Goal: Task Accomplishment & Management: Manage account settings

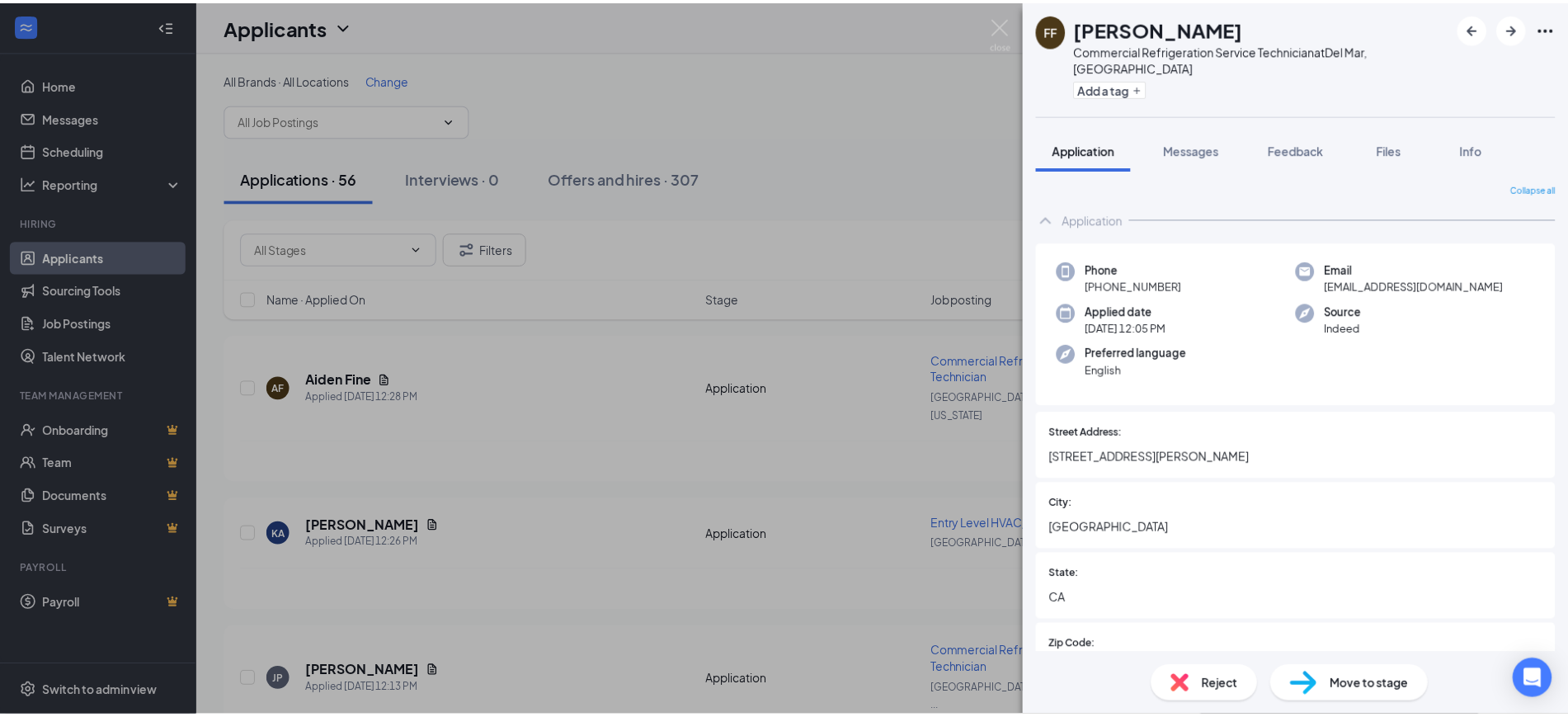
scroll to position [1514, 0]
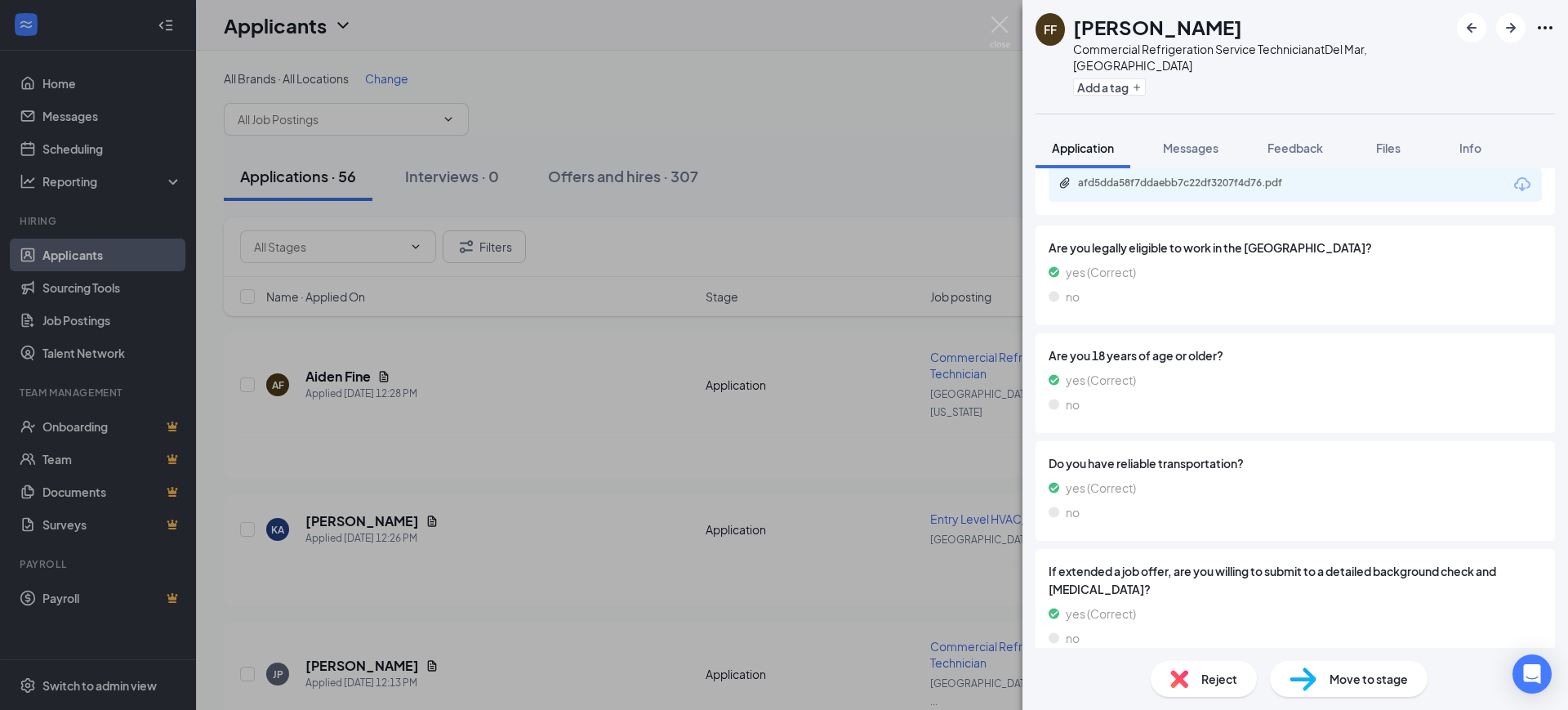
click at [816, 261] on div "FF [PERSON_NAME] Commercial Refrigeration Service Technician at [GEOGRAPHIC_DAT…" at bounding box center [784, 355] width 1568 height 710
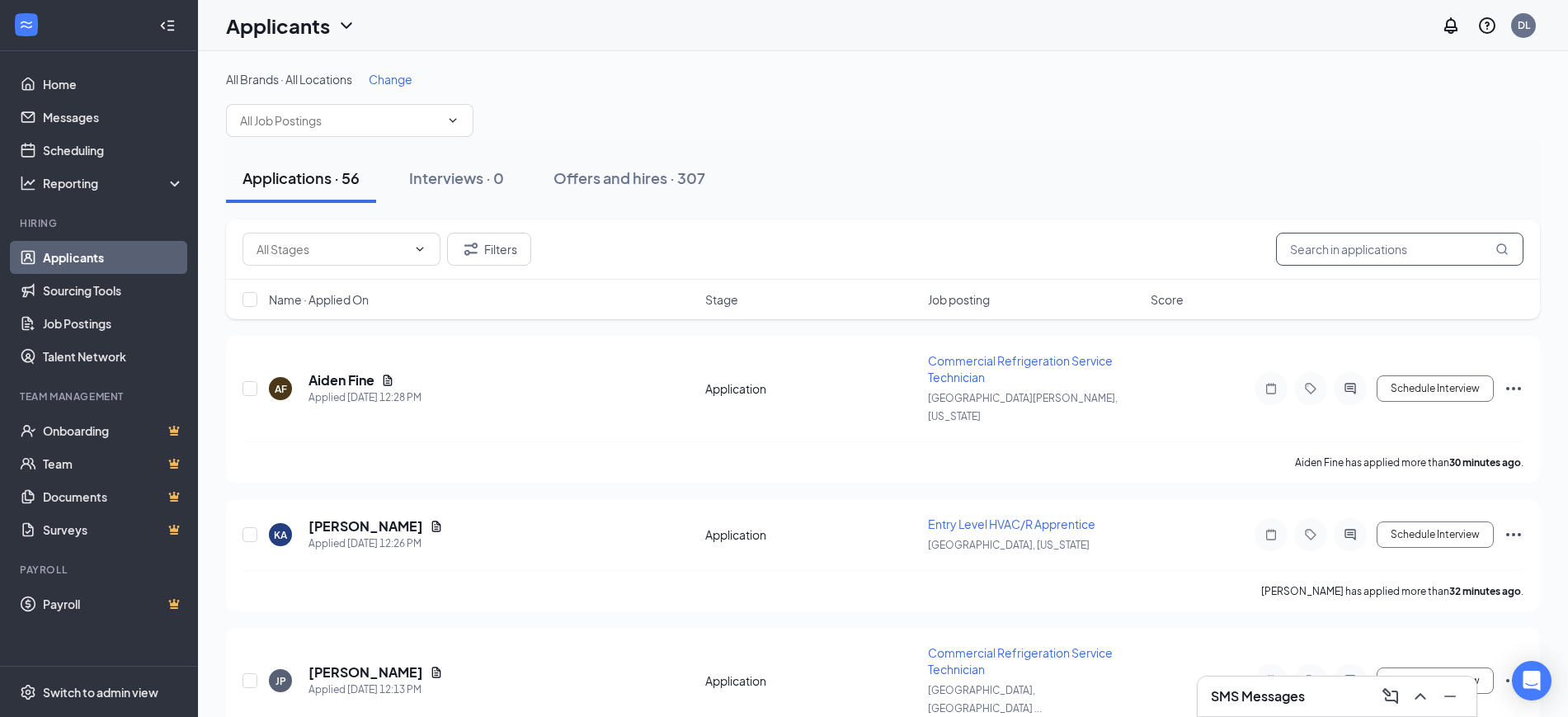
click at [1303, 248] on input "text" at bounding box center [1400, 248] width 247 height 33
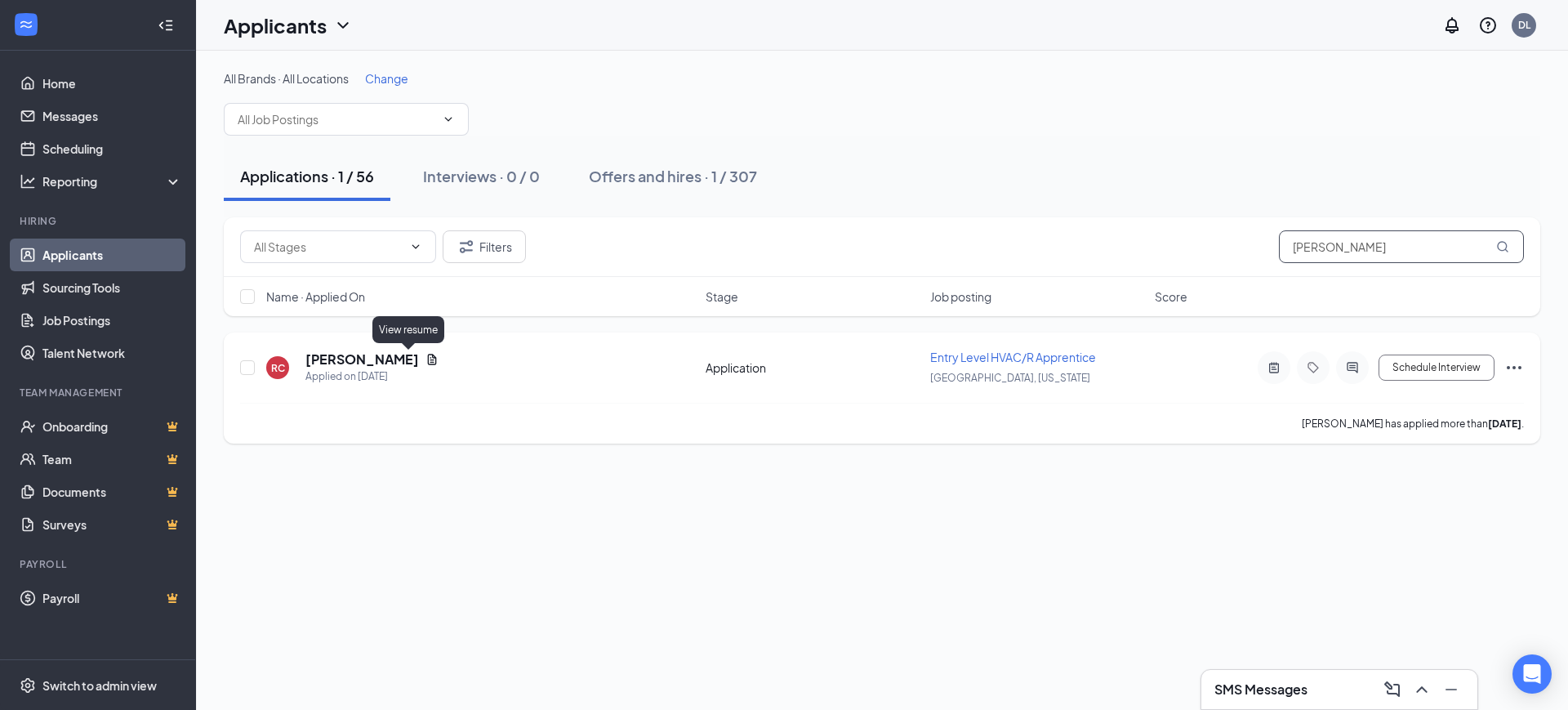
type input "[PERSON_NAME]"
click at [428, 358] on icon "Document" at bounding box center [432, 358] width 9 height 11
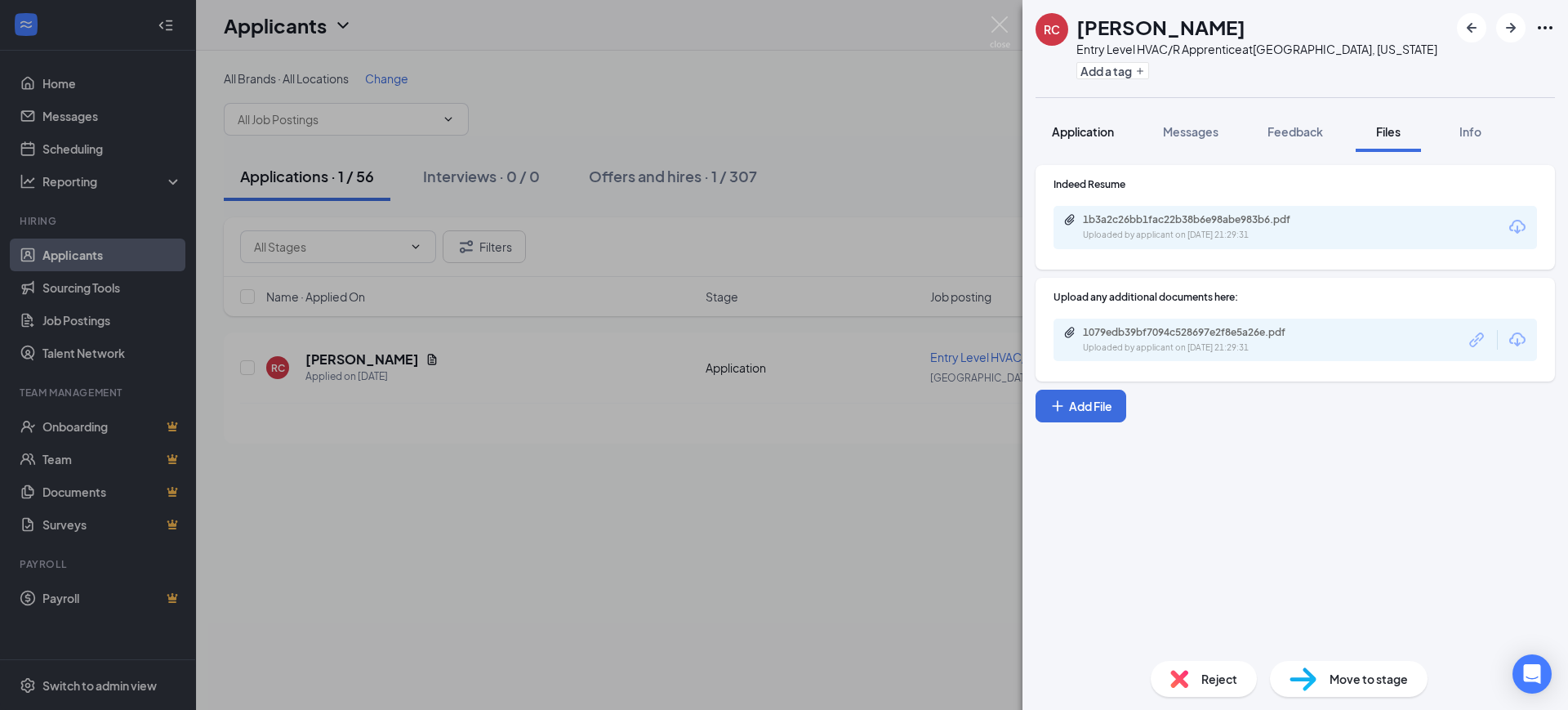
click at [1102, 141] on button "Application" at bounding box center [1083, 131] width 94 height 41
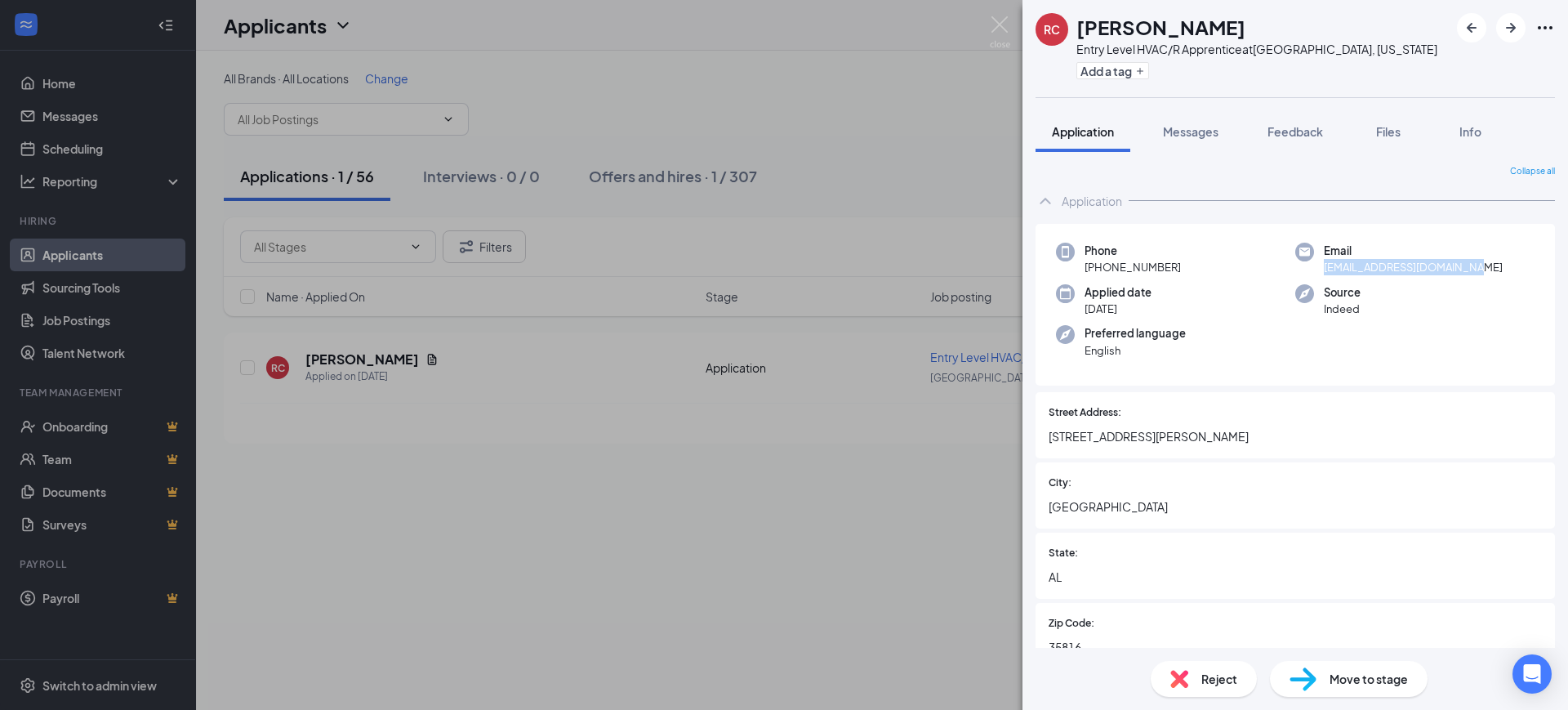
drag, startPoint x: 1465, startPoint y: 271, endPoint x: 1311, endPoint y: 272, distance: 154.0
click at [1311, 272] on div "Email [EMAIL_ADDRESS][DOMAIN_NAME]" at bounding box center [1414, 259] width 239 height 33
copy span "[EMAIL_ADDRESS][DOMAIN_NAME]"
drag, startPoint x: 503, startPoint y: 456, endPoint x: 791, endPoint y: 407, distance: 292.1
click at [507, 457] on div "RC [PERSON_NAME] Entry Level HVAC/R Apprentice at [GEOGRAPHIC_DATA], [US_STATE]…" at bounding box center [784, 355] width 1568 height 710
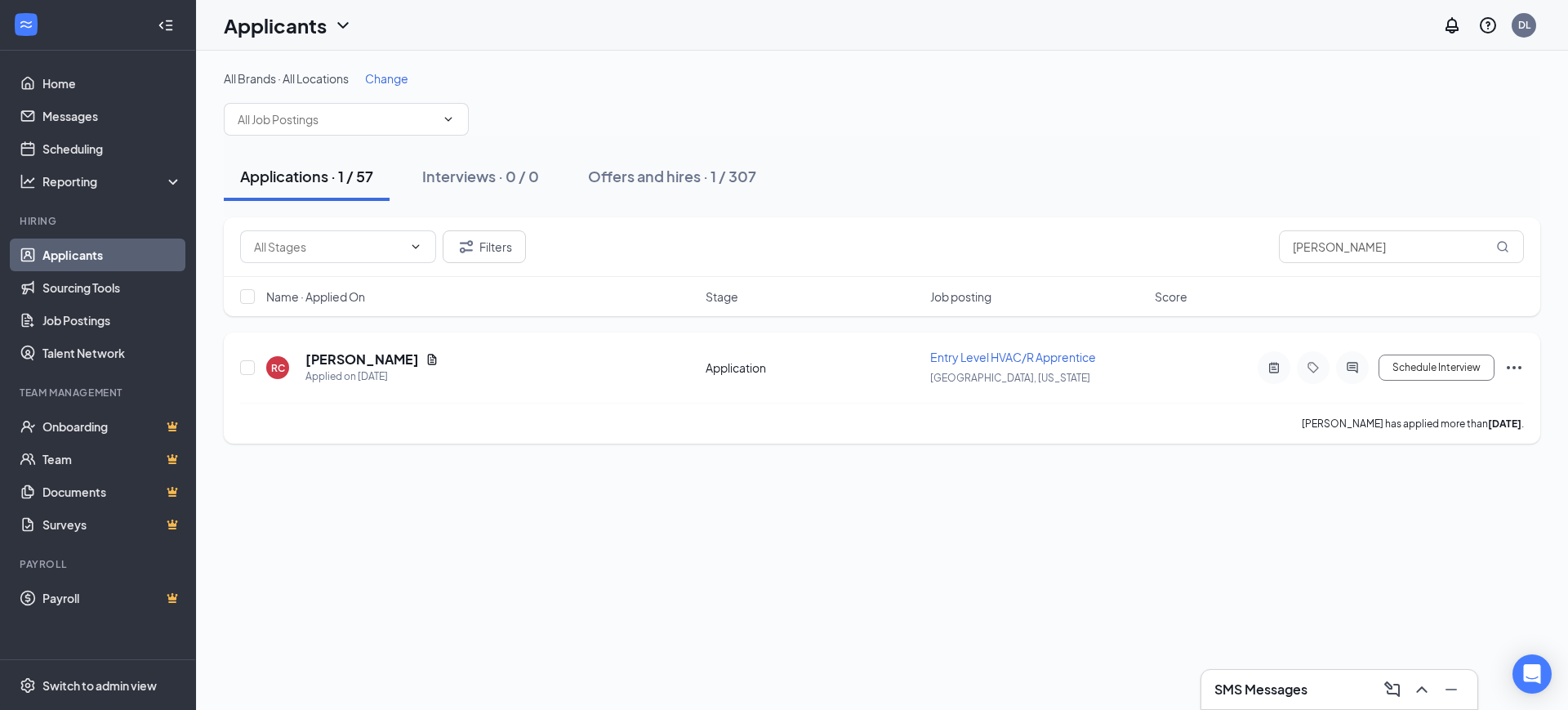
click at [1511, 362] on icon "Ellipses" at bounding box center [1514, 367] width 20 height 20
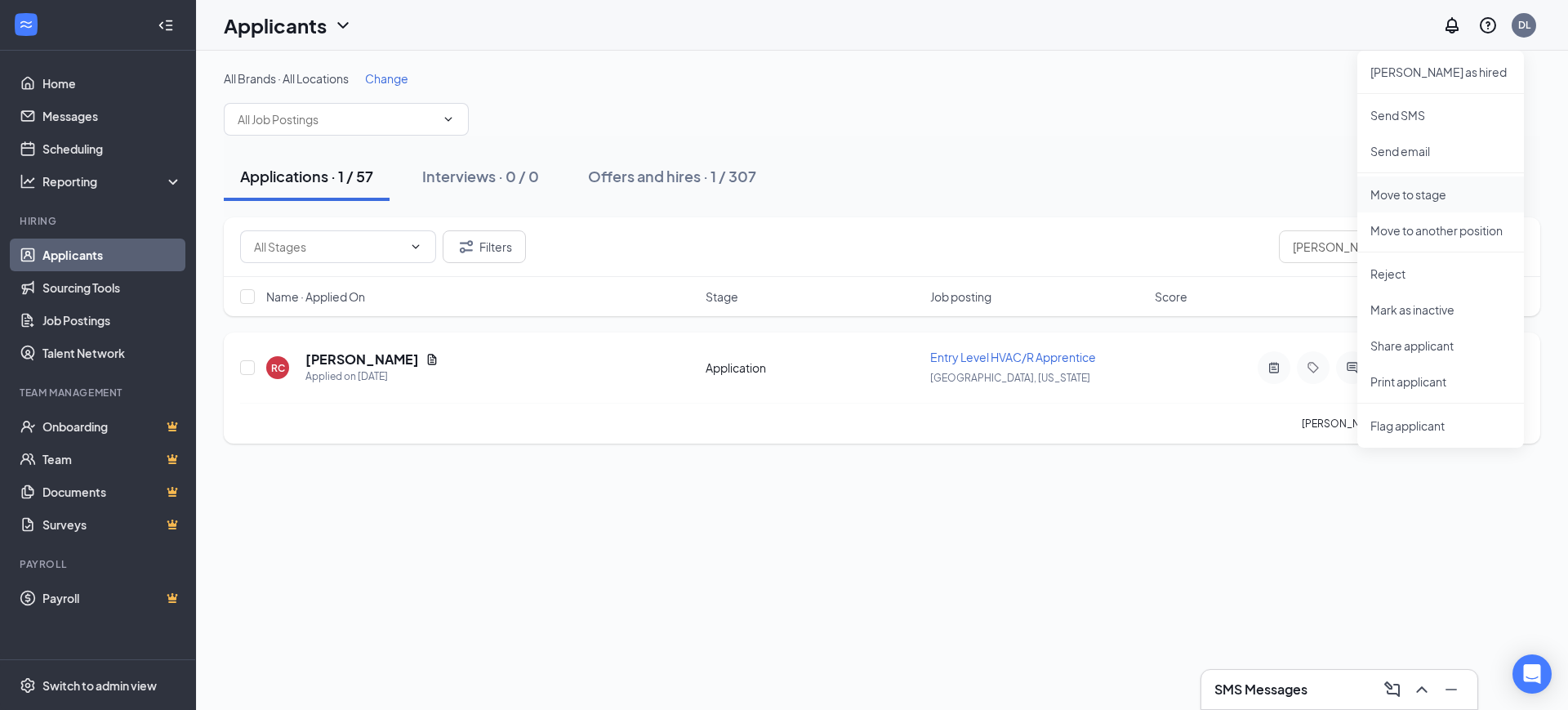
click at [1425, 194] on p "Move to stage" at bounding box center [1441, 194] width 141 height 17
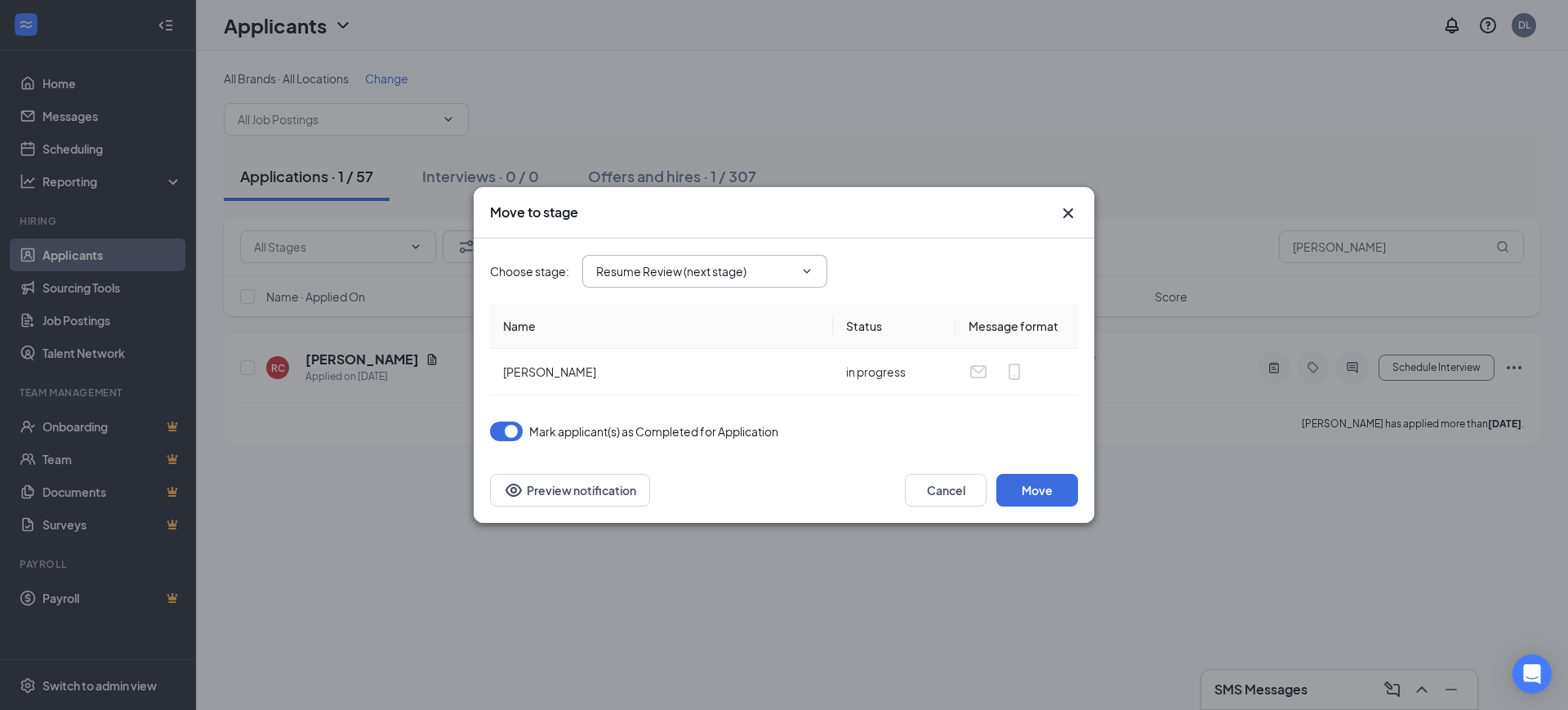
click at [702, 266] on input "Resume Review (next stage)" at bounding box center [695, 271] width 198 height 18
click at [693, 367] on div "Interview Review Stage" at bounding box center [671, 370] width 125 height 18
type input "Interview Review Stage"
click at [504, 435] on button "button" at bounding box center [506, 431] width 32 height 20
click at [1057, 491] on button "Move" at bounding box center [1037, 489] width 82 height 32
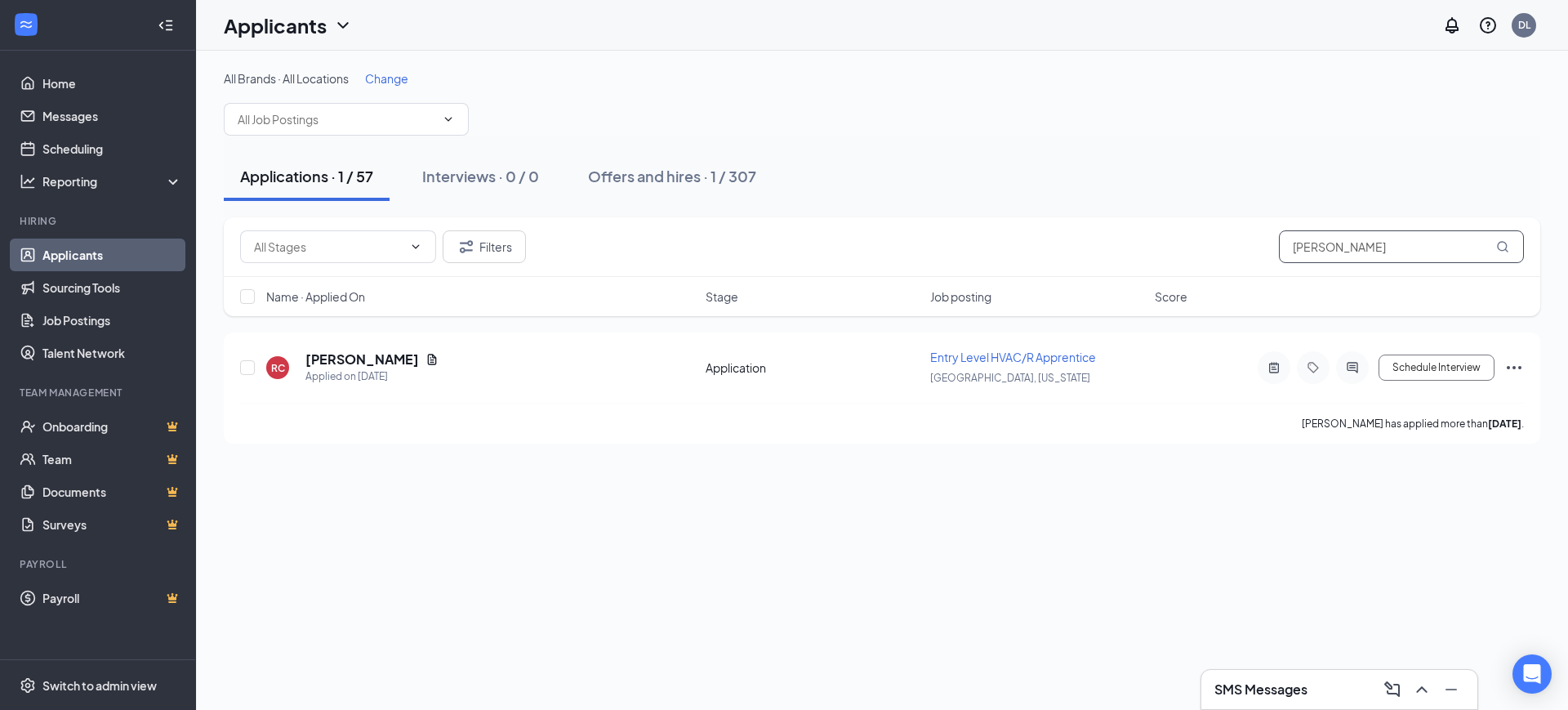
drag, startPoint x: 1350, startPoint y: 257, endPoint x: 1098, endPoint y: 279, distance: 253.0
click at [1098, 279] on div "Filters [PERSON_NAME] Name · Applied On Stage Job posting Score" at bounding box center [881, 266] width 1316 height 98
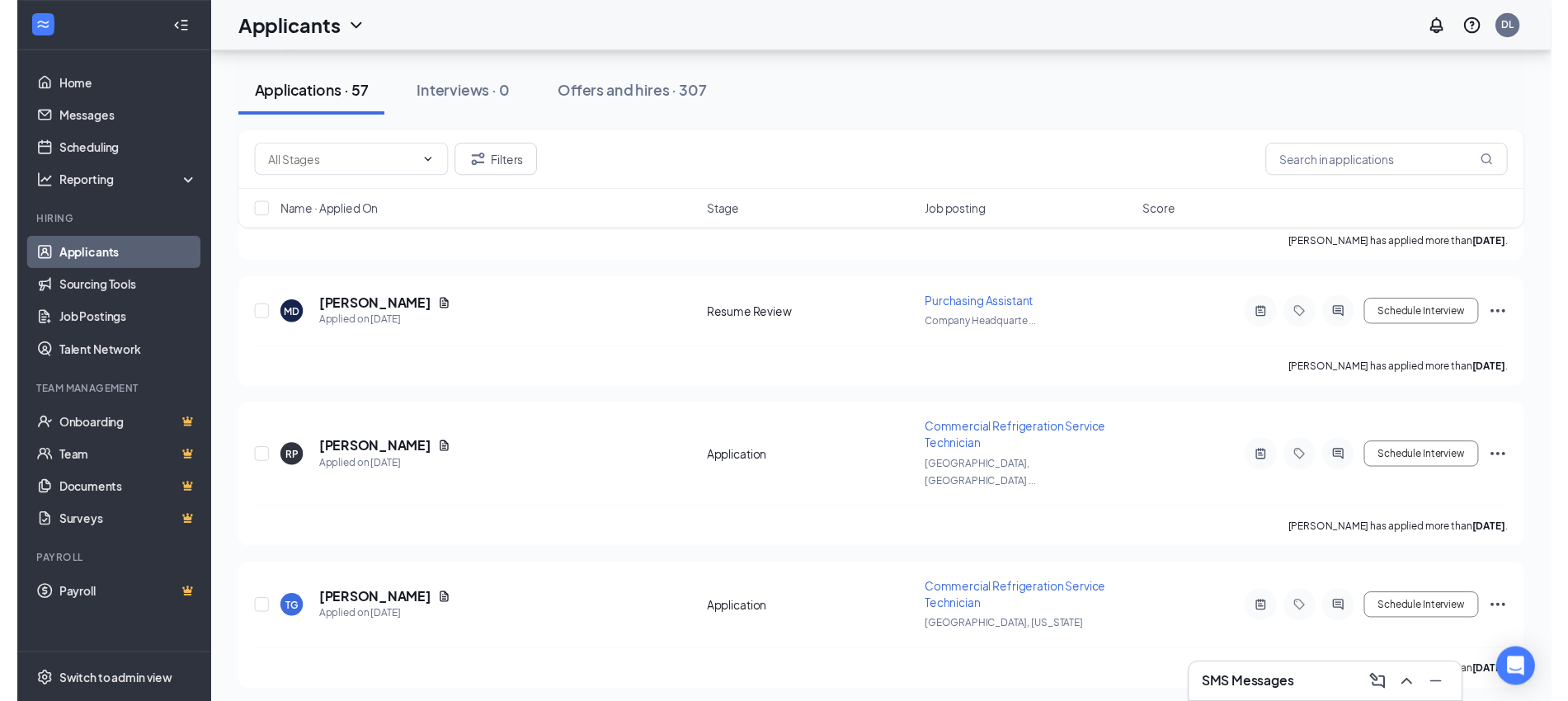
scroll to position [7190, 0]
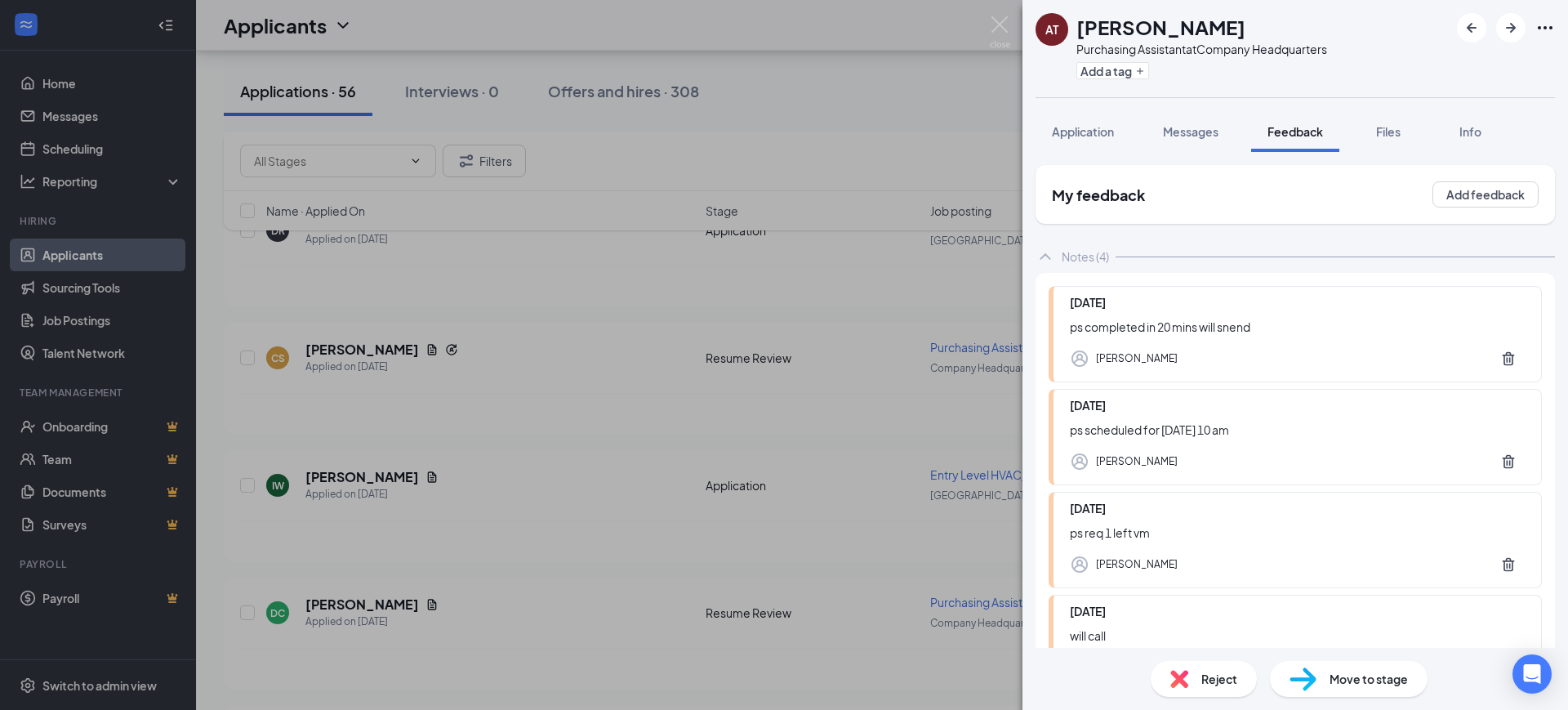
click at [789, 423] on div "AT [PERSON_NAME] Purchasing Assistant at Company Headquarters Add a tag Applica…" at bounding box center [784, 355] width 1568 height 710
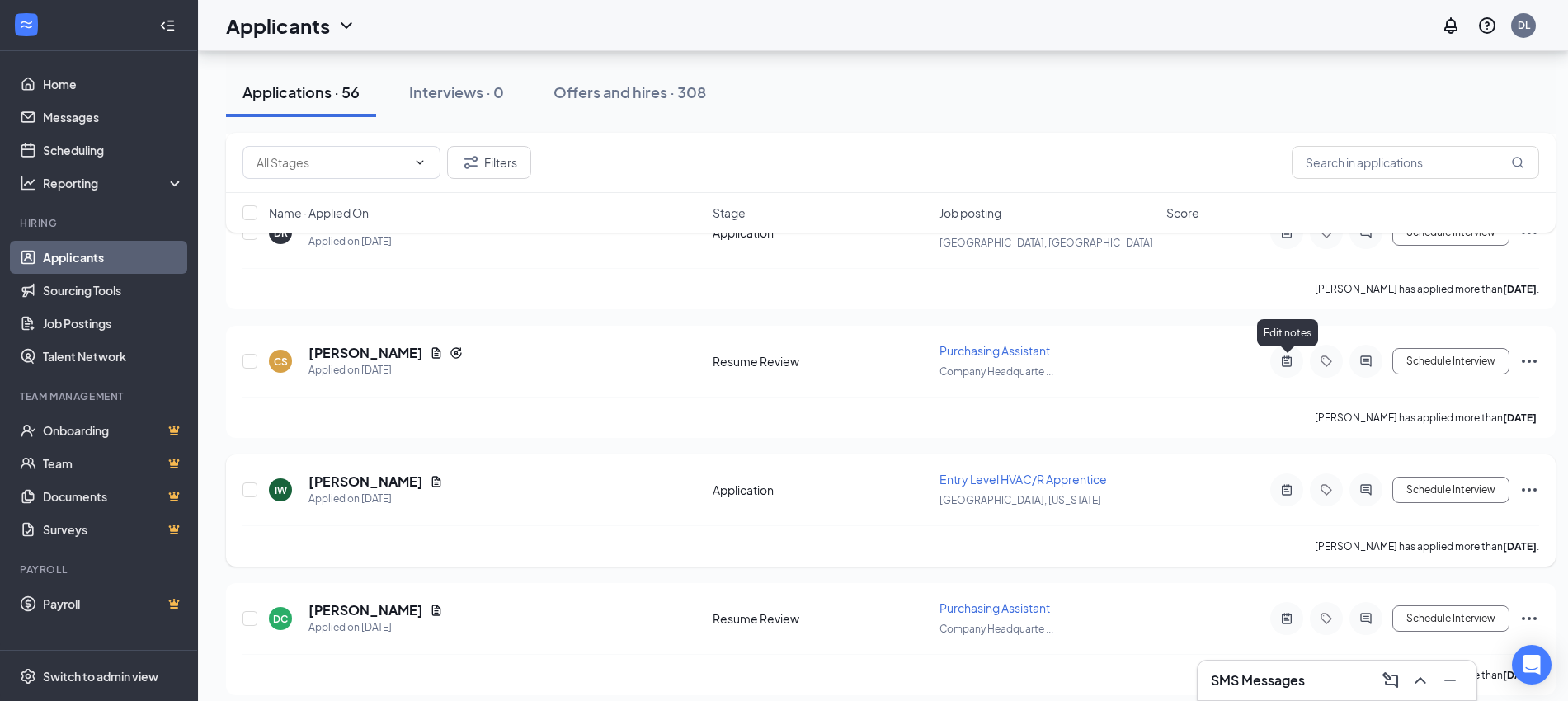
click at [1285, 483] on icon "ActiveNote" at bounding box center [1287, 490] width 20 height 13
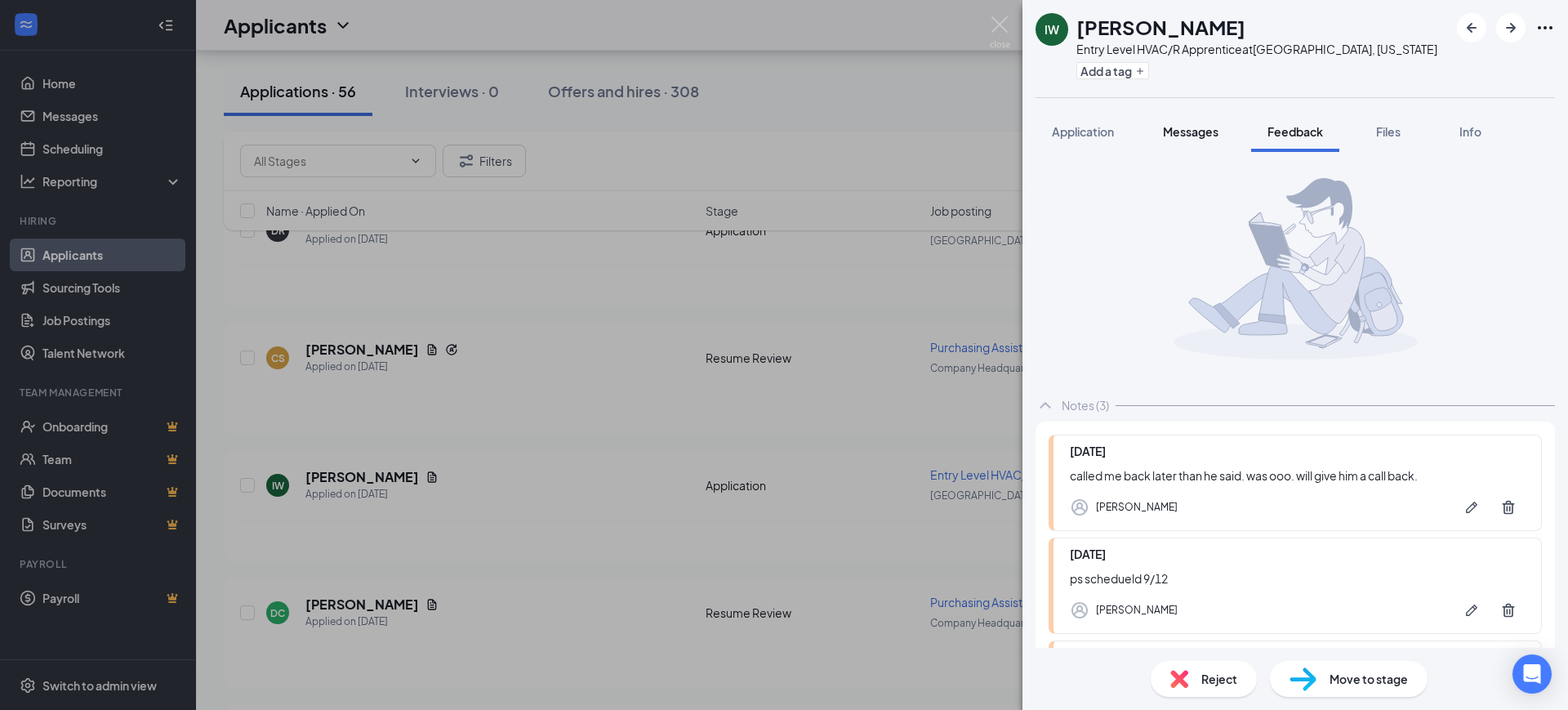
click at [1193, 130] on span "Messages" at bounding box center [1190, 132] width 55 height 15
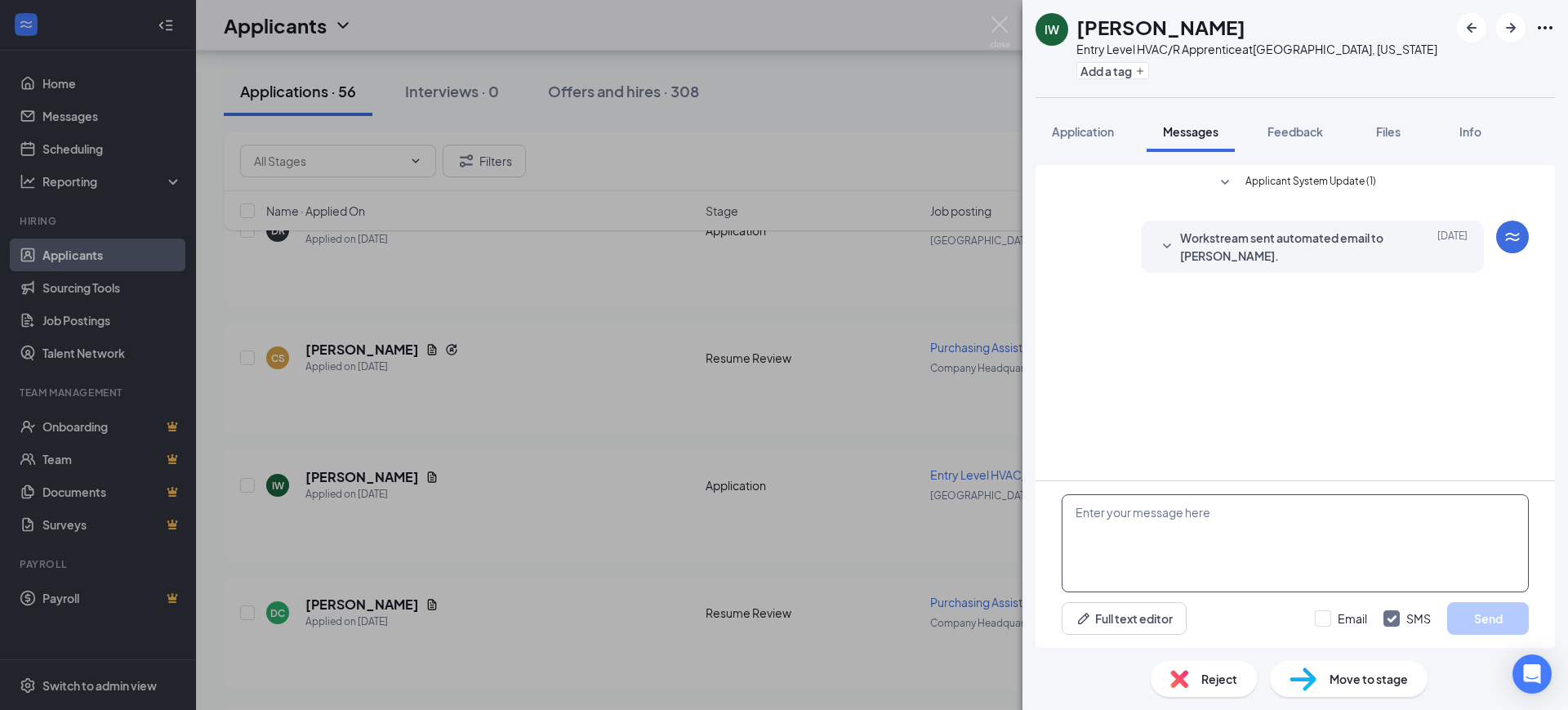
click at [1197, 559] on textarea at bounding box center [1295, 543] width 468 height 98
click at [1085, 118] on button "Application" at bounding box center [1083, 131] width 94 height 41
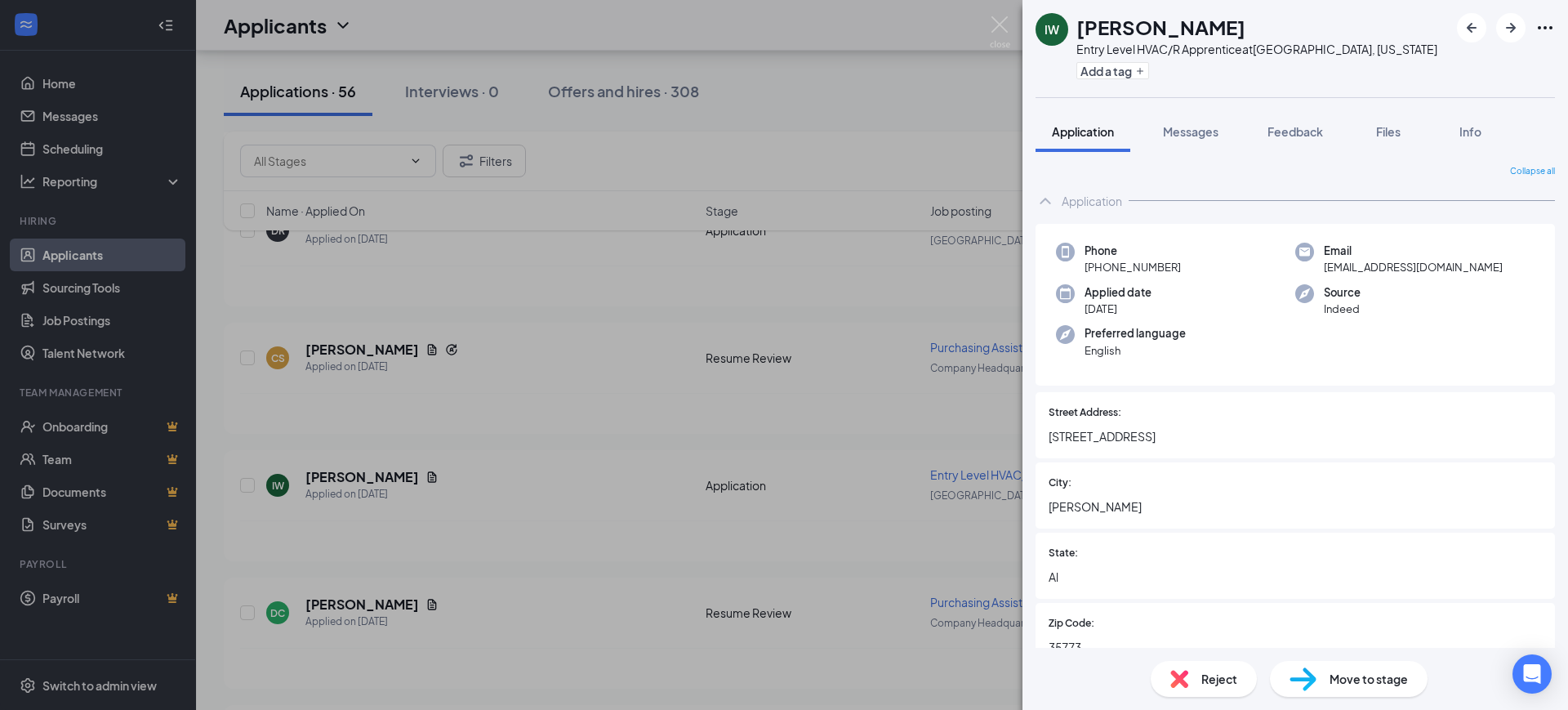
click at [725, 374] on div "IW [PERSON_NAME] Entry Level HVAC/R Apprentice at [GEOGRAPHIC_DATA], [US_STATE]…" at bounding box center [784, 355] width 1568 height 710
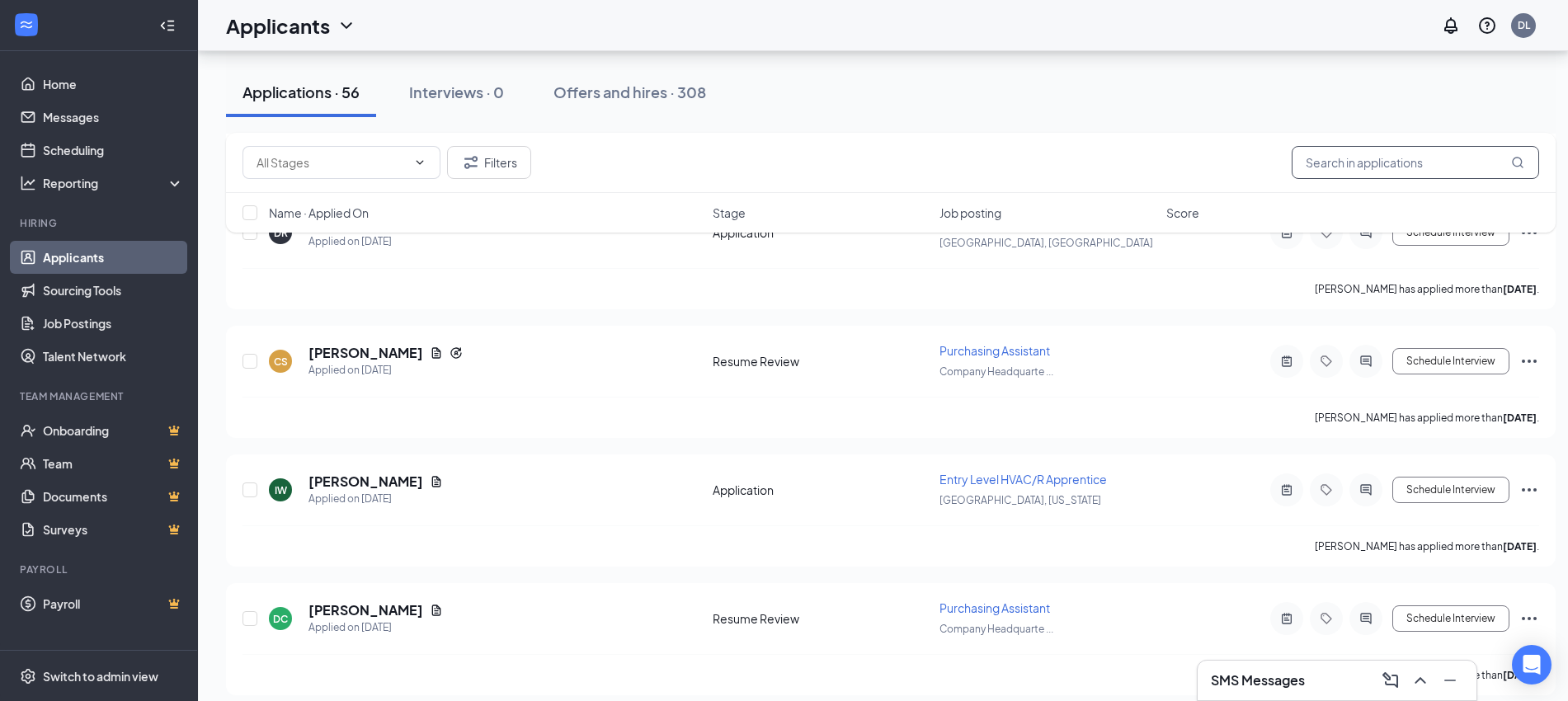
click at [1349, 155] on input "text" at bounding box center [1416, 162] width 247 height 33
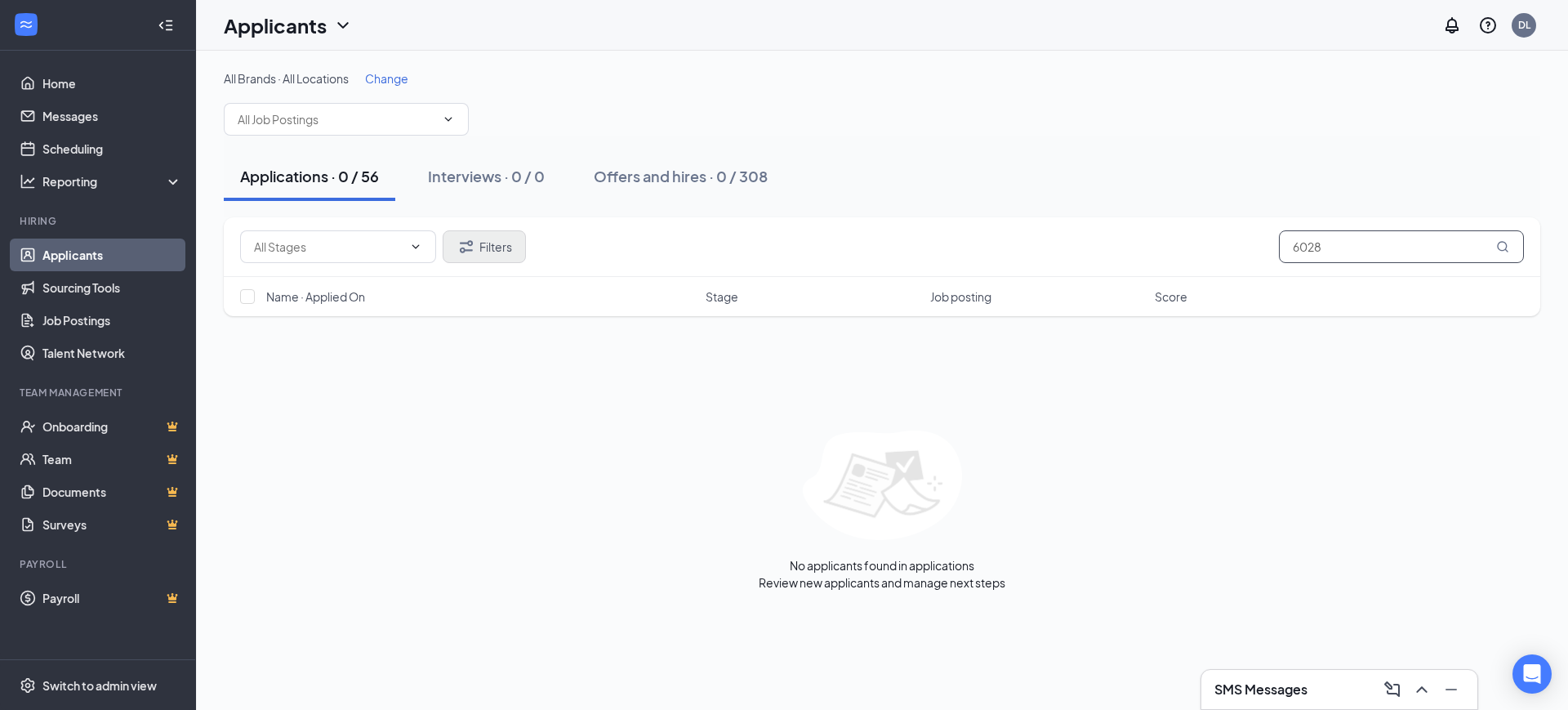
type input "6028"
click at [511, 231] on button "Filters" at bounding box center [484, 246] width 84 height 32
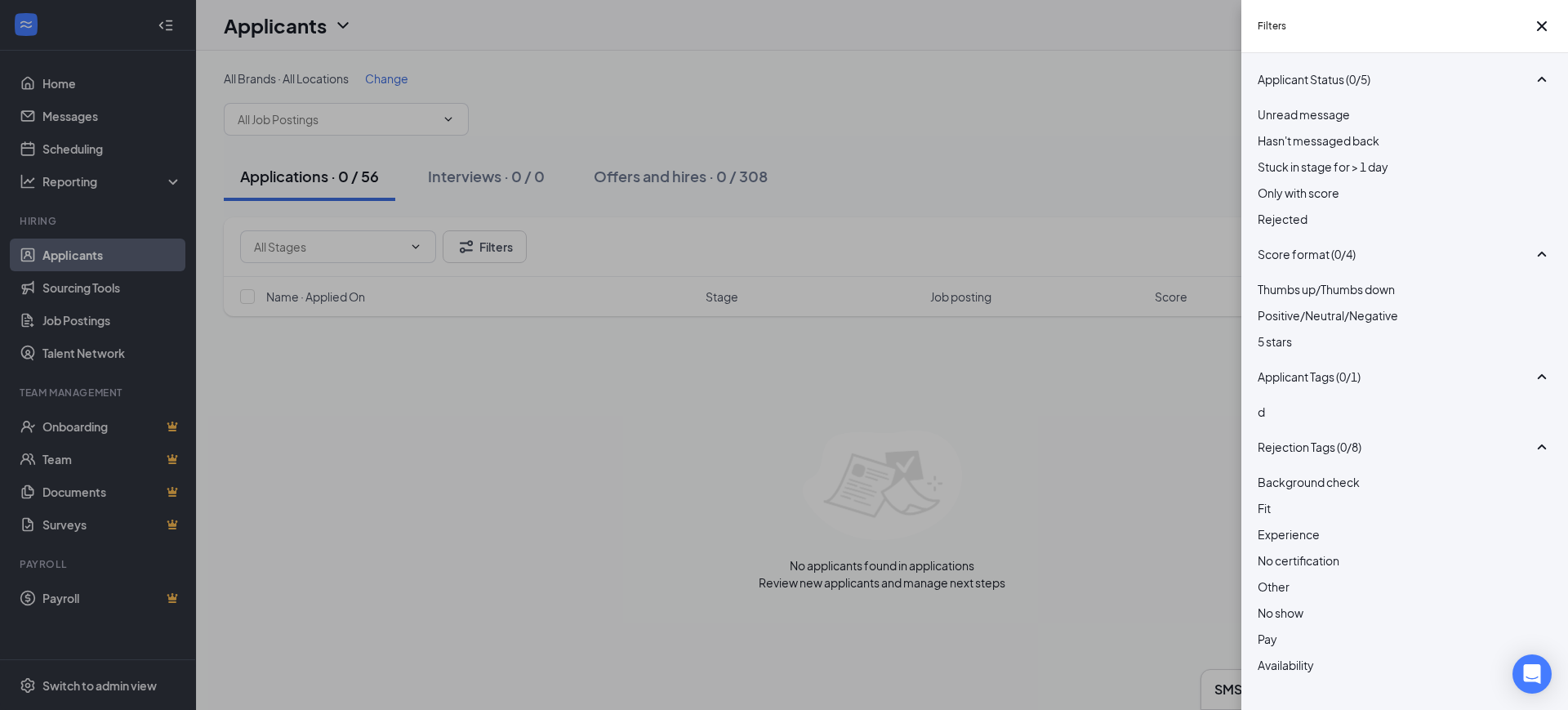
click at [1307, 226] on span "Rejected" at bounding box center [1283, 219] width 50 height 15
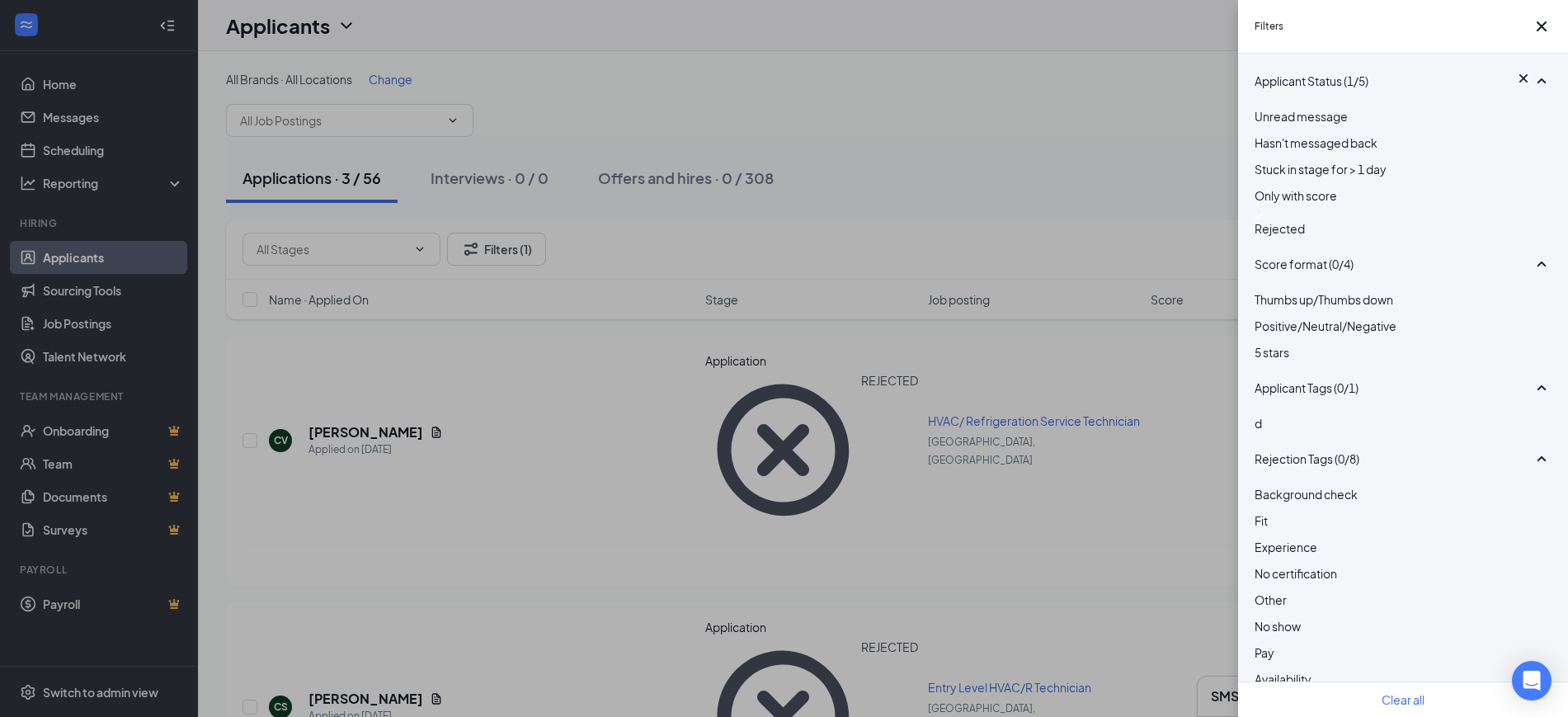
click at [1330, 237] on div "Rejected" at bounding box center [1403, 226] width 297 height 25
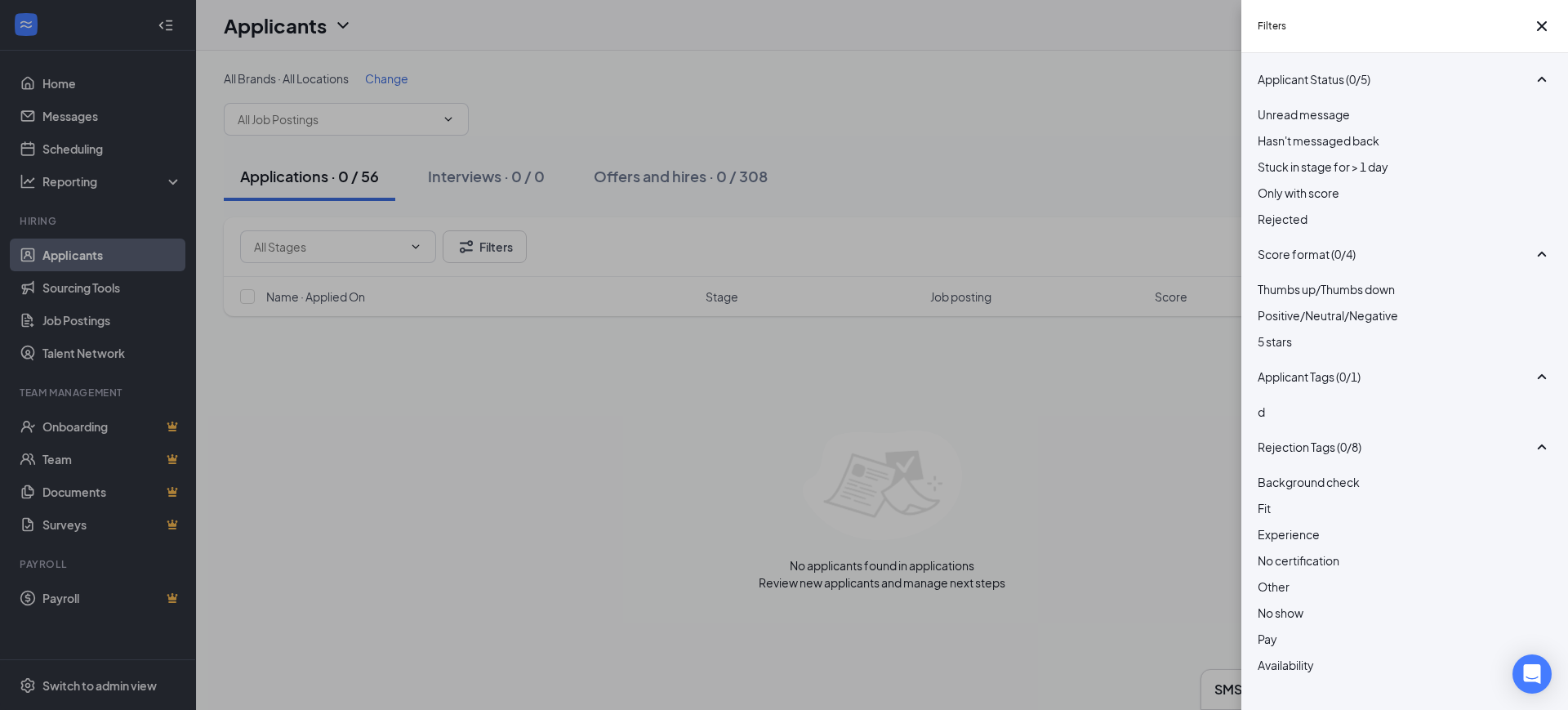
click at [1021, 194] on div "Filters Applicant Status (0/5) Unread message Hasn't messaged back Stuck in sta…" at bounding box center [784, 355] width 1568 height 710
drag, startPoint x: 869, startPoint y: 328, endPoint x: 867, endPoint y: 310, distance: 18.1
click at [869, 328] on div "Filters Applicant Status (0/5) Unread message Hasn't messaged back Stuck in sta…" at bounding box center [784, 355] width 1568 height 710
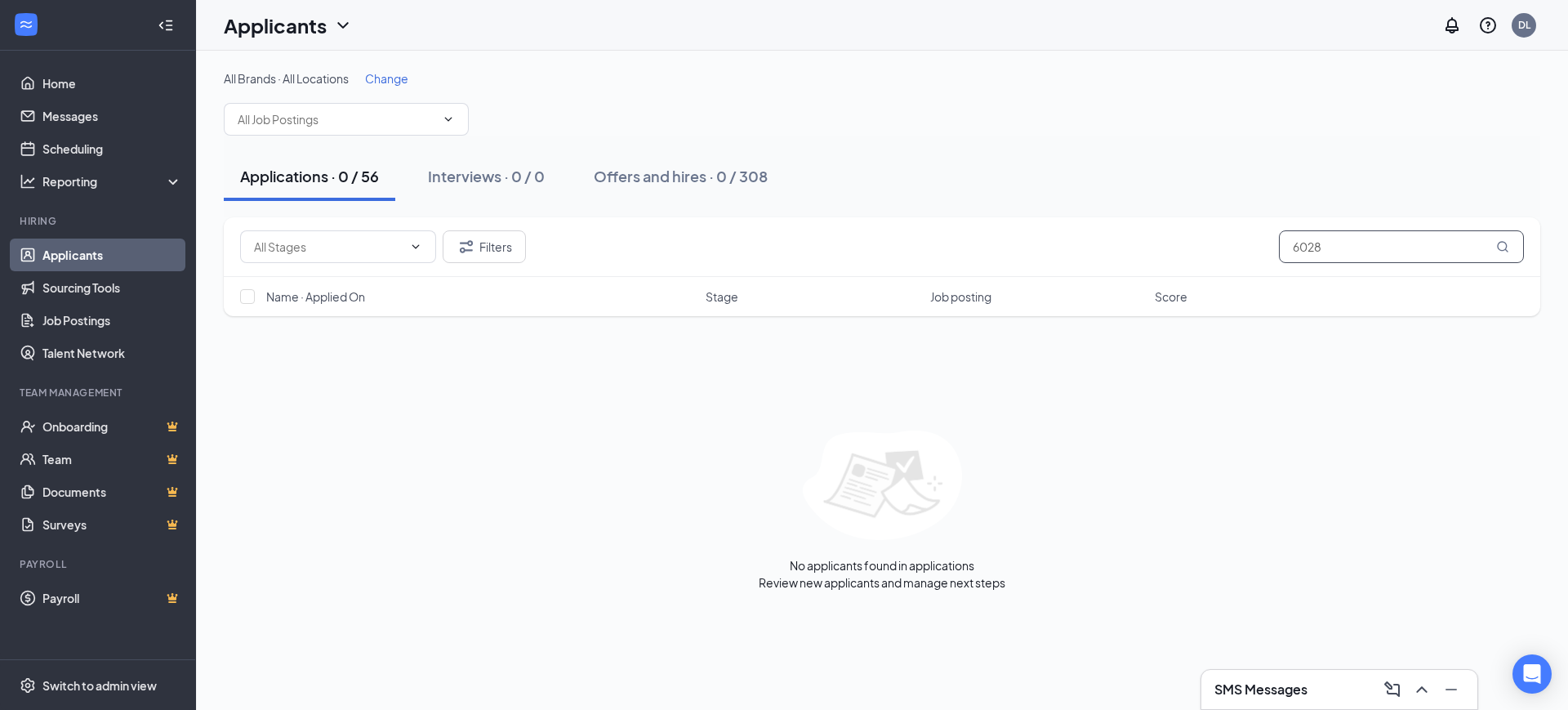
drag, startPoint x: 1331, startPoint y: 248, endPoint x: 1022, endPoint y: 247, distance: 309.0
click at [1022, 247] on div "Filters 6028" at bounding box center [882, 246] width 1284 height 32
click at [1442, 320] on div "Filters 6028 Name · Applied On Stage Job posting Score" at bounding box center [881, 275] width 1316 height 115
click at [509, 248] on button "Filters" at bounding box center [484, 246] width 84 height 32
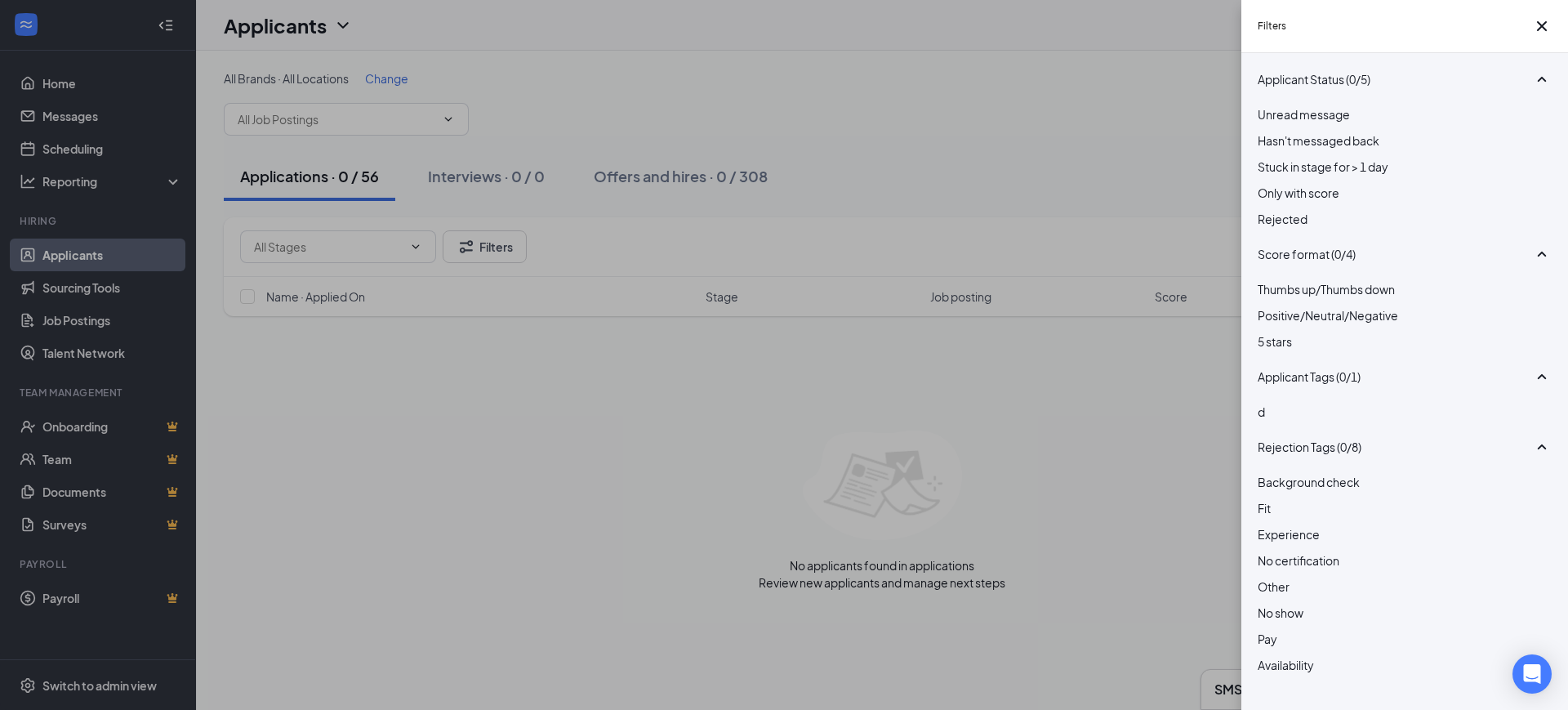
click at [1299, 244] on div "Unread message Hasn't messaged back Stuck in stage for > 1 day Only with score …" at bounding box center [1404, 175] width 294 height 139
click at [1295, 226] on span "Rejected" at bounding box center [1283, 219] width 50 height 15
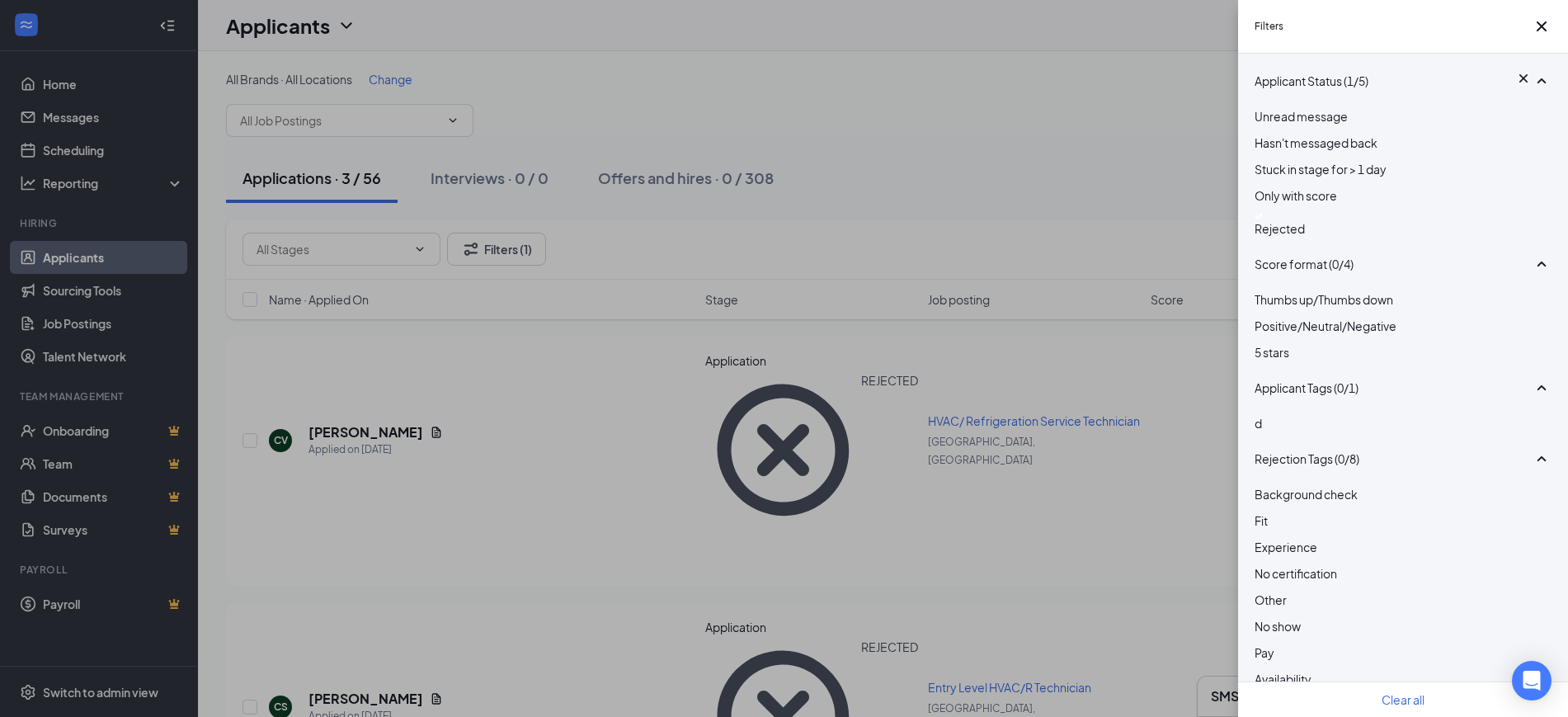
click at [720, 352] on div "Filters Applicant Status (1/5) Unread message Hasn't messaged back Stuck in sta…" at bounding box center [784, 358] width 1568 height 717
click at [759, 288] on div "Filters Applicant Status (1/5) Unread message Hasn't messaged back Stuck in sta…" at bounding box center [784, 358] width 1568 height 717
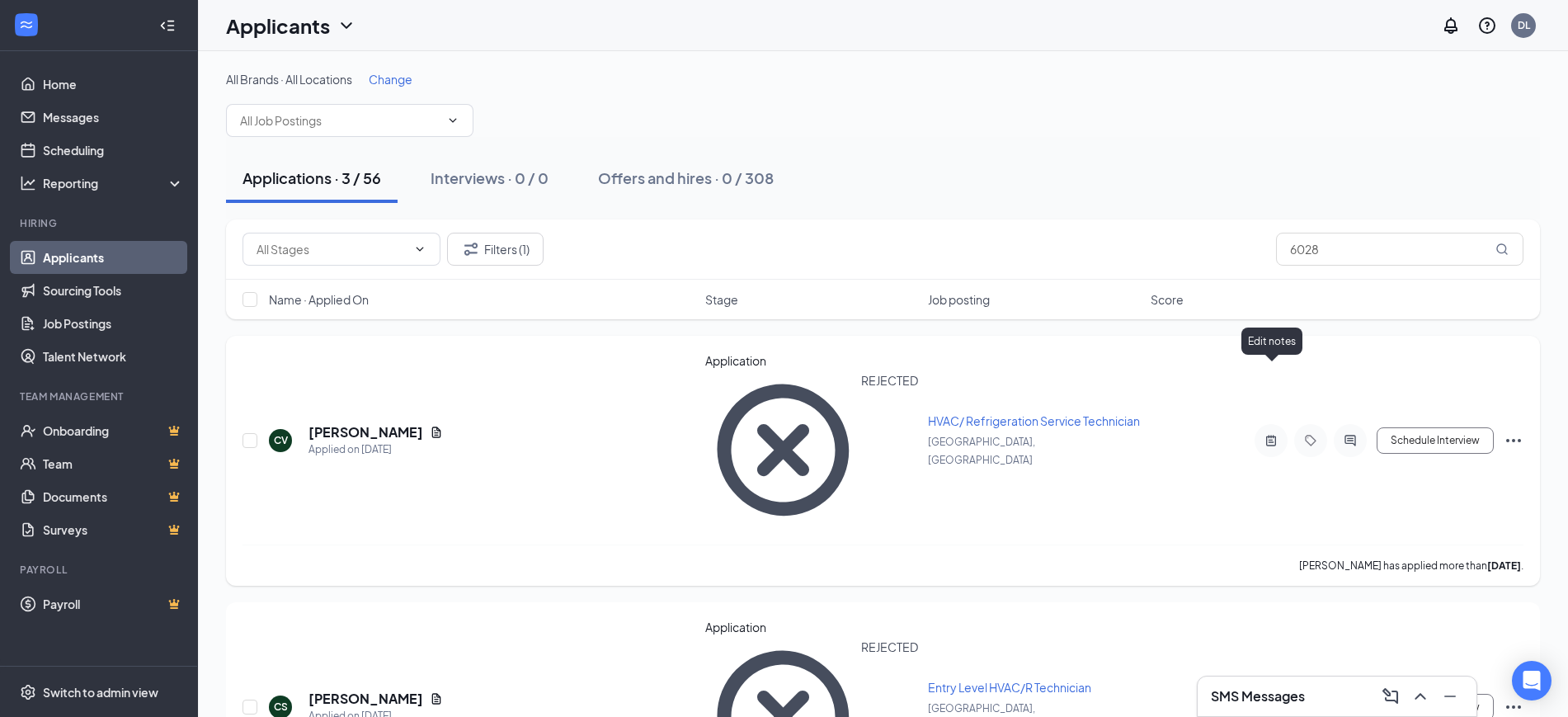
click at [1265, 434] on icon "ActiveNote" at bounding box center [1271, 440] width 20 height 13
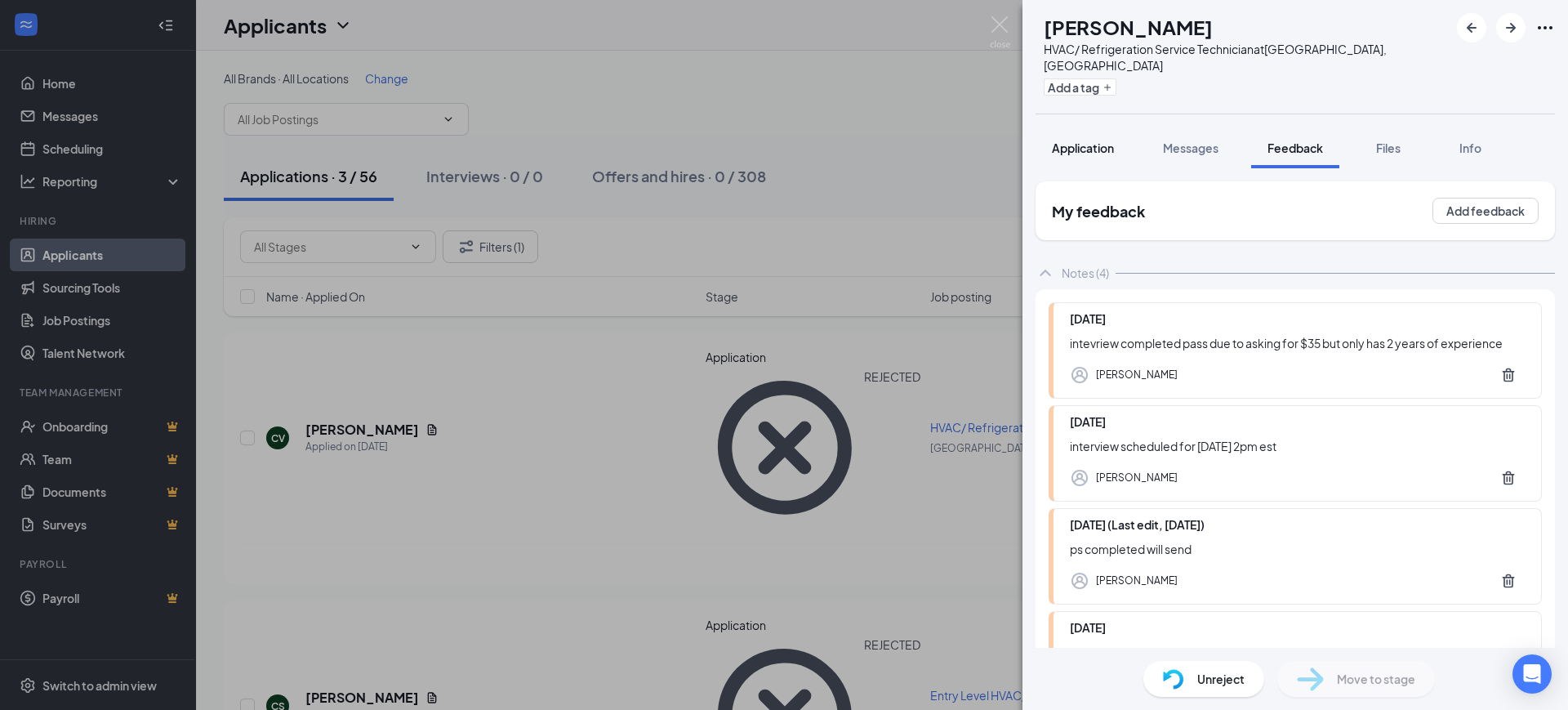
scroll to position [133, 0]
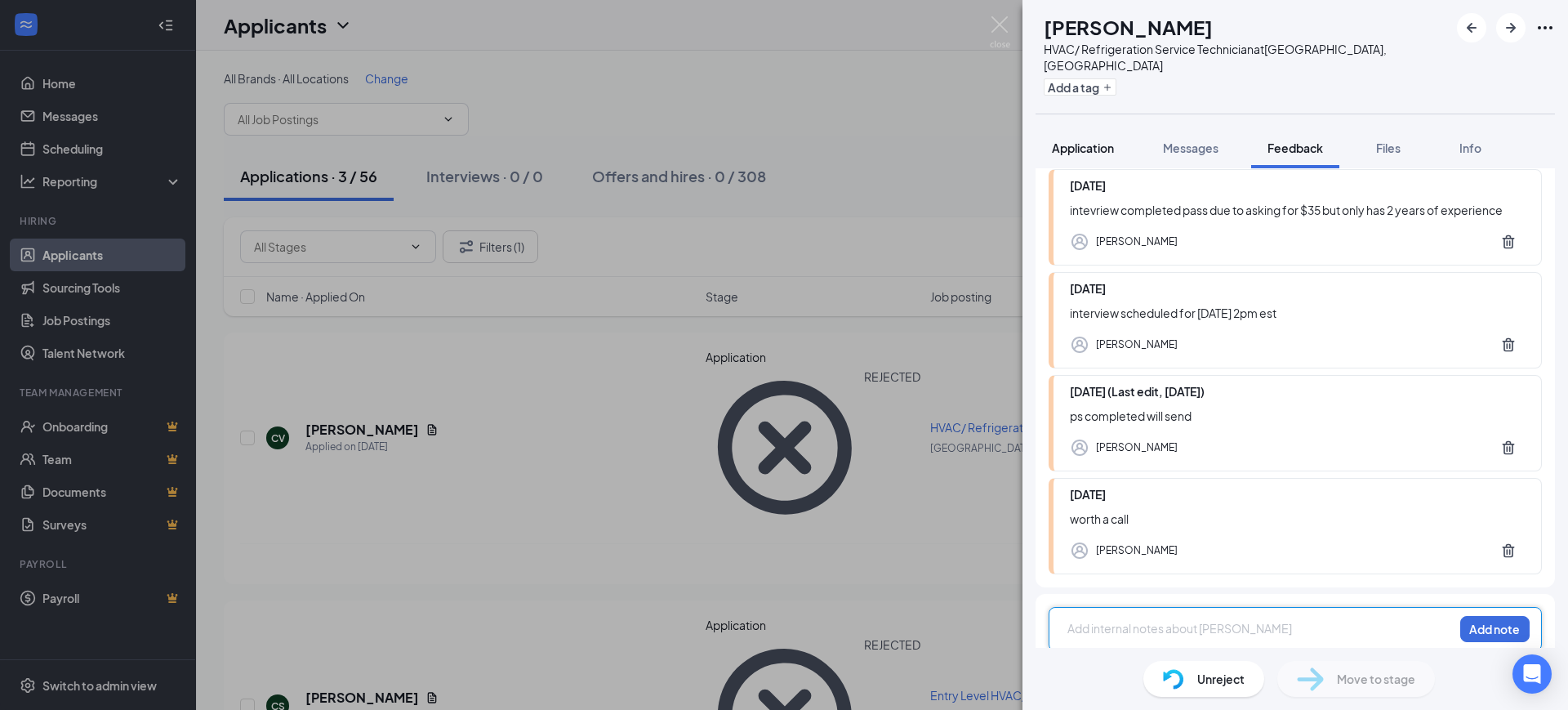
click at [1080, 141] on span "Application" at bounding box center [1082, 148] width 62 height 15
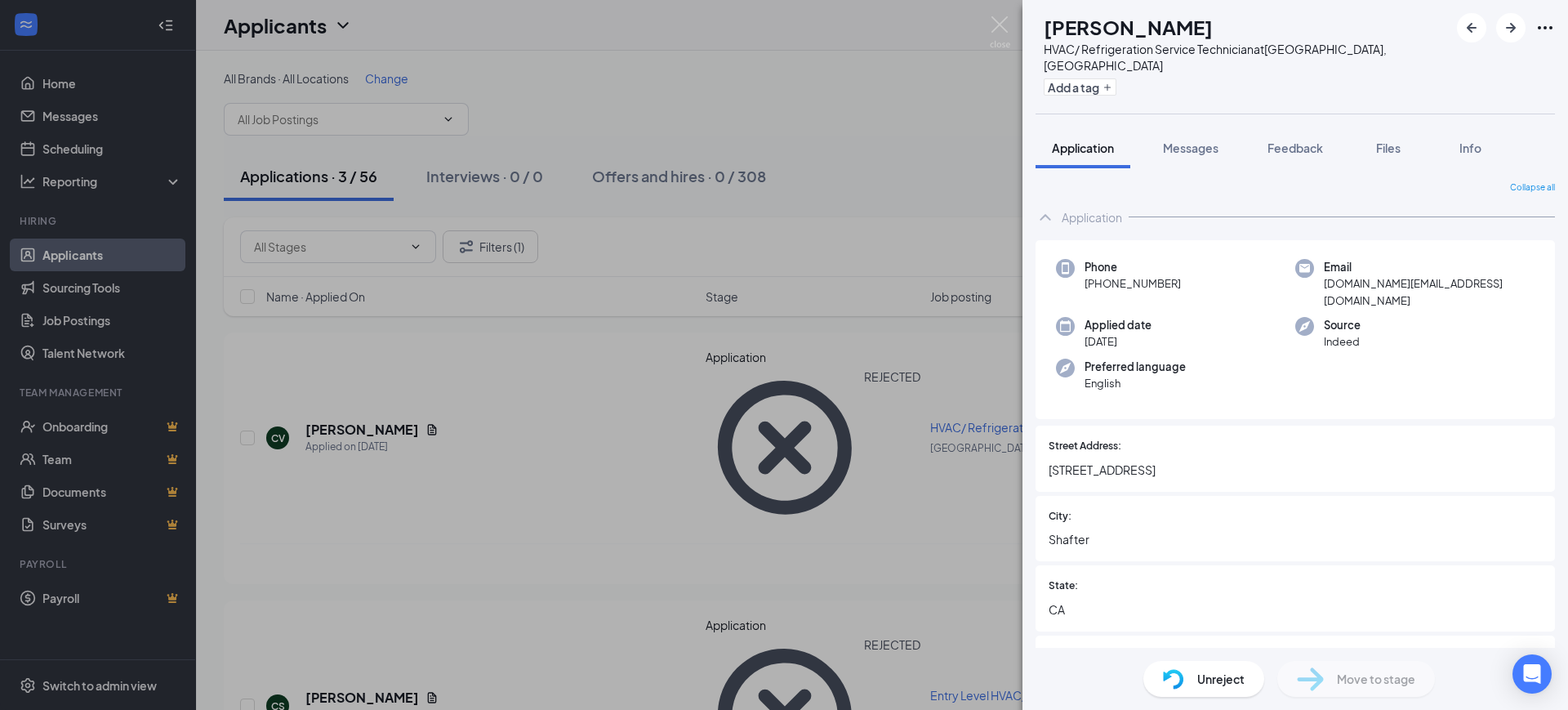
click at [885, 414] on div "CV [PERSON_NAME] HVAC/ Refrigeration Service Technician at [GEOGRAPHIC_DATA], […" at bounding box center [784, 355] width 1568 height 710
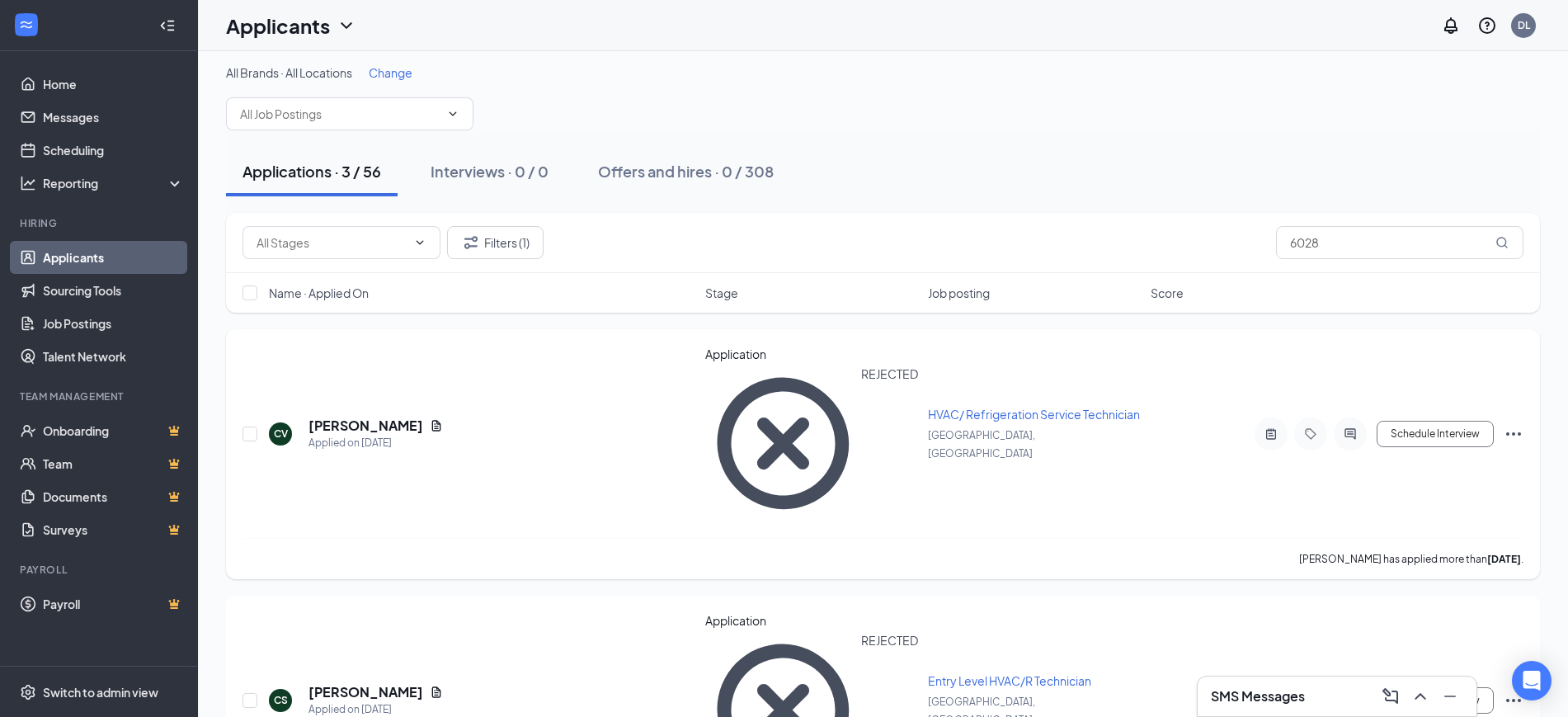
scroll to position [8, 0]
click at [1270, 692] on icon "ActiveNote" at bounding box center [1271, 699] width 20 height 13
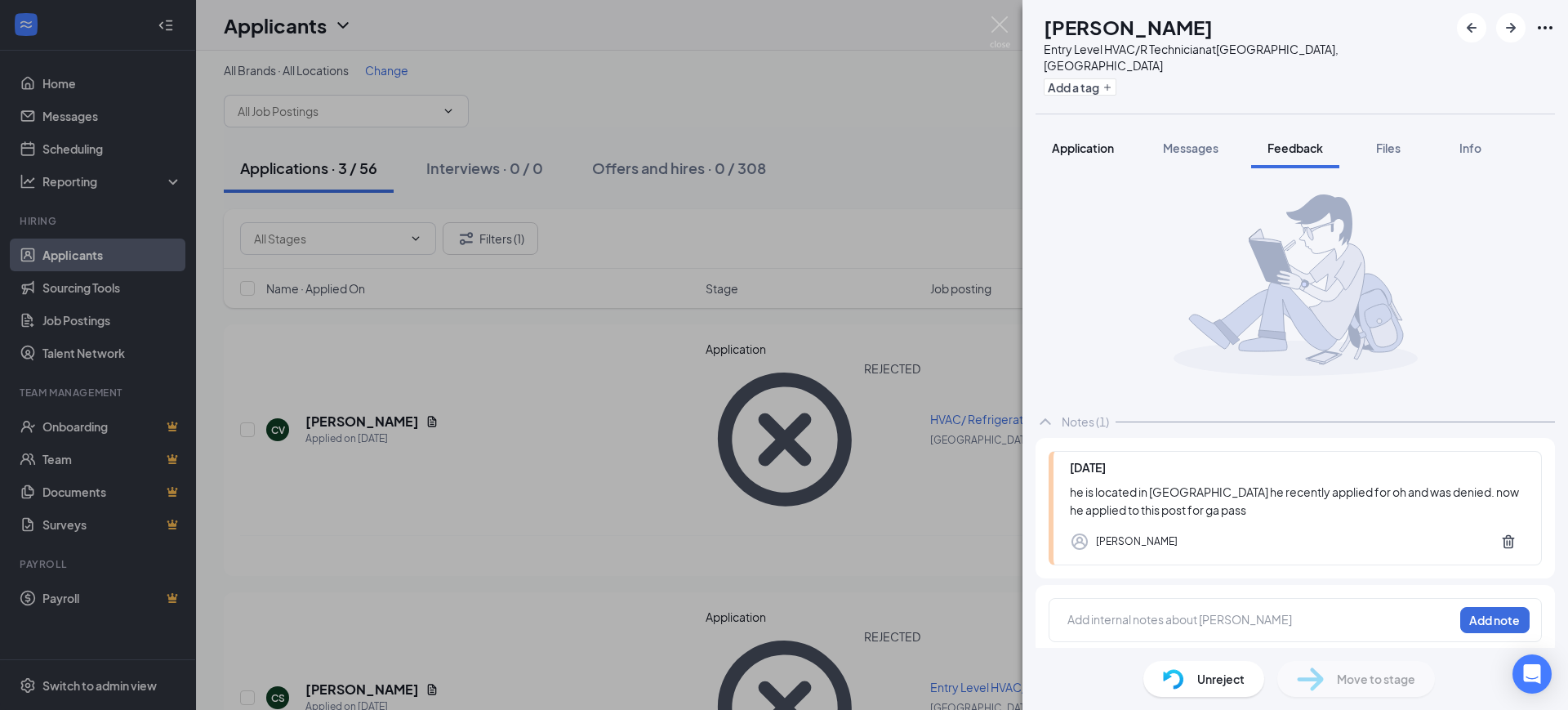
click at [1091, 141] on span "Application" at bounding box center [1082, 148] width 62 height 15
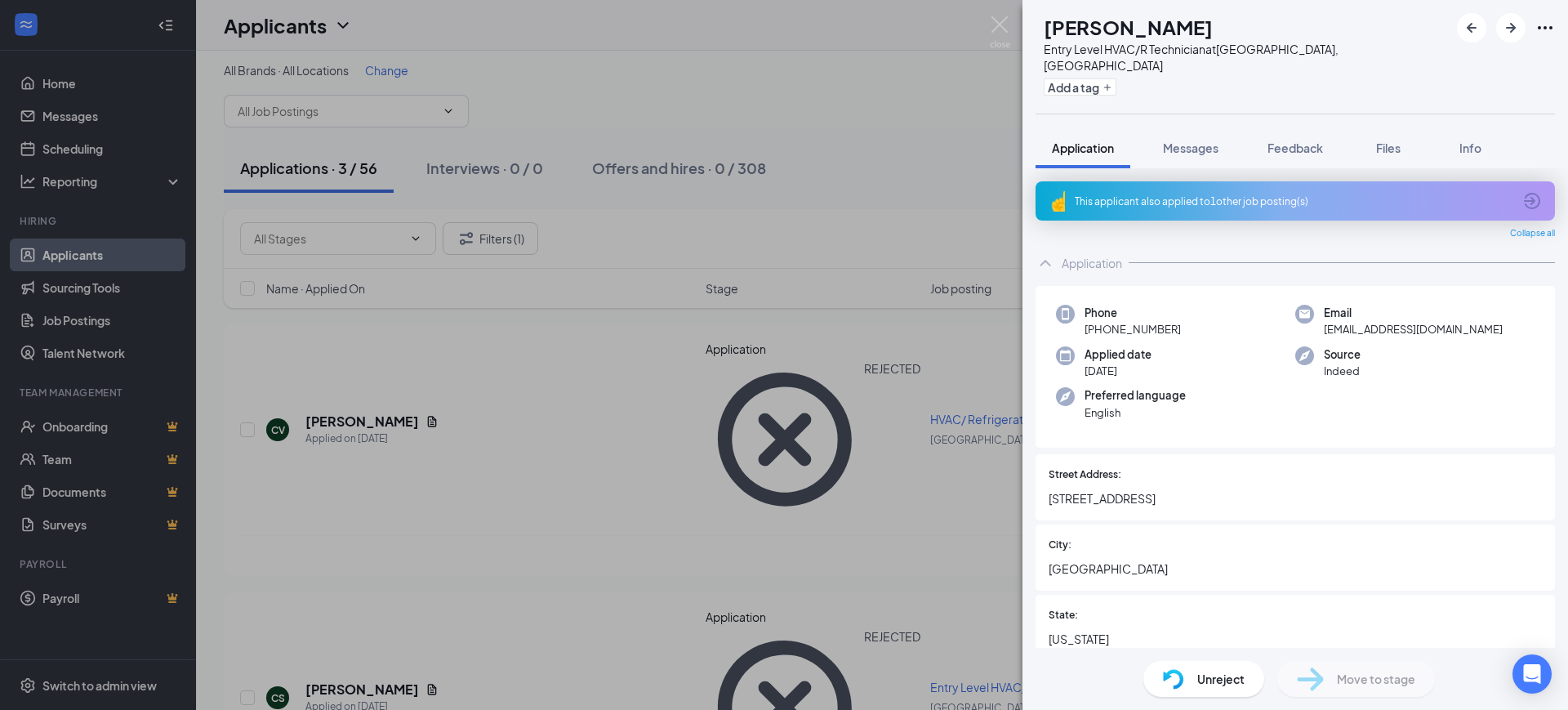
click at [867, 465] on div "CS [PERSON_NAME] Entry Level HVAC/R Technician at [GEOGRAPHIC_DATA], [GEOGRAPHI…" at bounding box center [784, 355] width 1568 height 710
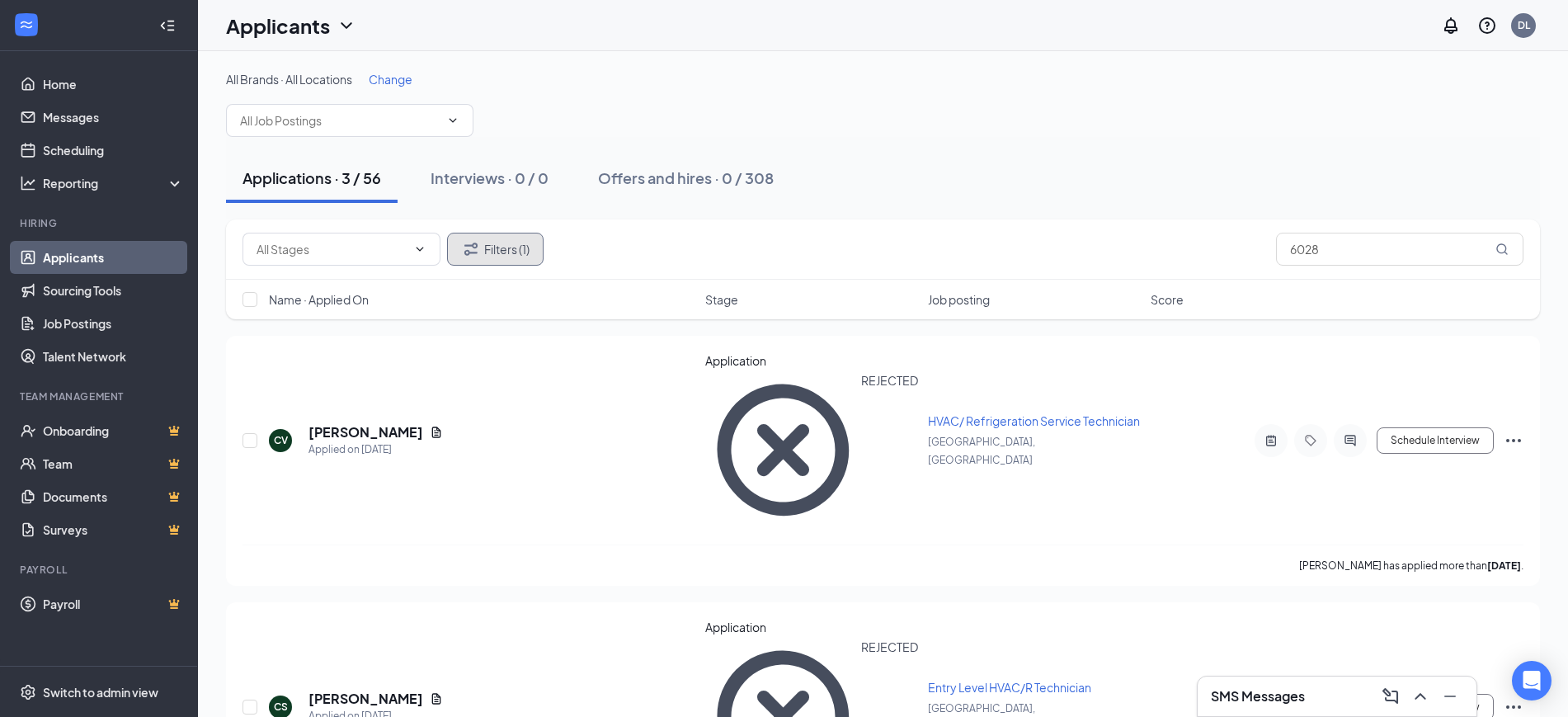
click at [537, 246] on button "Filters (1)" at bounding box center [495, 248] width 96 height 33
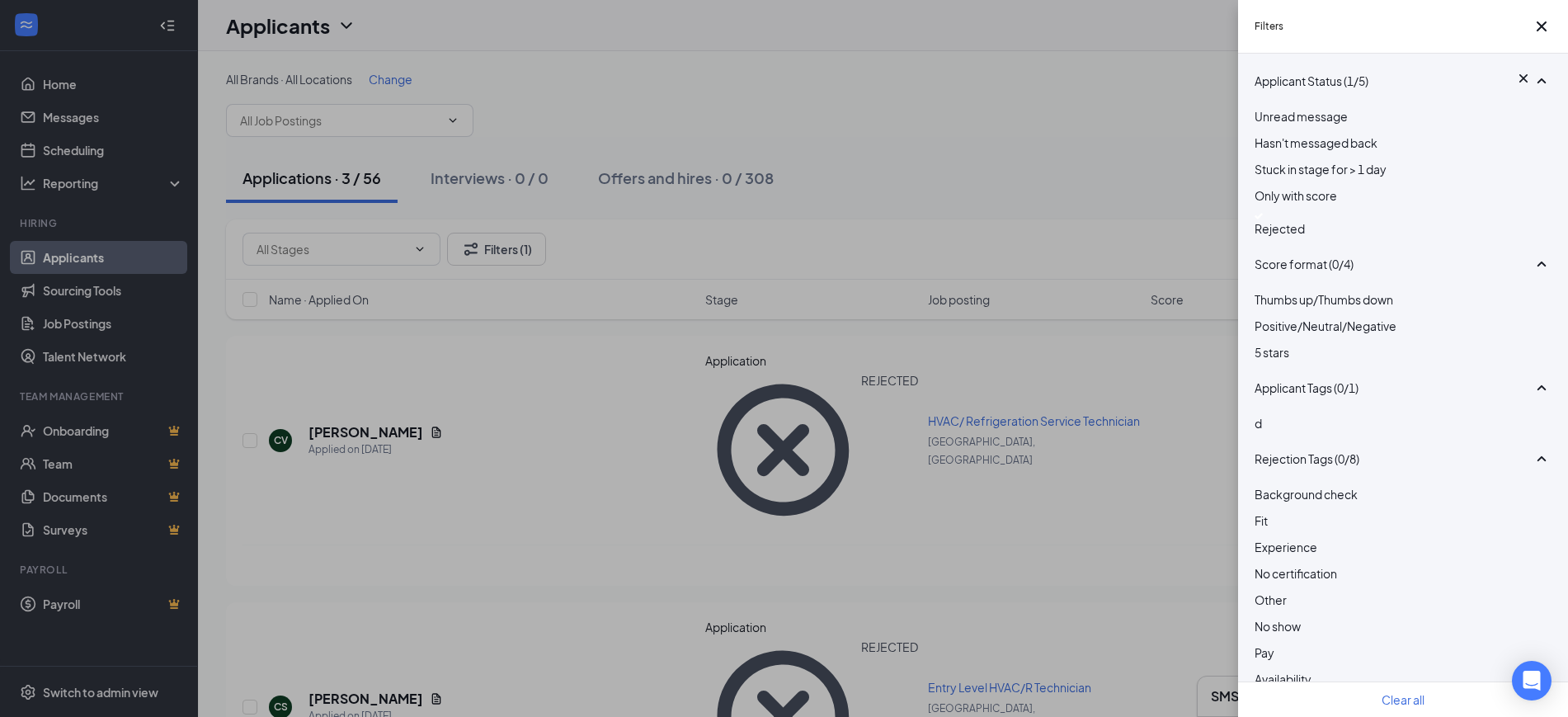
click at [1290, 236] on span "Rejected" at bounding box center [1280, 229] width 50 height 15
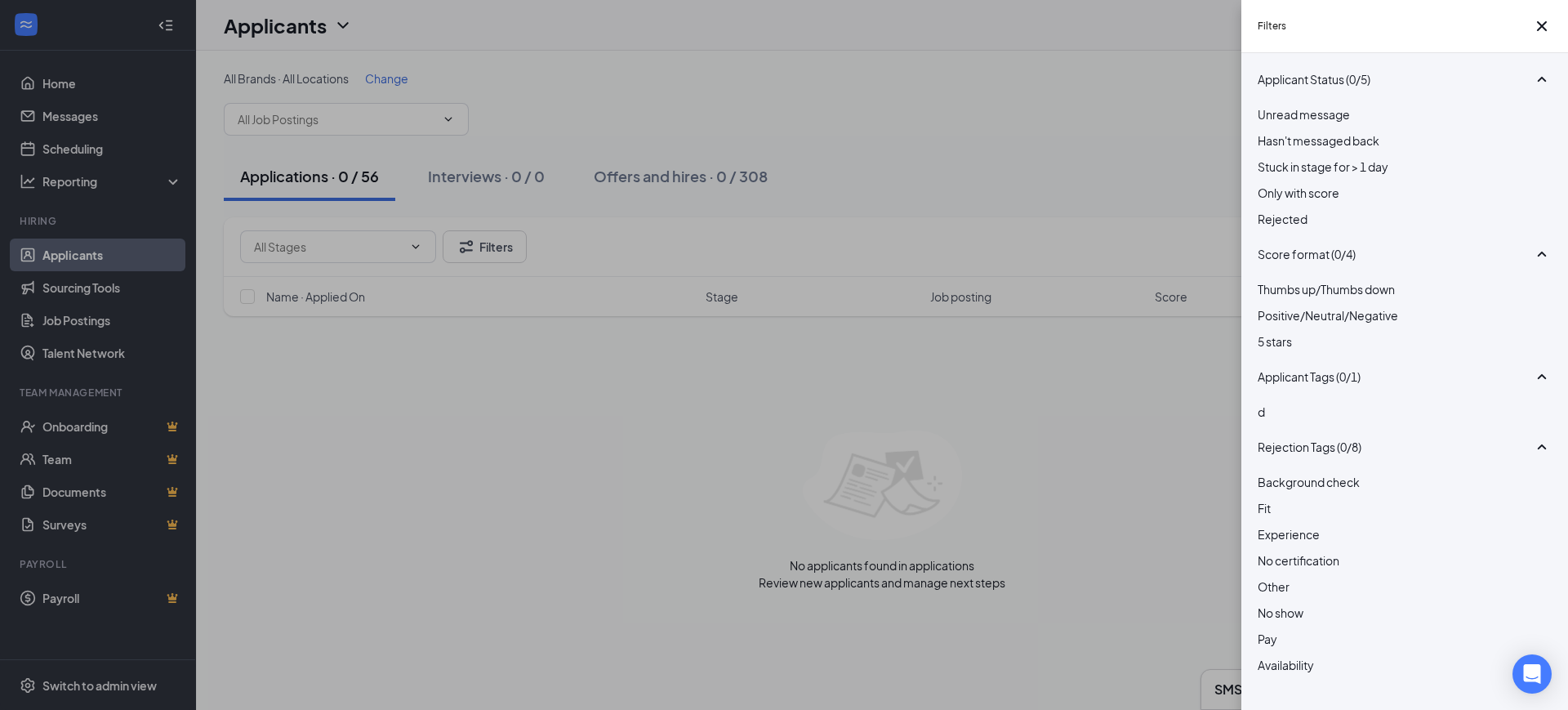
click at [949, 217] on div "Filters Applicant Status (0/5) Unread message Hasn't messaged back Stuck in sta…" at bounding box center [784, 355] width 1568 height 710
click at [1193, 216] on div "Filters Applicant Status (0/5) Unread message Hasn't messaged back Stuck in sta…" at bounding box center [784, 355] width 1568 height 710
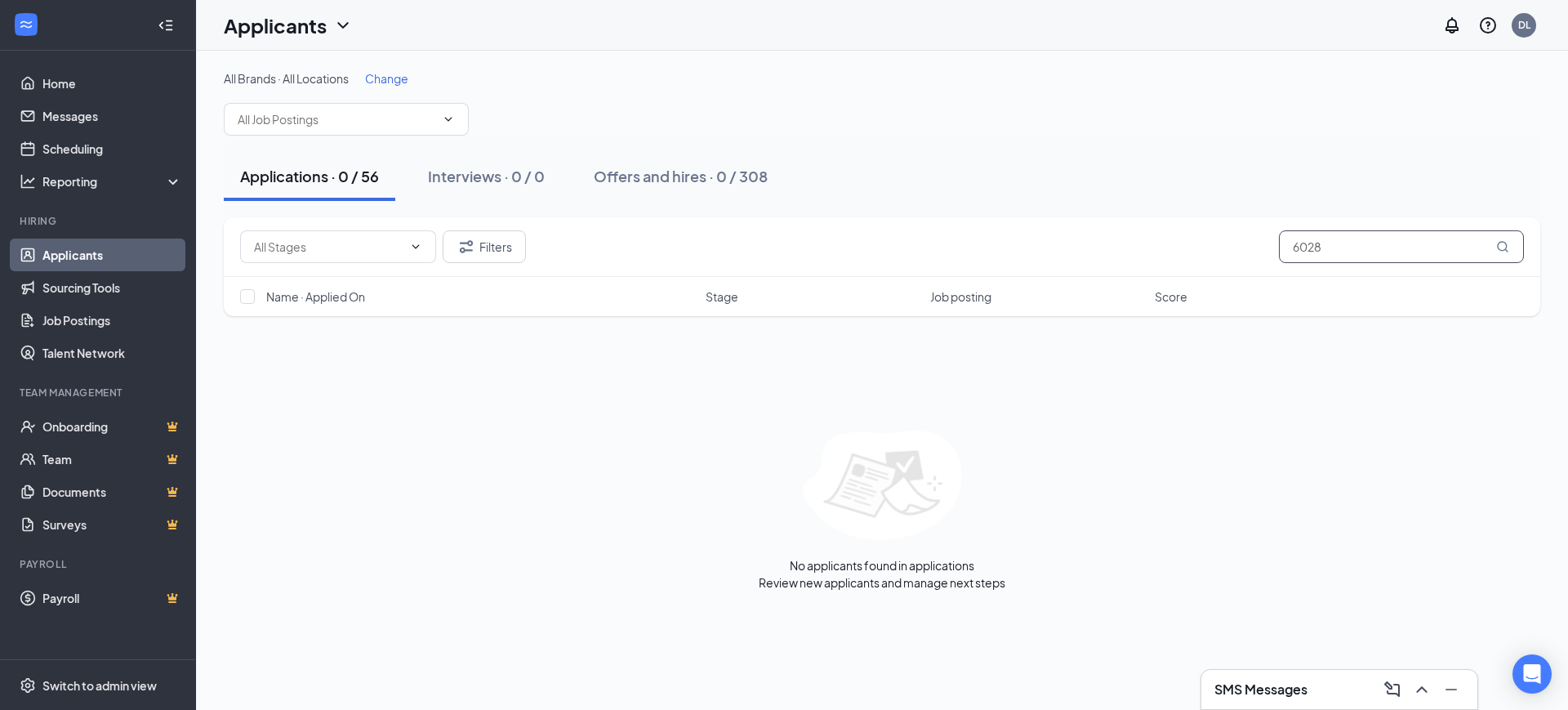
drag, startPoint x: 1216, startPoint y: 238, endPoint x: 1204, endPoint y: 238, distance: 12.0
click at [1204, 238] on div "Filters 6028" at bounding box center [882, 246] width 1284 height 32
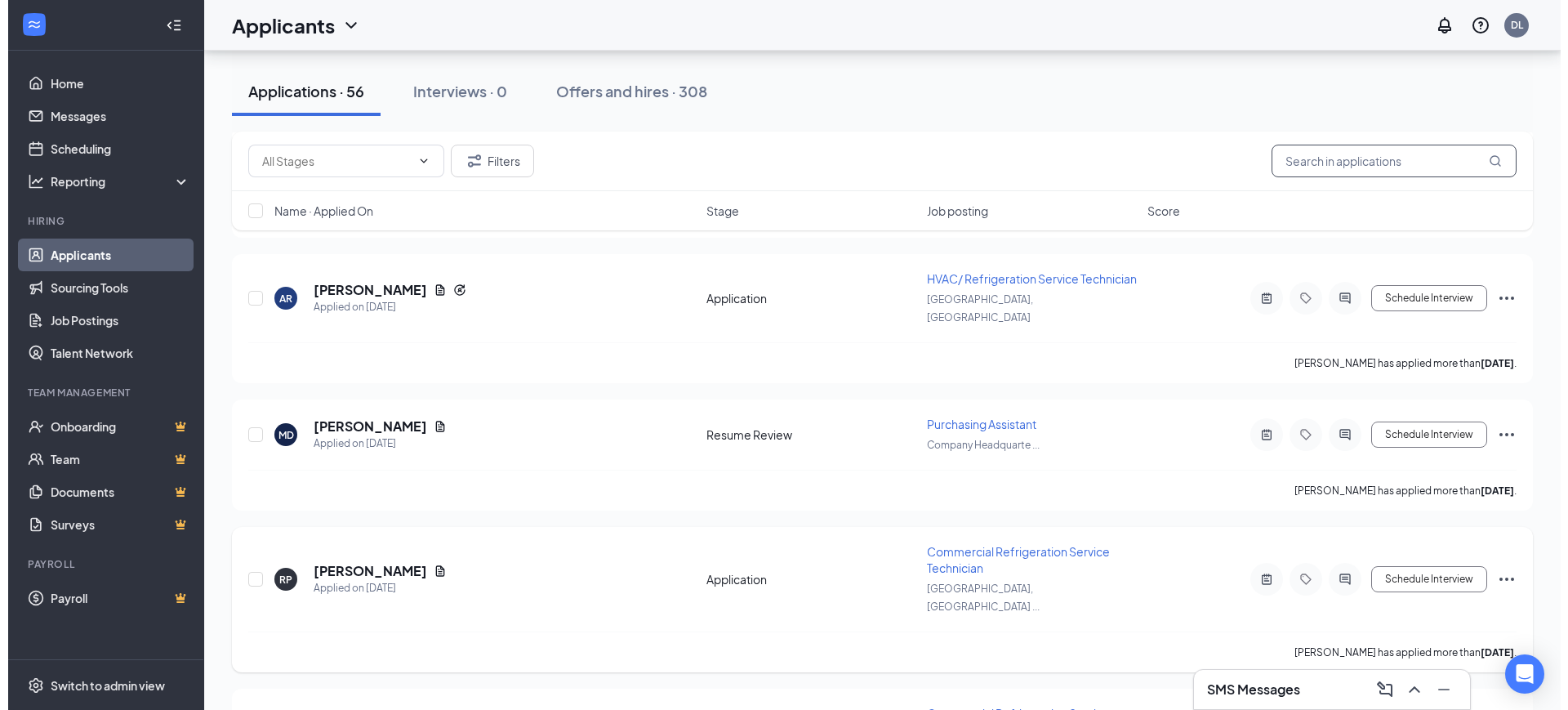
scroll to position [7121, 0]
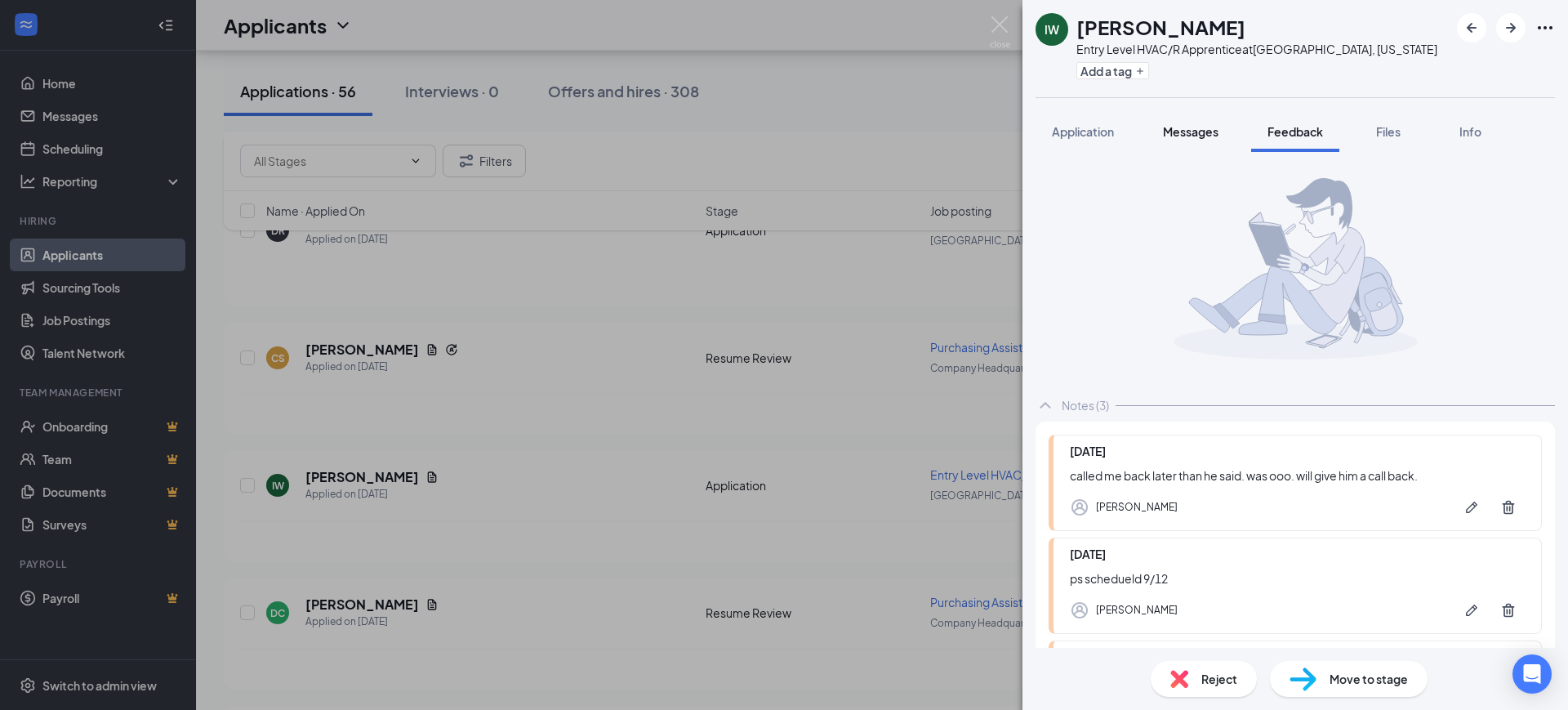
click at [1201, 111] on button "Messages" at bounding box center [1191, 131] width 89 height 41
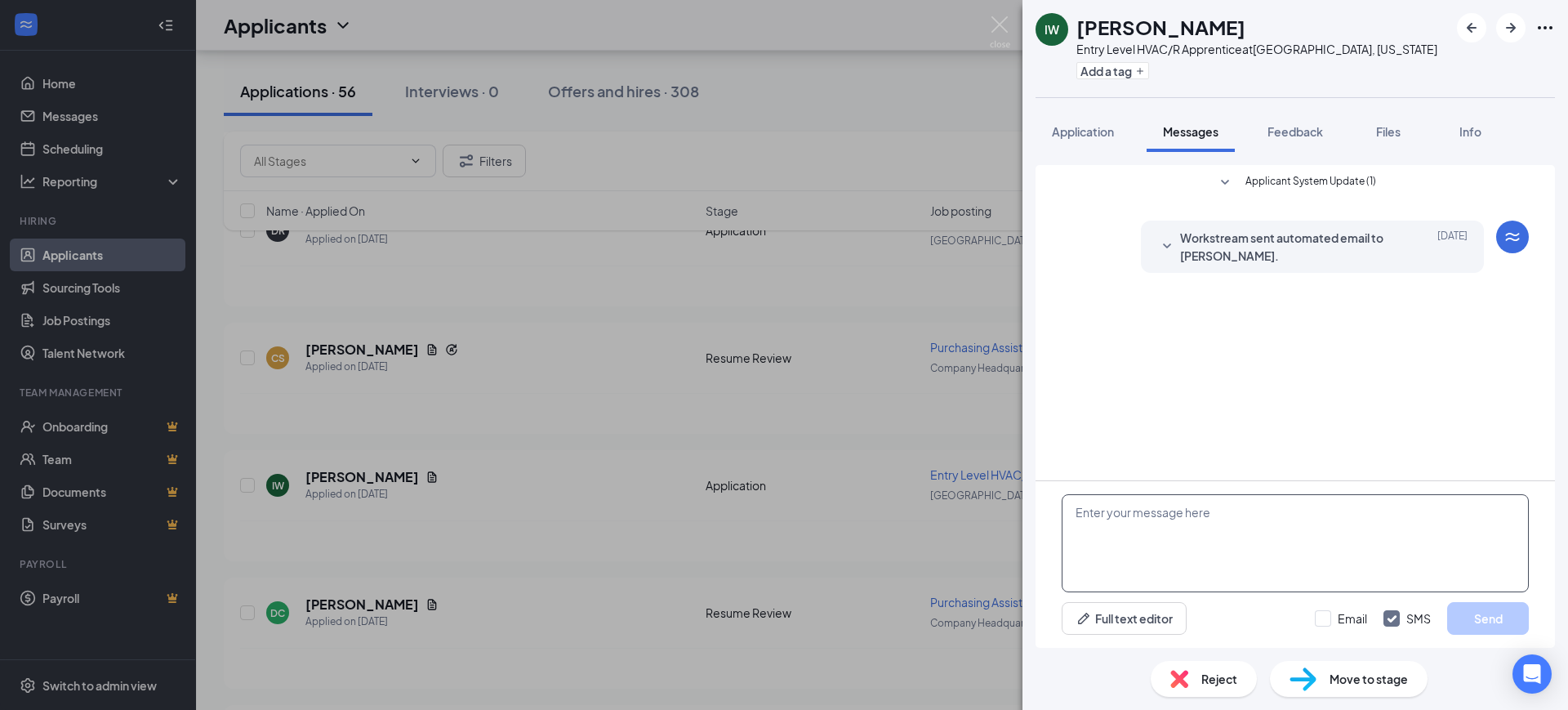
click at [1149, 546] on textarea at bounding box center [1295, 543] width 468 height 98
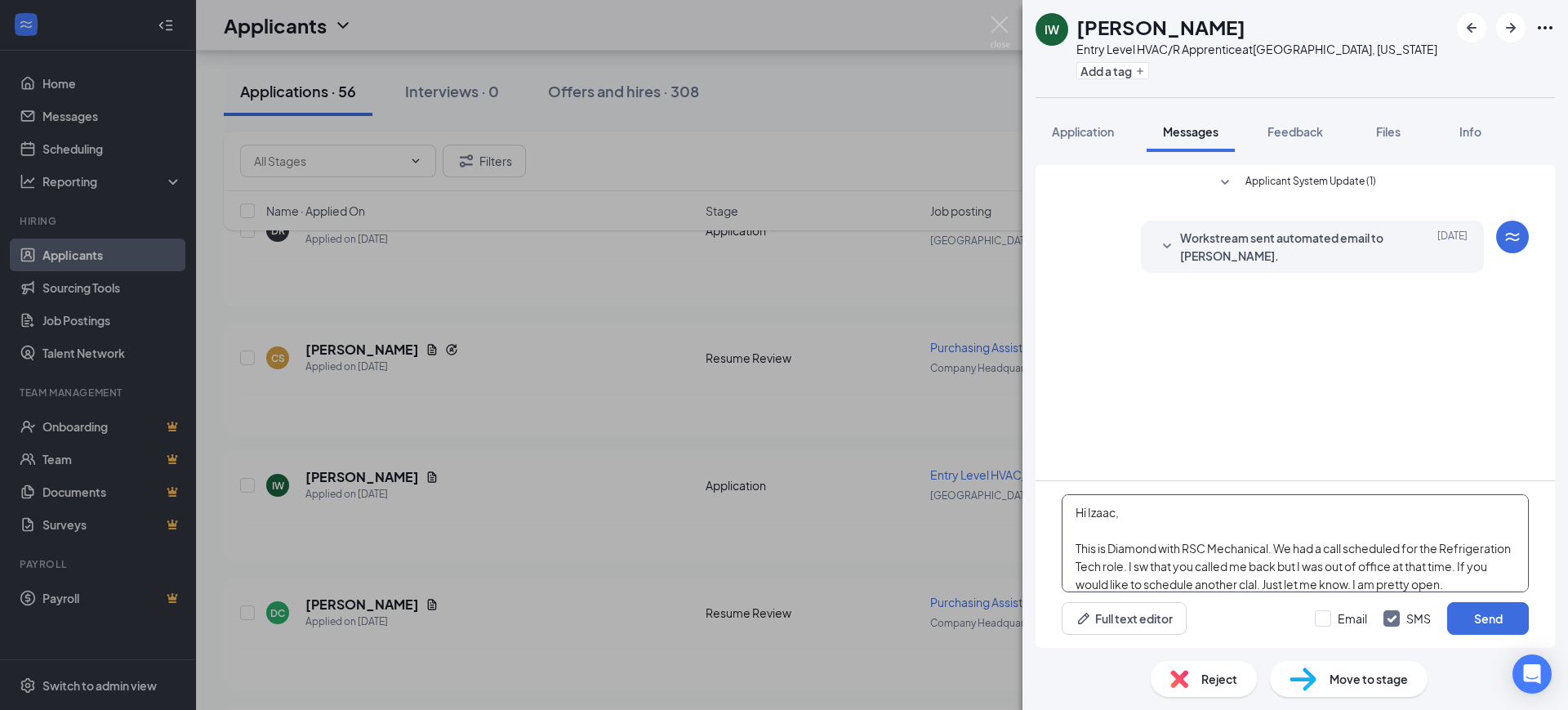
drag, startPoint x: 1100, startPoint y: 565, endPoint x: 986, endPoint y: 476, distance: 144.6
click at [986, 476] on div "IW [PERSON_NAME] Entry Level HVAC/R Apprentice at [GEOGRAPHIC_DATA], [US_STATE]…" at bounding box center [784, 355] width 1568 height 710
click at [1230, 569] on textarea "Hi Izaac, This is Diamond with RSC Mechanical. We had a call scheduled for the …" at bounding box center [1295, 543] width 468 height 98
click at [1155, 574] on textarea "Hi Izaac, This is Diamond with RSC Mechanical. We had a call scheduled for the …" at bounding box center [1295, 543] width 468 height 98
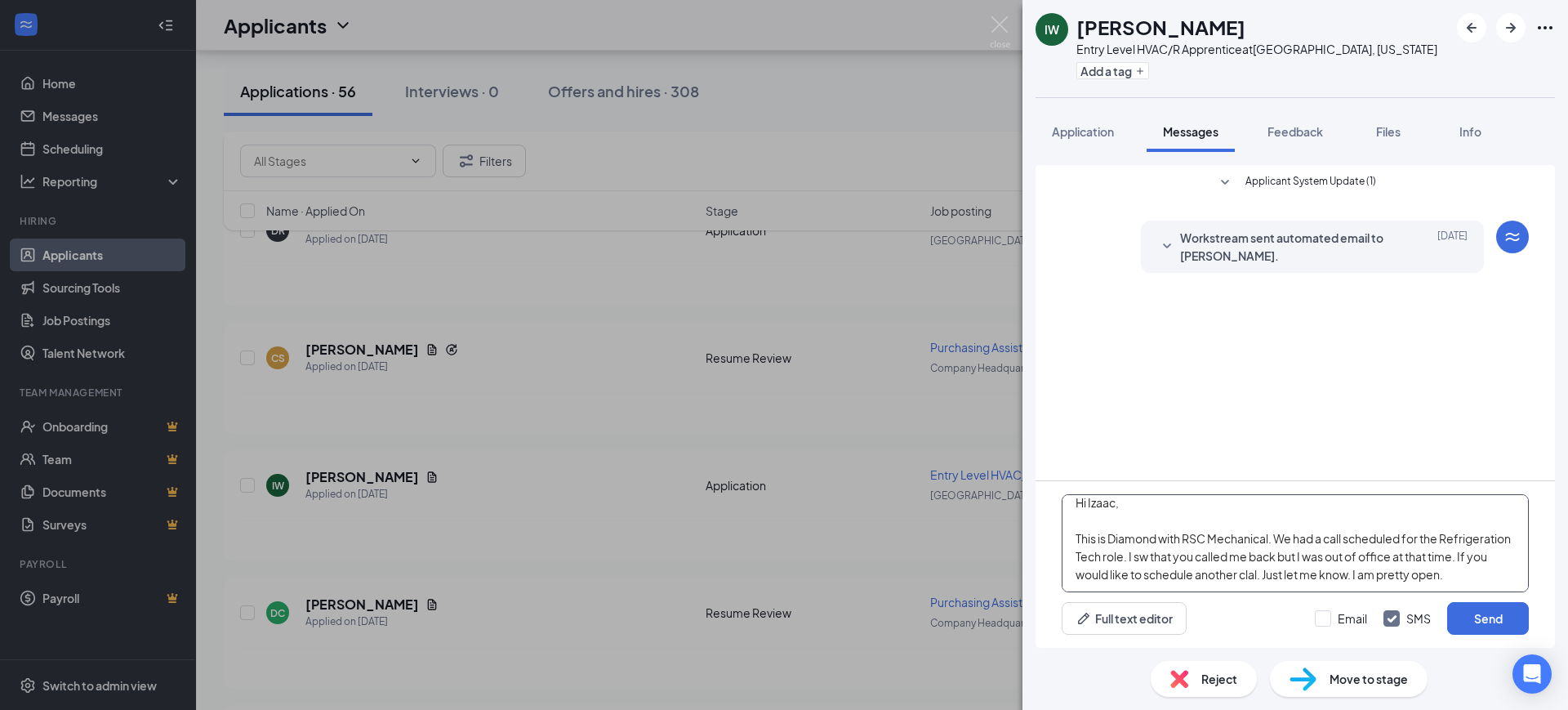
drag, startPoint x: 1143, startPoint y: 574, endPoint x: 1061, endPoint y: 529, distance: 93.5
click at [1061, 529] on div "Hi Izaac, This is Diamond with RSC Mechanical. We had a call scheduled for the …" at bounding box center [1296, 564] width 520 height 166
paste textarea "I saw that you called me back earlier — unfortunately, I was out of the office …"
click at [1077, 535] on textarea "Hi Izaac, This is Diamond with RSC Mechanical. I saw that you called me back ea…" at bounding box center [1295, 543] width 468 height 98
click at [1357, 576] on textarea "Hi Izaac, This is Diamond with RSC Mechanical. I saw that you called me back [D…" at bounding box center [1295, 543] width 468 height 98
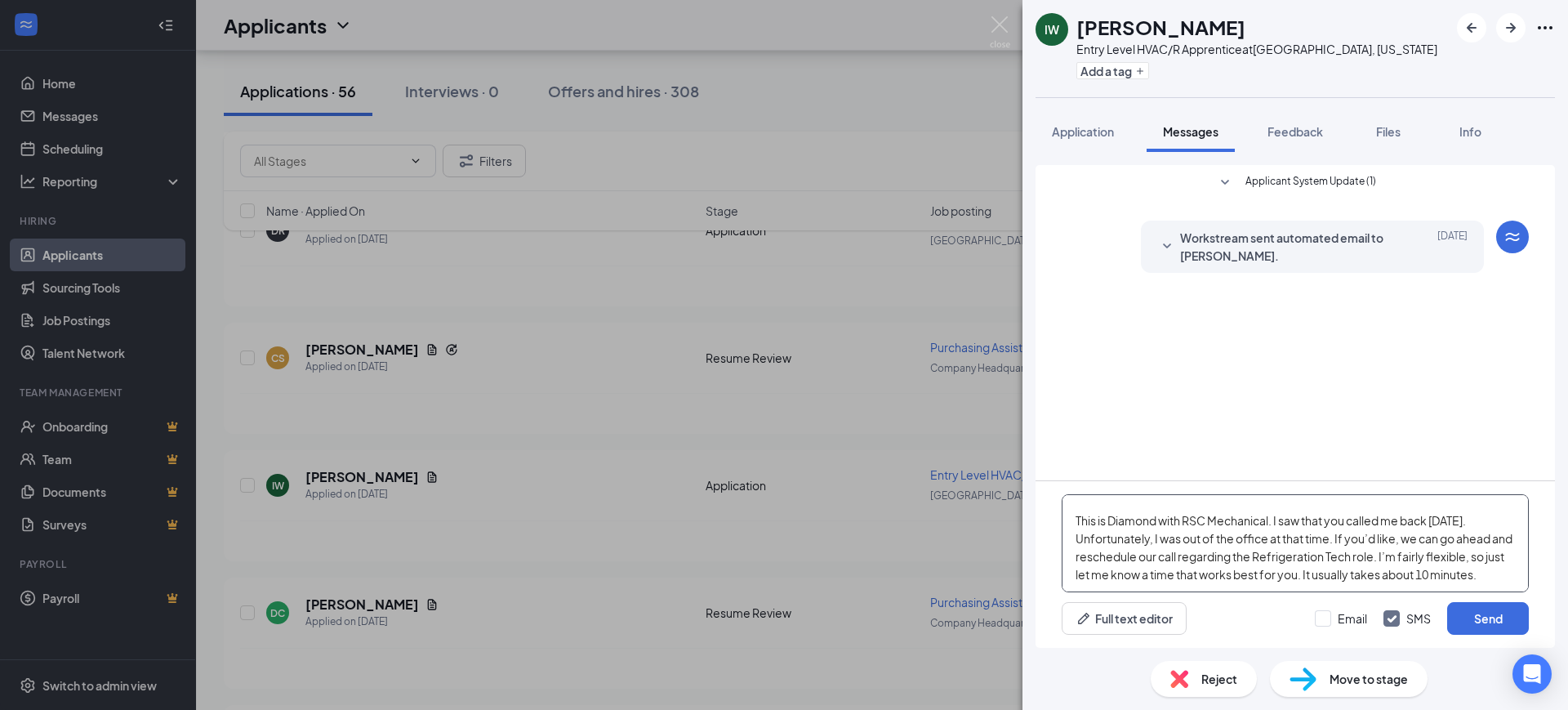
scroll to position [42, 0]
click at [1403, 543] on textarea "Hi Izaac, This is Diamond with RSC Mechanical. I saw that you called me back [D…" at bounding box center [1295, 543] width 468 height 98
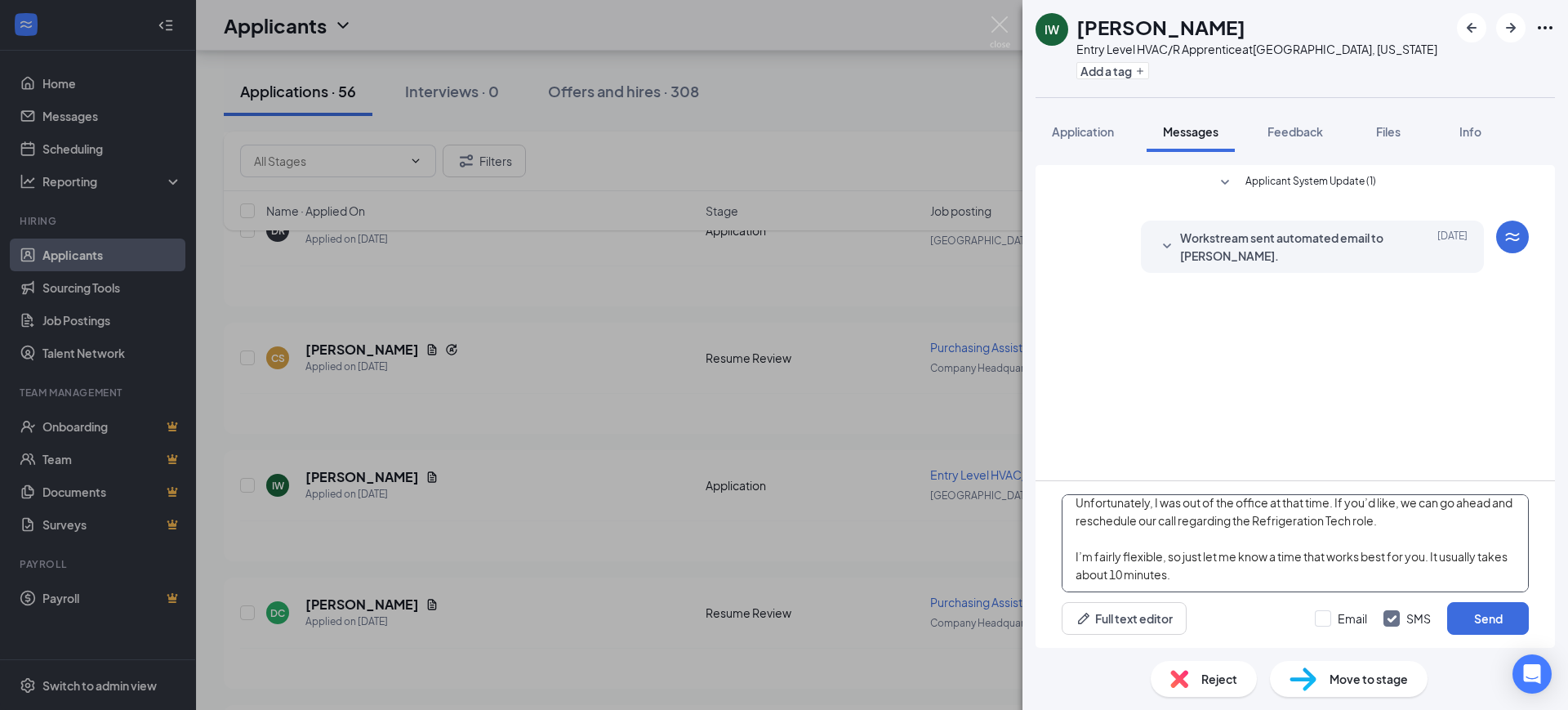
scroll to position [0, 0]
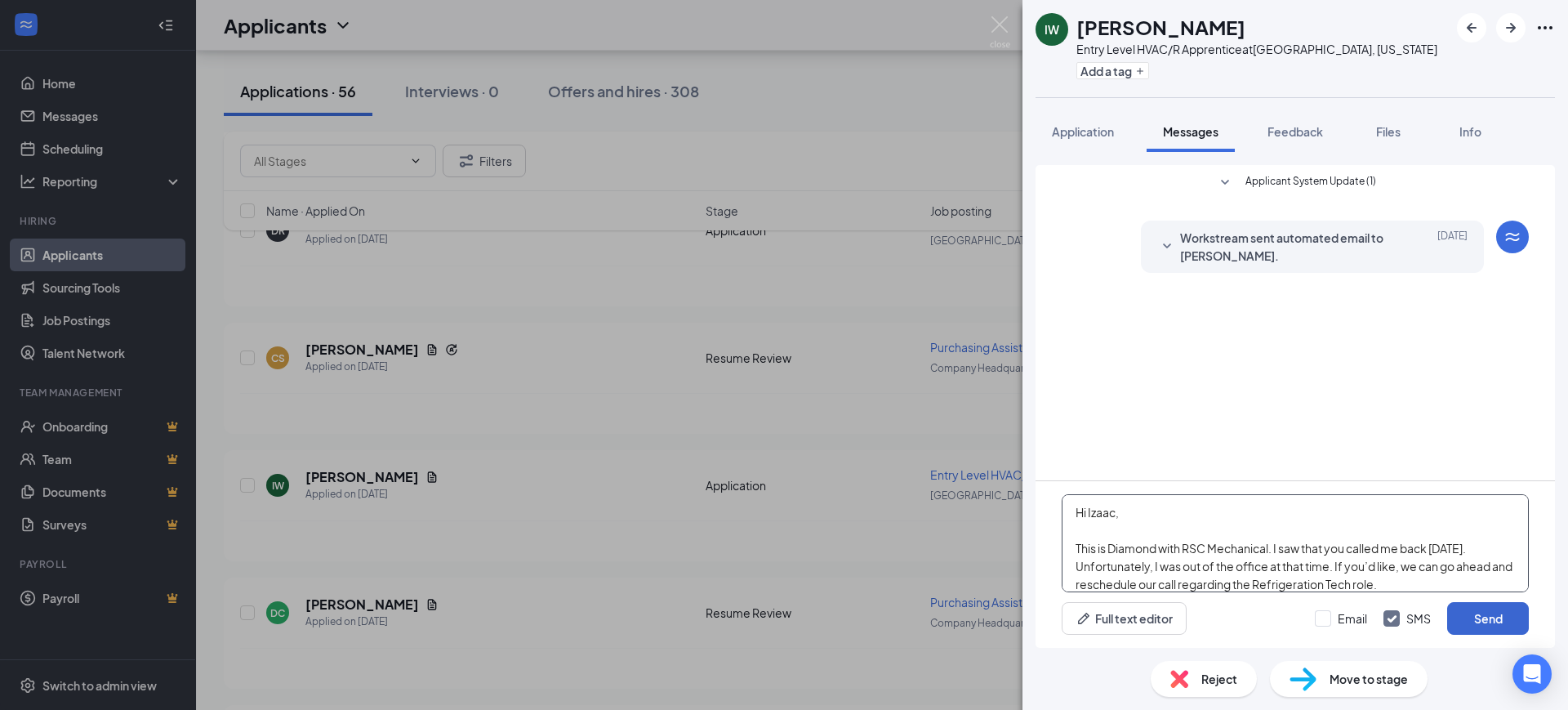
type textarea "Hi Izaac, This is Diamond with RSC Mechanical. I saw that you called me back [D…"
click at [1489, 613] on button "Send" at bounding box center [1488, 617] width 82 height 32
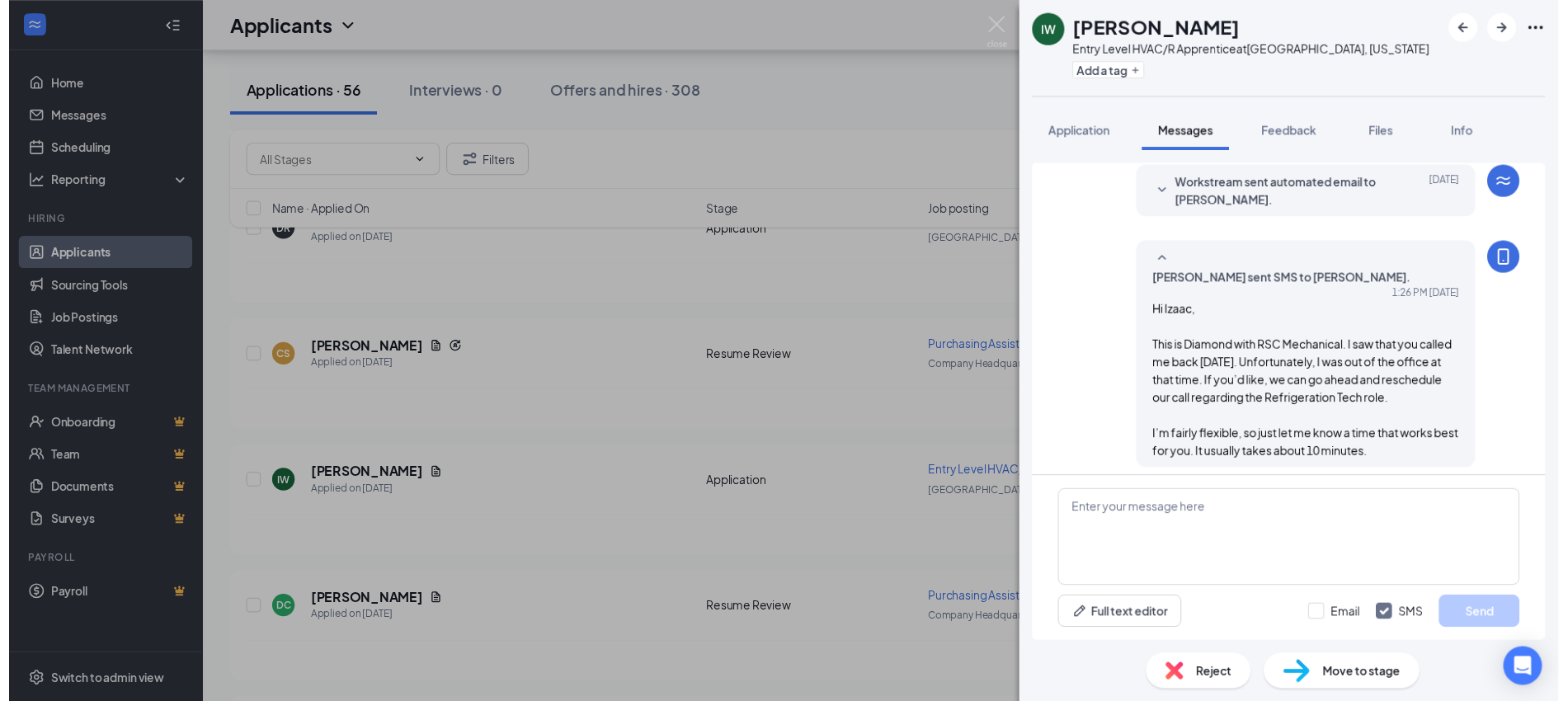
scroll to position [58, 0]
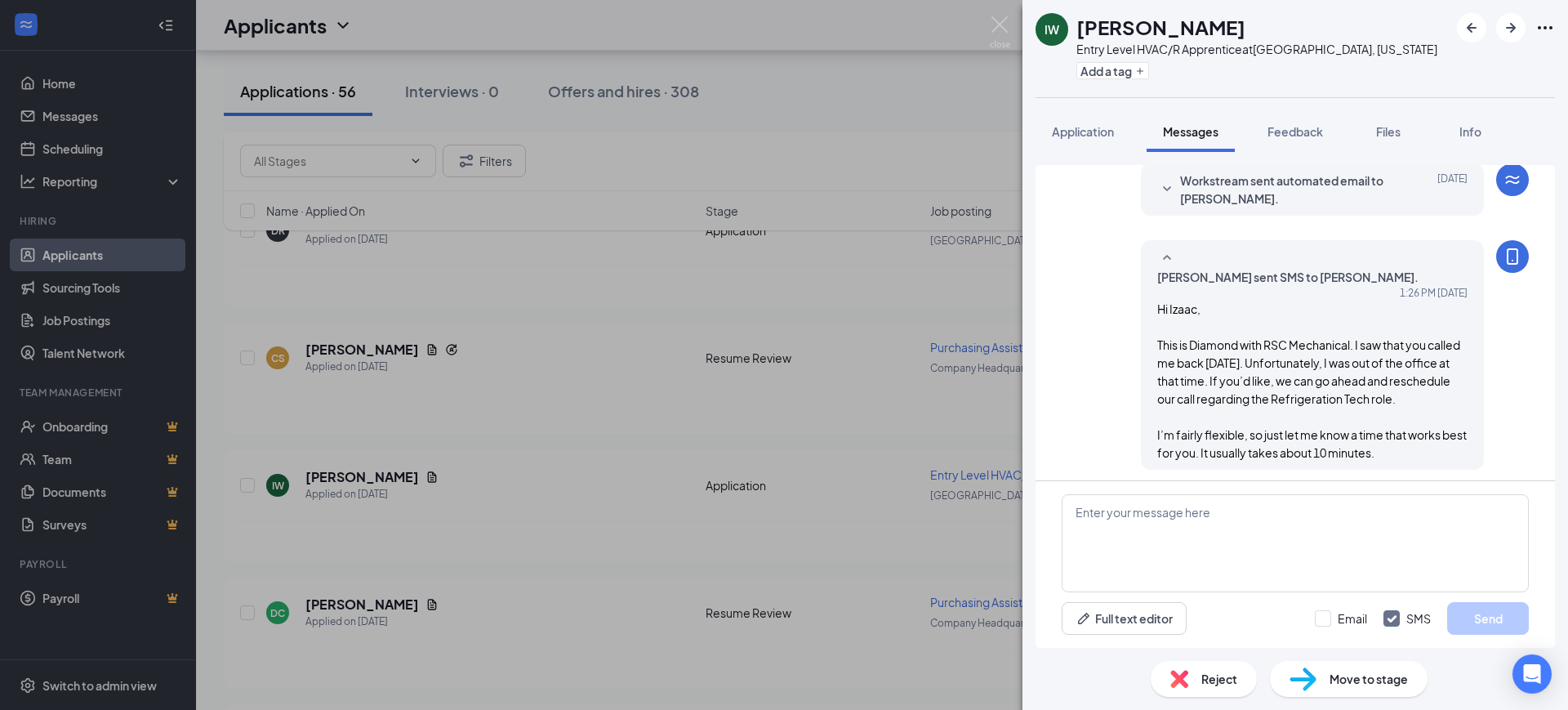
click at [957, 380] on div "IW [PERSON_NAME] Entry Level HVAC/R Apprentice at [GEOGRAPHIC_DATA], [US_STATE]…" at bounding box center [784, 355] width 1568 height 710
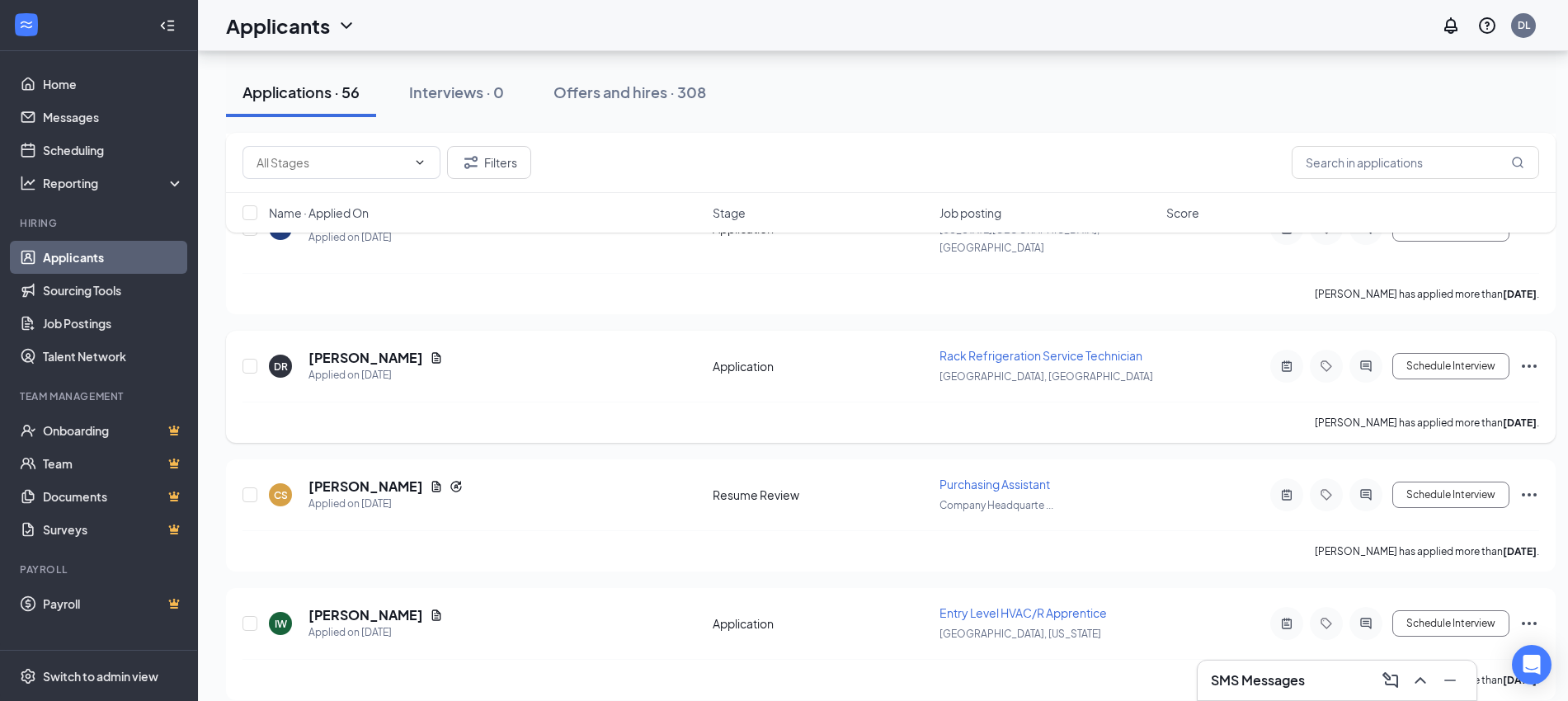
scroll to position [7190, 0]
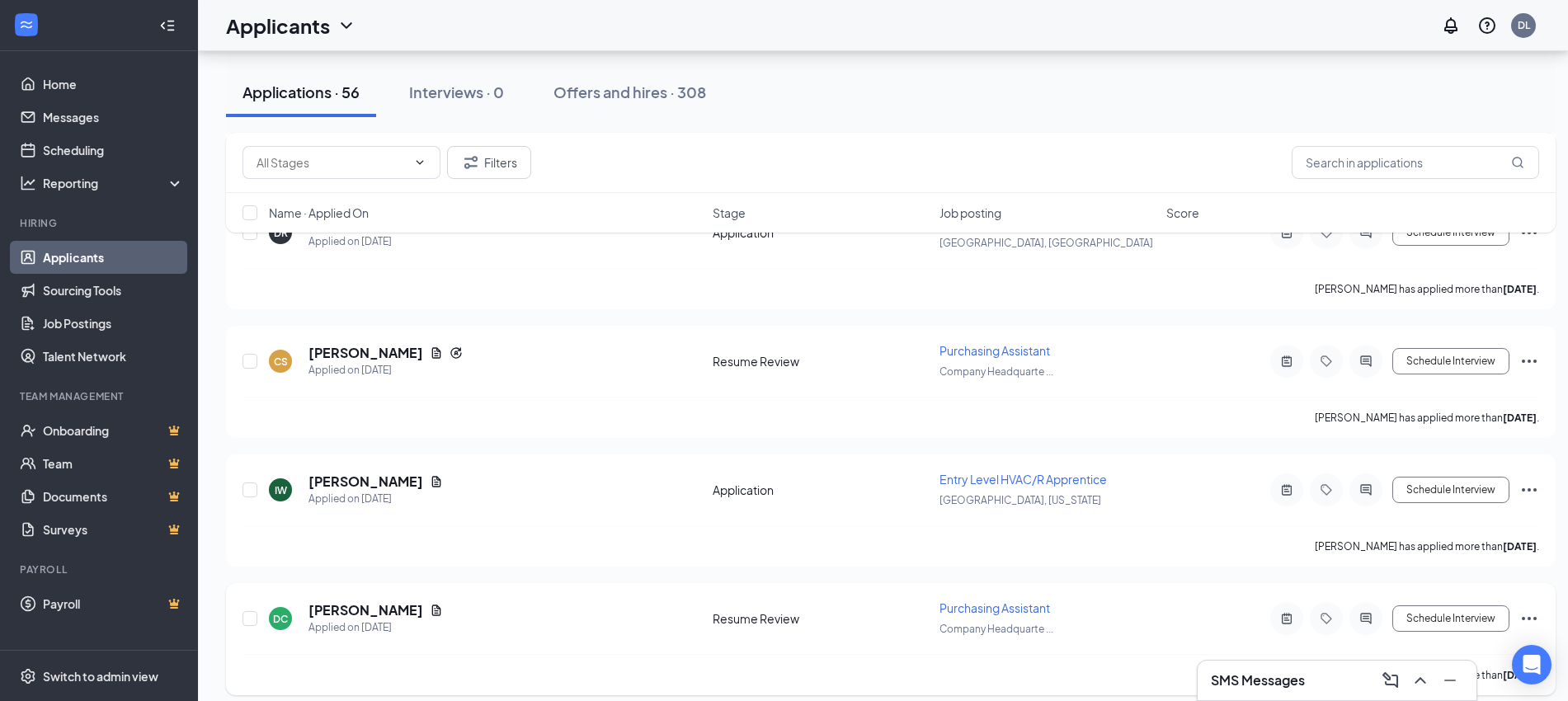
click at [1530, 608] on icon "Ellipses" at bounding box center [1530, 618] width 20 height 20
click at [1137, 654] on div "[PERSON_NAME] has applied more than [DATE] ." at bounding box center [891, 674] width 1297 height 41
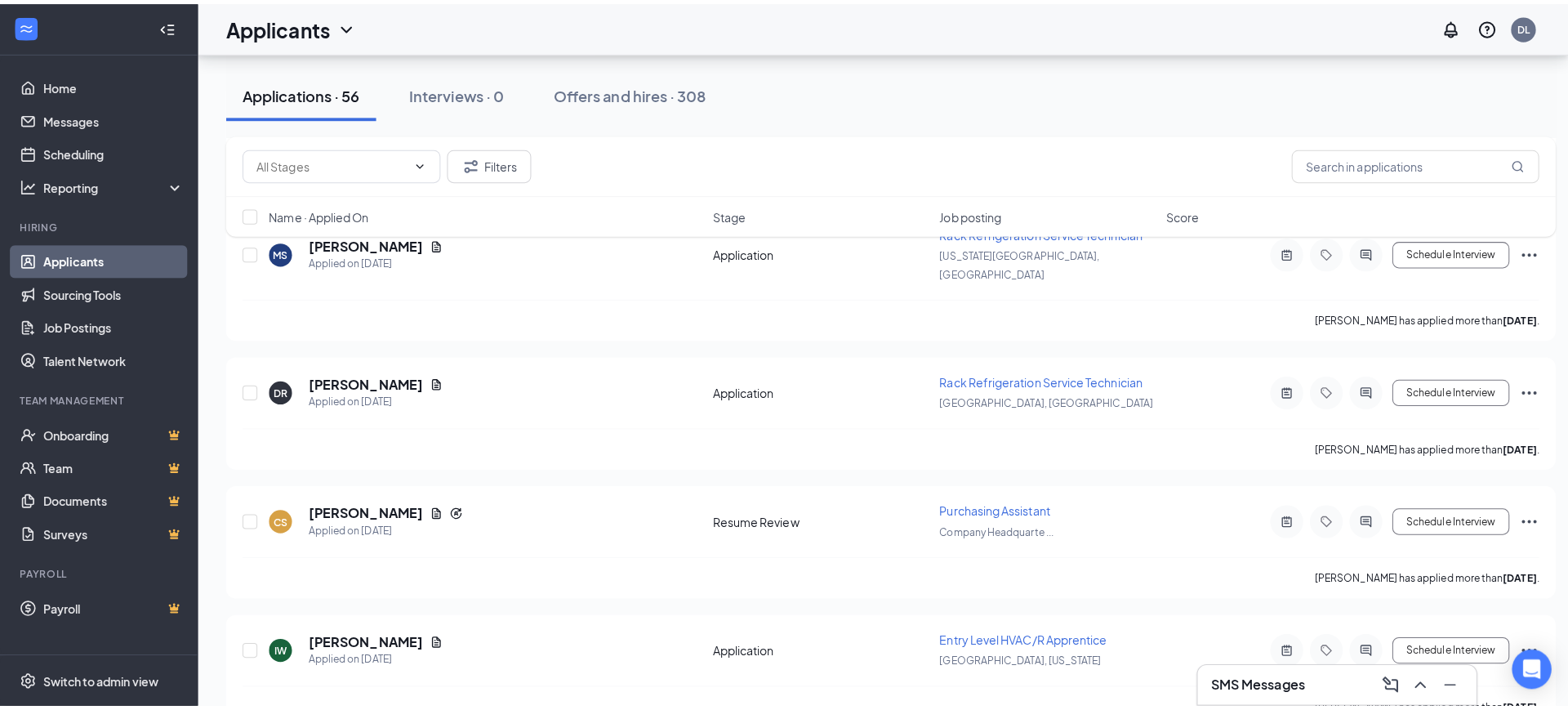
scroll to position [6916, 0]
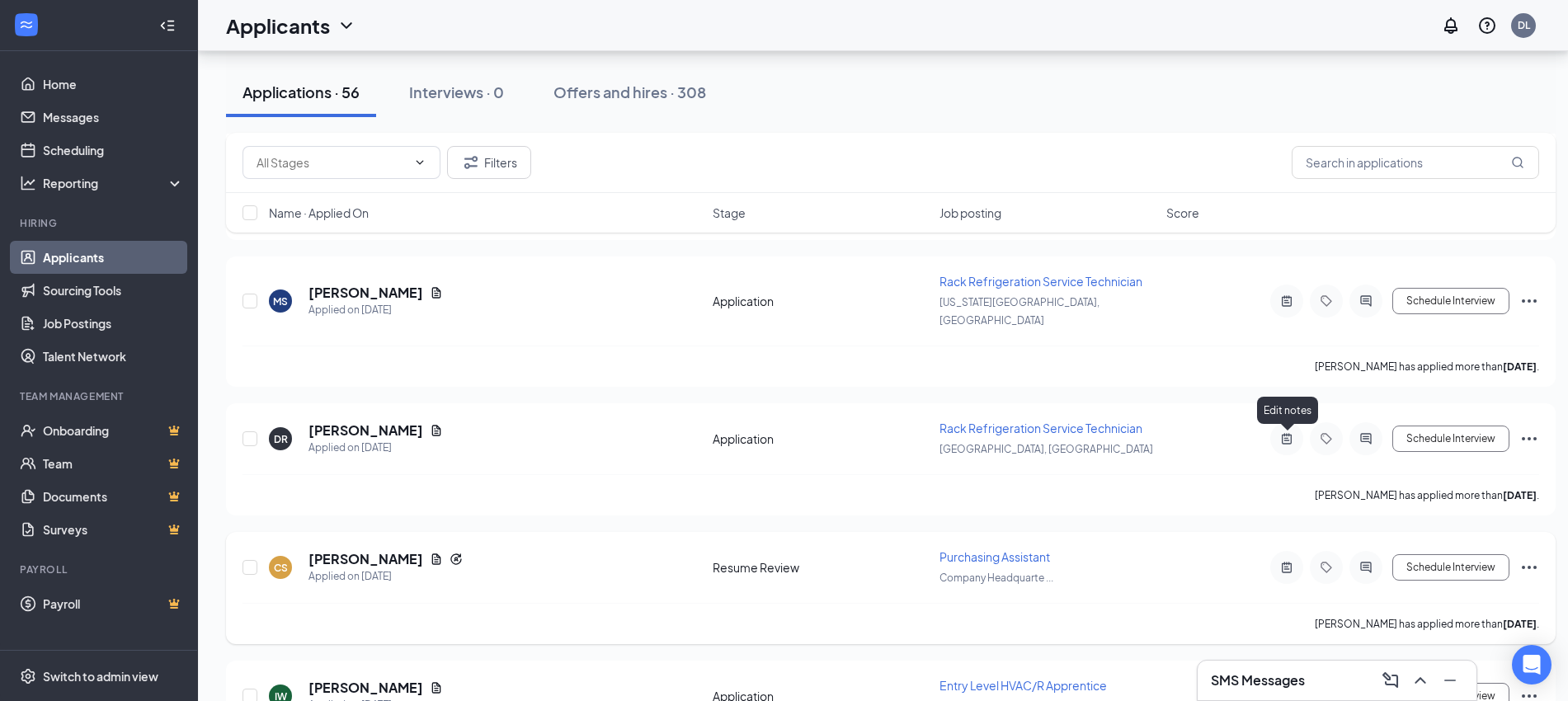
click at [1290, 561] on icon "ActiveNote" at bounding box center [1287, 566] width 10 height 11
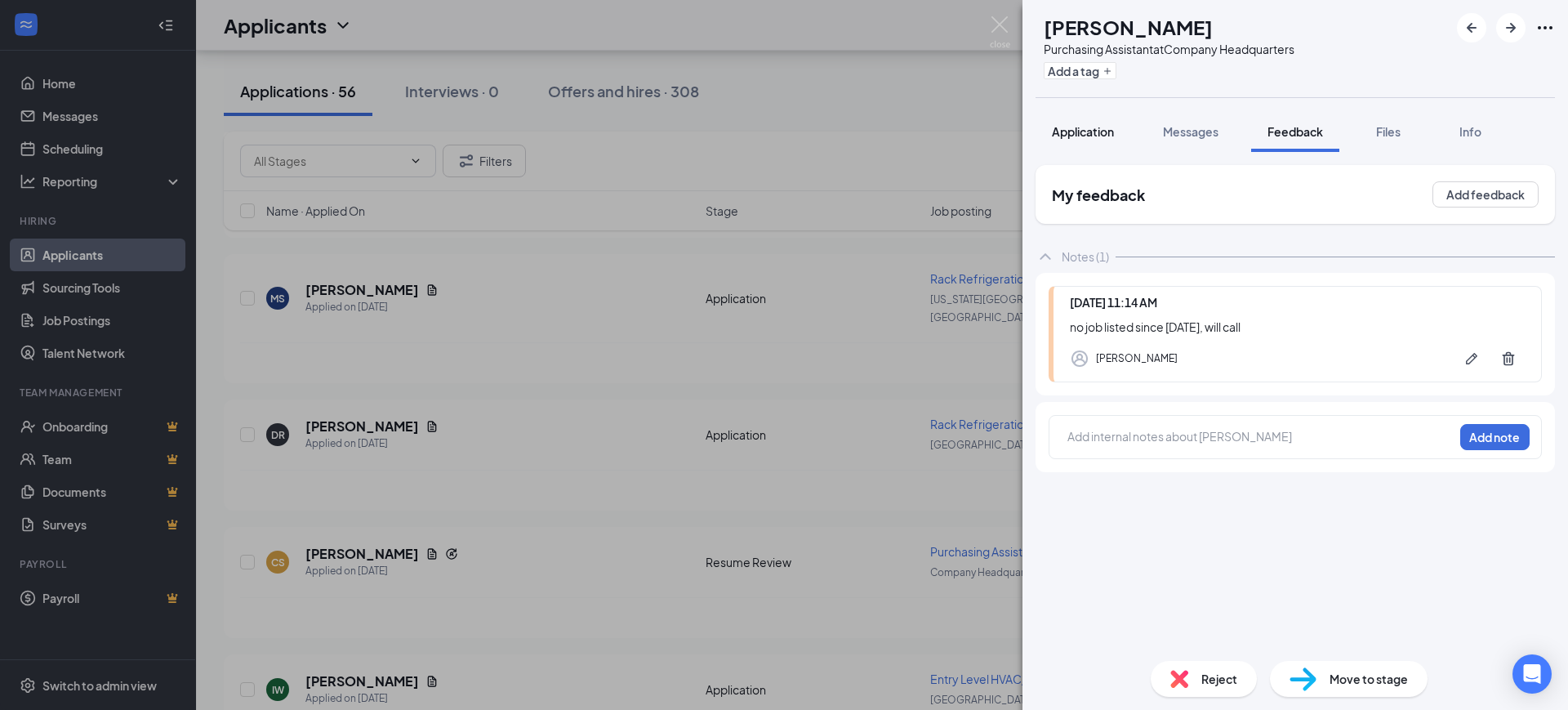
click at [1091, 125] on span "Application" at bounding box center [1082, 132] width 62 height 15
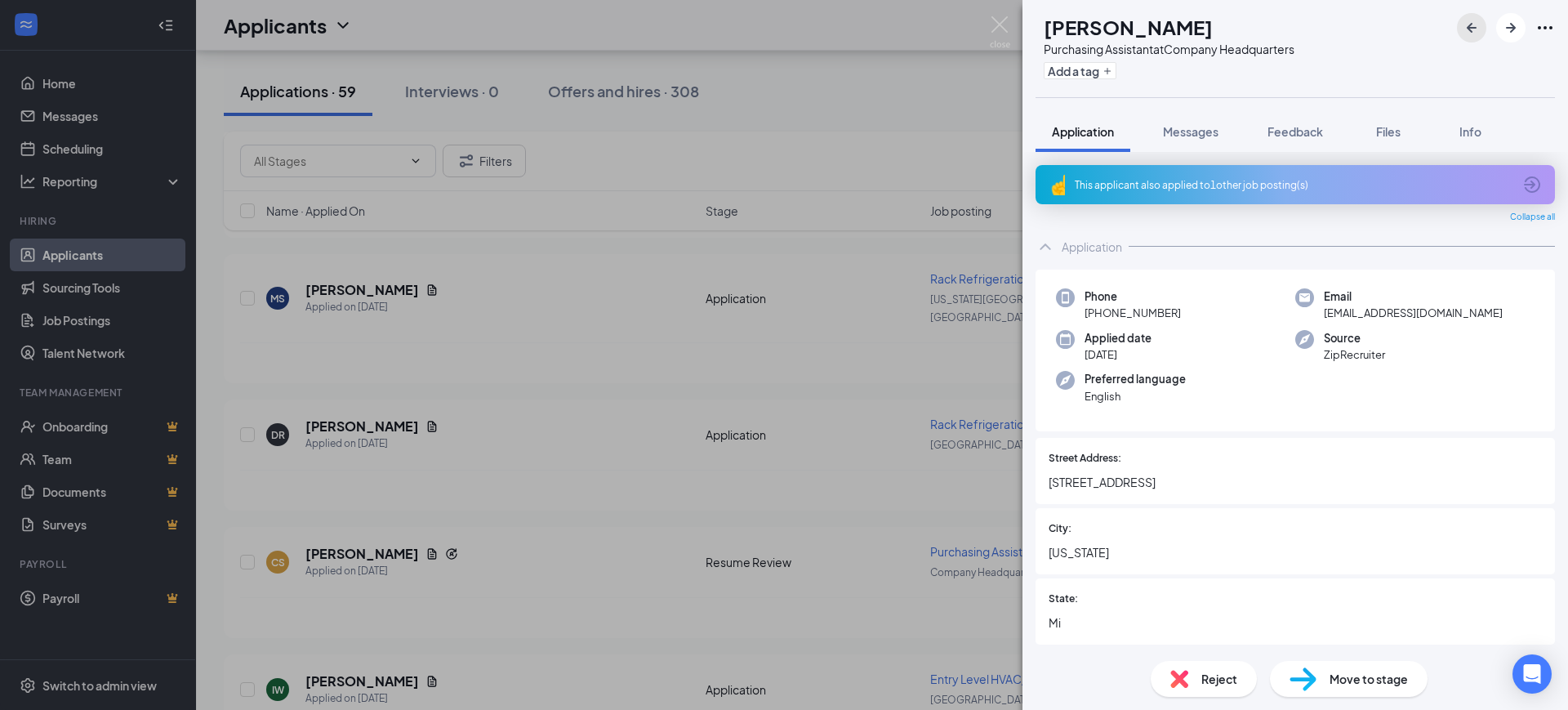
click at [1474, 25] on icon "ArrowLeftNew" at bounding box center [1472, 28] width 20 height 20
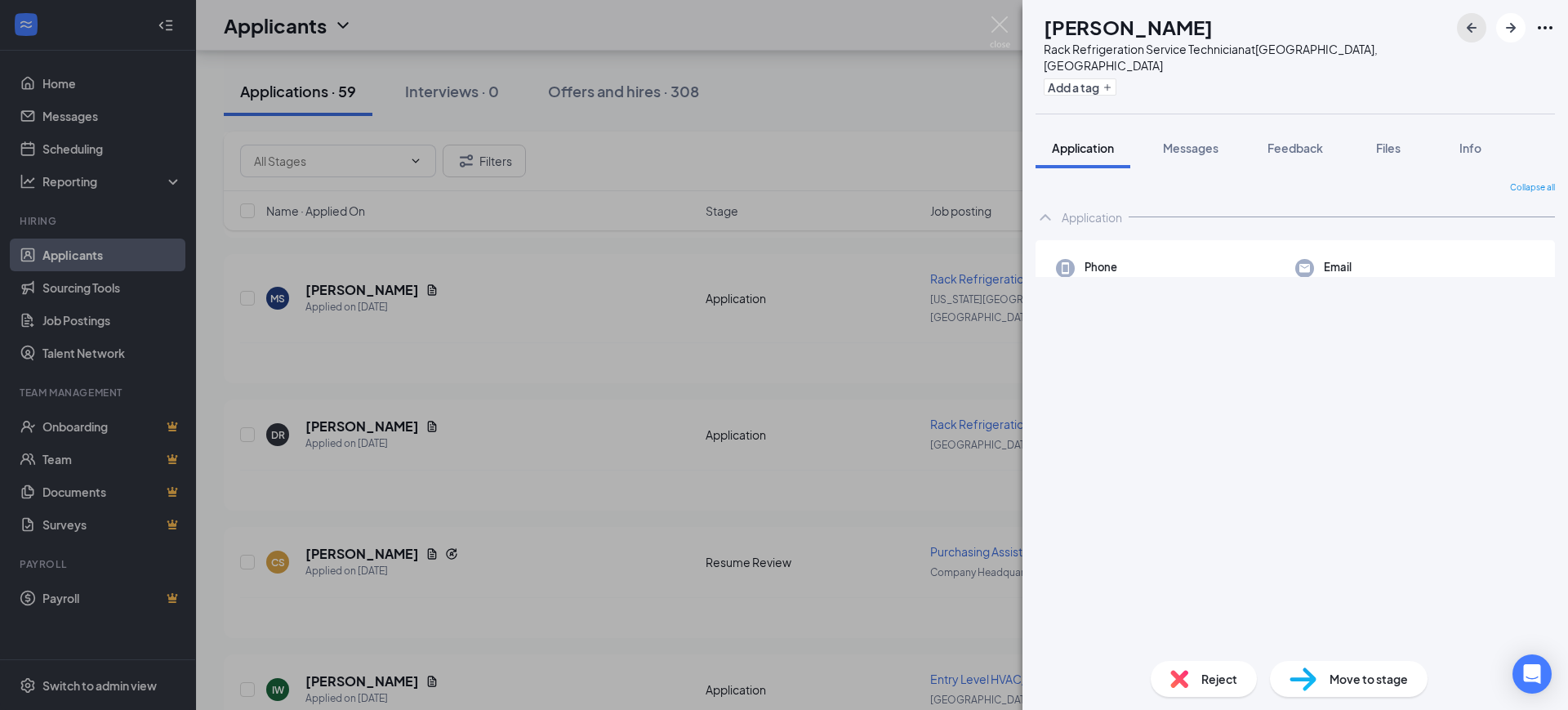
click at [1514, 28] on icon "ArrowRight" at bounding box center [1511, 28] width 10 height 10
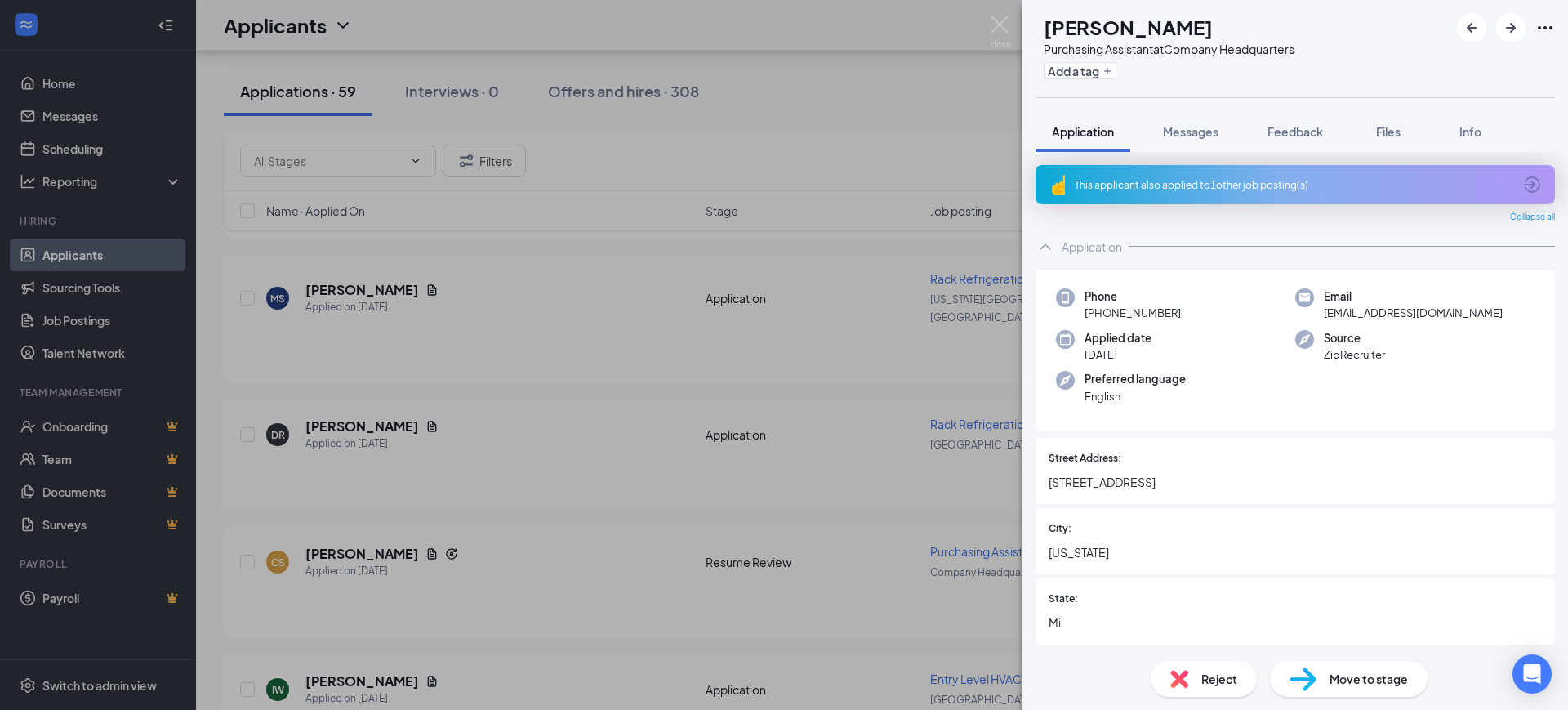
click at [862, 462] on div "CS [PERSON_NAME] Purchasing Assistant at Company Headquarters Add a tag Applica…" at bounding box center [784, 355] width 1568 height 710
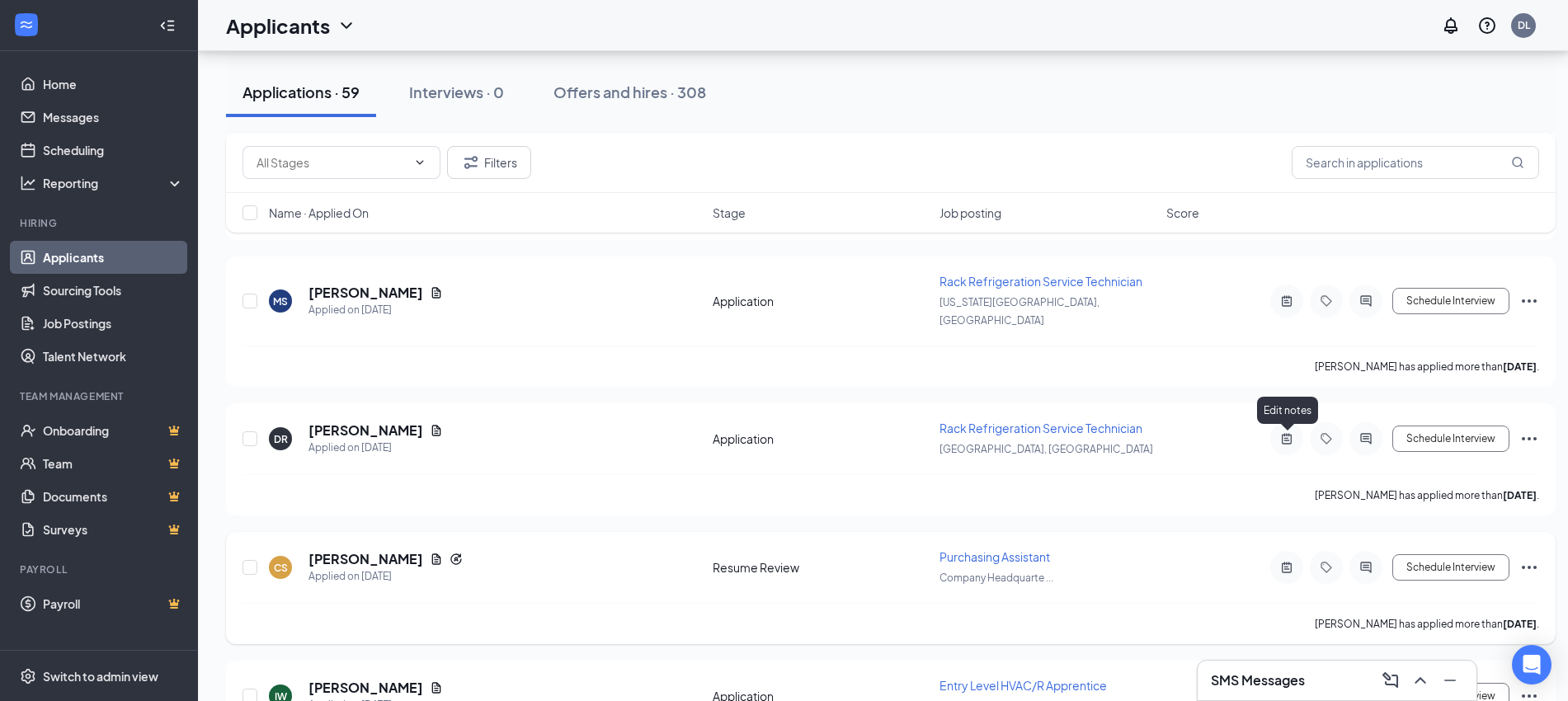
click at [1285, 561] on icon "ActiveNote" at bounding box center [1287, 567] width 20 height 13
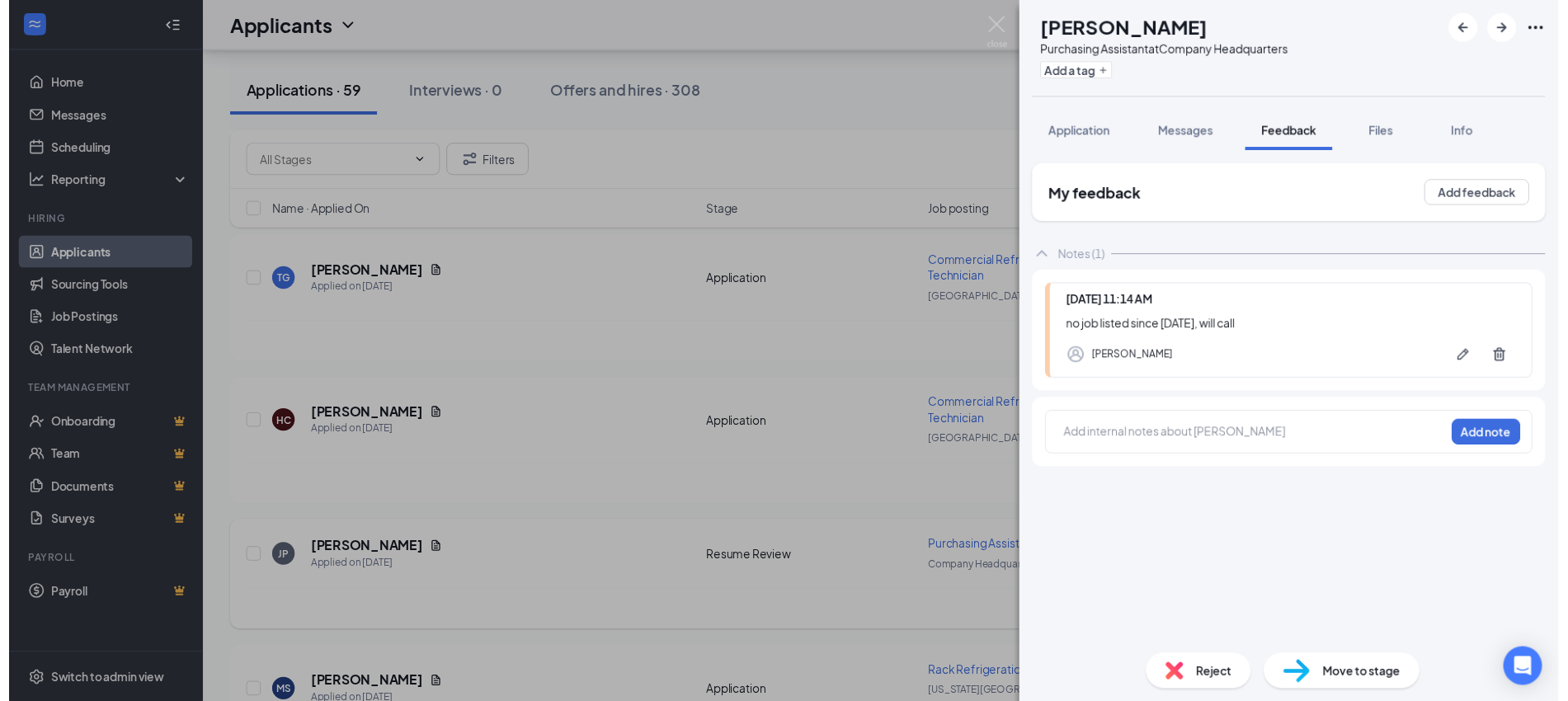
scroll to position [6950, 0]
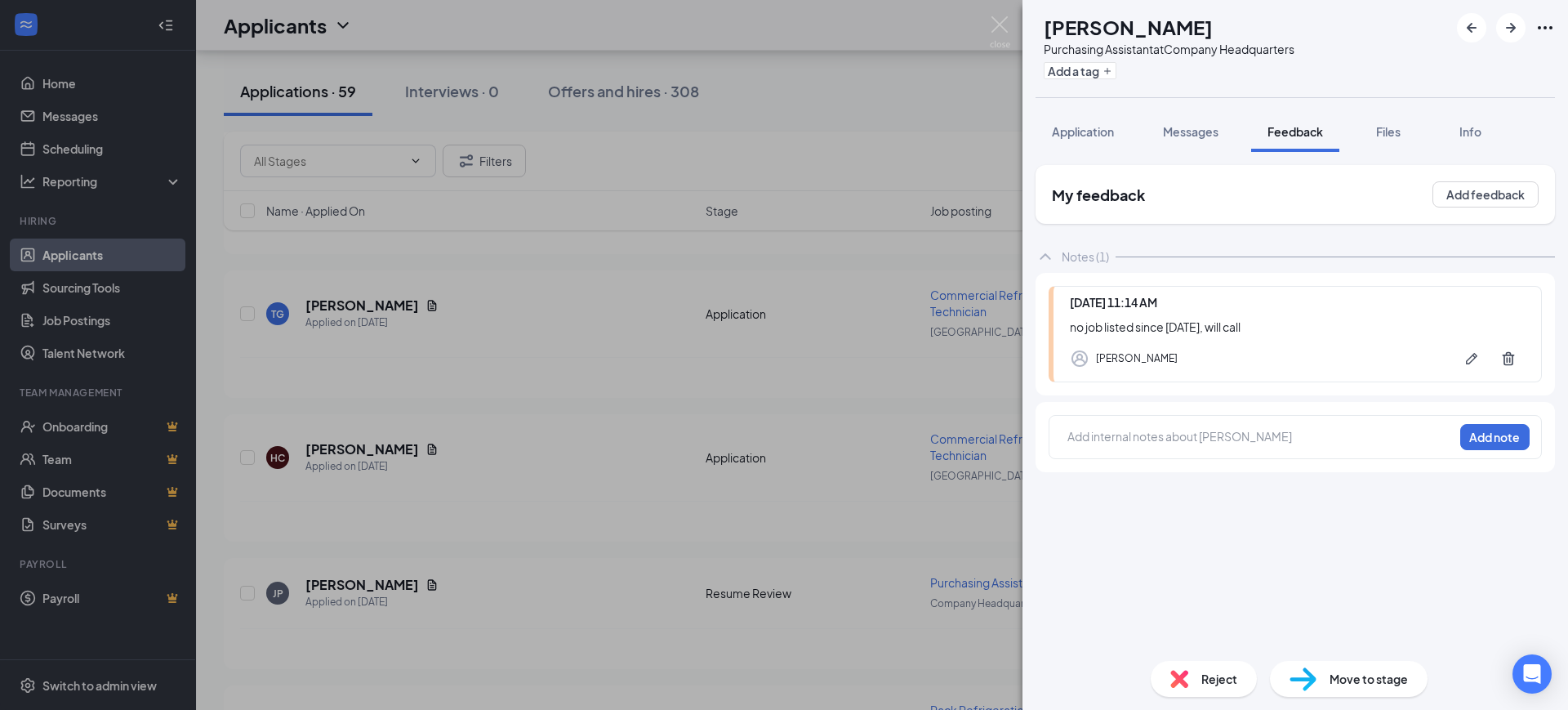
click at [839, 481] on div "CS [PERSON_NAME] Purchasing Assistant at Company Headquarters Add a tag Applica…" at bounding box center [784, 355] width 1568 height 710
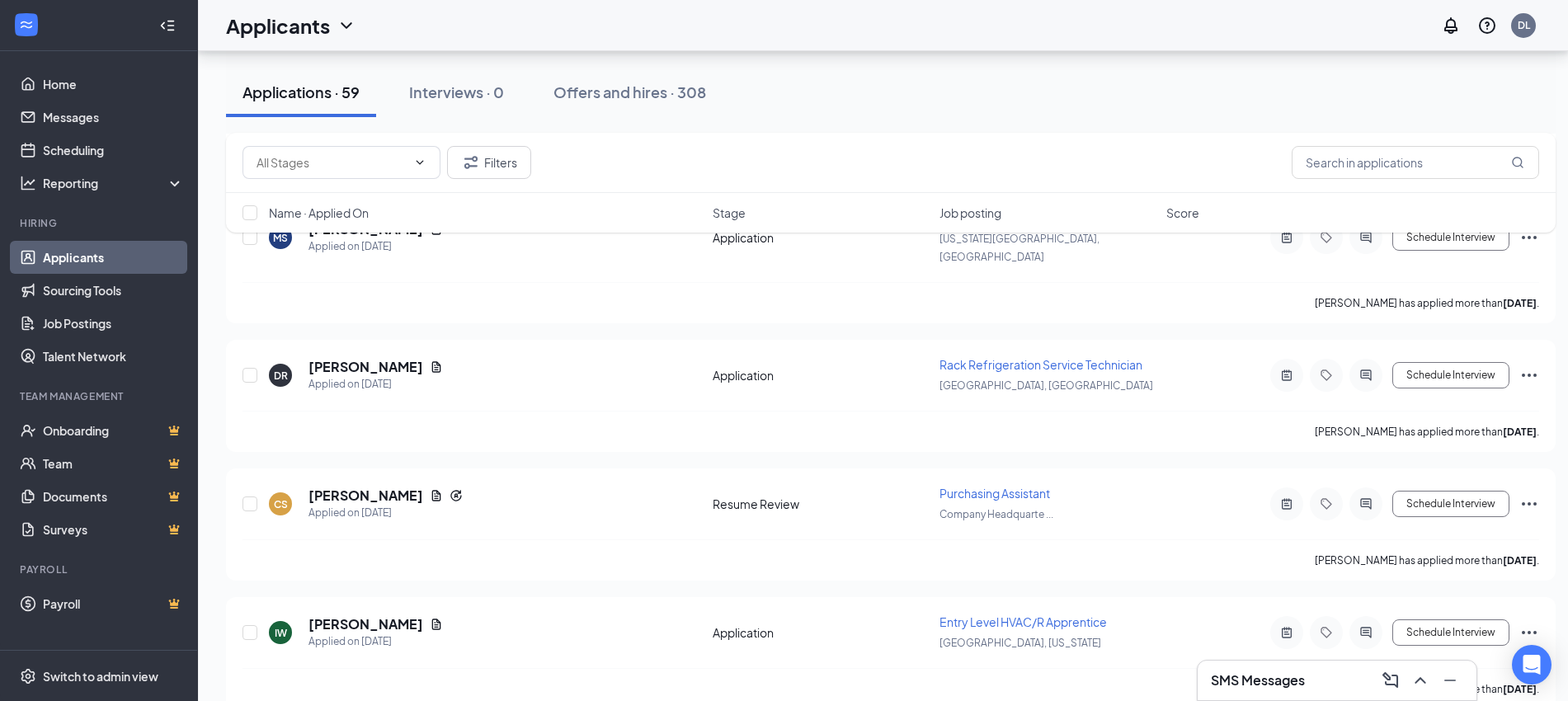
scroll to position [7607, 0]
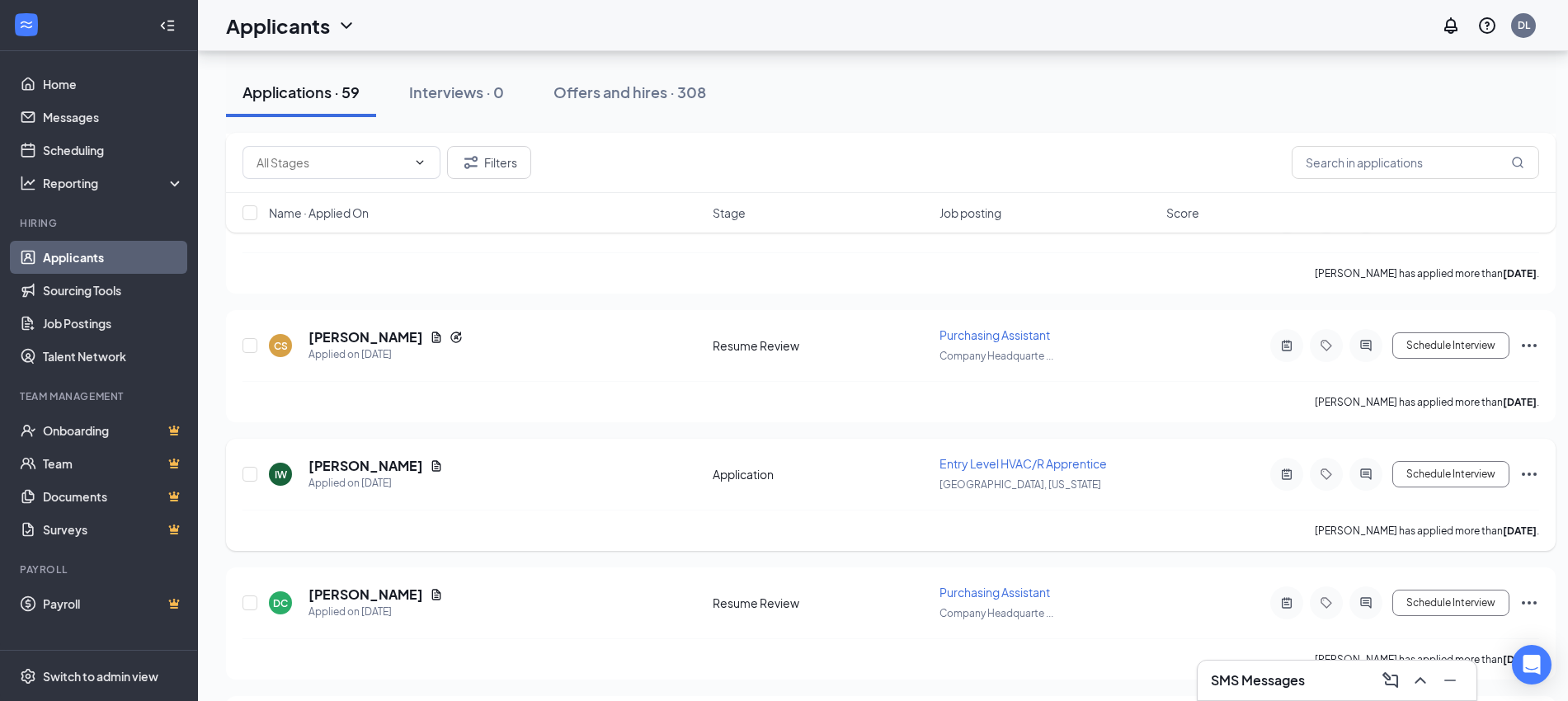
click at [1530, 465] on icon "Ellipses" at bounding box center [1530, 475] width 20 height 20
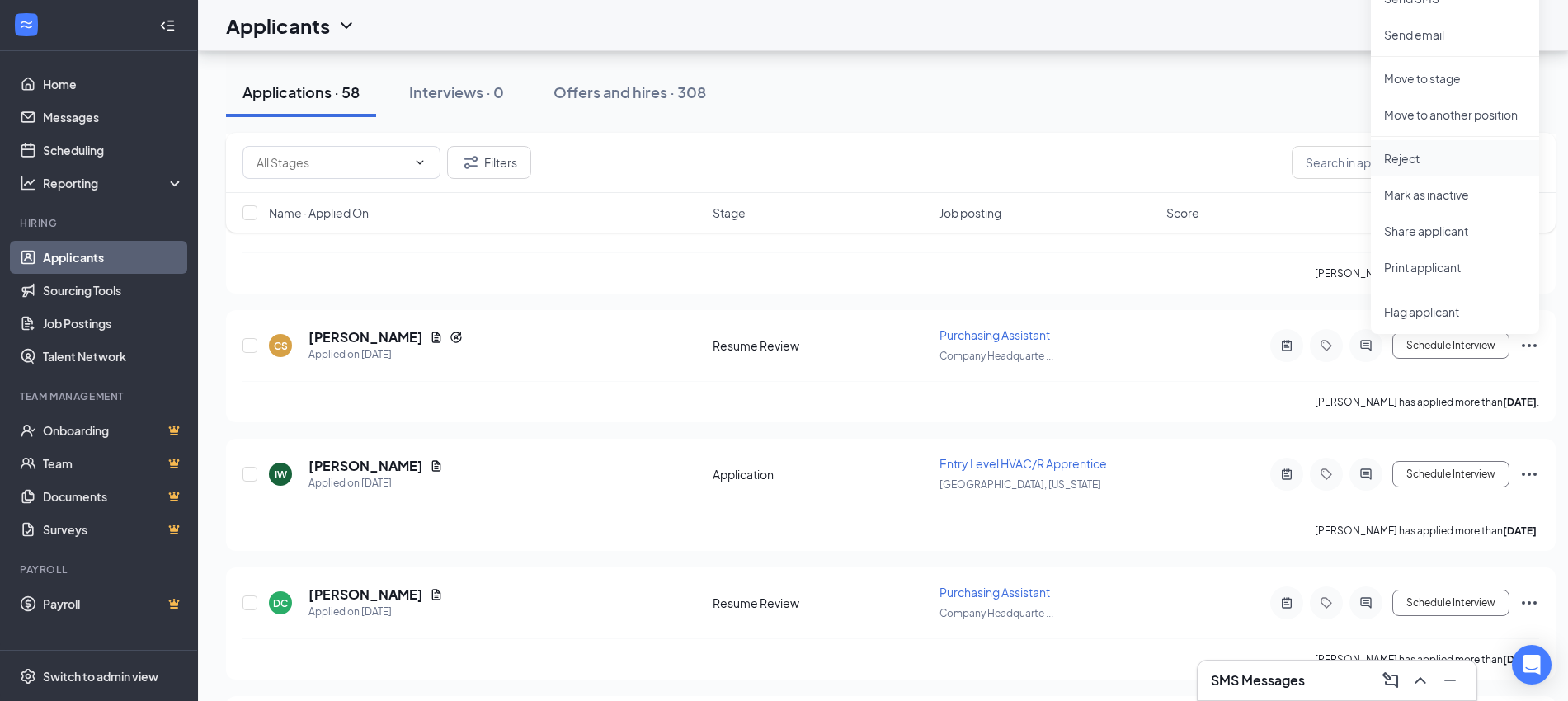
click at [1433, 159] on p "Reject" at bounding box center [1455, 159] width 142 height 17
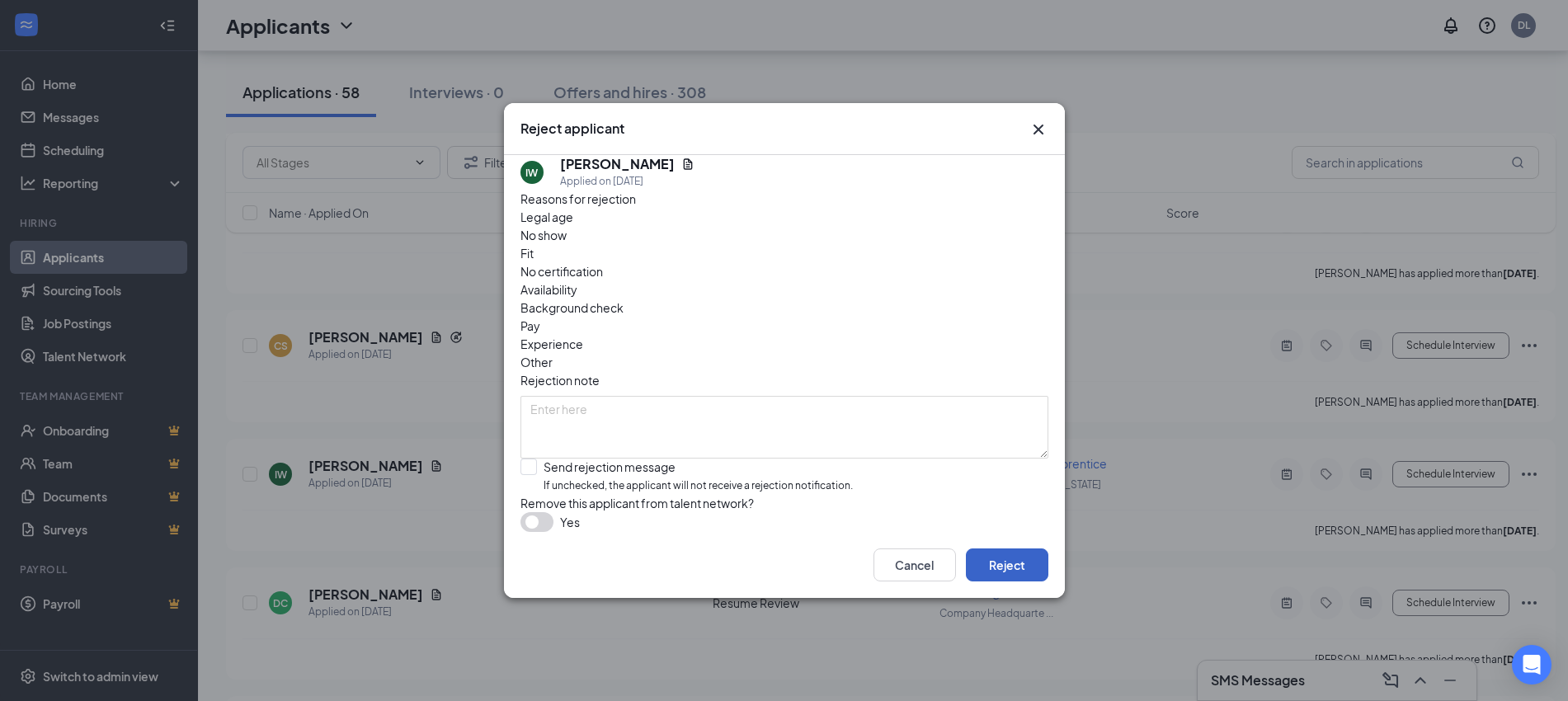
click at [1011, 582] on button "Reject" at bounding box center [1007, 564] width 83 height 33
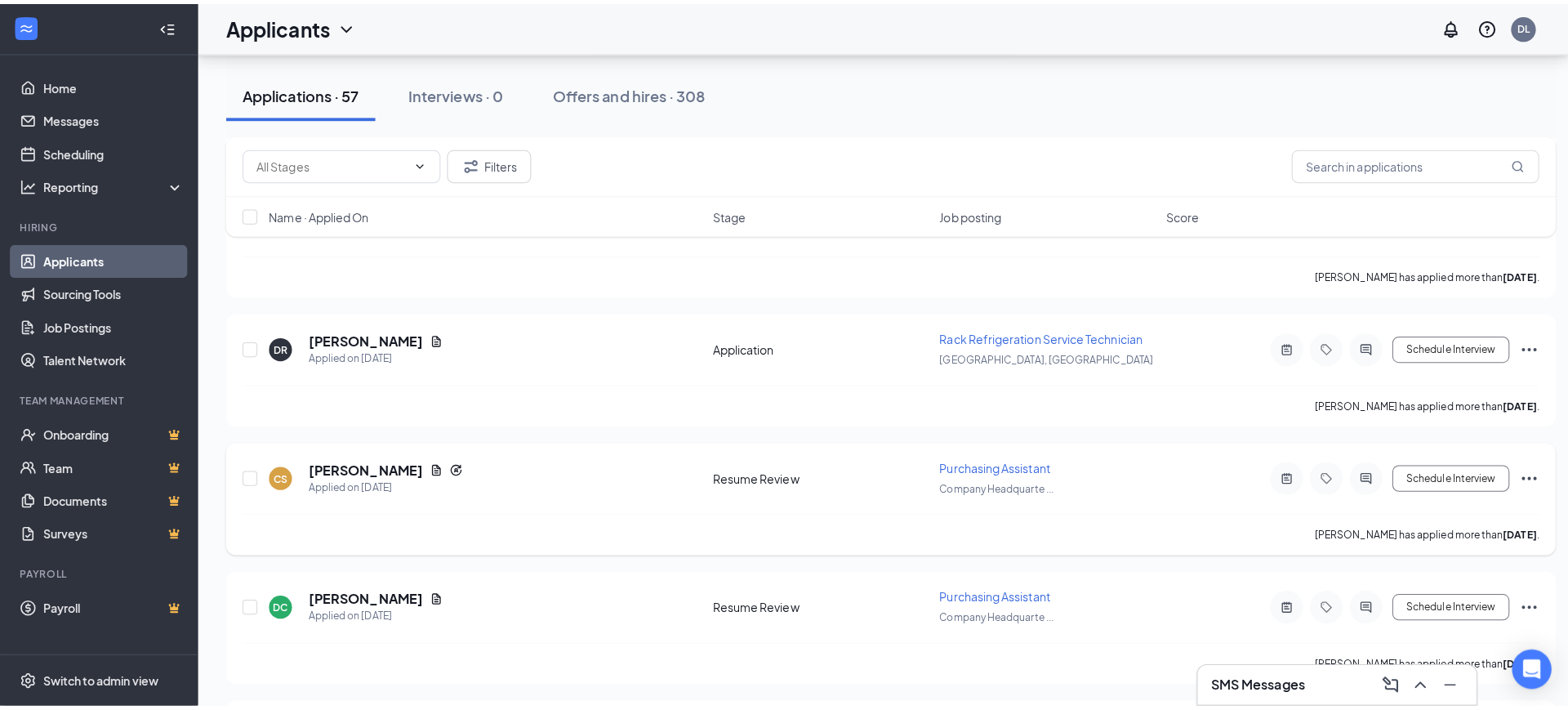
scroll to position [7059, 0]
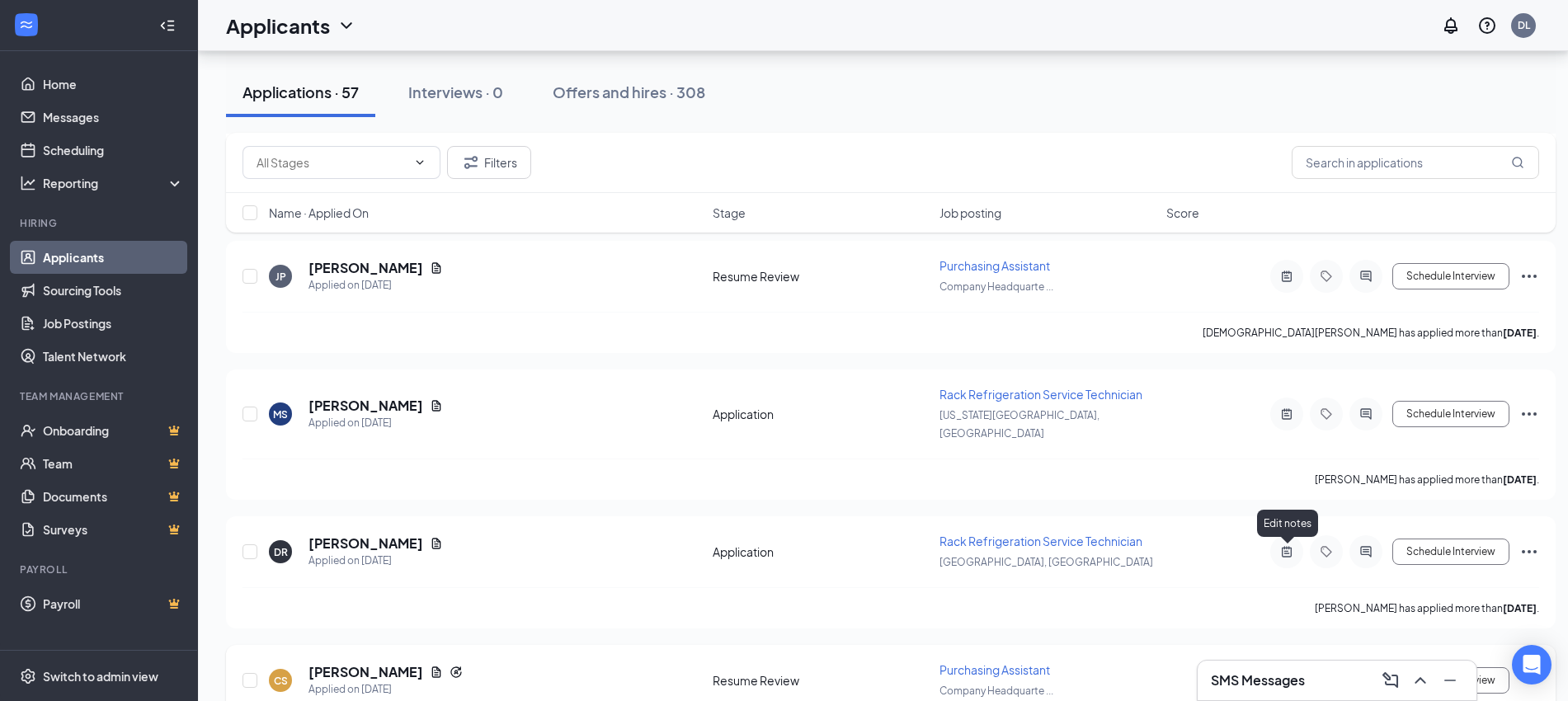
click at [1286, 674] on icon "ActiveNote" at bounding box center [1287, 679] width 10 height 11
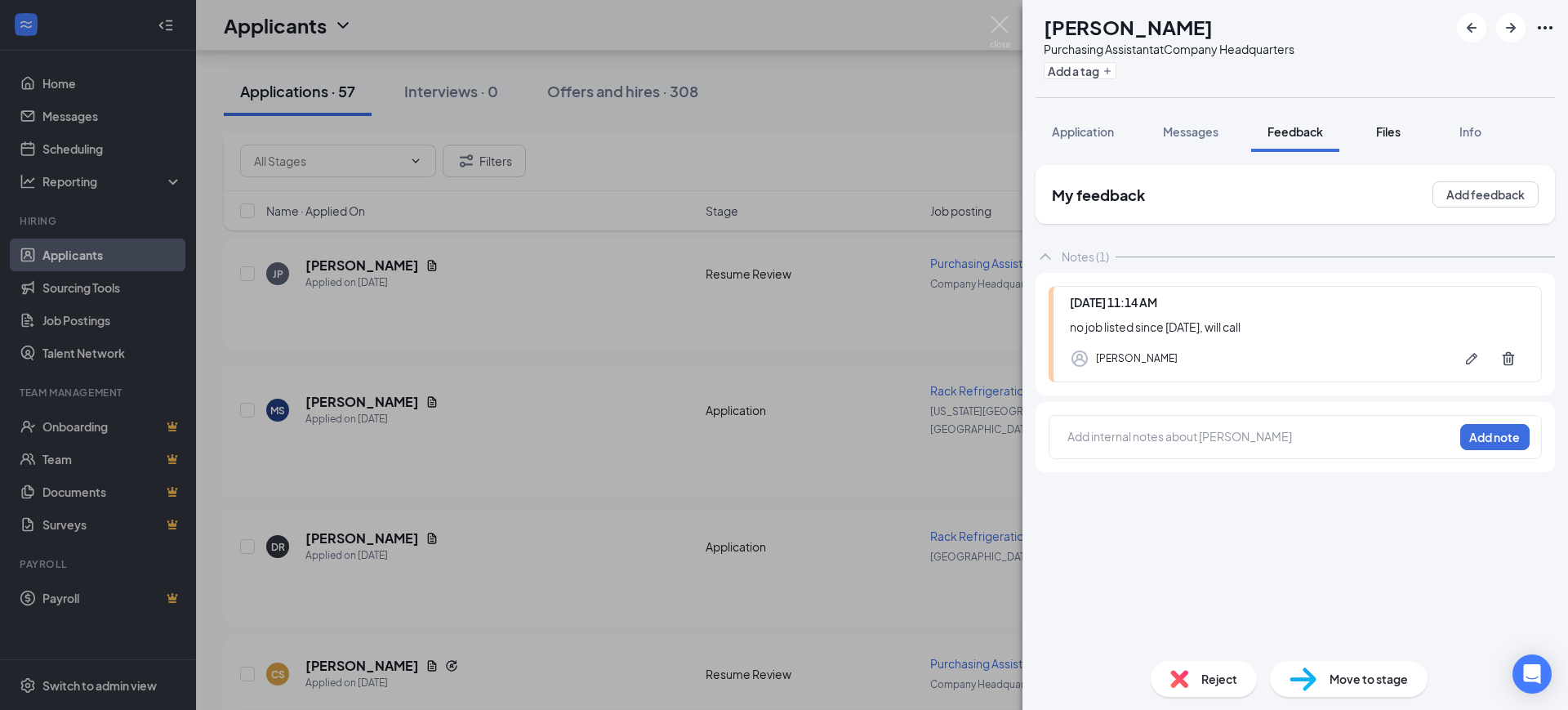
click at [1398, 123] on div "Files" at bounding box center [1388, 132] width 32 height 17
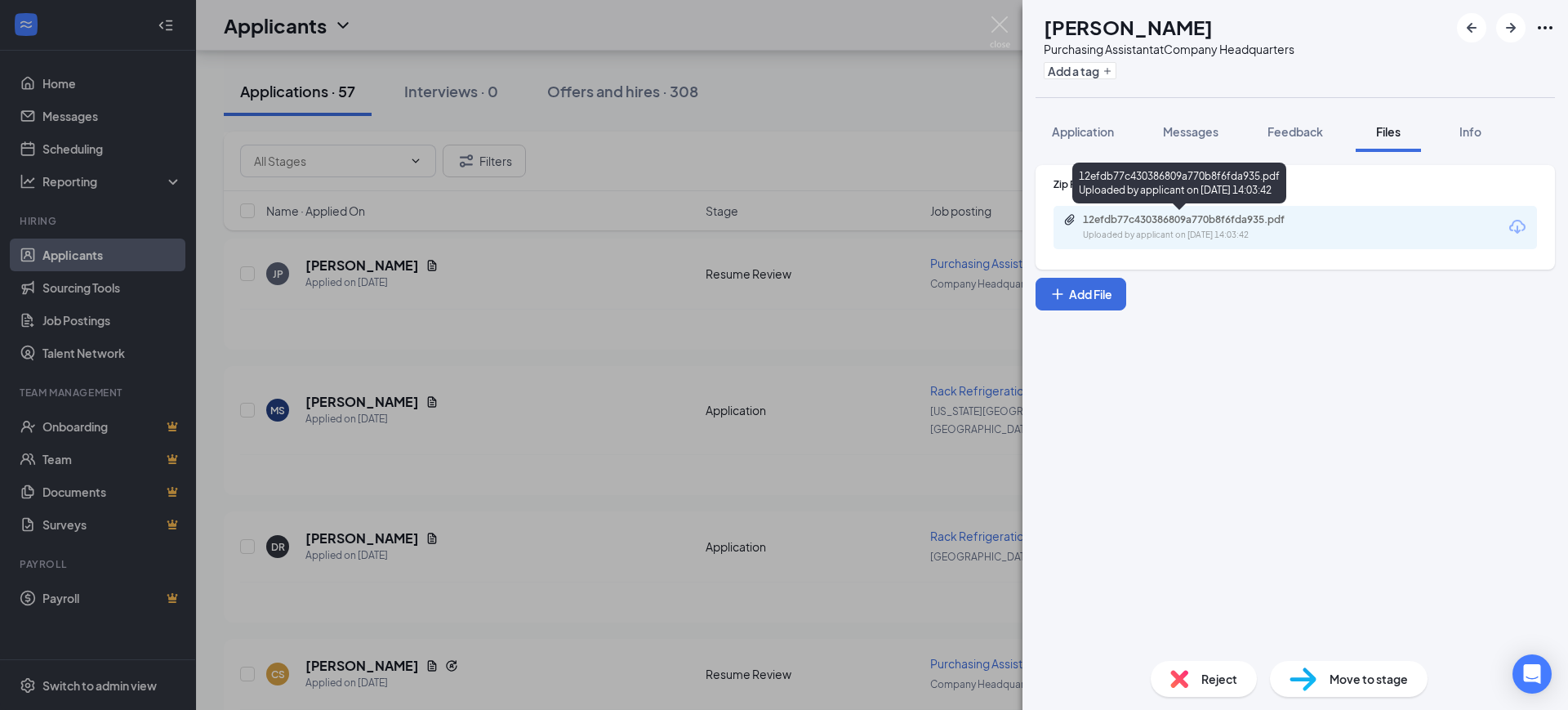
click at [1179, 215] on div "12efdb77c430386809a770b8f6fda935.pdf" at bounding box center [1197, 220] width 228 height 13
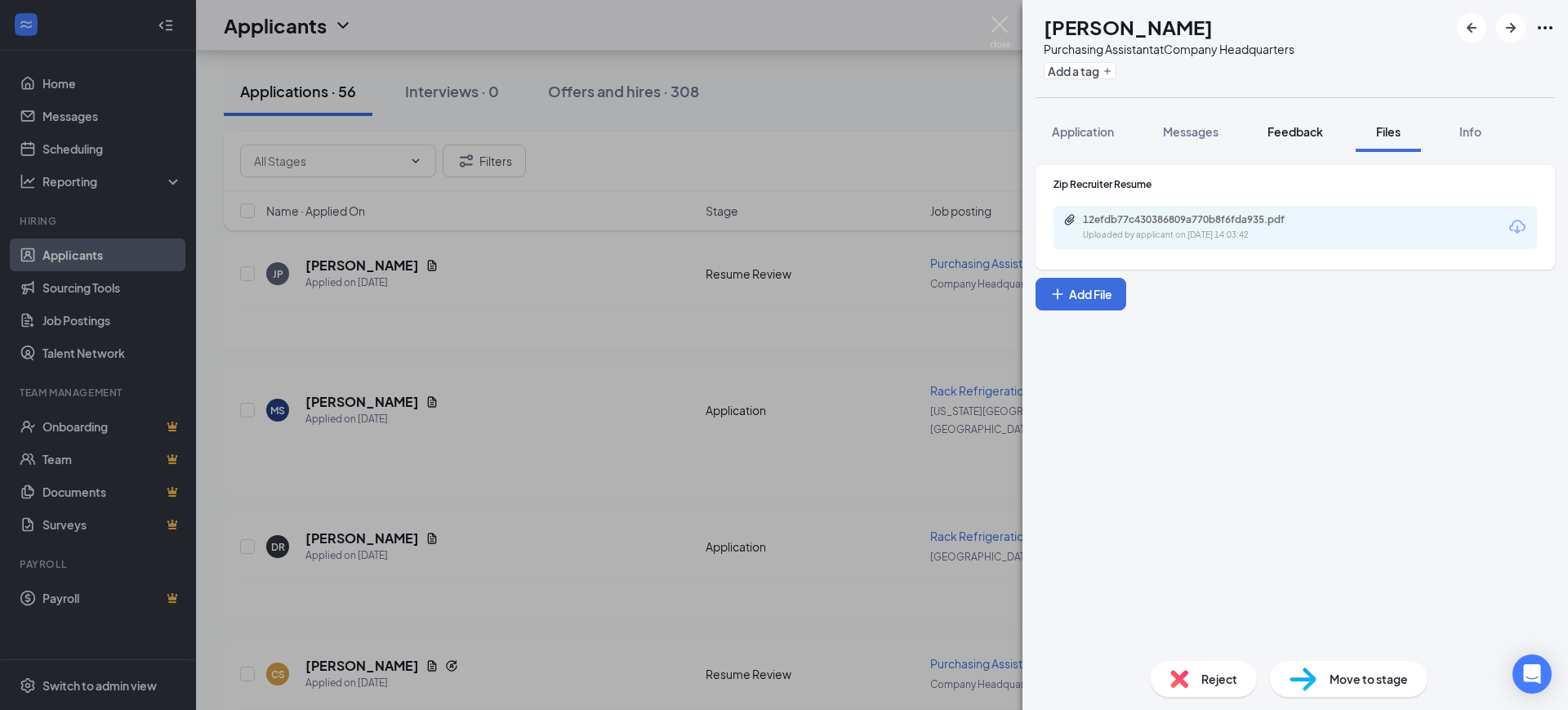
click at [1275, 113] on button "Feedback" at bounding box center [1295, 131] width 89 height 41
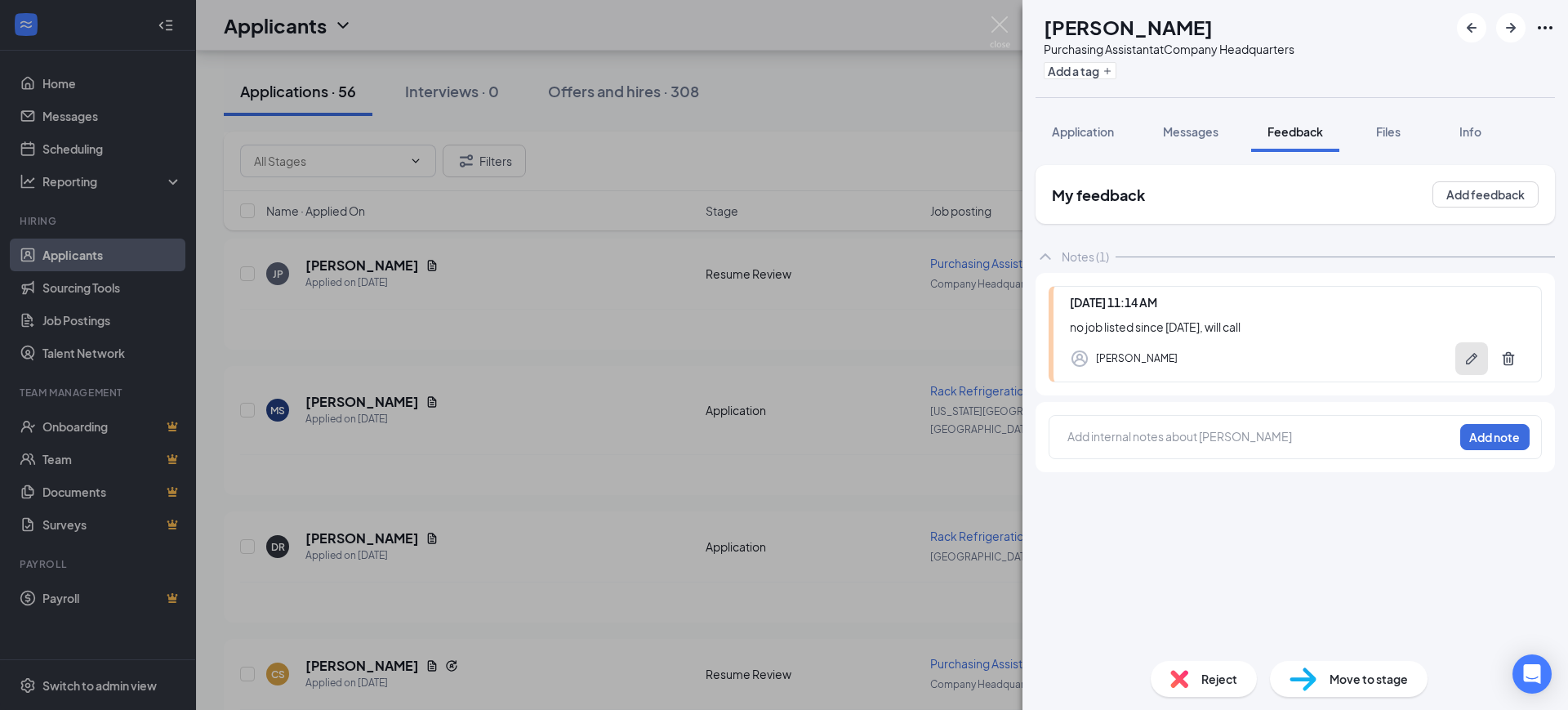
click at [1478, 355] on icon "Pen" at bounding box center [1472, 358] width 17 height 17
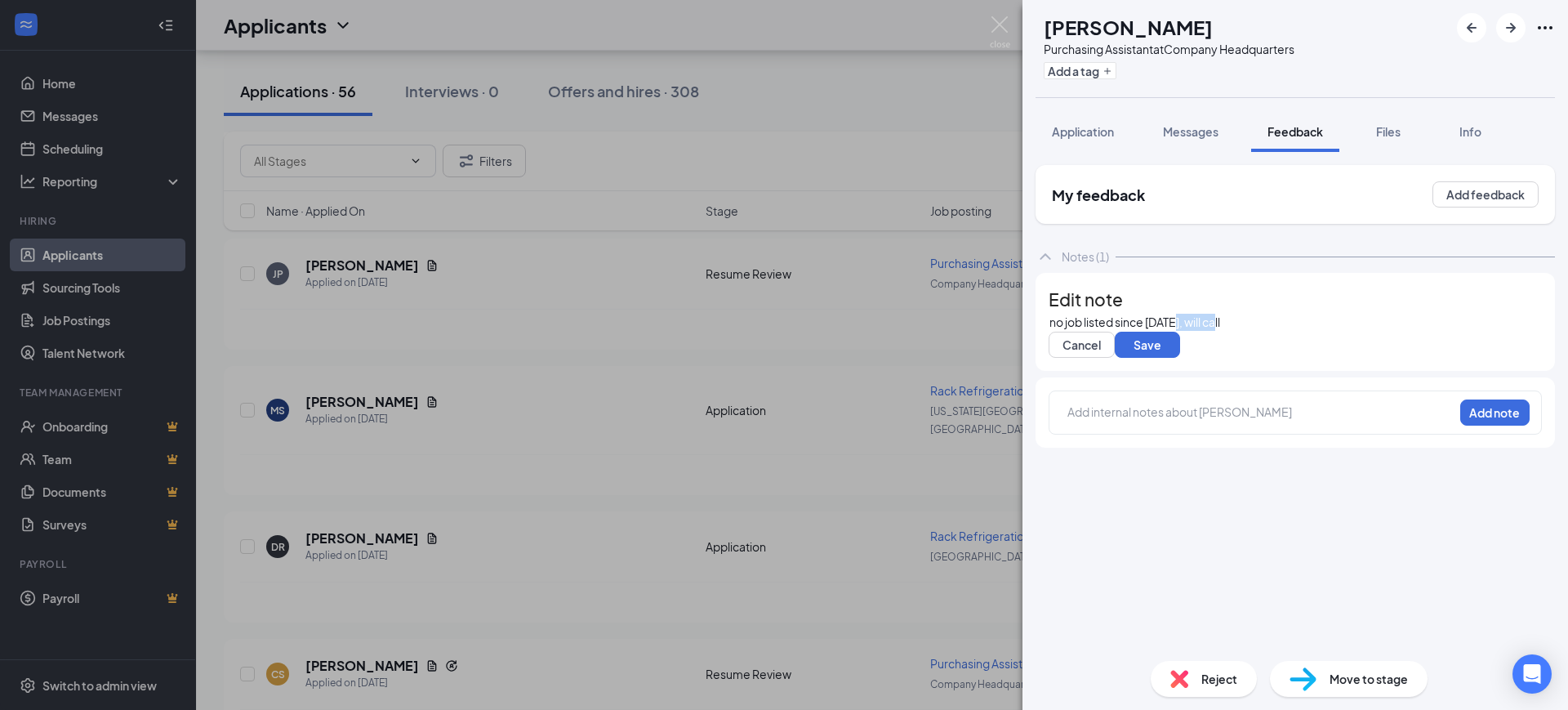
drag, startPoint x: 1255, startPoint y: 346, endPoint x: 1199, endPoint y: 345, distance: 56.0
click at [1199, 331] on div "no job listed since [DATE], will call" at bounding box center [1295, 322] width 491 height 17
click at [1170, 357] on button "Save" at bounding box center [1147, 345] width 65 height 26
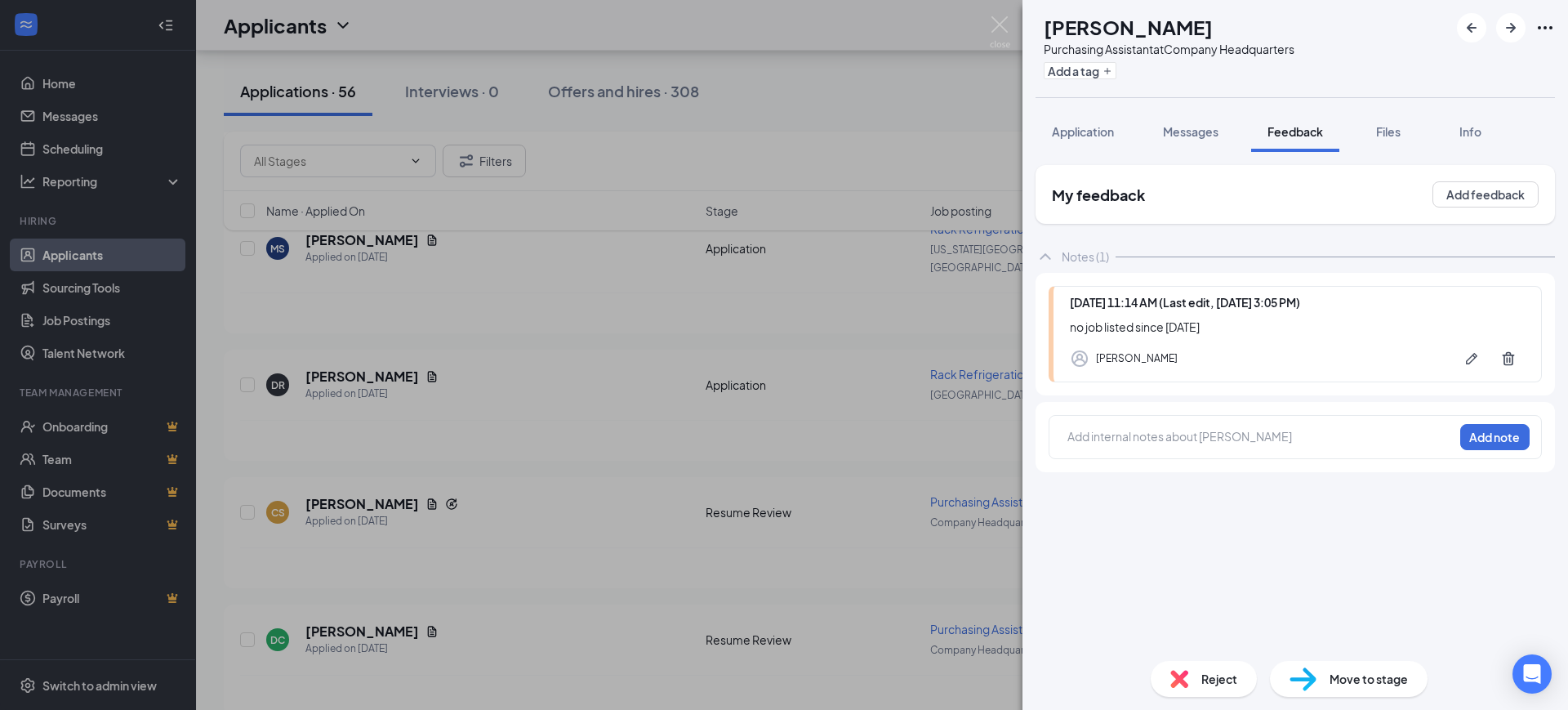
drag, startPoint x: 1189, startPoint y: 133, endPoint x: 1257, endPoint y: 420, distance: 294.9
click at [1189, 133] on span "Messages" at bounding box center [1190, 132] width 55 height 15
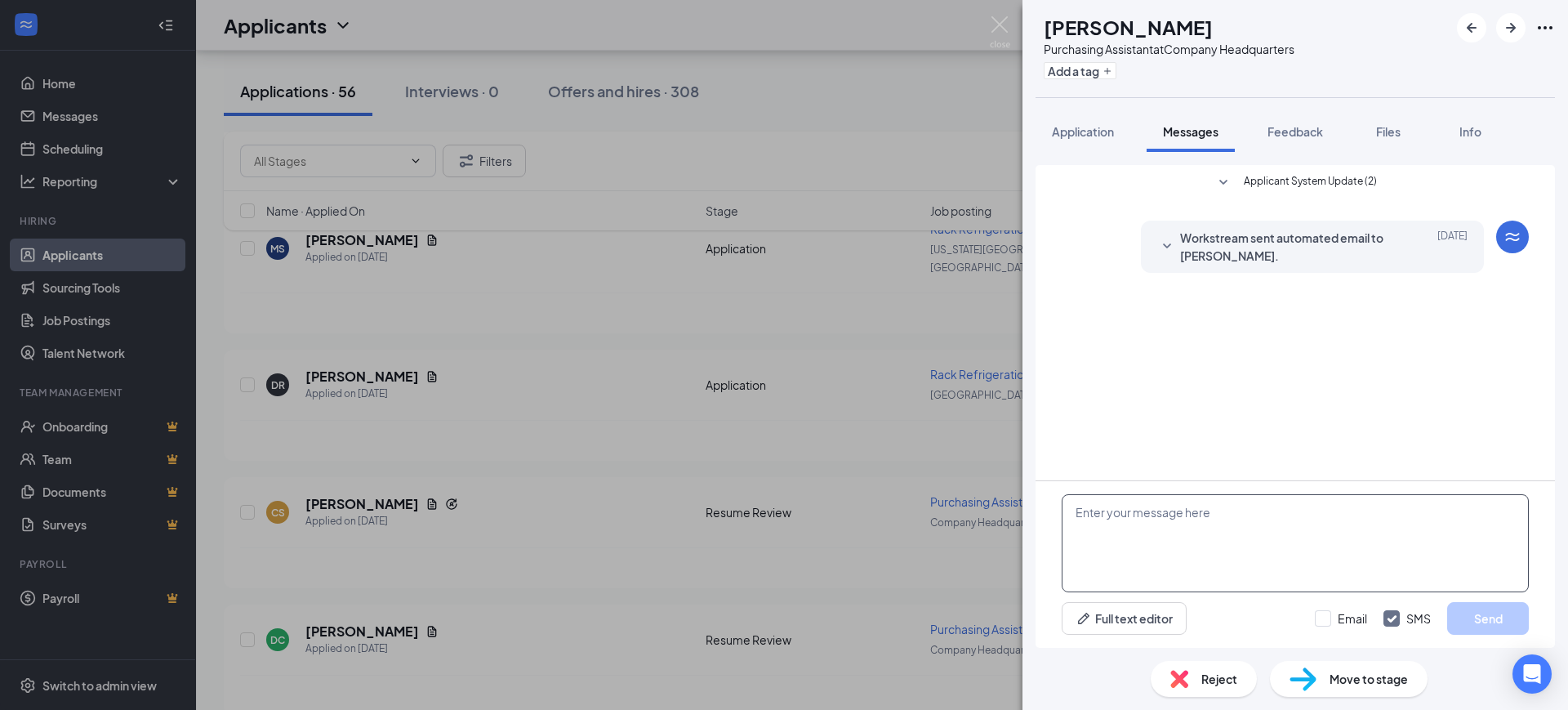
drag, startPoint x: 1182, startPoint y: 525, endPoint x: 1187, endPoint y: 535, distance: 11.2
click at [1182, 526] on textarea at bounding box center [1295, 543] width 468 height 98
paste textarea "Hello, Thank you for your interest in RSC Mechanical and for taking the time to…"
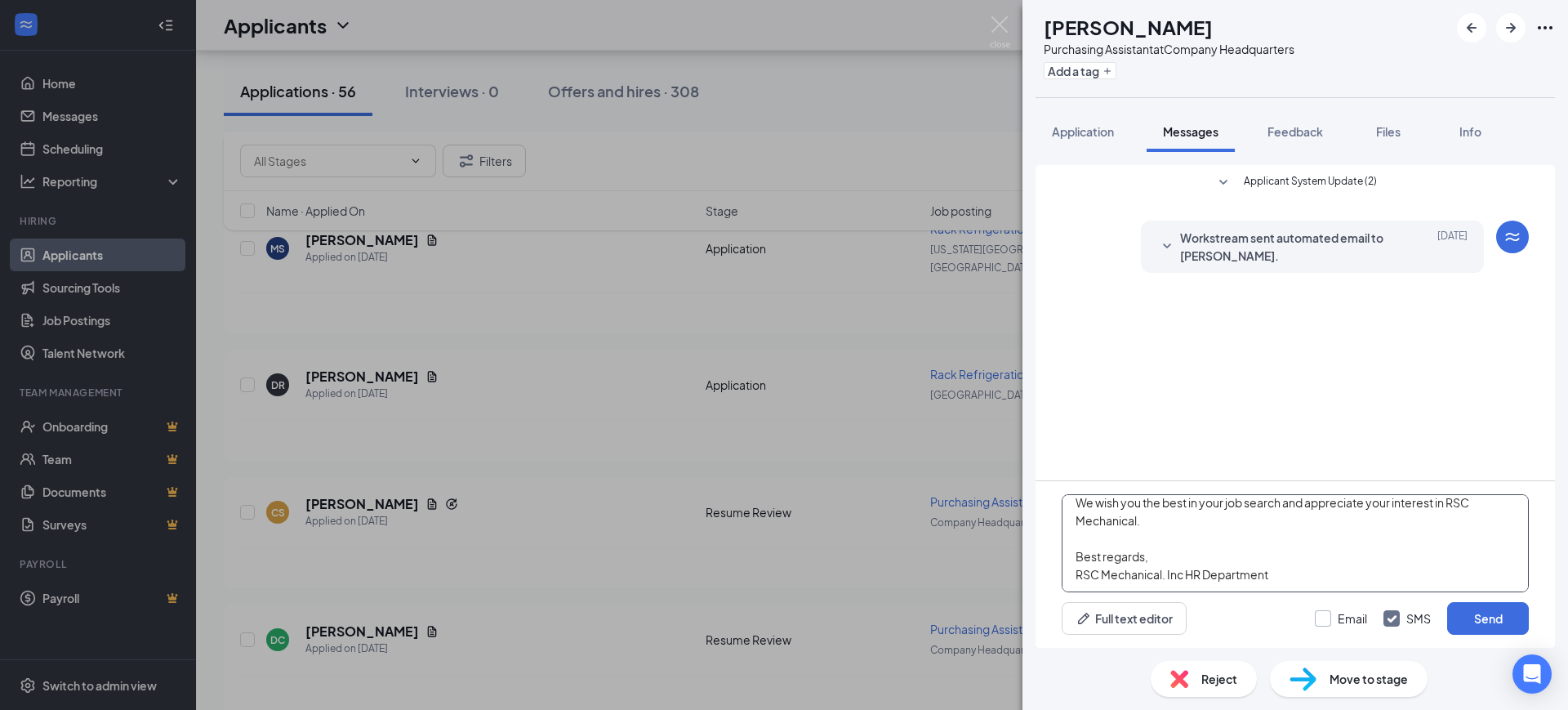
type textarea "Hello, Thank you for your interest in RSC Mechanical and for taking the time to…"
click at [1351, 616] on input "Email" at bounding box center [1340, 618] width 52 height 17
checkbox input "true"
click at [1396, 615] on input "SMS" at bounding box center [1407, 618] width 47 height 17
checkbox input "false"
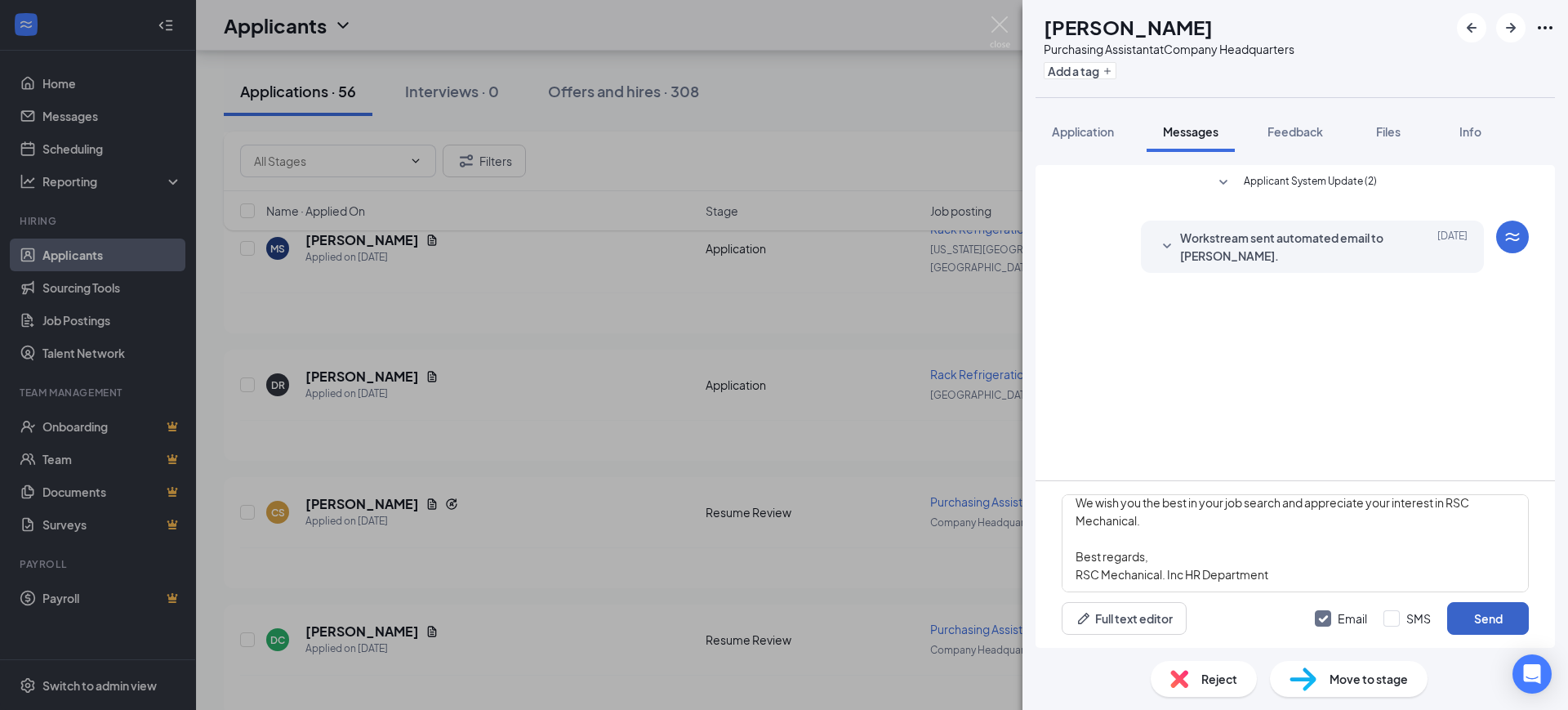
click at [1483, 616] on button "Send" at bounding box center [1488, 617] width 82 height 32
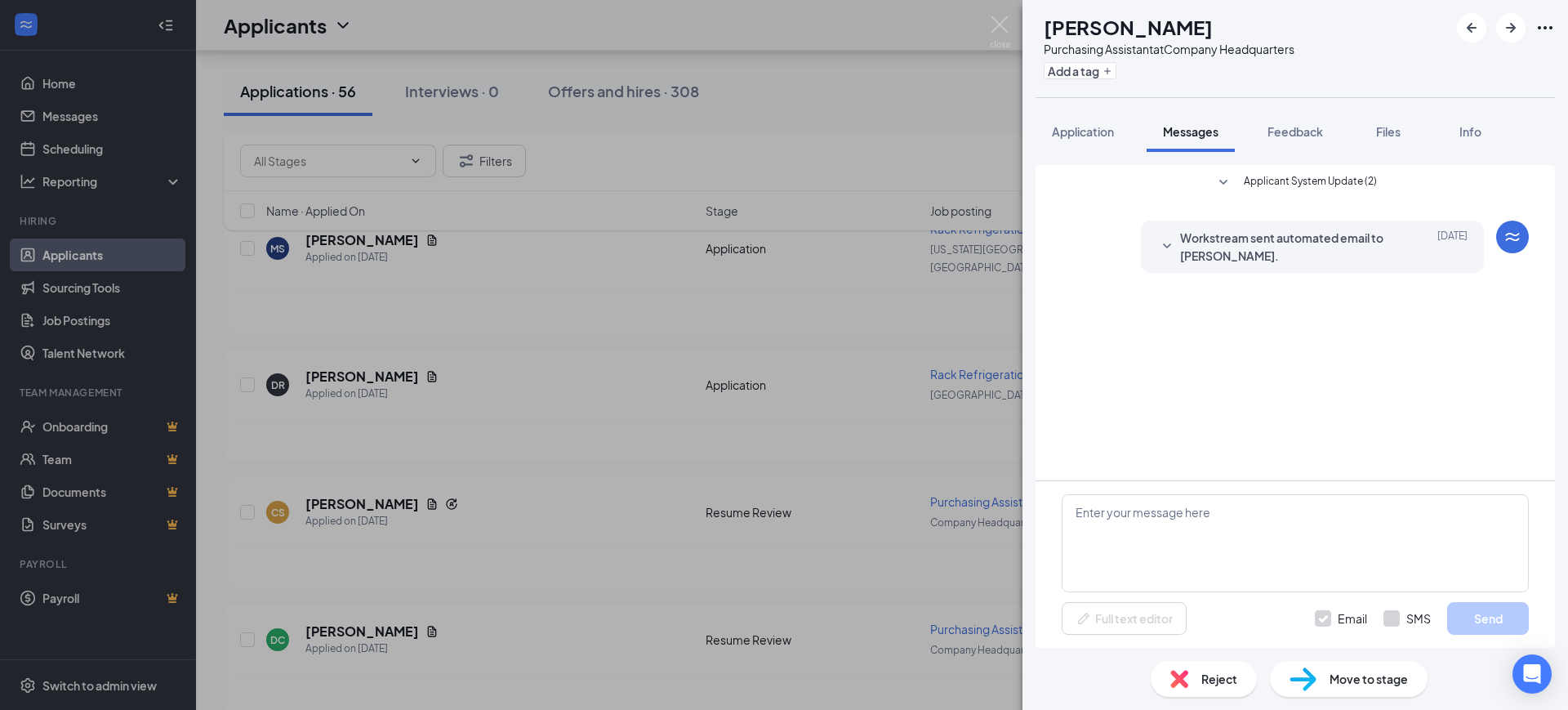
scroll to position [0, 0]
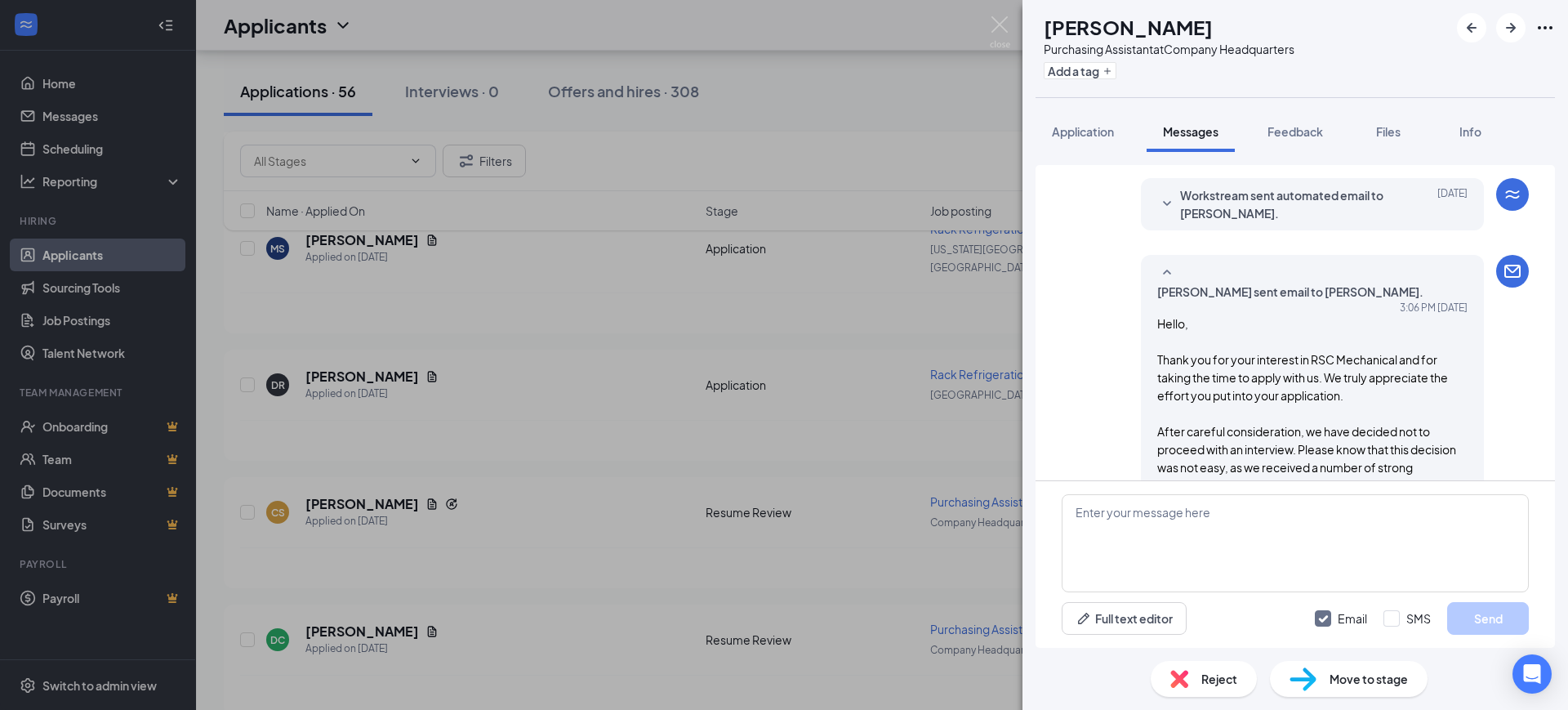
click at [1216, 675] on span "Reject" at bounding box center [1219, 679] width 36 height 18
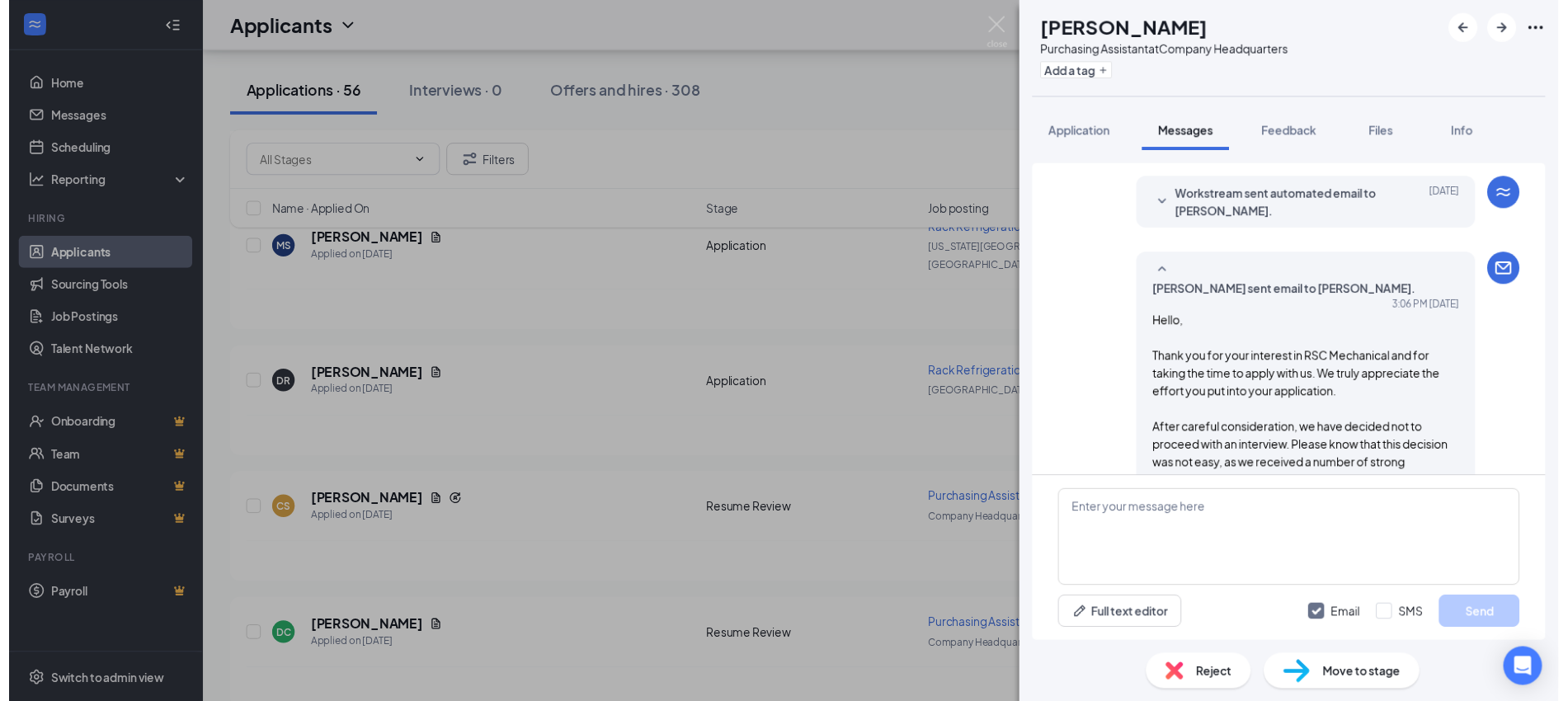
scroll to position [221, 0]
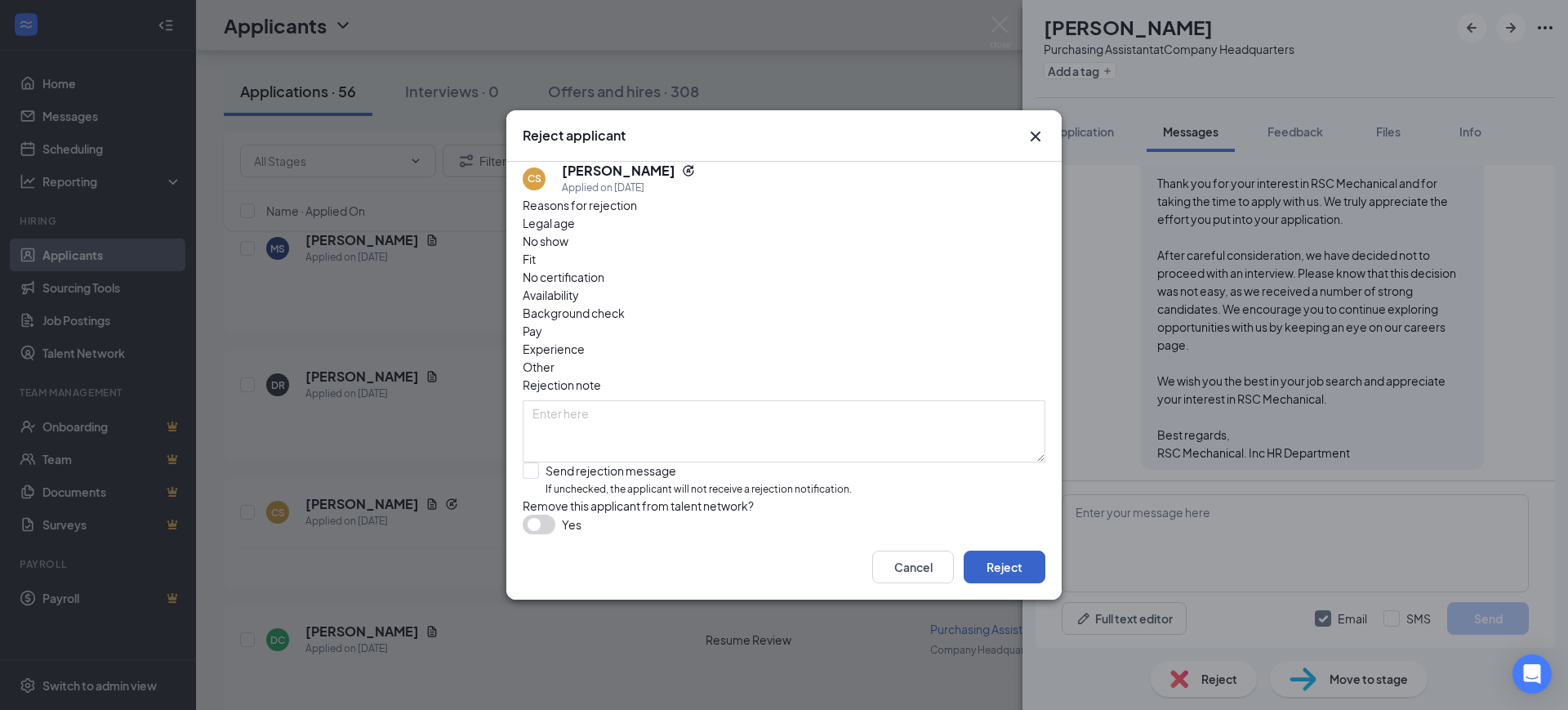
click at [1019, 574] on button "Reject" at bounding box center [1005, 566] width 82 height 32
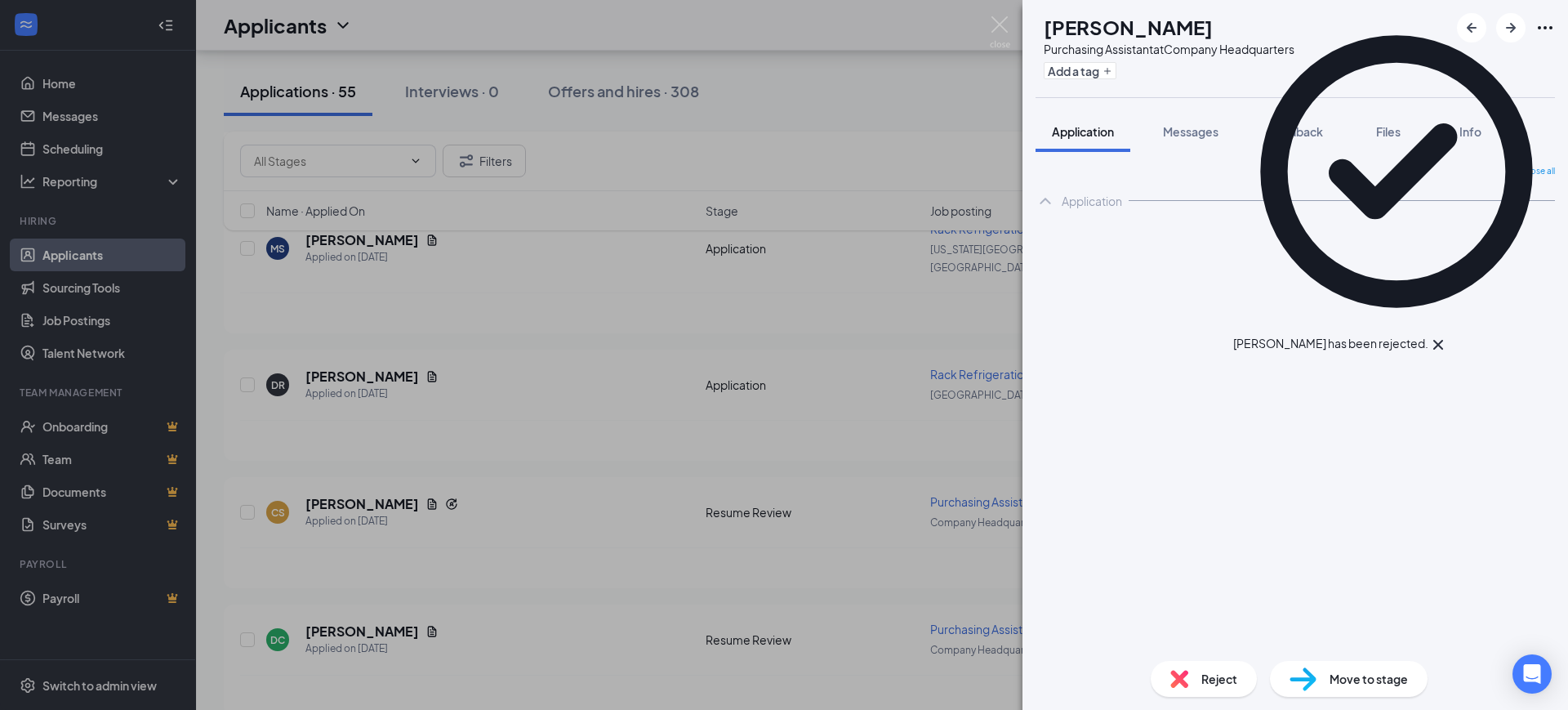
click at [589, 523] on div "DC [PERSON_NAME] Purchasing Assistant at Company Headquarters Add a tag Applica…" at bounding box center [784, 355] width 1568 height 710
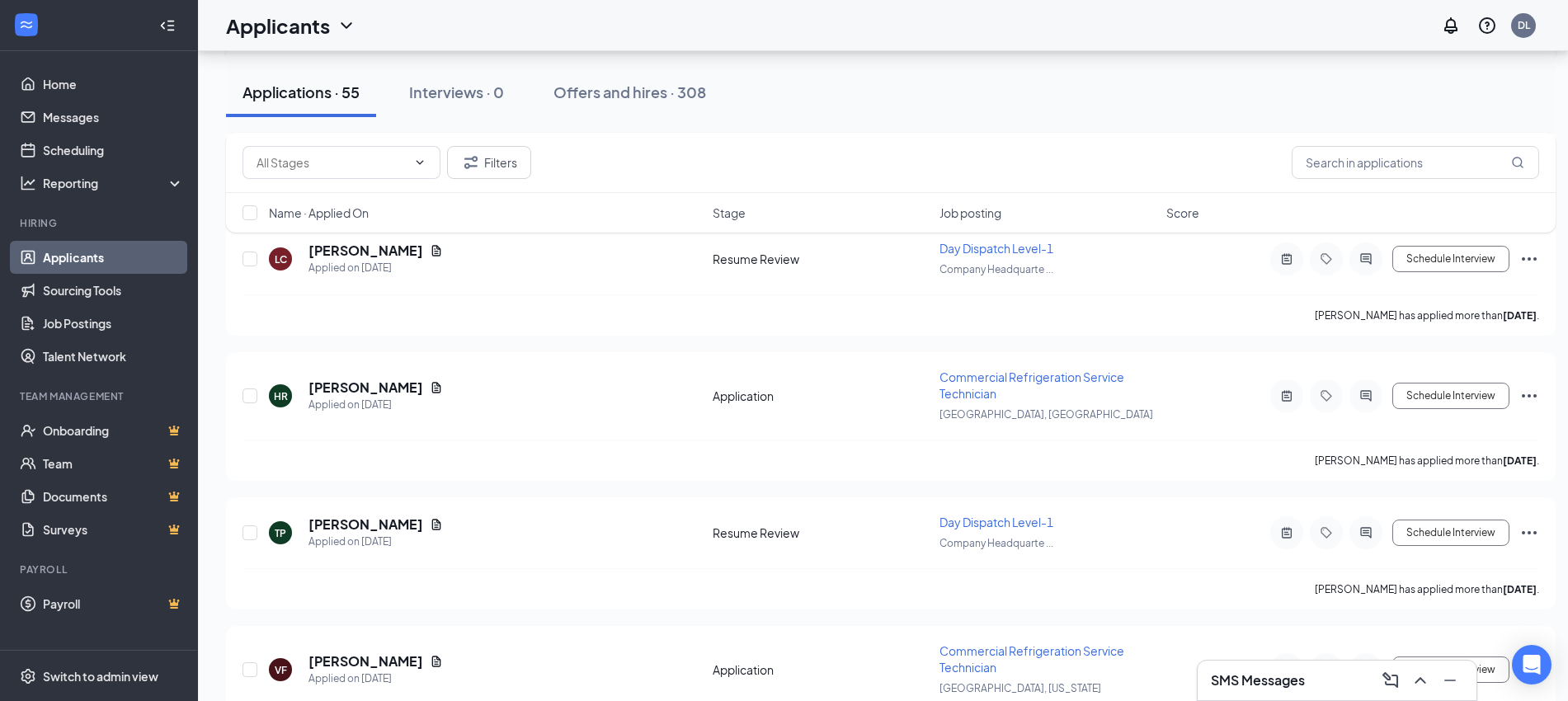
scroll to position [5684, 0]
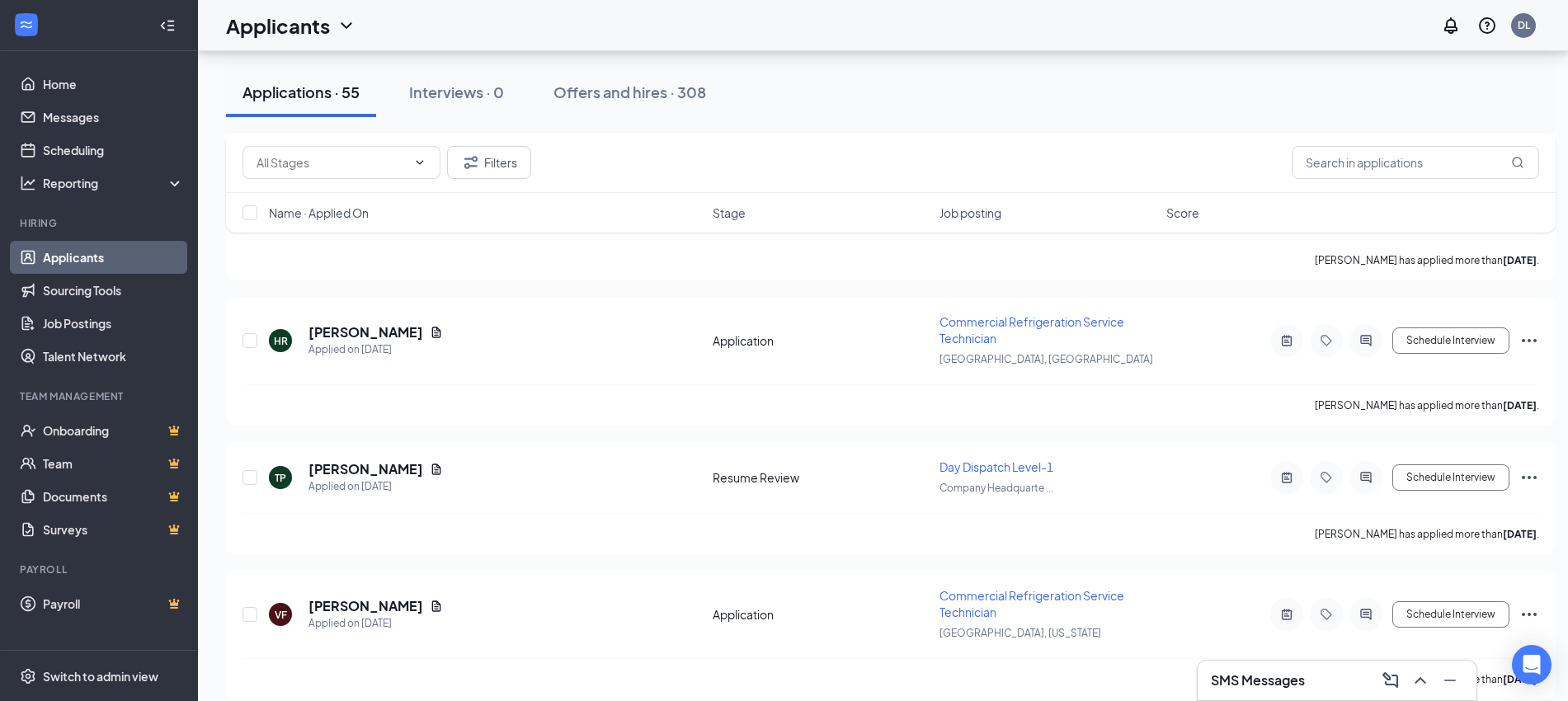
click at [425, 240] on div "Filters Name · Applied On Stage Job posting Score" at bounding box center [890, 190] width 1330 height 116
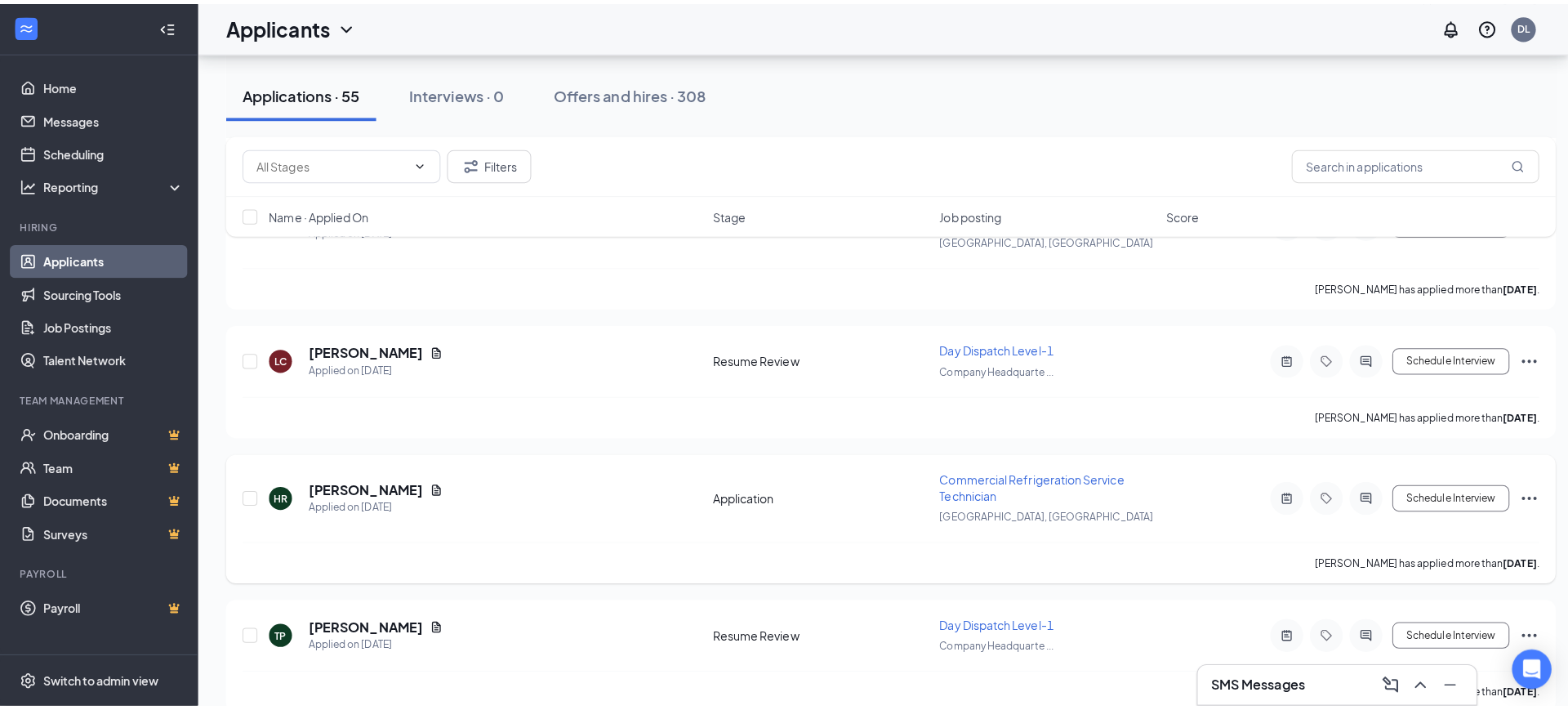
scroll to position [5426, 0]
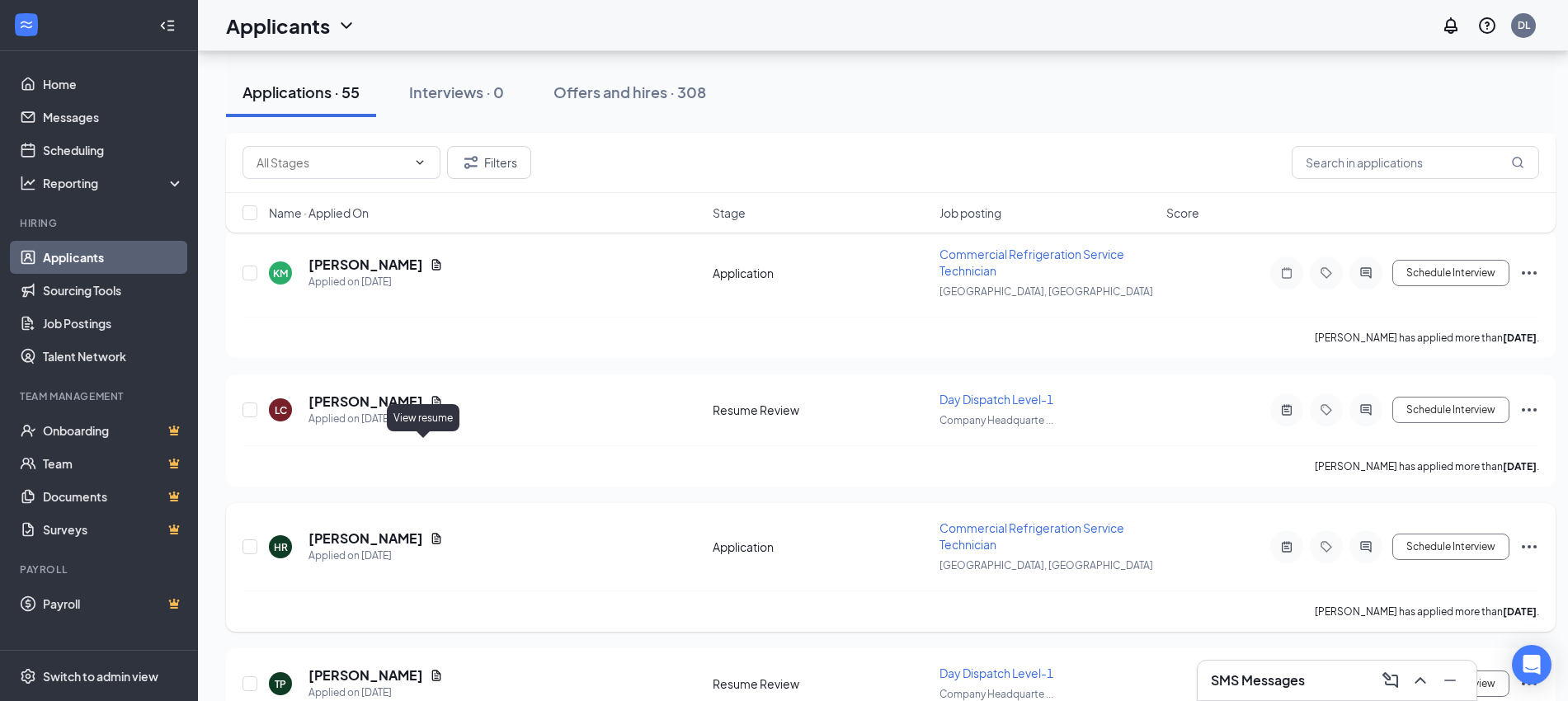
click at [434, 530] on div "HR [PERSON_NAME] Applied on [DATE]" at bounding box center [486, 546] width 434 height 34
click at [432, 533] on icon "Document" at bounding box center [436, 538] width 9 height 11
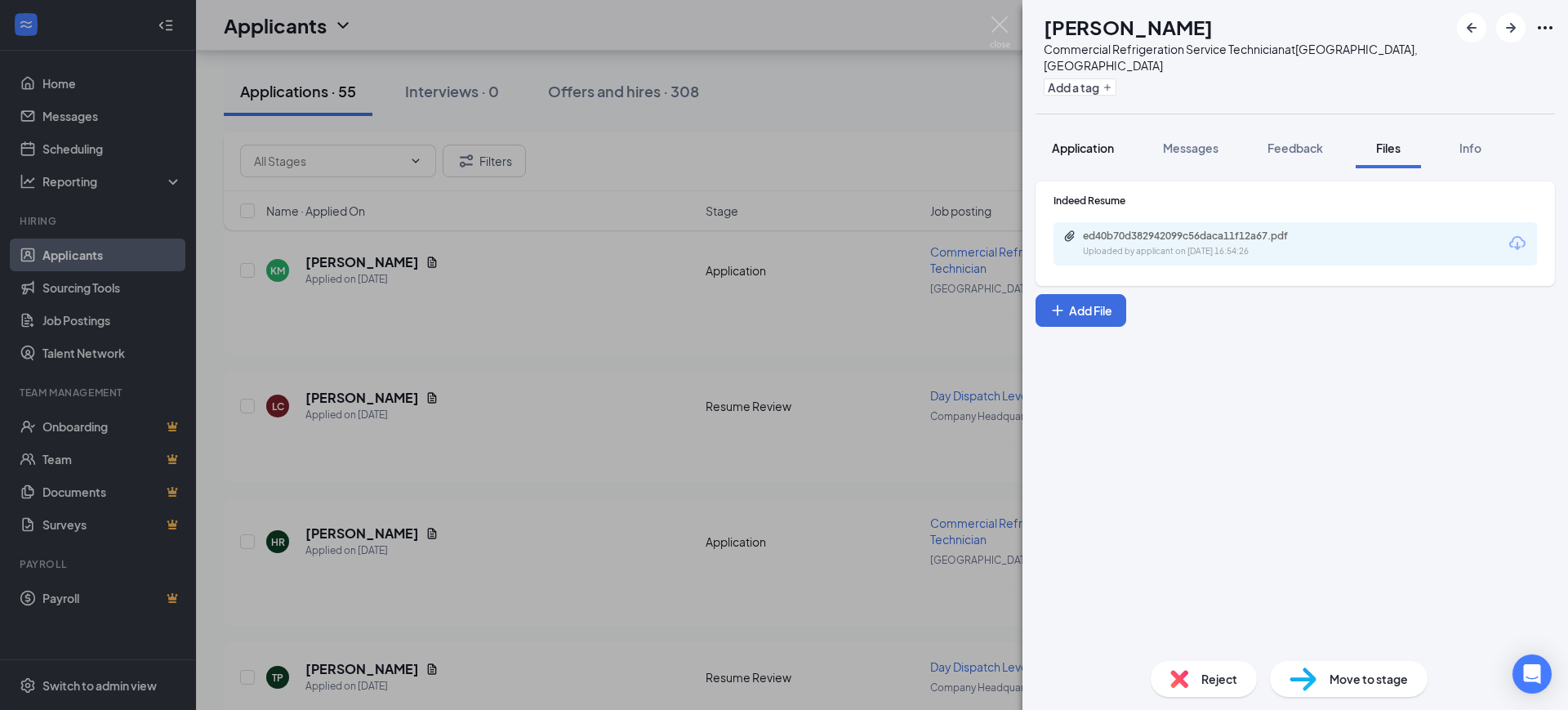
click at [1086, 141] on span "Application" at bounding box center [1082, 148] width 62 height 15
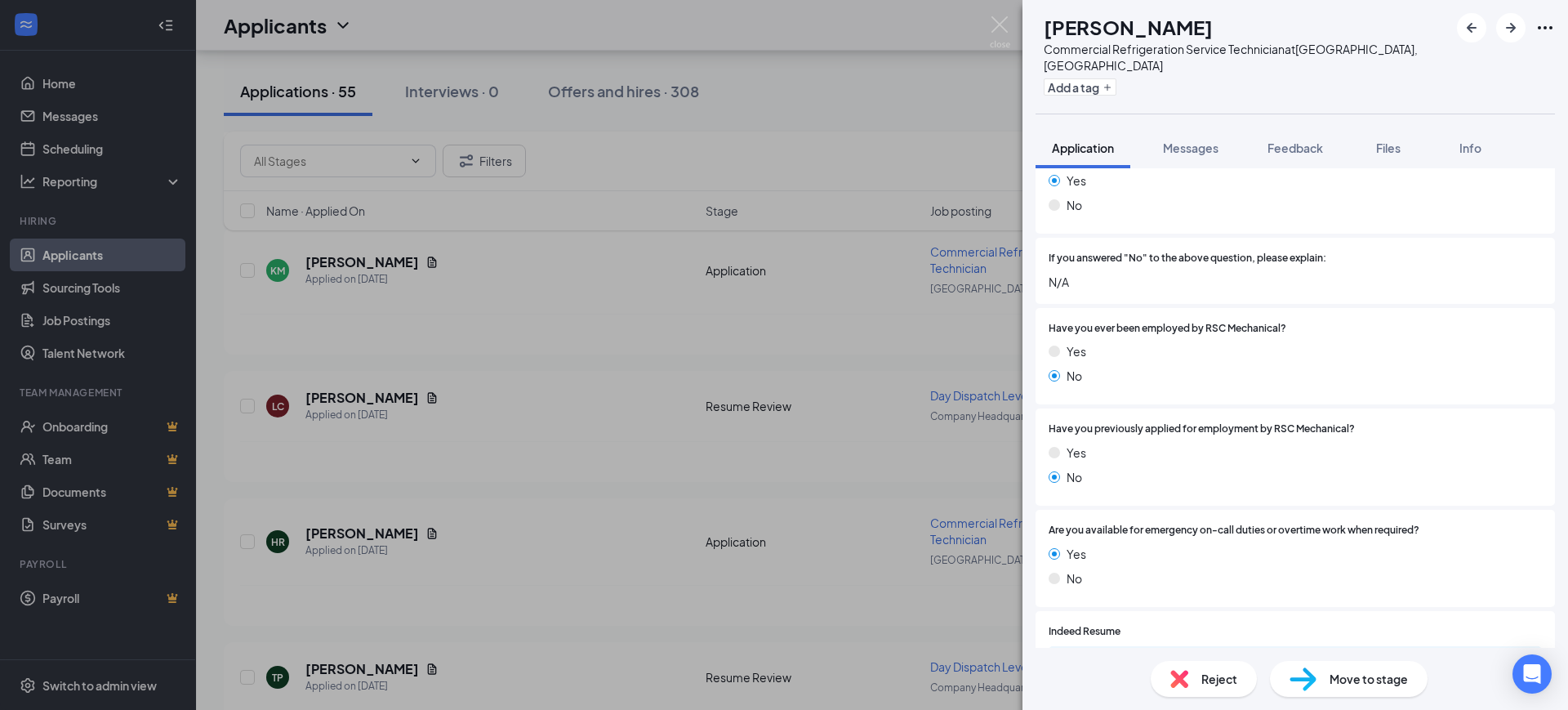
scroll to position [1226, 0]
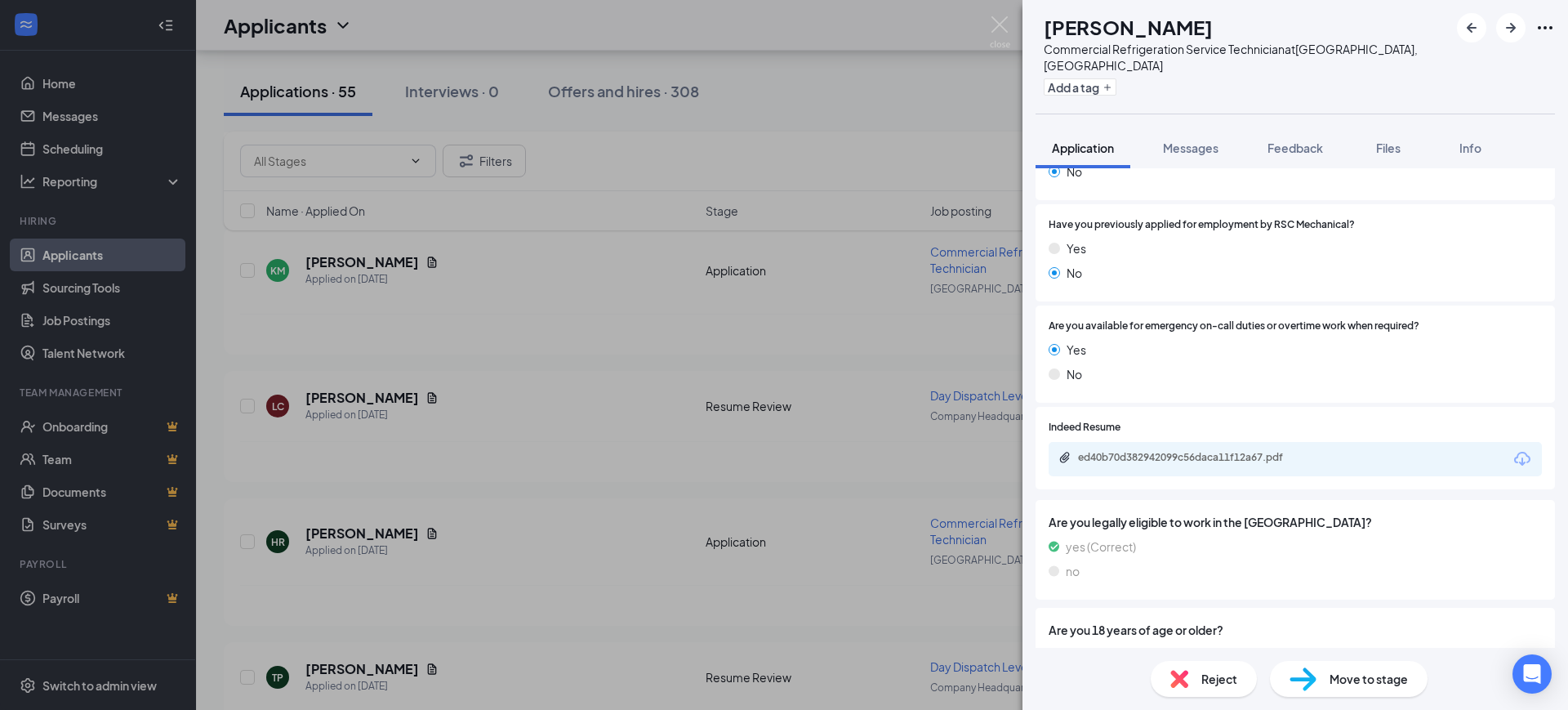
click at [1164, 451] on div "ed40b70d382942099c56daca11f12a67.pdf" at bounding box center [1192, 458] width 228 height 13
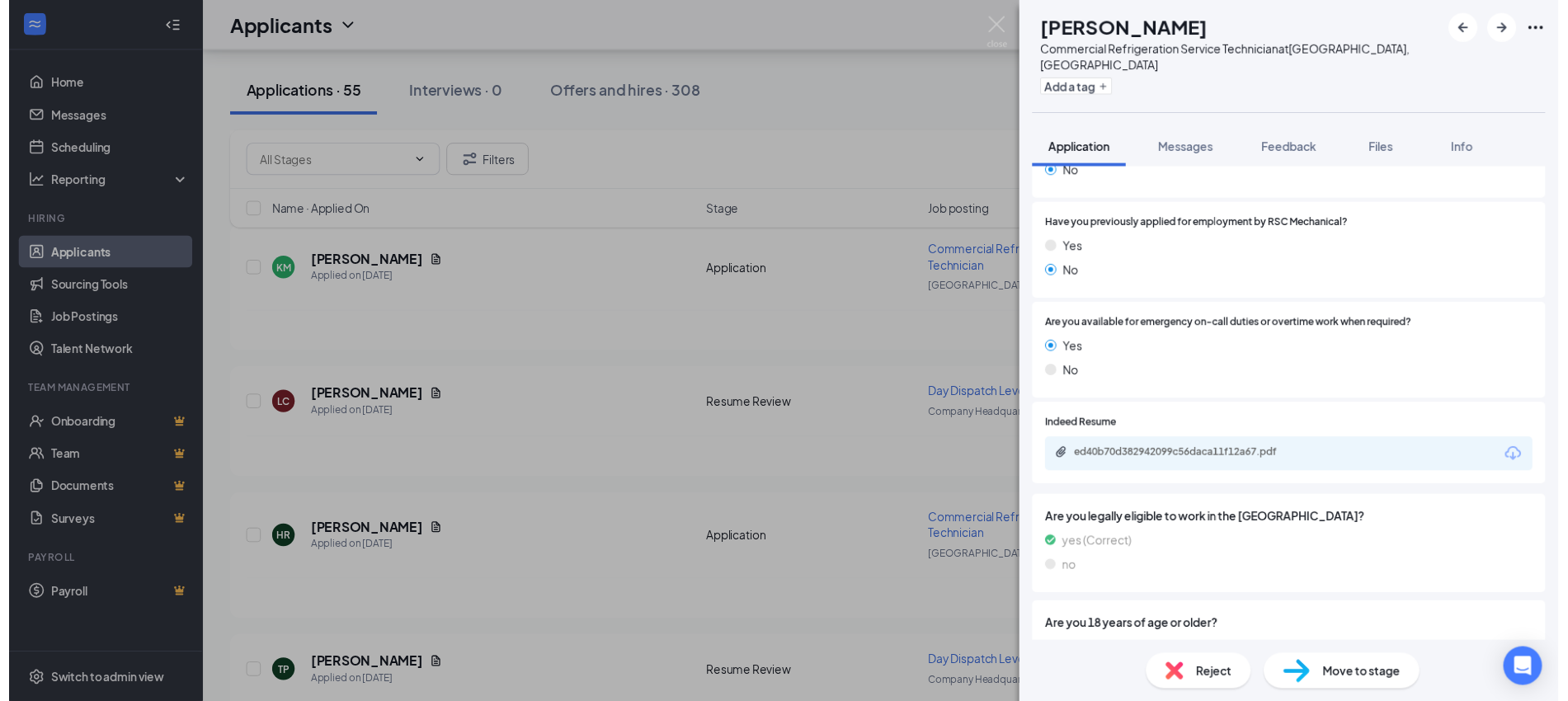
scroll to position [0, 0]
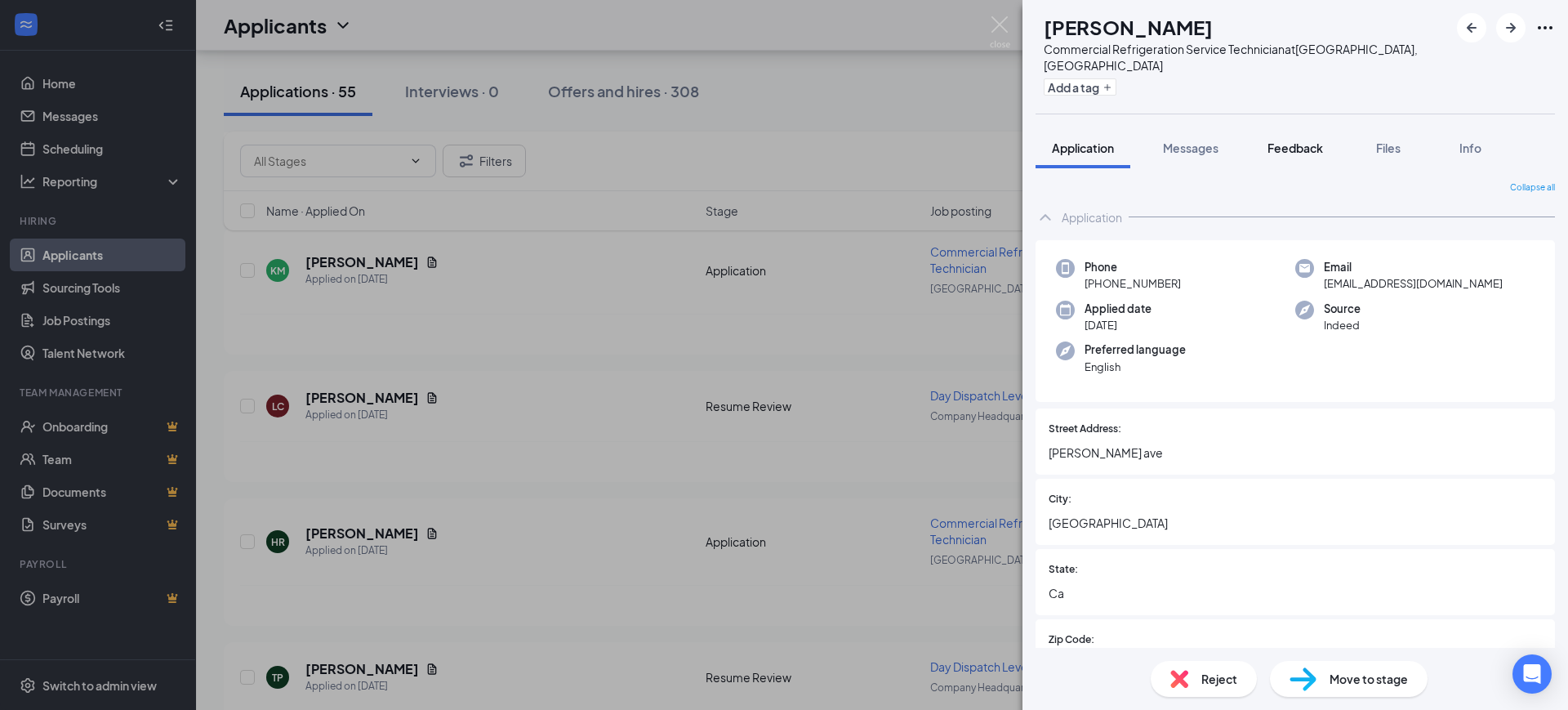
click at [1292, 141] on span "Feedback" at bounding box center [1295, 148] width 55 height 15
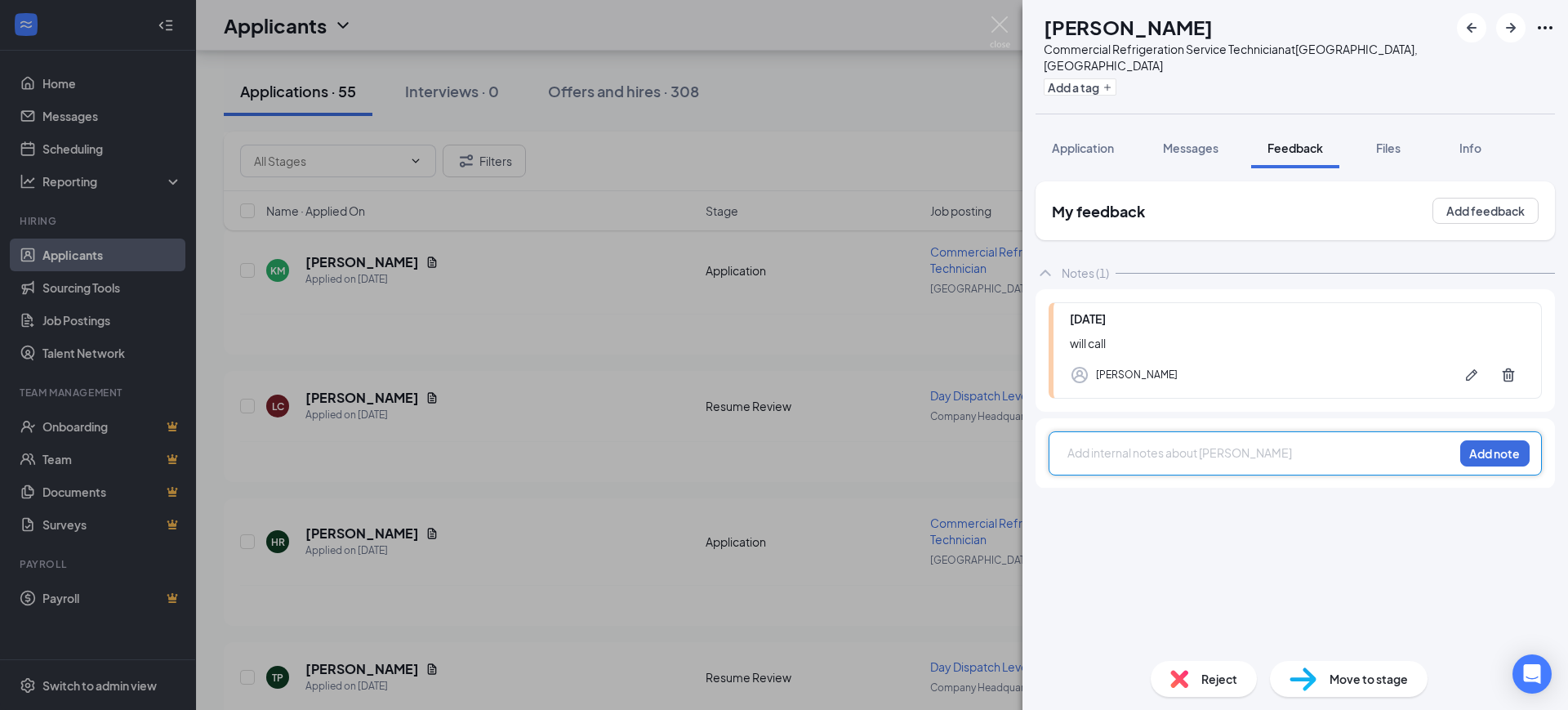
click at [1117, 444] on div at bounding box center [1260, 453] width 385 height 17
click at [1502, 442] on button "Add note" at bounding box center [1495, 453] width 70 height 26
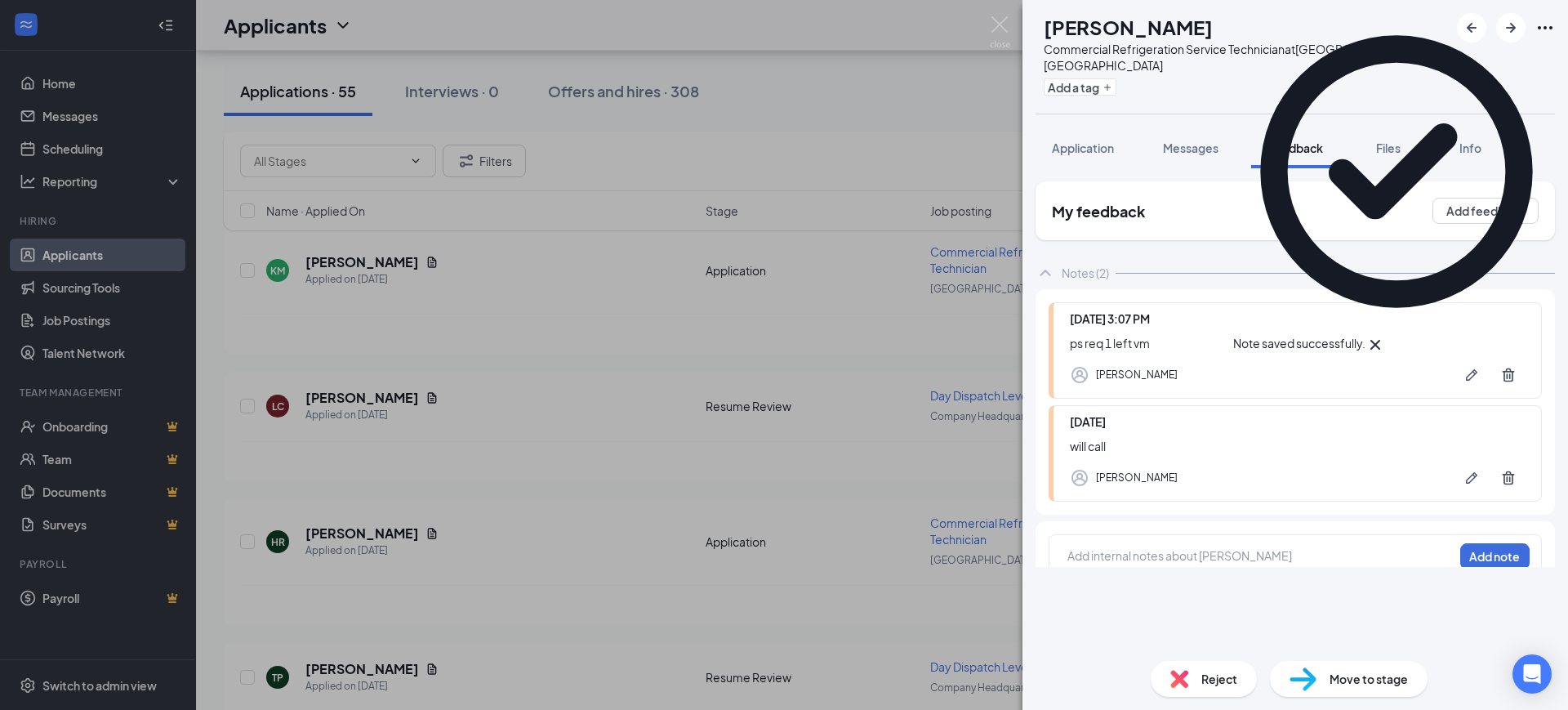
drag, startPoint x: 892, startPoint y: 472, endPoint x: 779, endPoint y: 517, distance: 121.6
click at [891, 472] on div "HR [PERSON_NAME] Commercial Refrigeration Service Technician at [GEOGRAPHIC_DAT…" at bounding box center [784, 355] width 1568 height 710
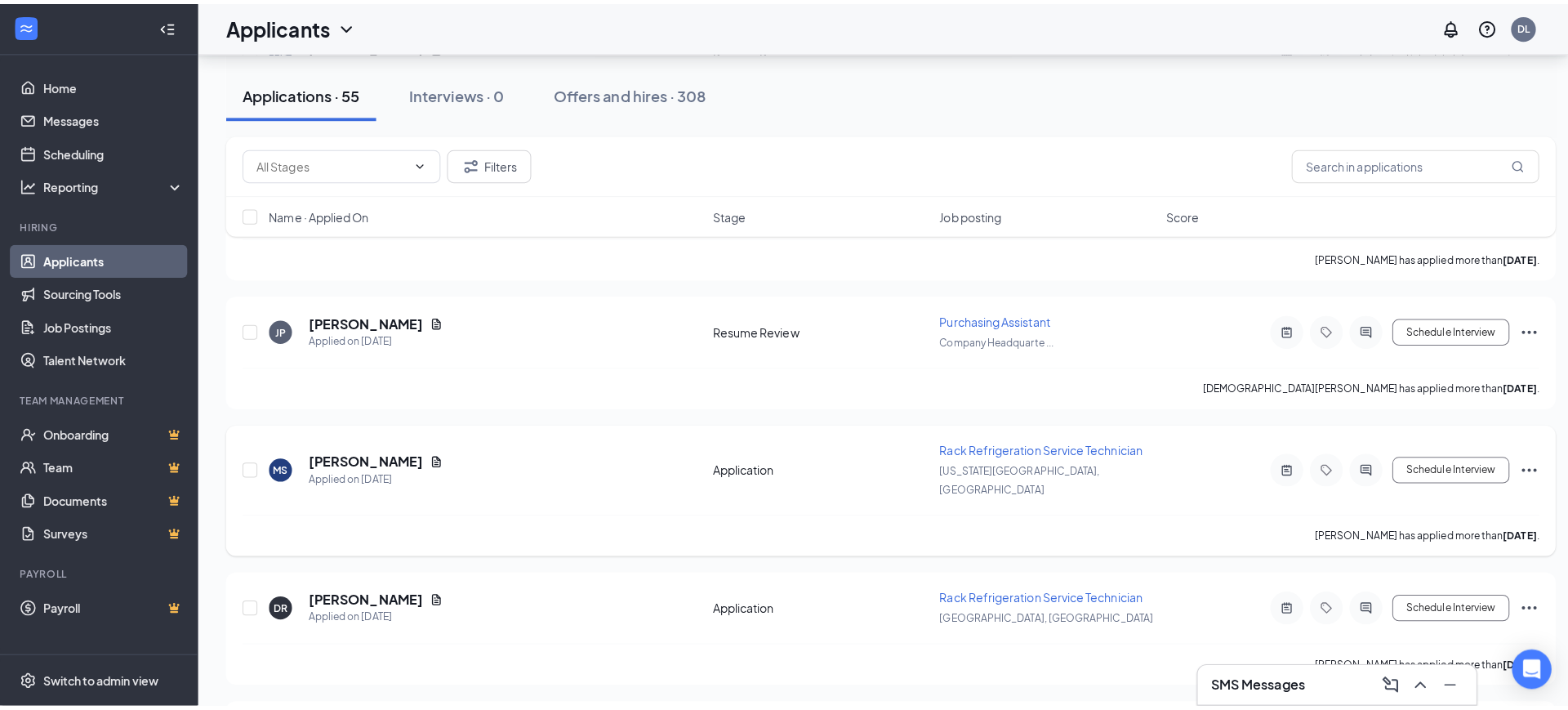
scroll to position [6788, 0]
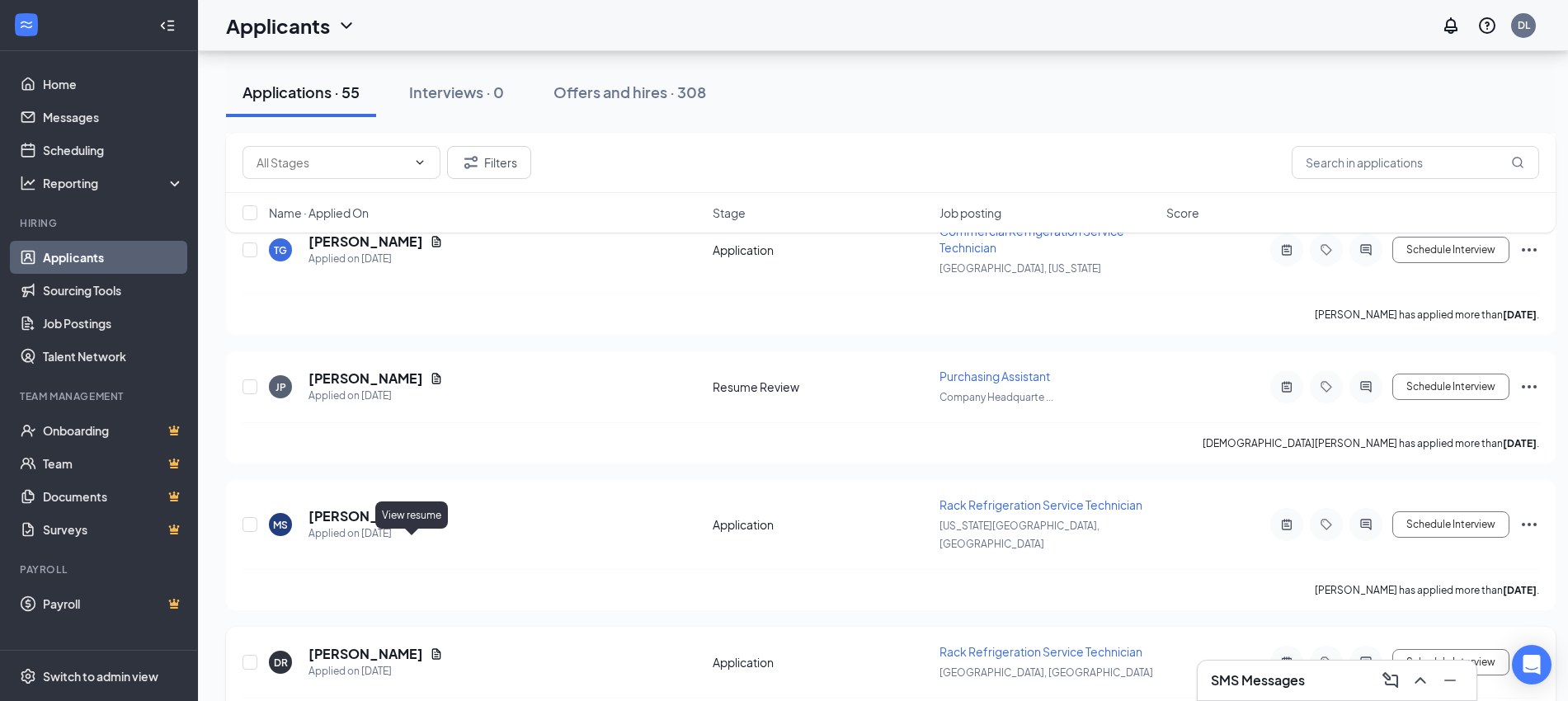
click at [420, 645] on div "[PERSON_NAME] Applied on [DATE]" at bounding box center [486, 662] width 434 height 34
click at [430, 648] on icon "Document" at bounding box center [436, 654] width 13 height 13
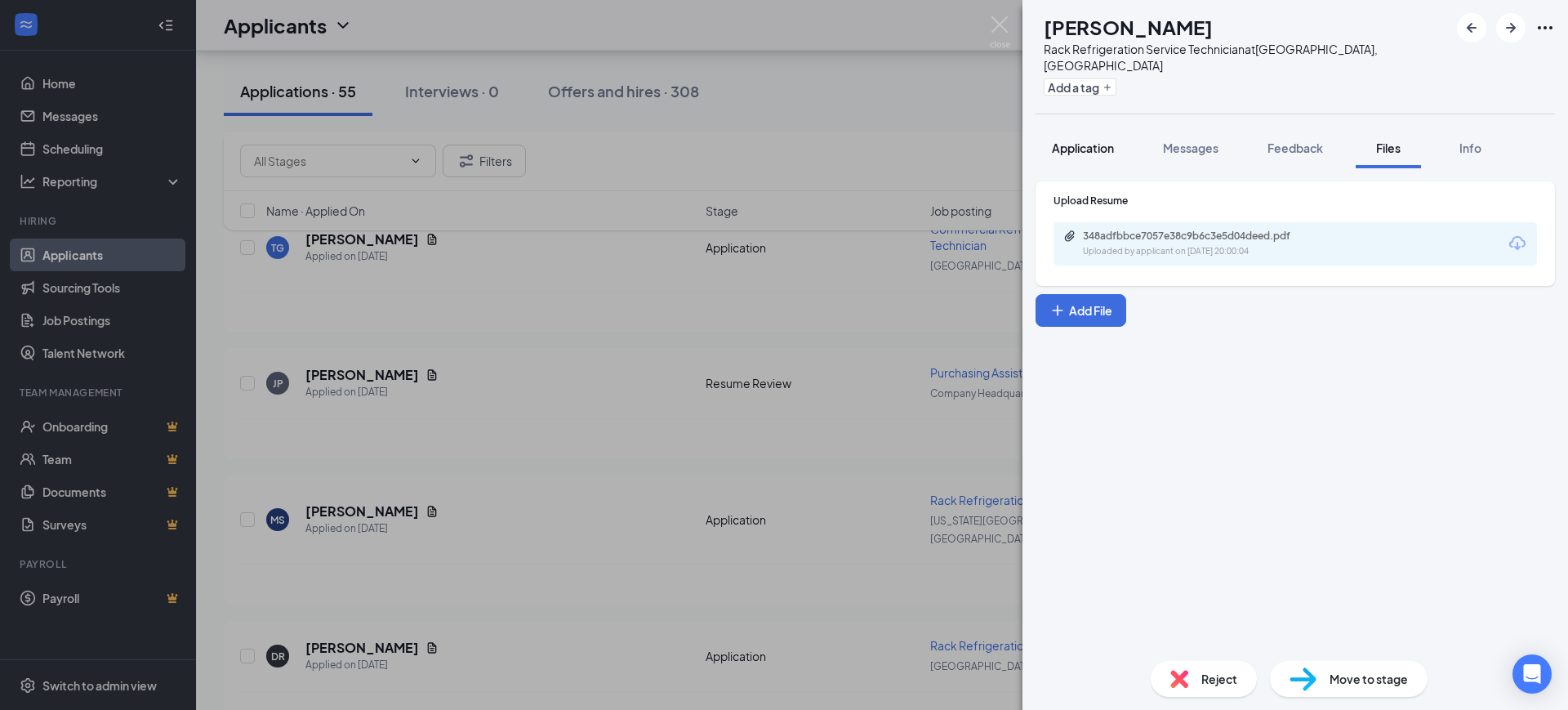
click at [1094, 144] on button "Application" at bounding box center [1083, 147] width 94 height 41
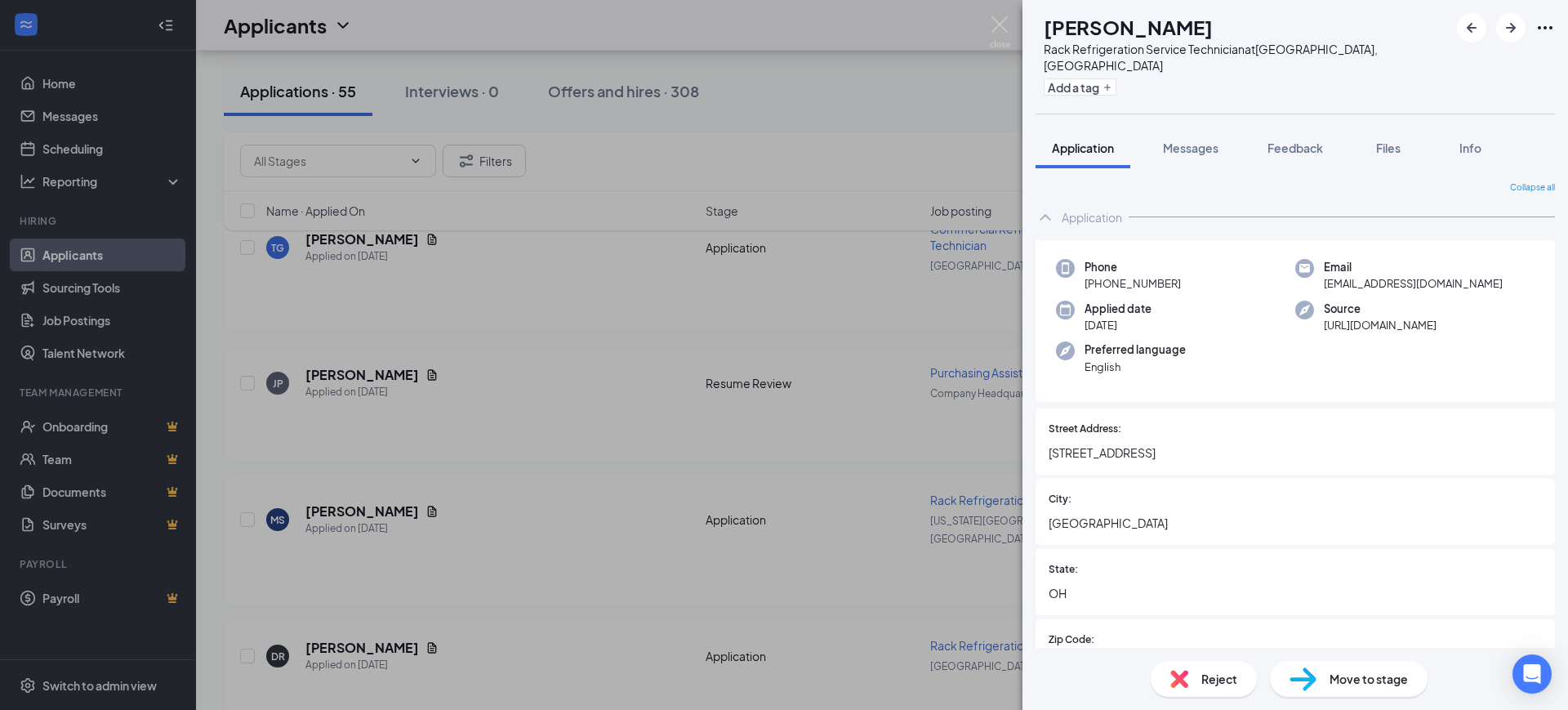
click at [1285, 141] on span "Feedback" at bounding box center [1295, 148] width 55 height 15
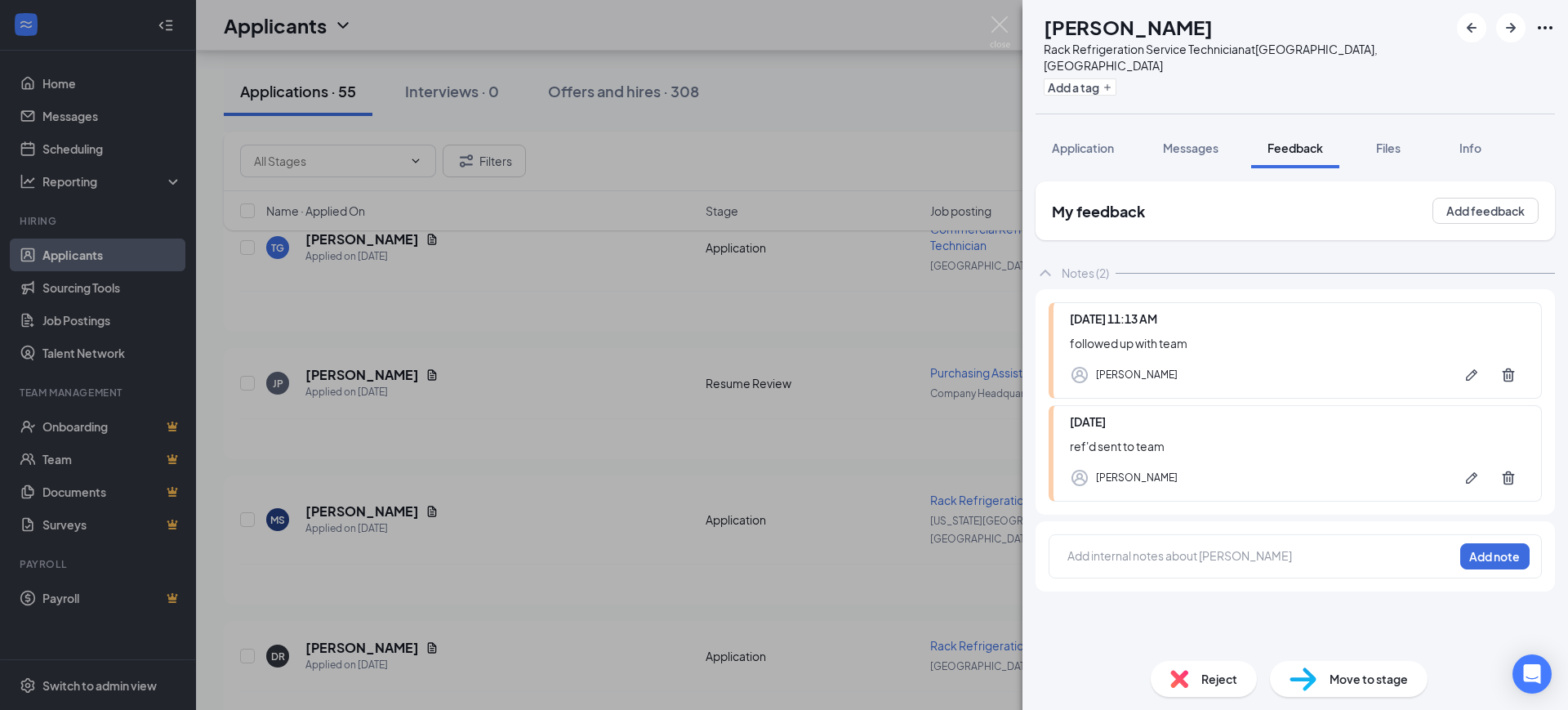
click at [1139, 547] on div at bounding box center [1260, 555] width 385 height 17
click at [1505, 543] on button "Add note" at bounding box center [1495, 556] width 70 height 26
click at [1474, 23] on icon "ArrowLeftNew" at bounding box center [1472, 28] width 20 height 20
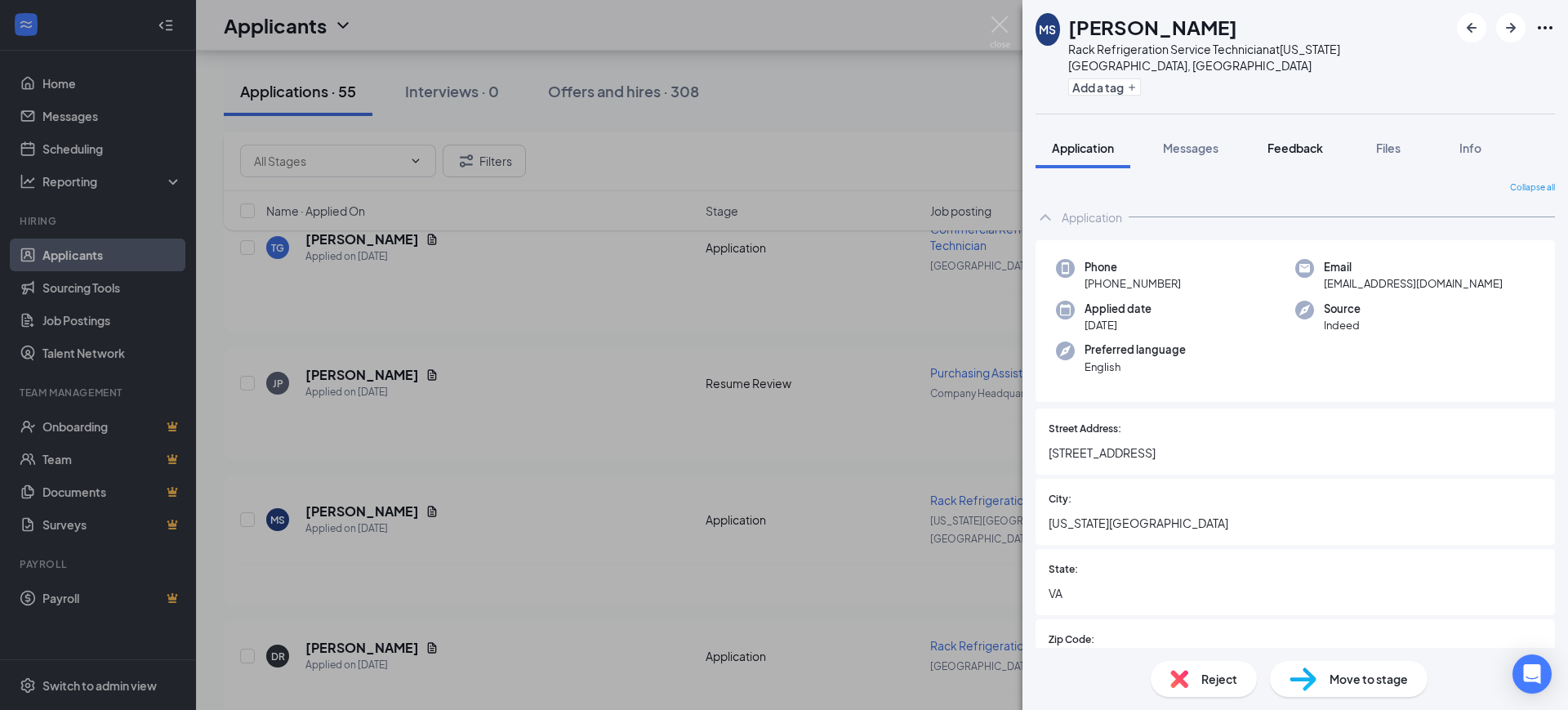
click at [1294, 141] on span "Feedback" at bounding box center [1295, 148] width 55 height 15
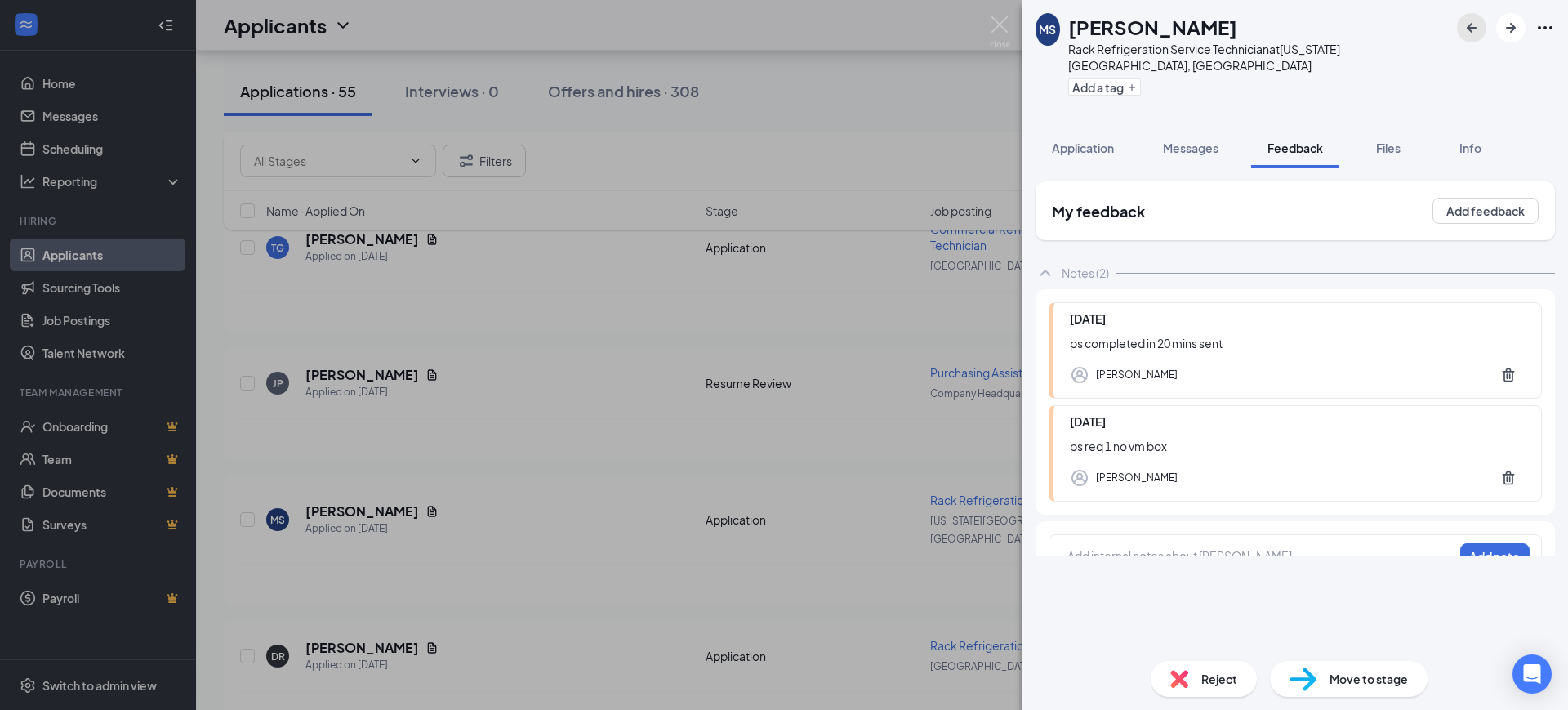
click at [1471, 26] on icon "ArrowLeftNew" at bounding box center [1472, 28] width 20 height 20
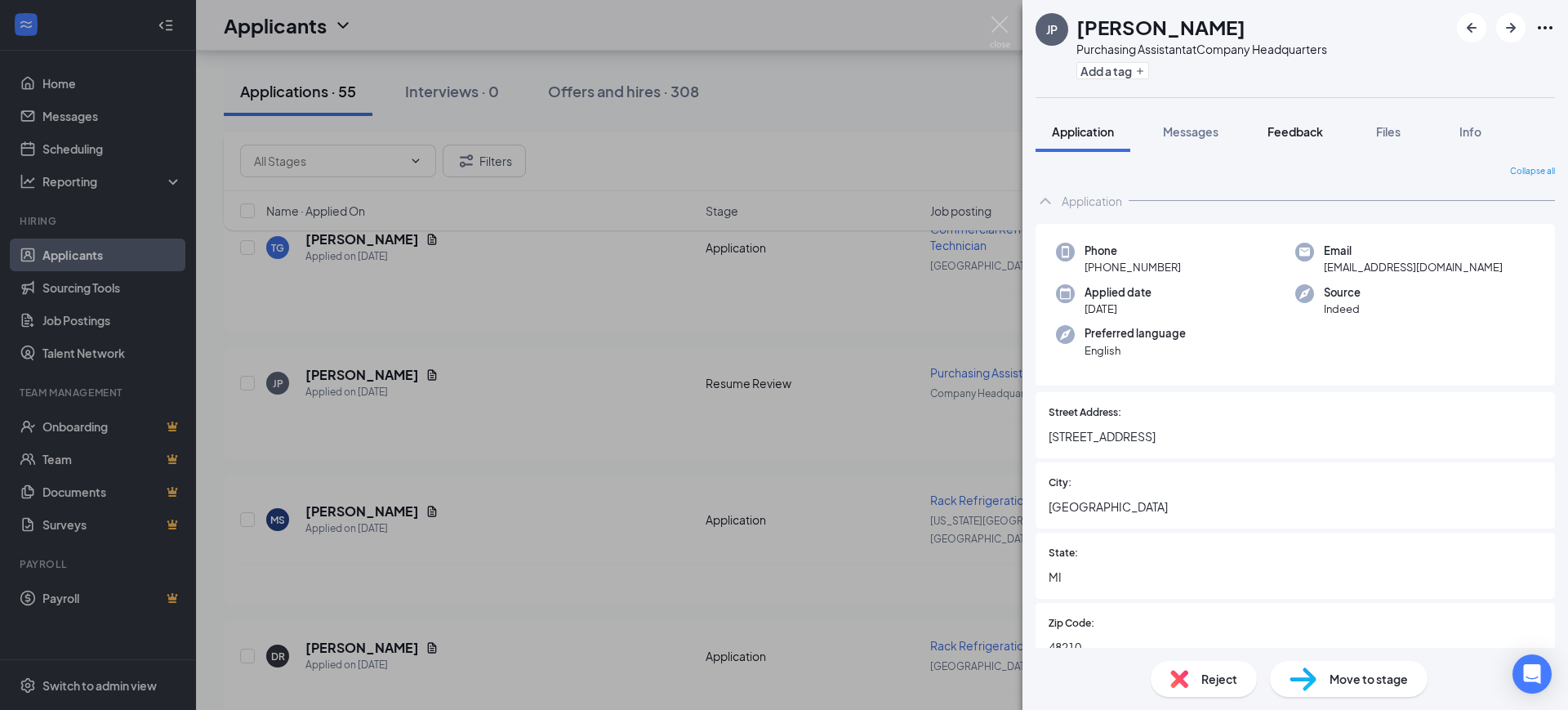
click at [1296, 125] on span "Feedback" at bounding box center [1295, 132] width 55 height 15
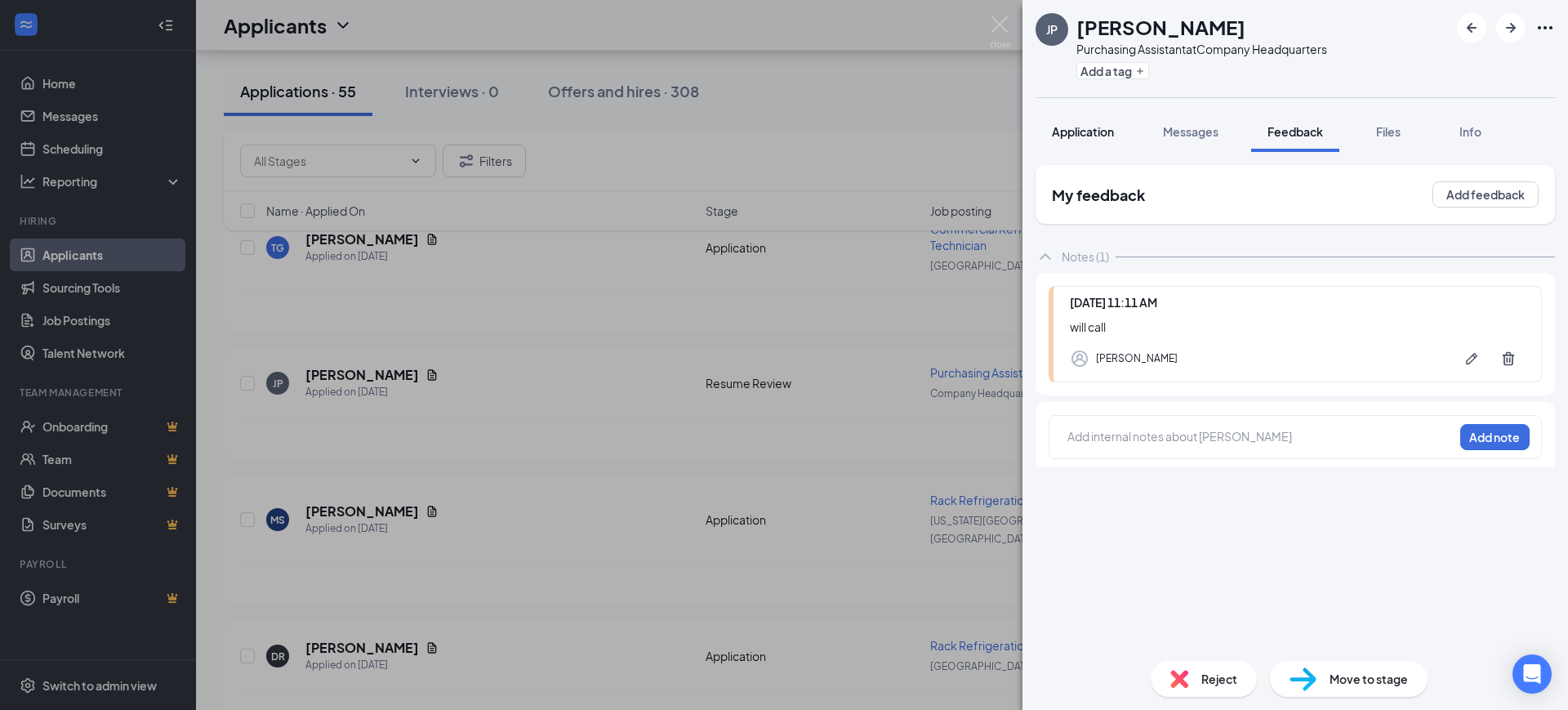
click at [1086, 138] on span "Application" at bounding box center [1082, 132] width 62 height 15
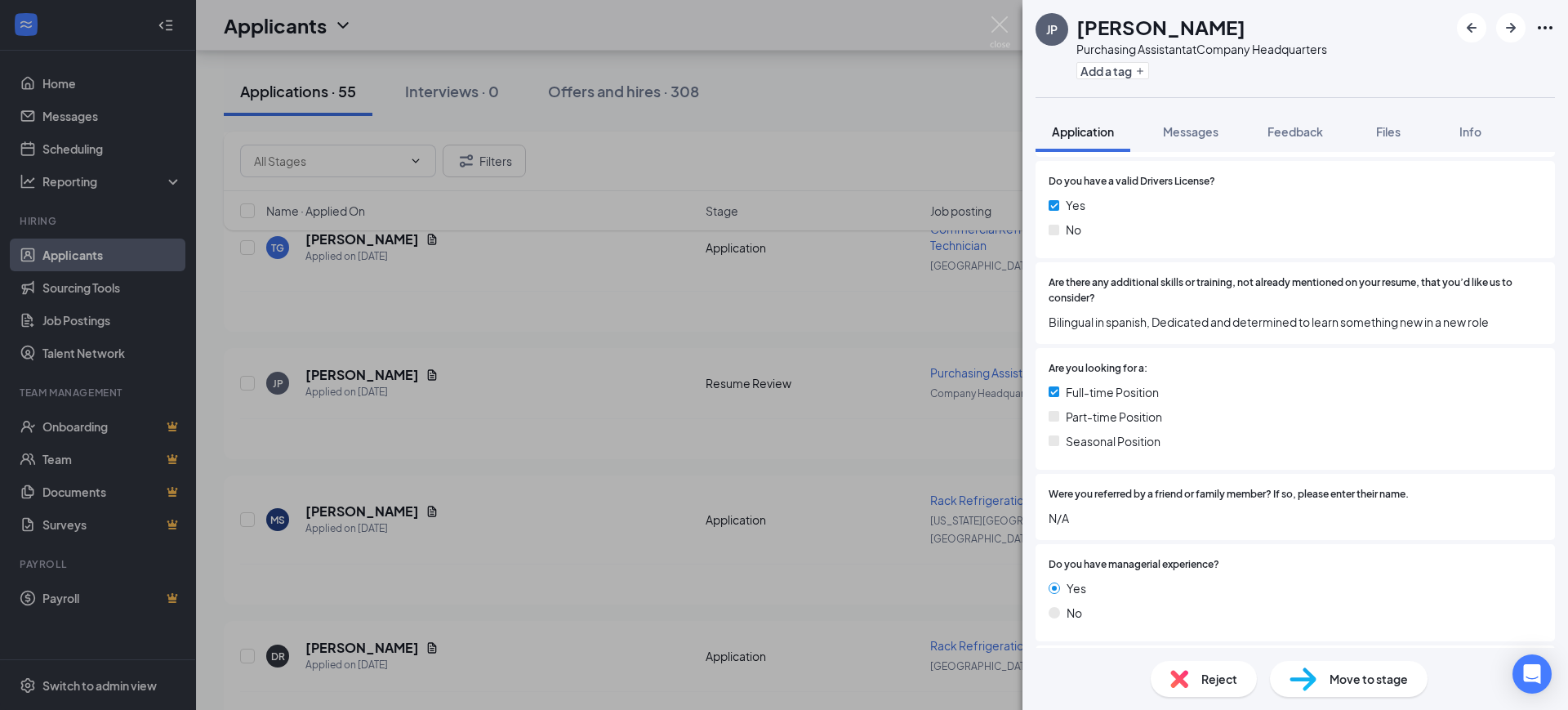
scroll to position [817, 0]
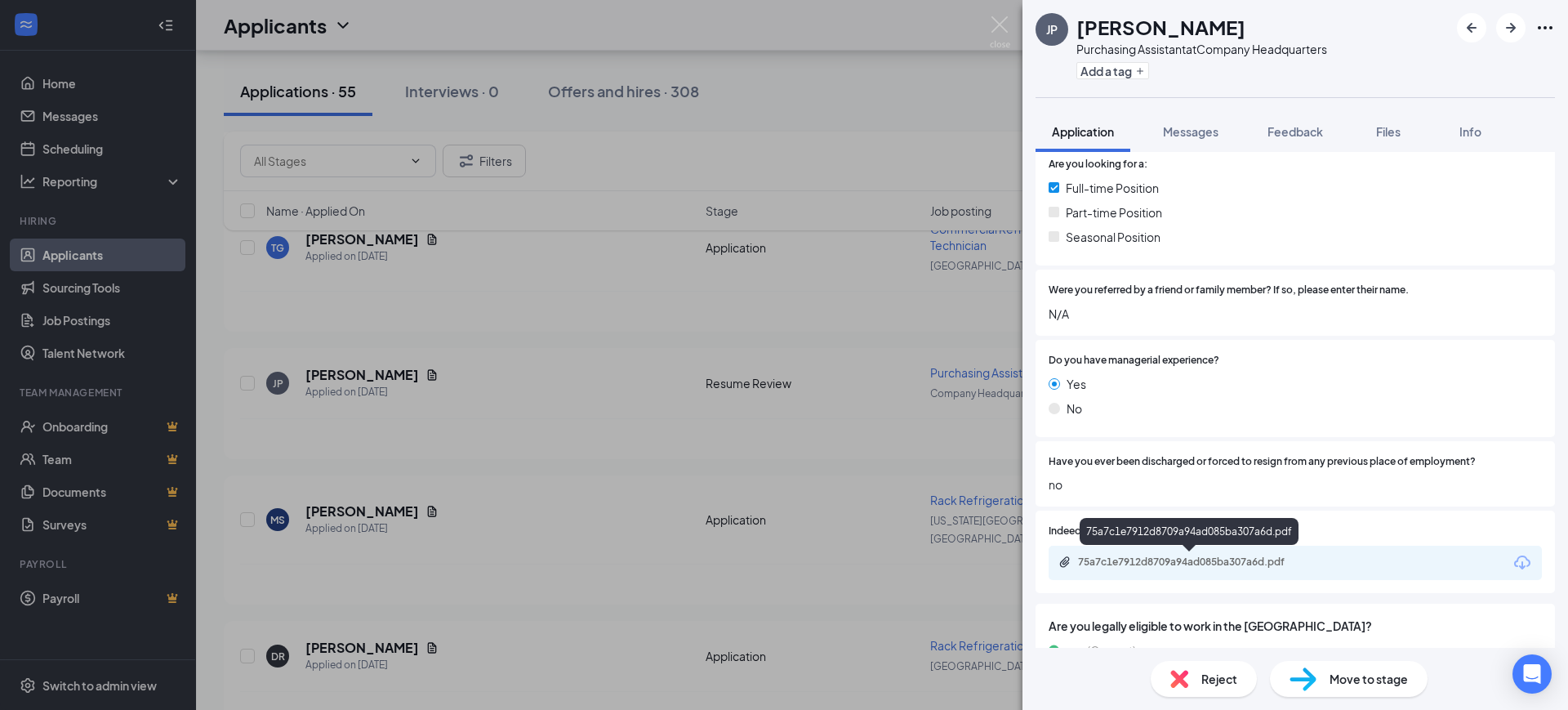
click at [1126, 558] on div "75a7c1e7912d8709a94ad085ba307a6d.pdf" at bounding box center [1192, 562] width 228 height 13
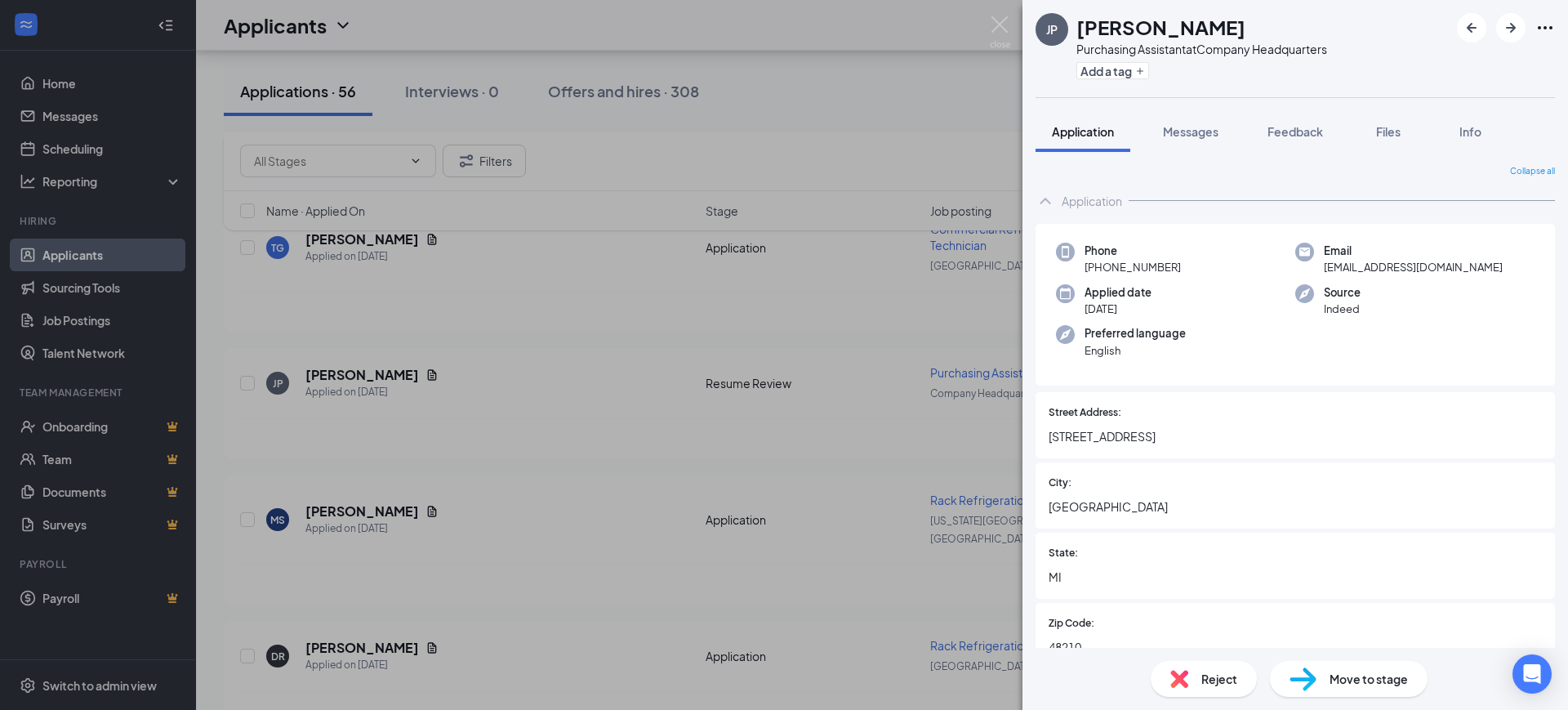
click at [1307, 142] on button "Feedback" at bounding box center [1295, 131] width 89 height 41
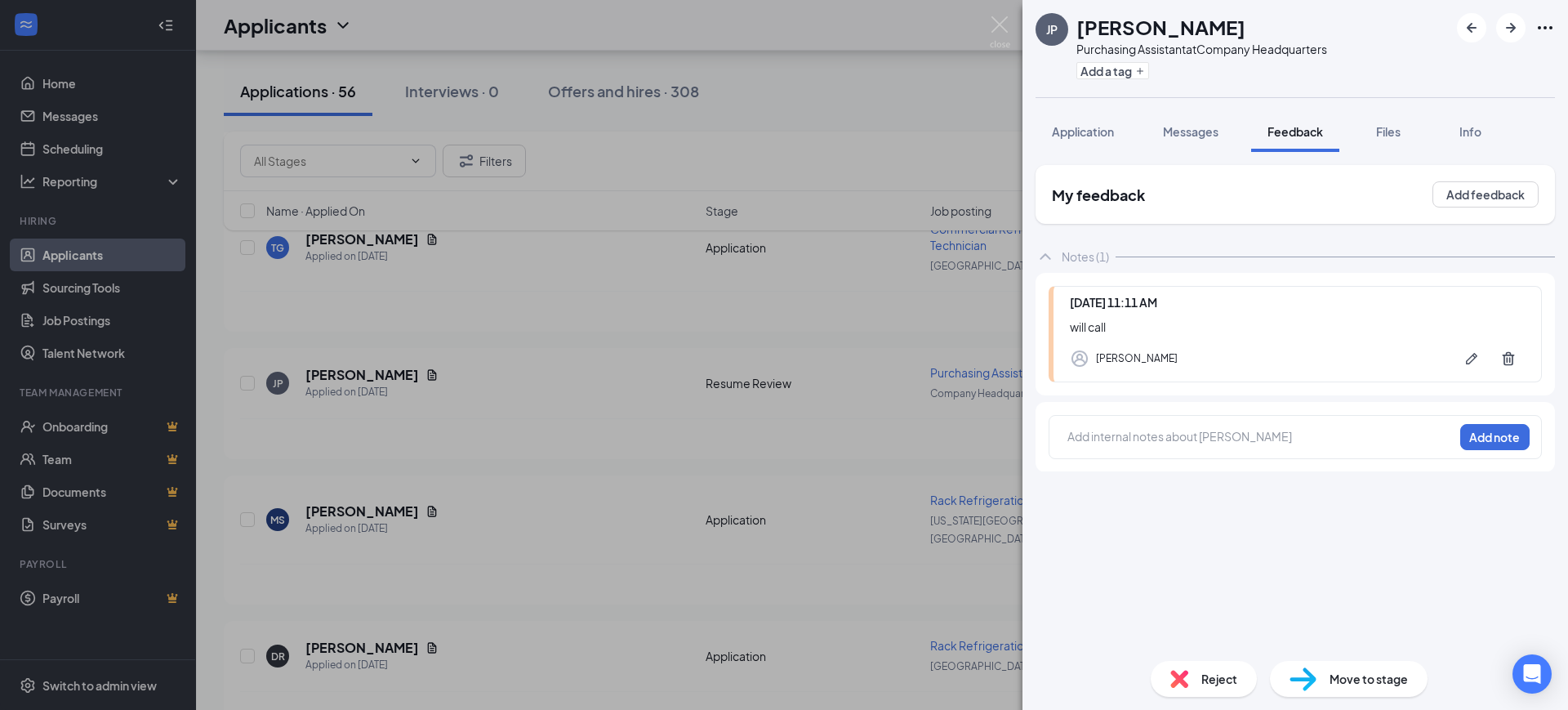
click at [1113, 423] on div "Add internal notes about [DEMOGRAPHIC_DATA][PERSON_NAME] Add note" at bounding box center [1295, 436] width 493 height 44
click at [1121, 439] on div at bounding box center [1260, 436] width 385 height 17
drag, startPoint x: 1468, startPoint y: 444, endPoint x: 1478, endPoint y: 443, distance: 10.0
click at [1469, 444] on button "Add note" at bounding box center [1495, 437] width 70 height 26
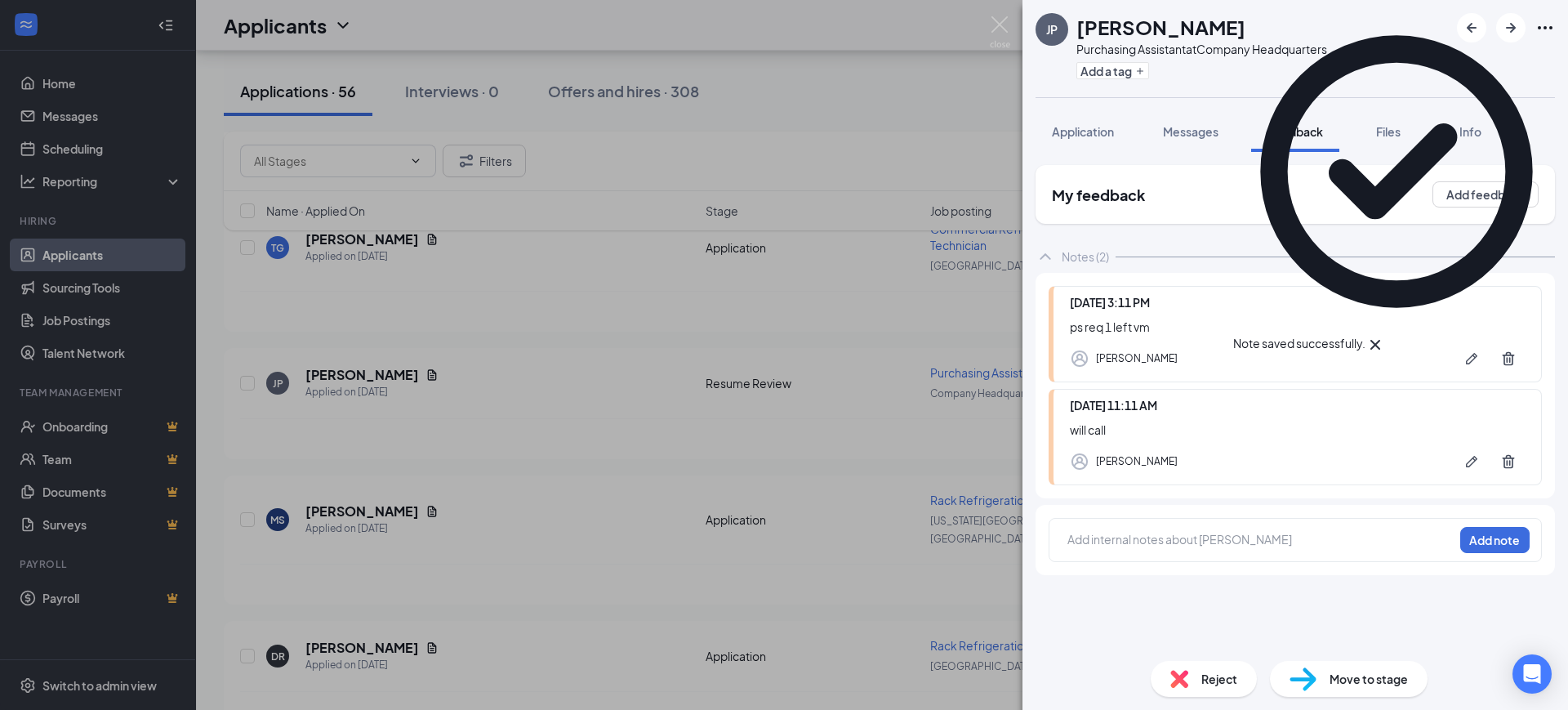
click at [1385, 335] on icon "Cross" at bounding box center [1375, 345] width 20 height 20
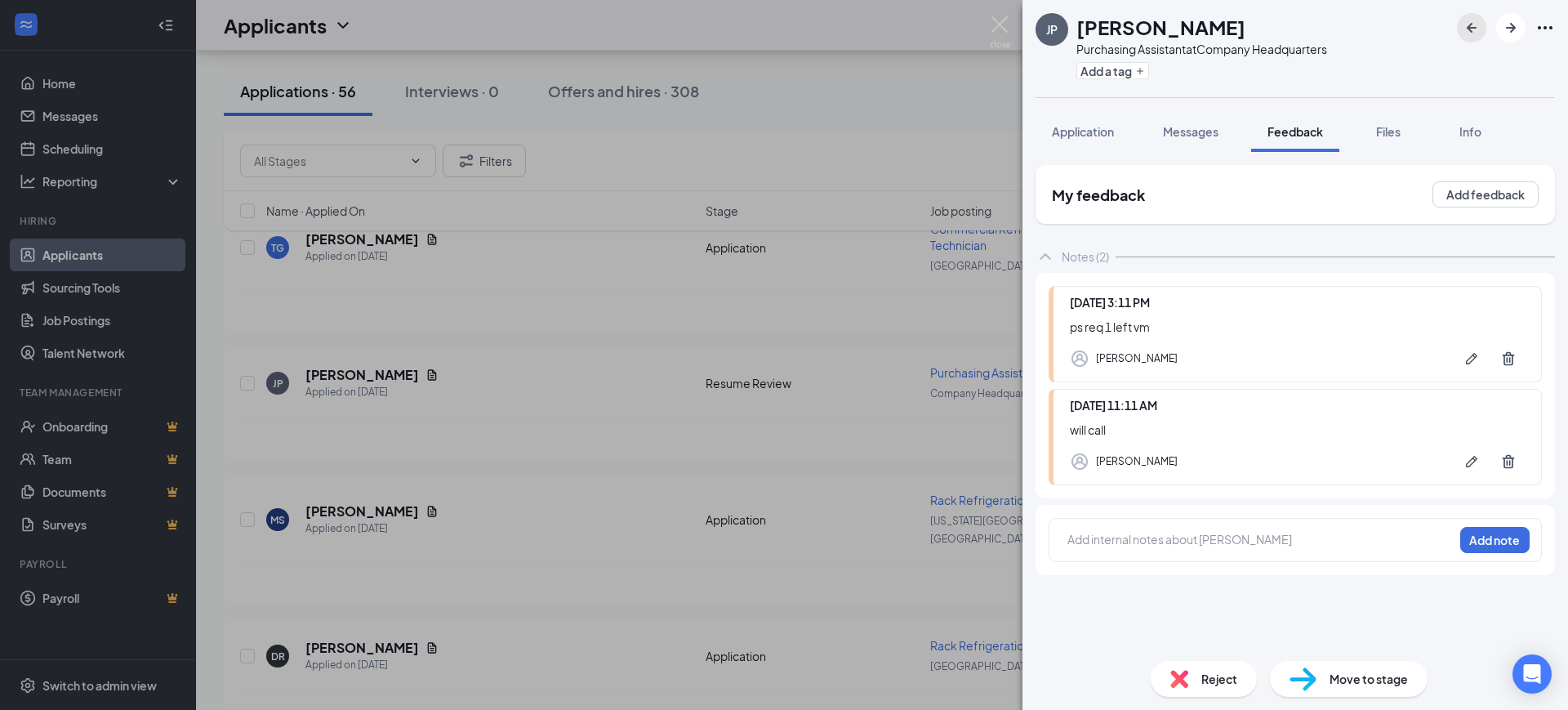
click at [1470, 18] on icon "ArrowLeftNew" at bounding box center [1472, 28] width 20 height 20
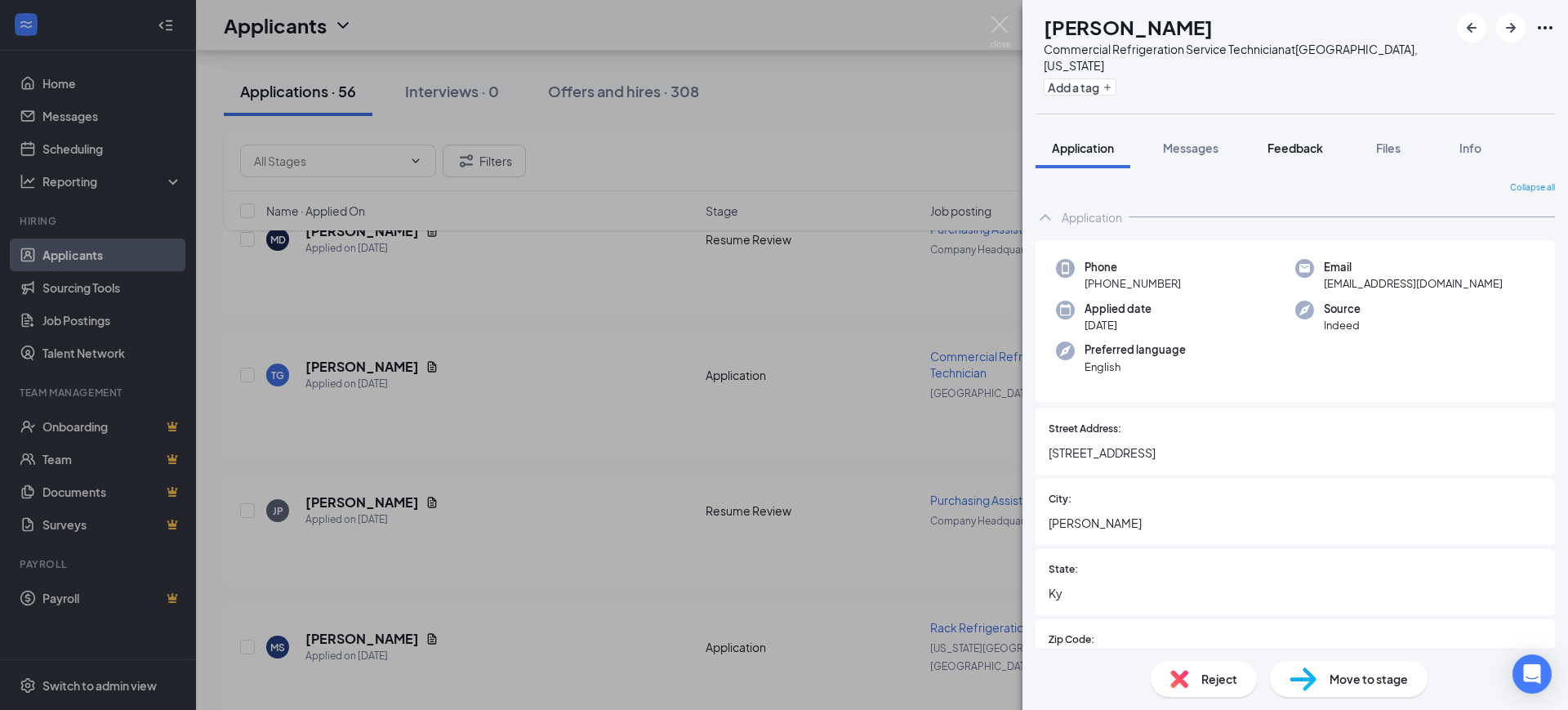
click at [1304, 141] on span "Feedback" at bounding box center [1295, 148] width 55 height 15
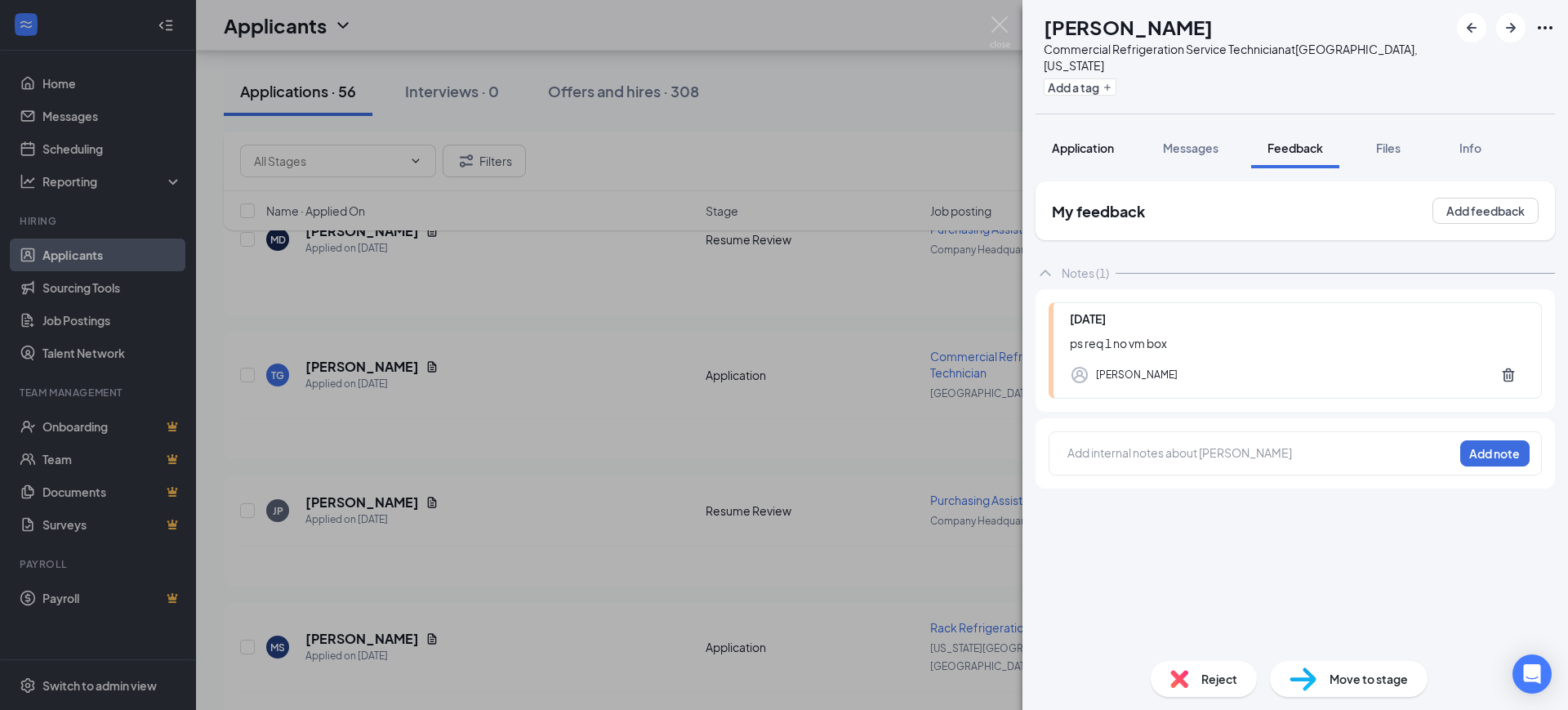
click at [1085, 141] on span "Application" at bounding box center [1082, 148] width 62 height 15
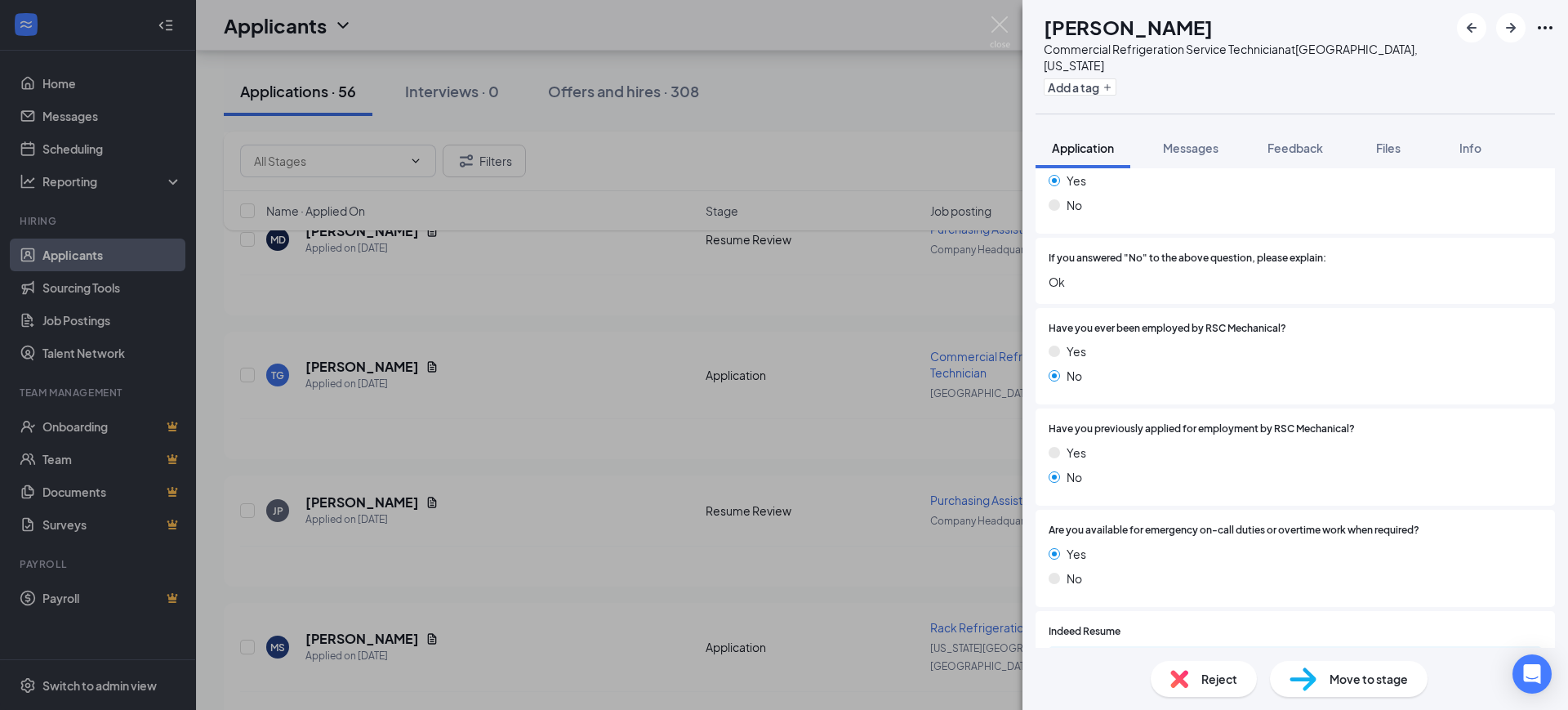
scroll to position [1226, 0]
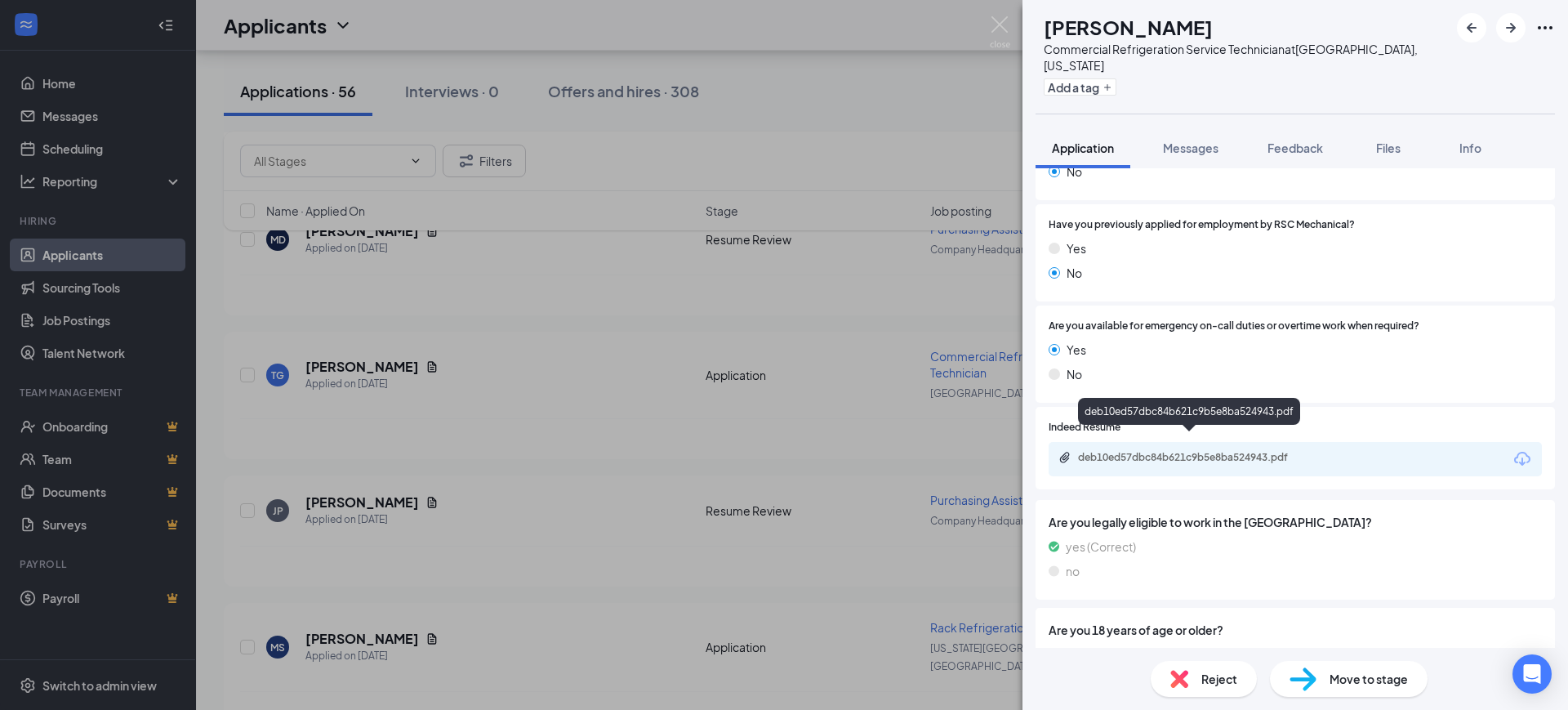
click at [1196, 451] on div "deb10ed57dbc84b621c9b5e8ba524943.pdf" at bounding box center [1192, 458] width 228 height 13
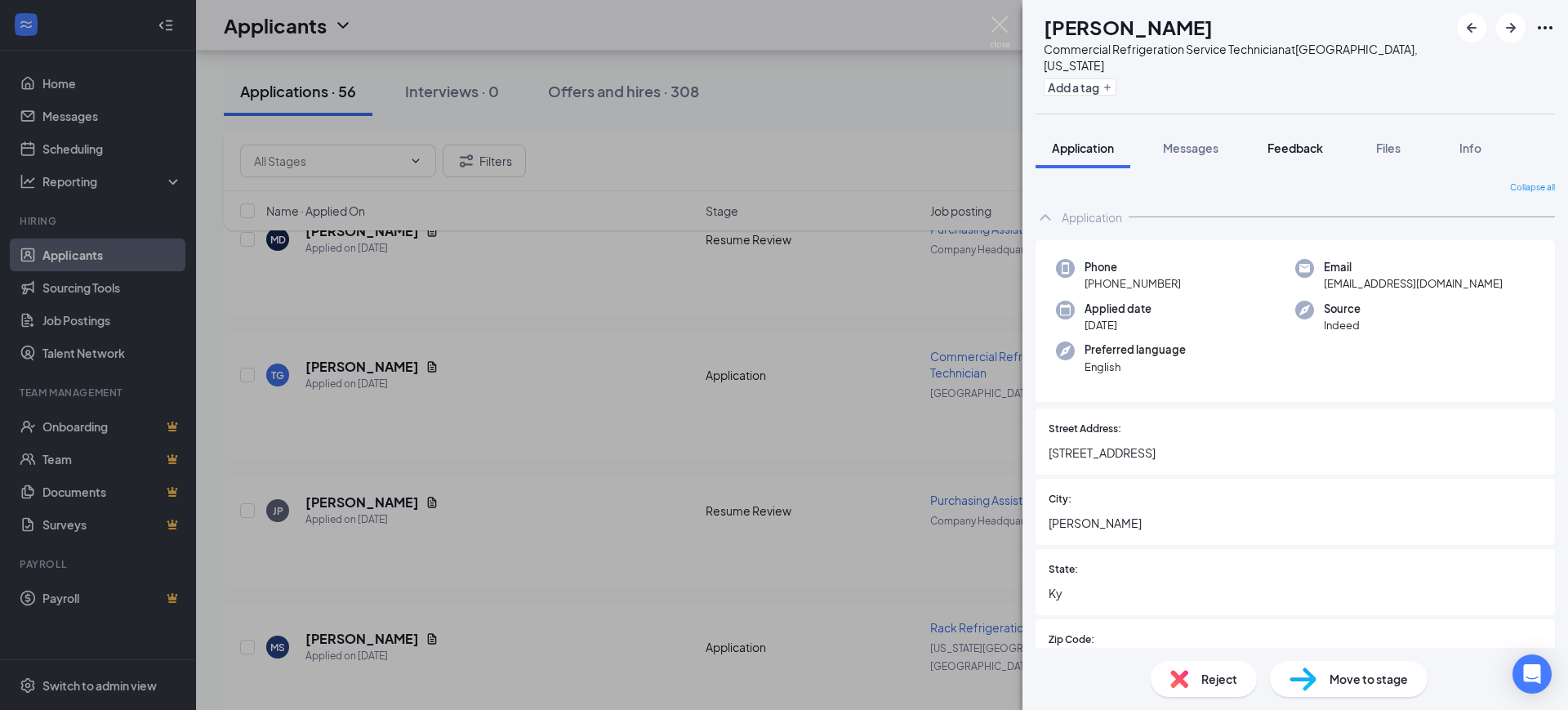
click at [1297, 141] on span "Feedback" at bounding box center [1295, 148] width 55 height 15
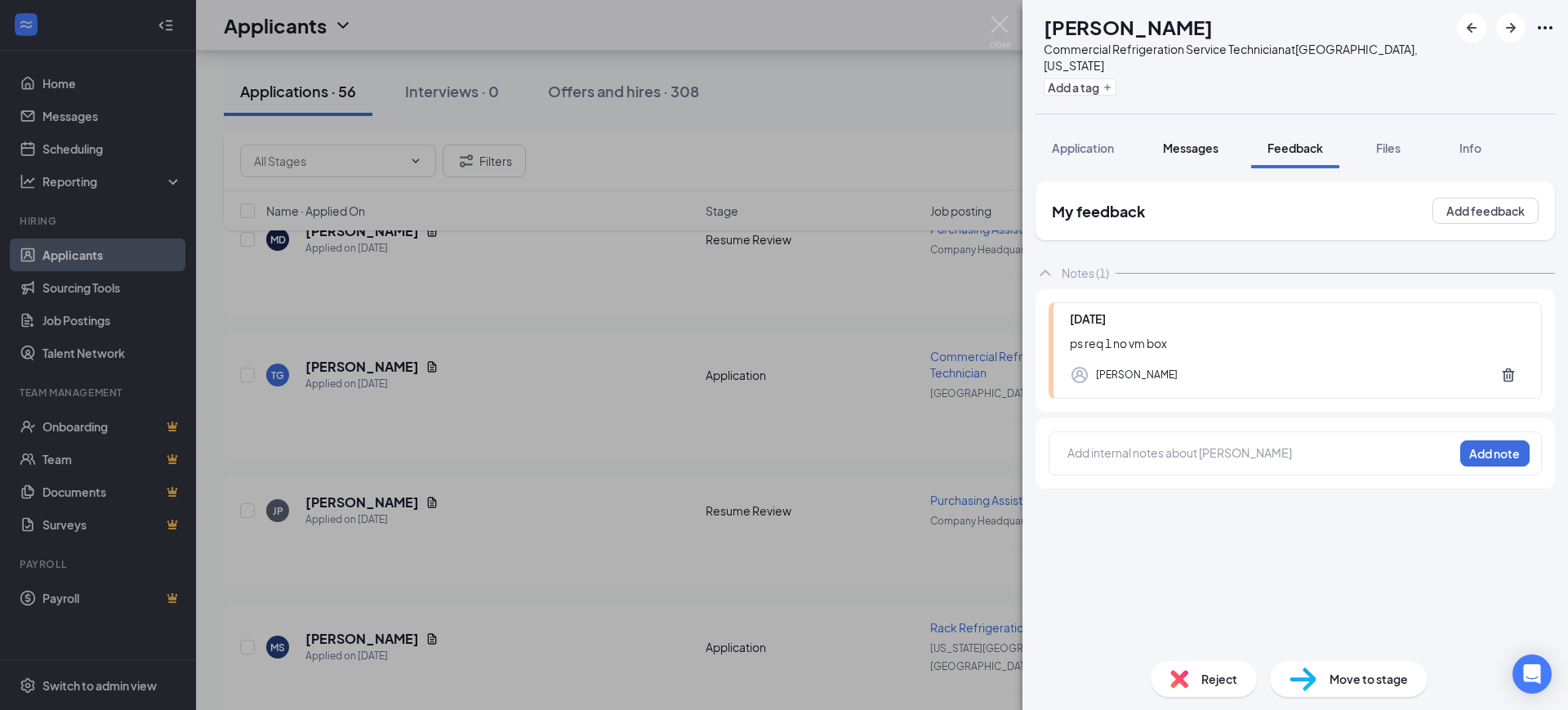
click at [1215, 141] on span "Messages" at bounding box center [1190, 148] width 55 height 15
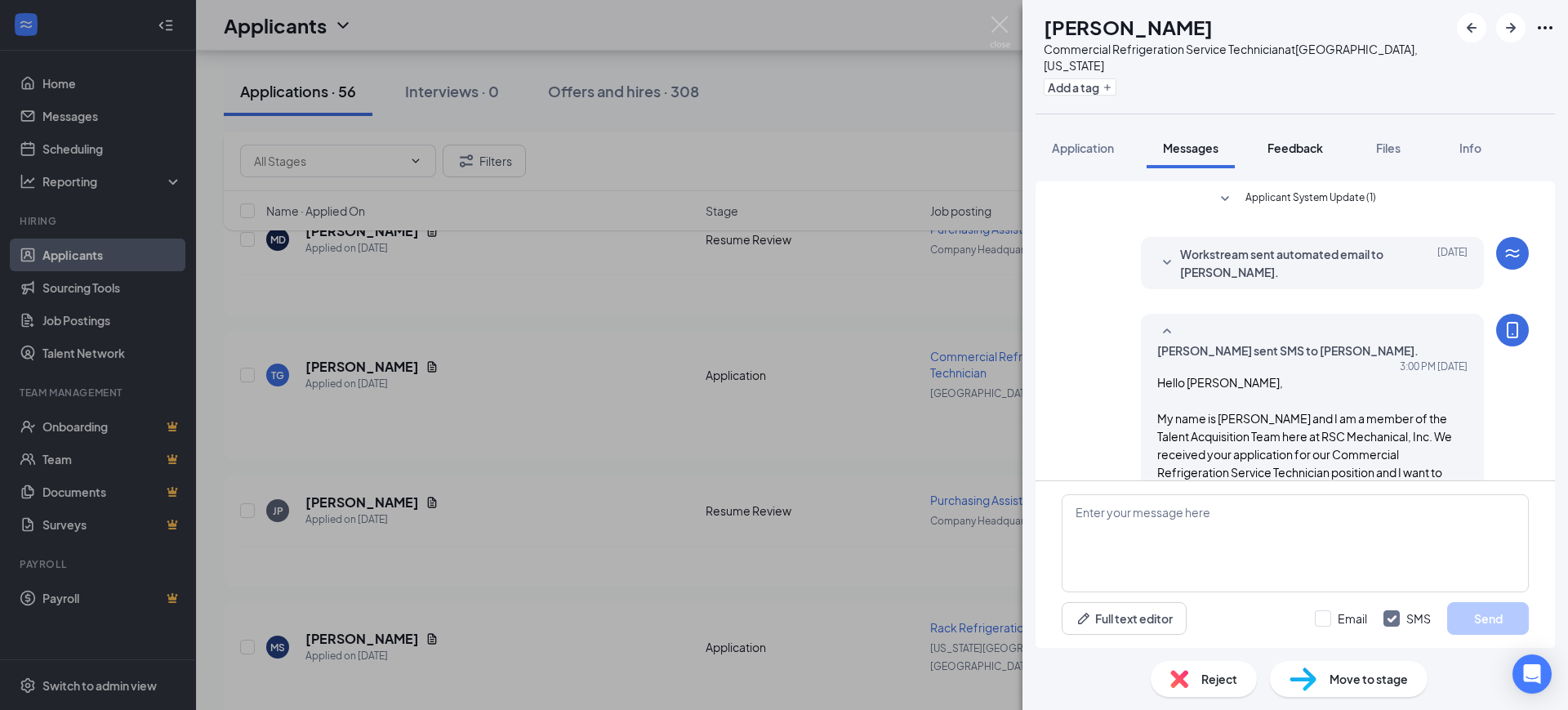
click at [1293, 141] on span "Feedback" at bounding box center [1295, 148] width 55 height 15
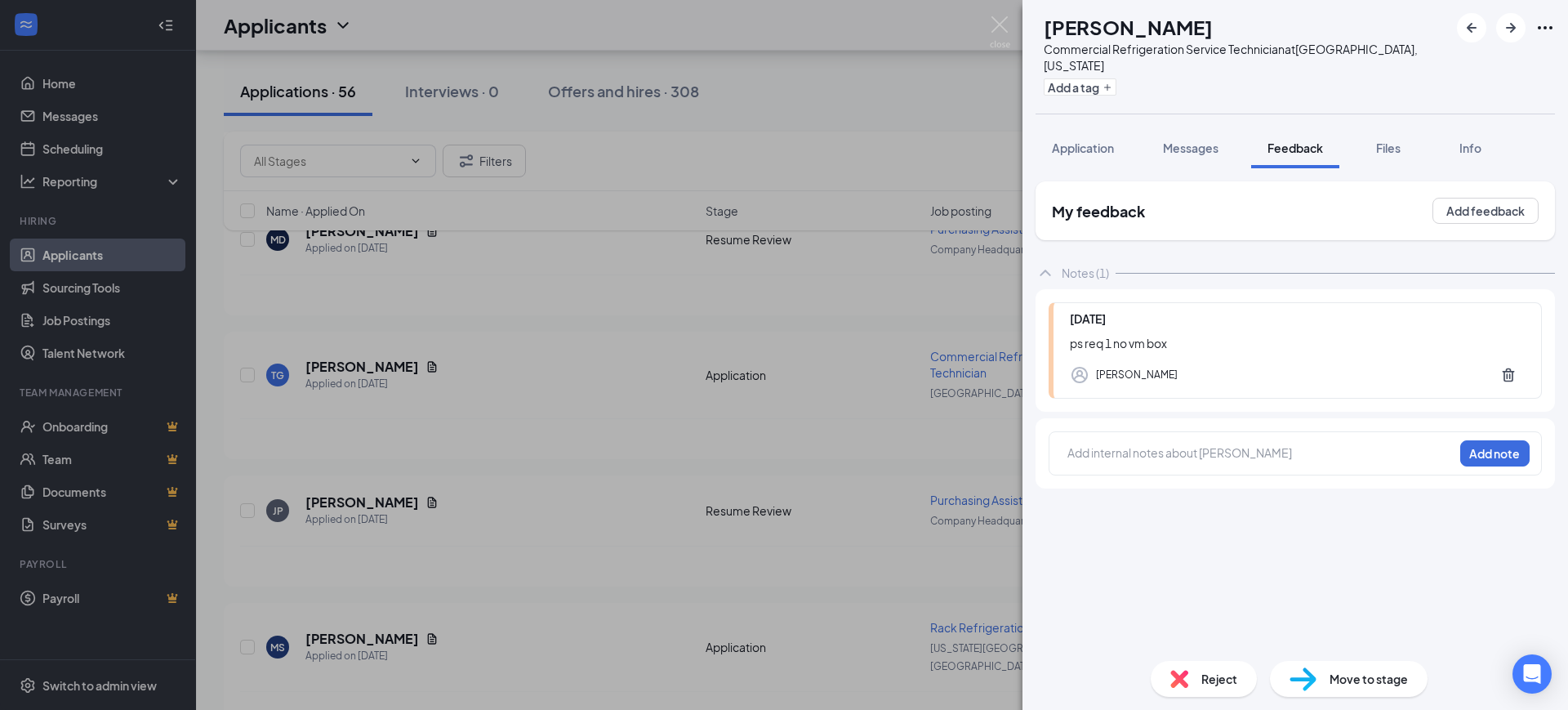
click at [1163, 444] on div at bounding box center [1260, 453] width 385 height 17
click at [1486, 444] on button "Add note" at bounding box center [1495, 453] width 70 height 26
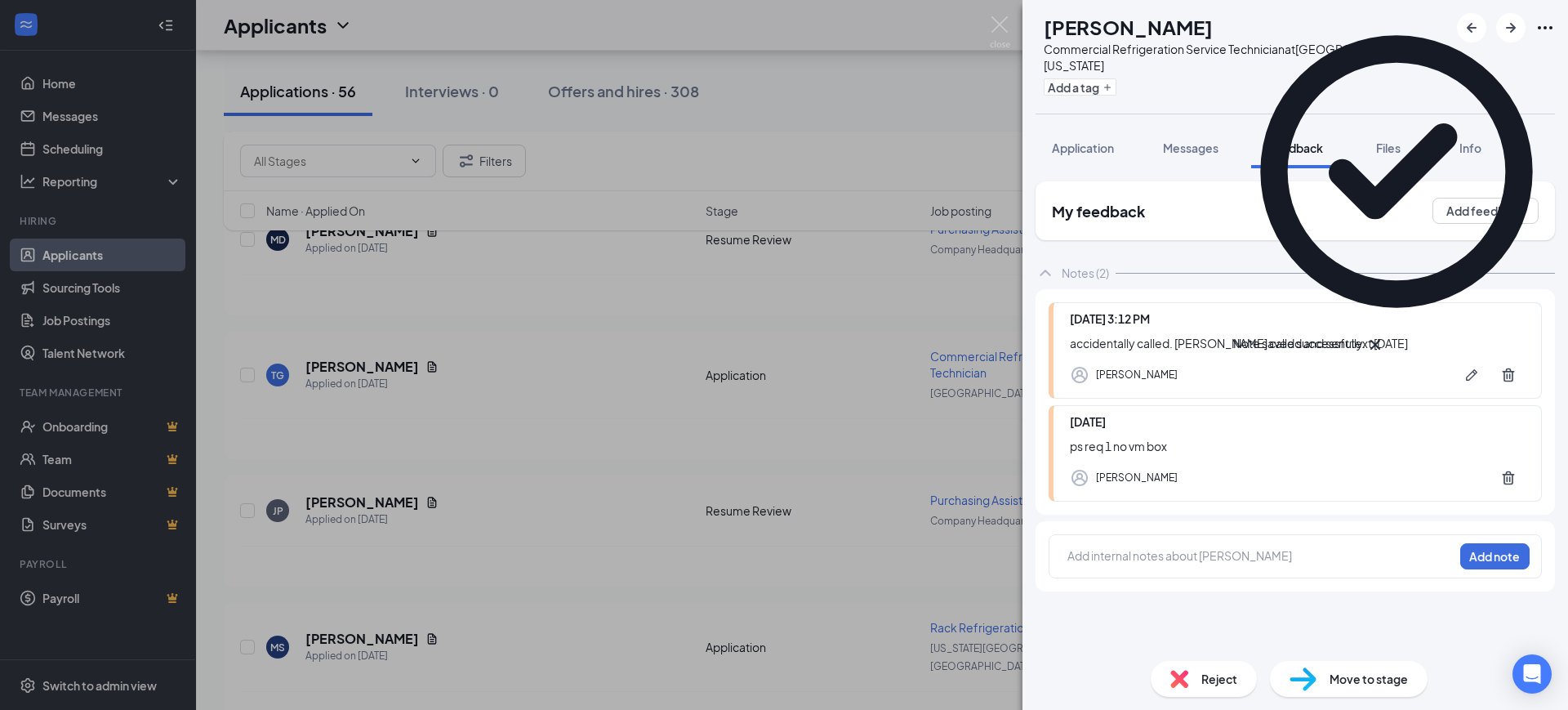
click at [1385, 335] on icon "Cross" at bounding box center [1375, 345] width 20 height 20
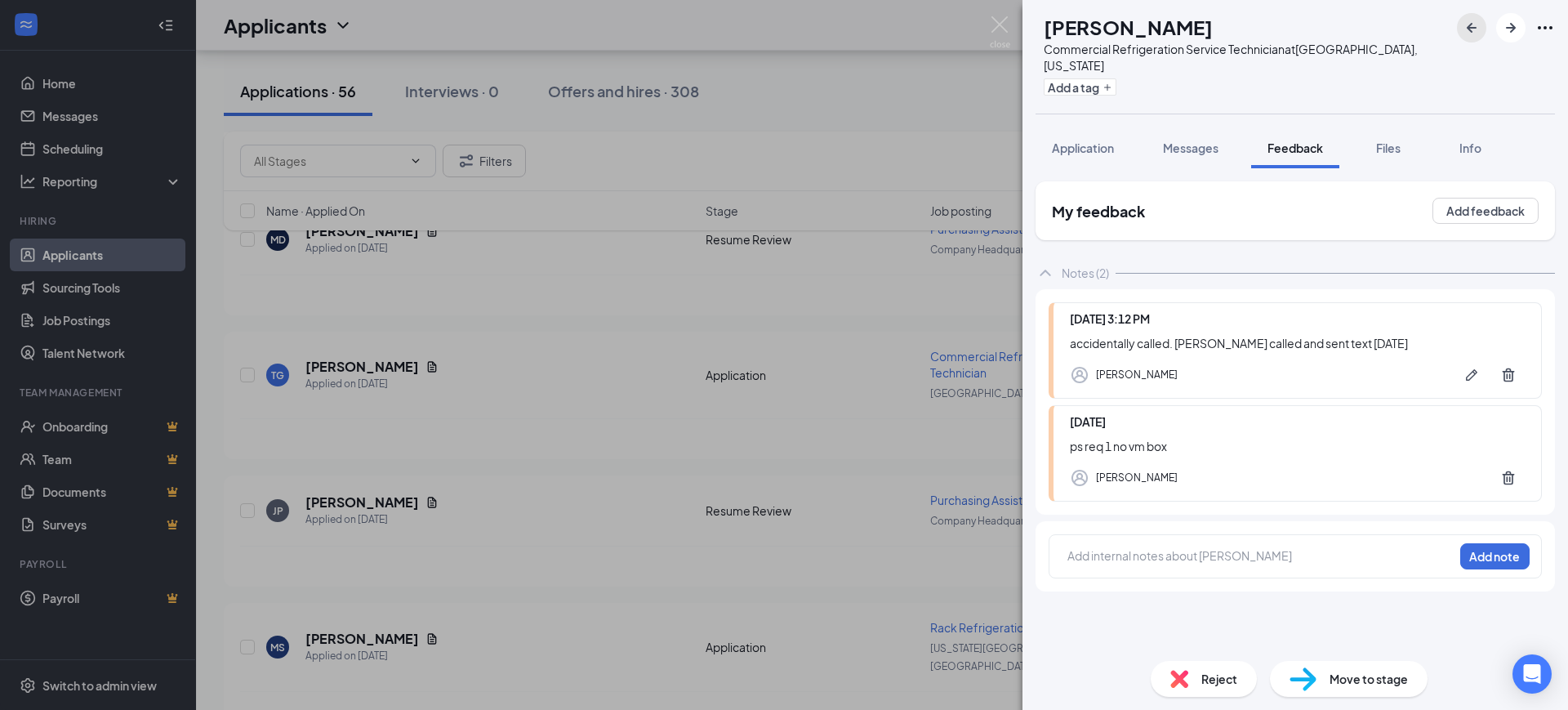
click at [1475, 26] on icon "ArrowLeftNew" at bounding box center [1472, 28] width 20 height 20
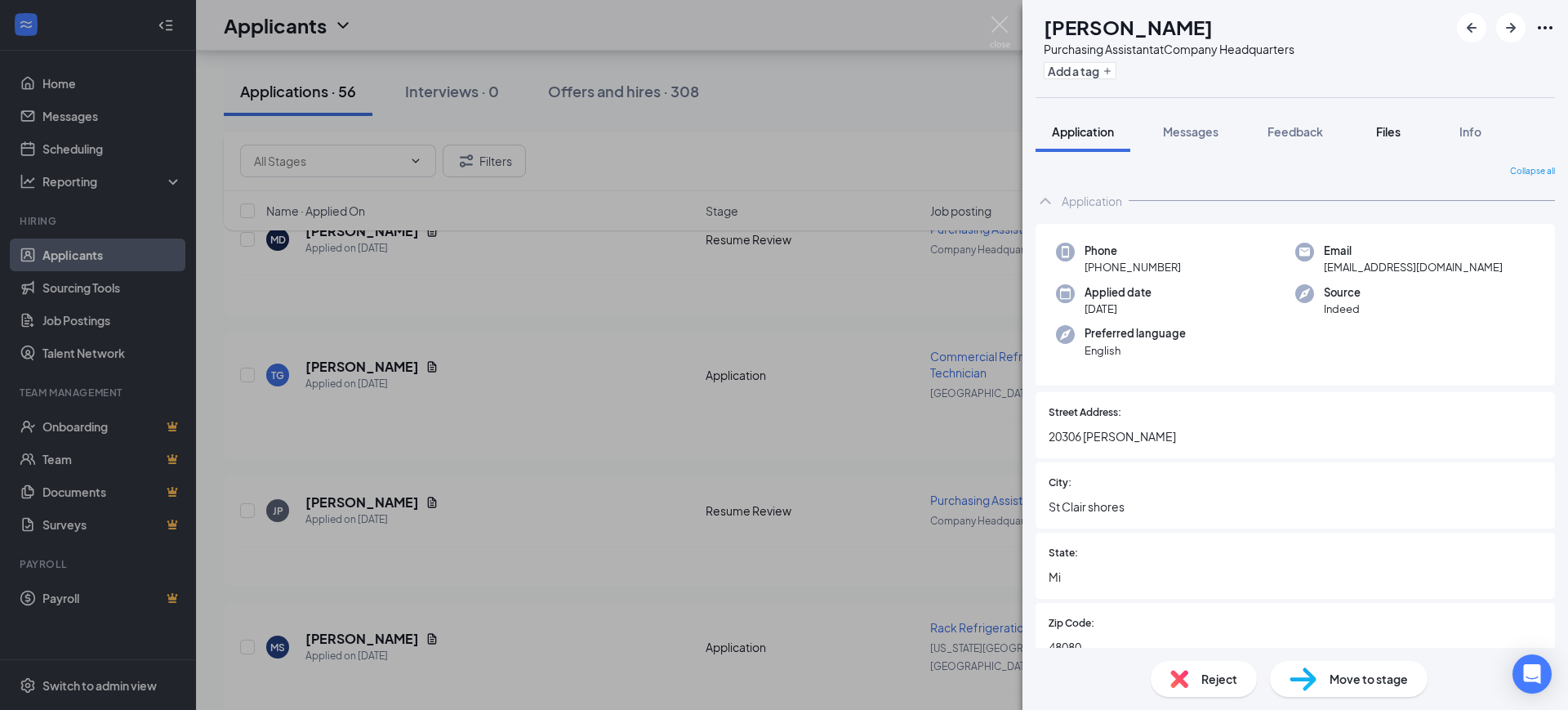
click at [1396, 136] on span "Files" at bounding box center [1388, 132] width 25 height 15
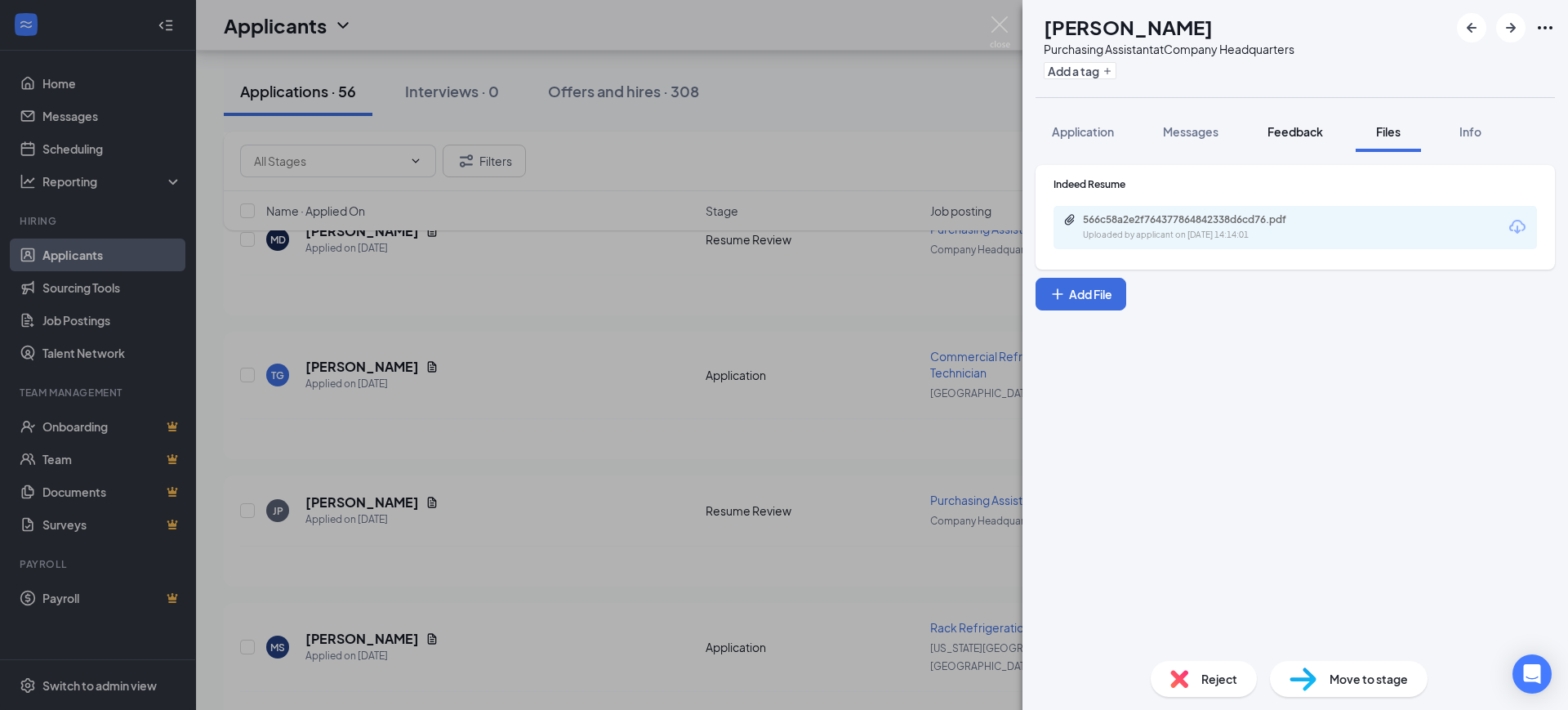
click at [1287, 123] on div "Feedback" at bounding box center [1295, 132] width 55 height 17
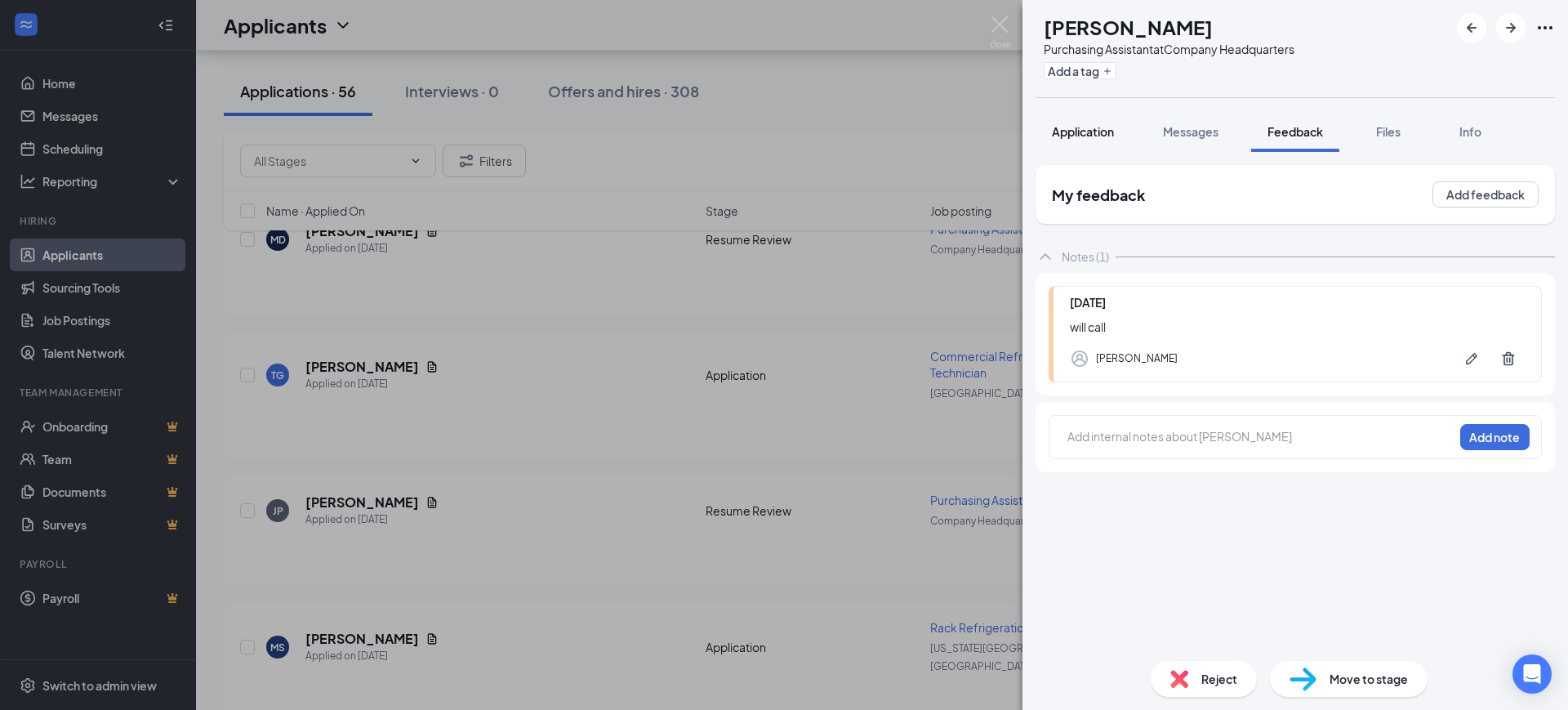
click at [1078, 128] on span "Application" at bounding box center [1082, 132] width 62 height 15
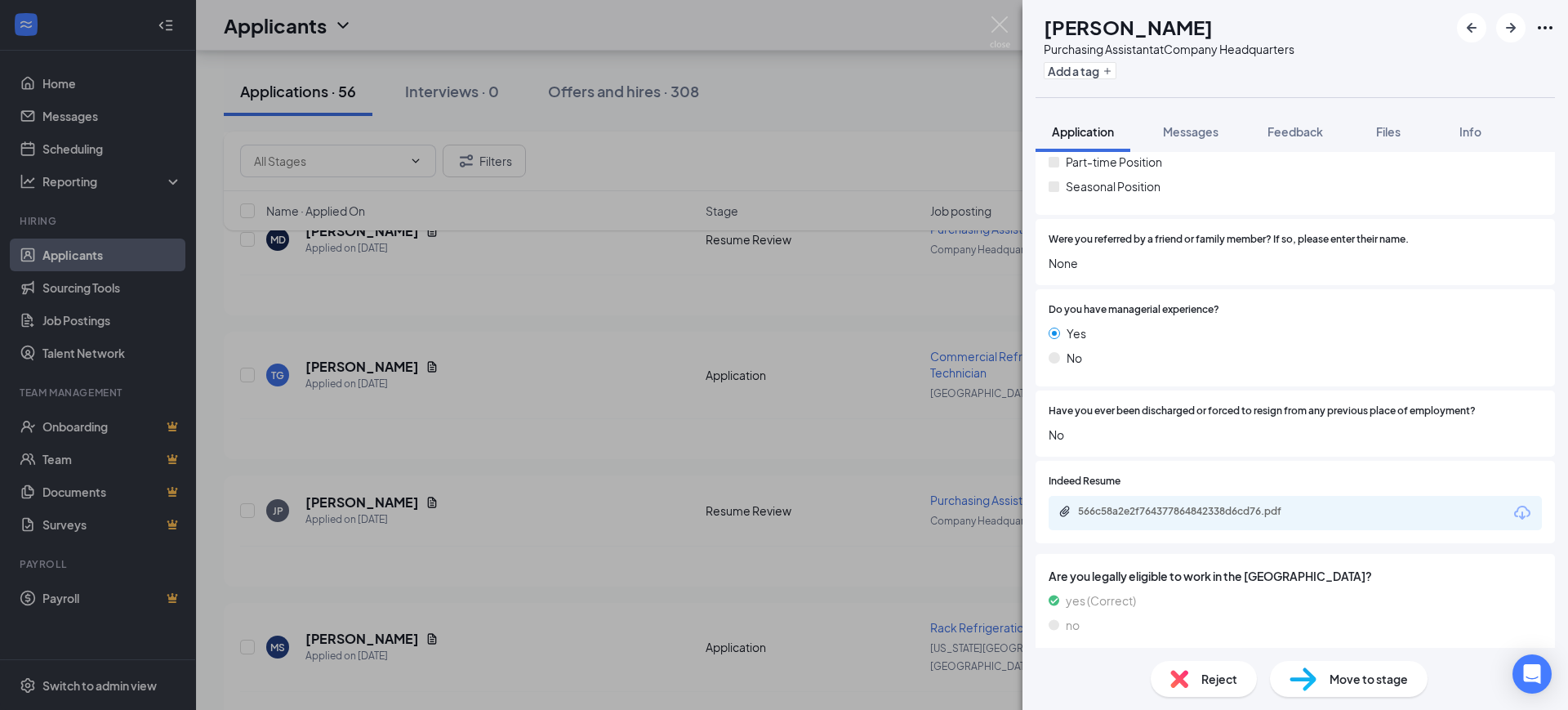
scroll to position [817, 0]
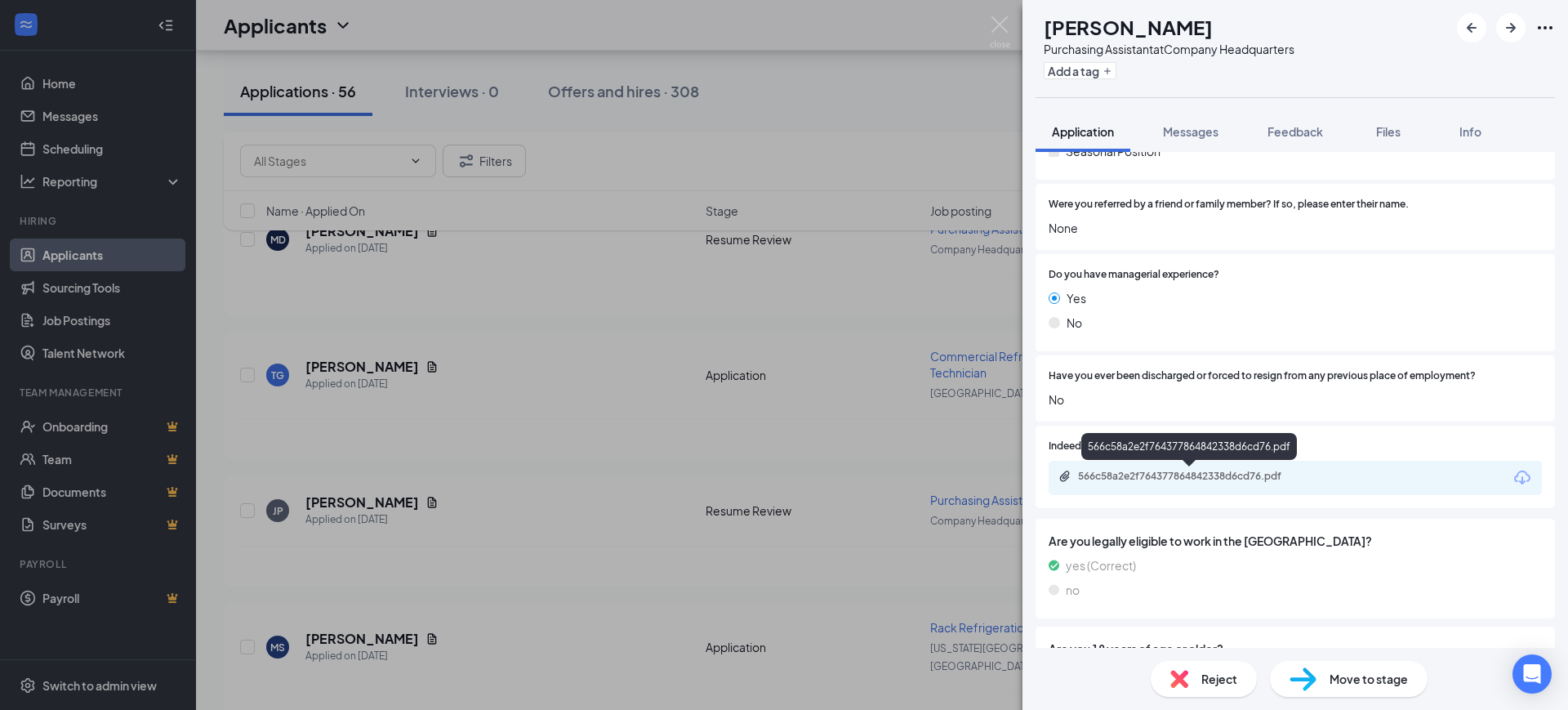
click at [1185, 475] on div "566c58a2e2f764377864842338d6cd76.pdf" at bounding box center [1192, 477] width 228 height 13
click at [1294, 121] on button "Feedback" at bounding box center [1295, 131] width 89 height 41
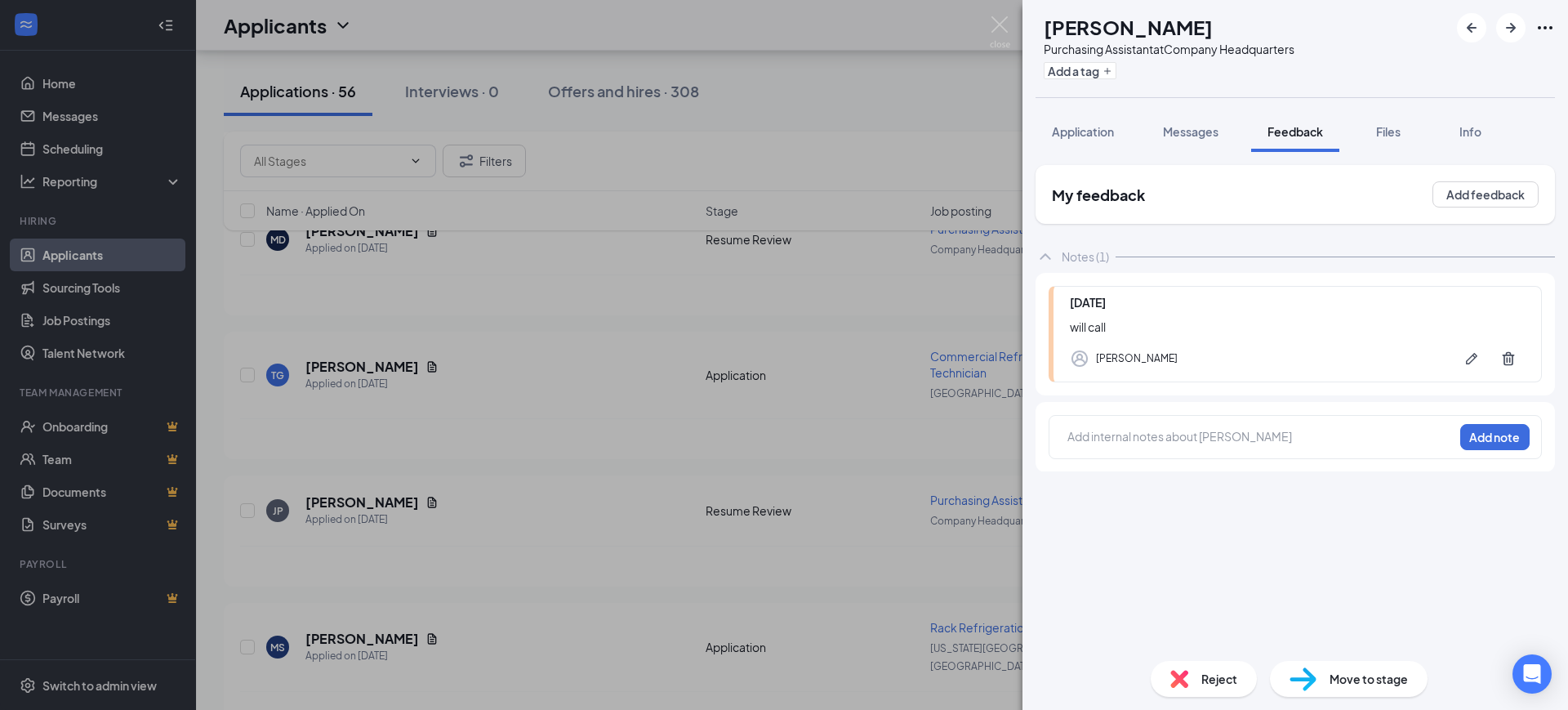
click at [1142, 429] on div at bounding box center [1260, 436] width 385 height 17
click at [1494, 425] on button "Add note" at bounding box center [1495, 437] width 70 height 26
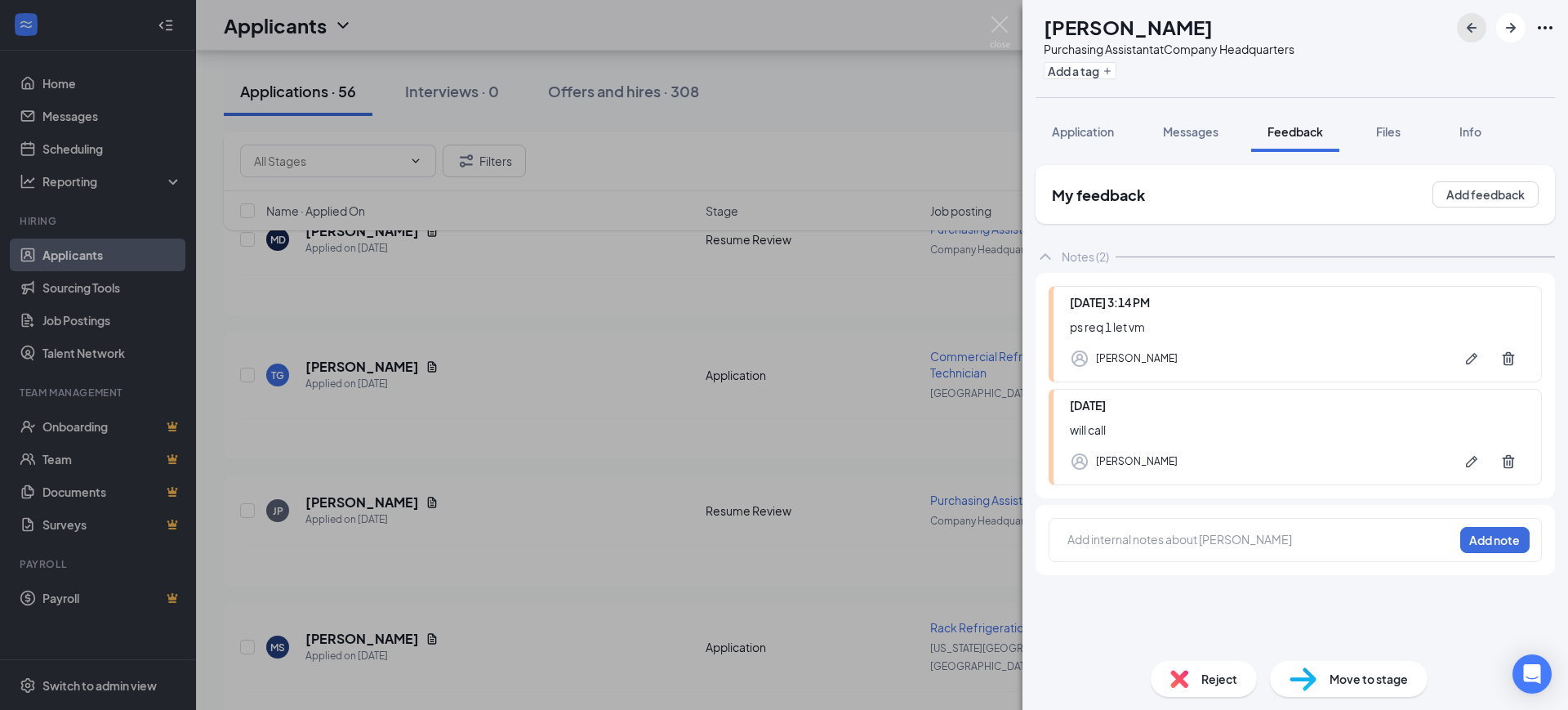
click at [1466, 26] on icon "ArrowLeftNew" at bounding box center [1472, 28] width 20 height 20
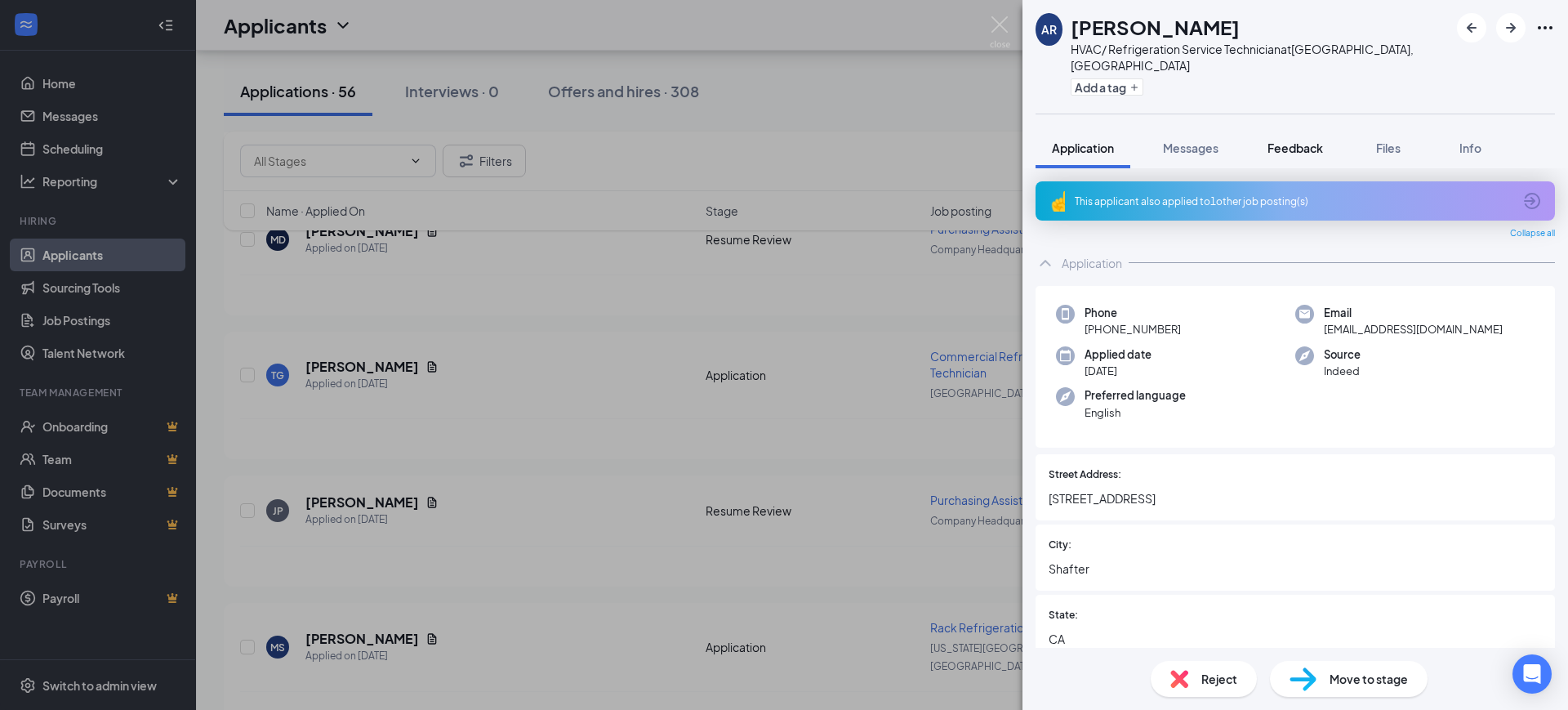
click at [1280, 141] on span "Feedback" at bounding box center [1295, 148] width 55 height 15
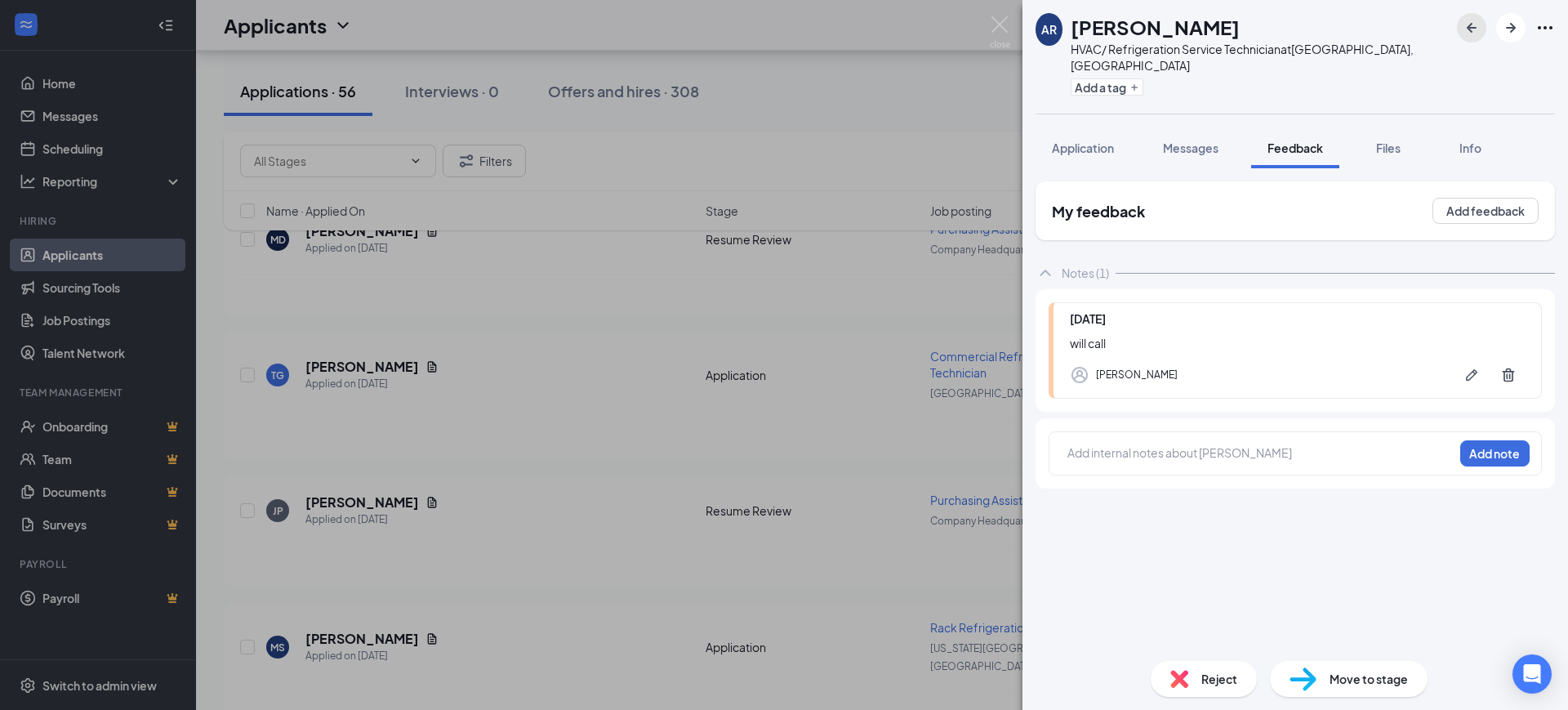
click at [1470, 26] on icon "ArrowLeftNew" at bounding box center [1472, 28] width 10 height 10
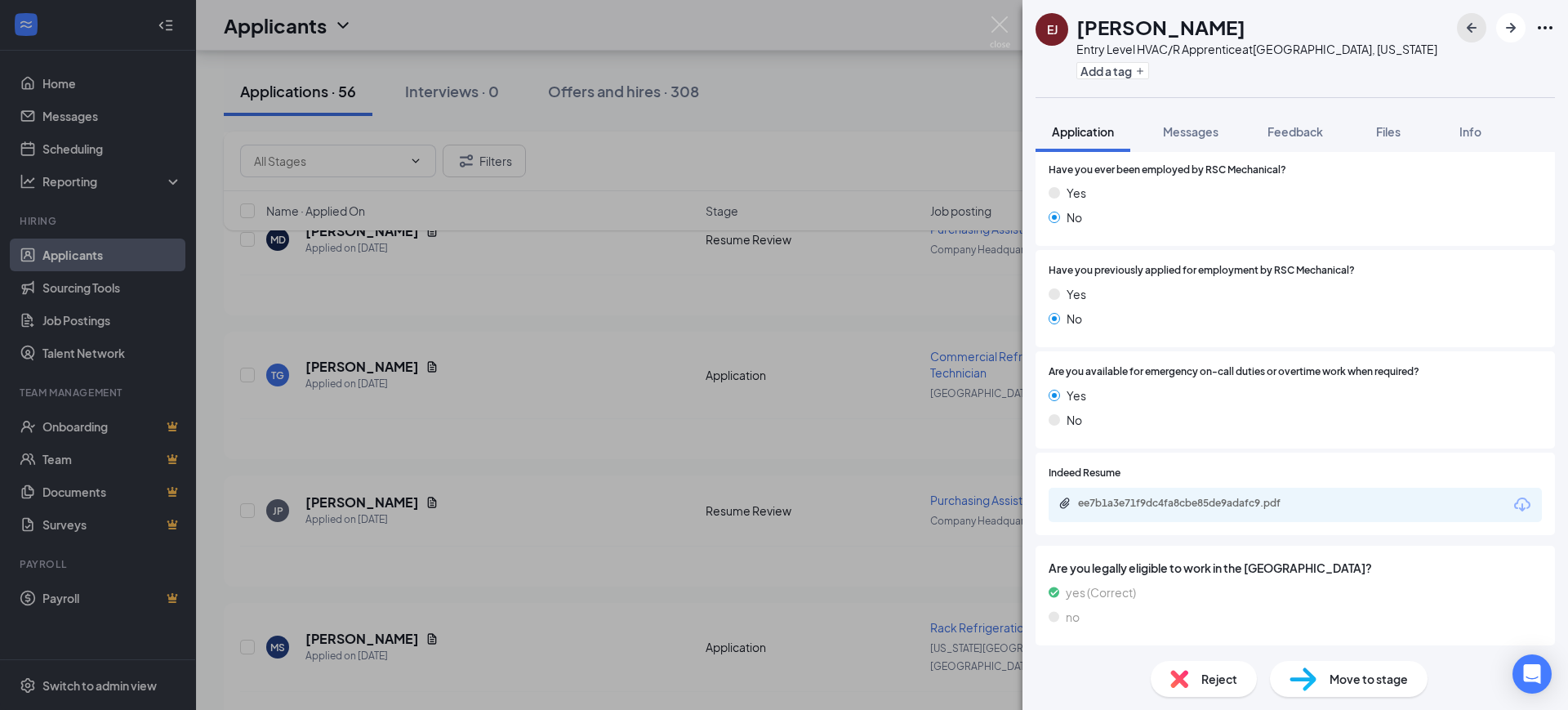
scroll to position [1226, 0]
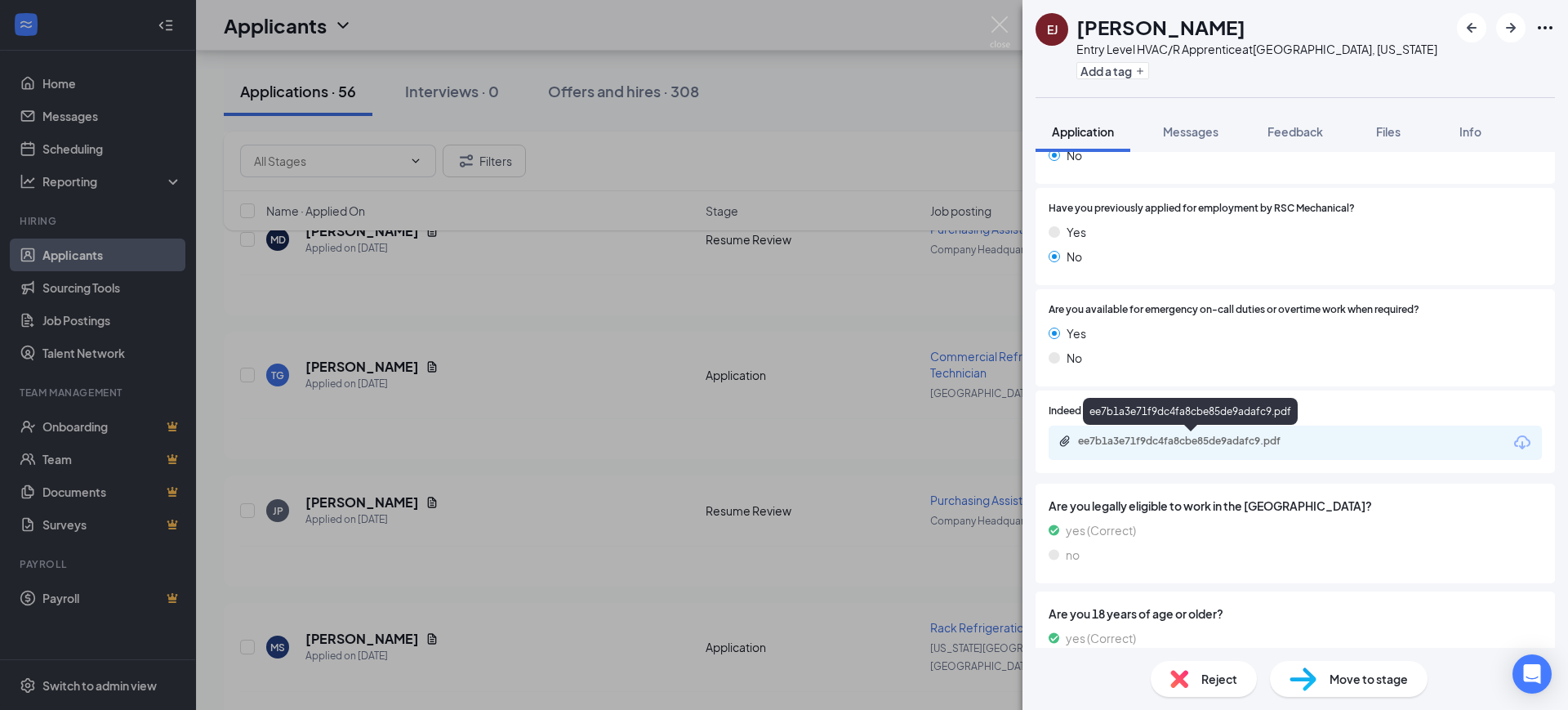
click at [1159, 449] on div "ee7b1a3e71f9dc4fa8cbe85de9adafc9.pdf" at bounding box center [1191, 442] width 265 height 16
click at [1293, 133] on span "Feedback" at bounding box center [1295, 132] width 55 height 15
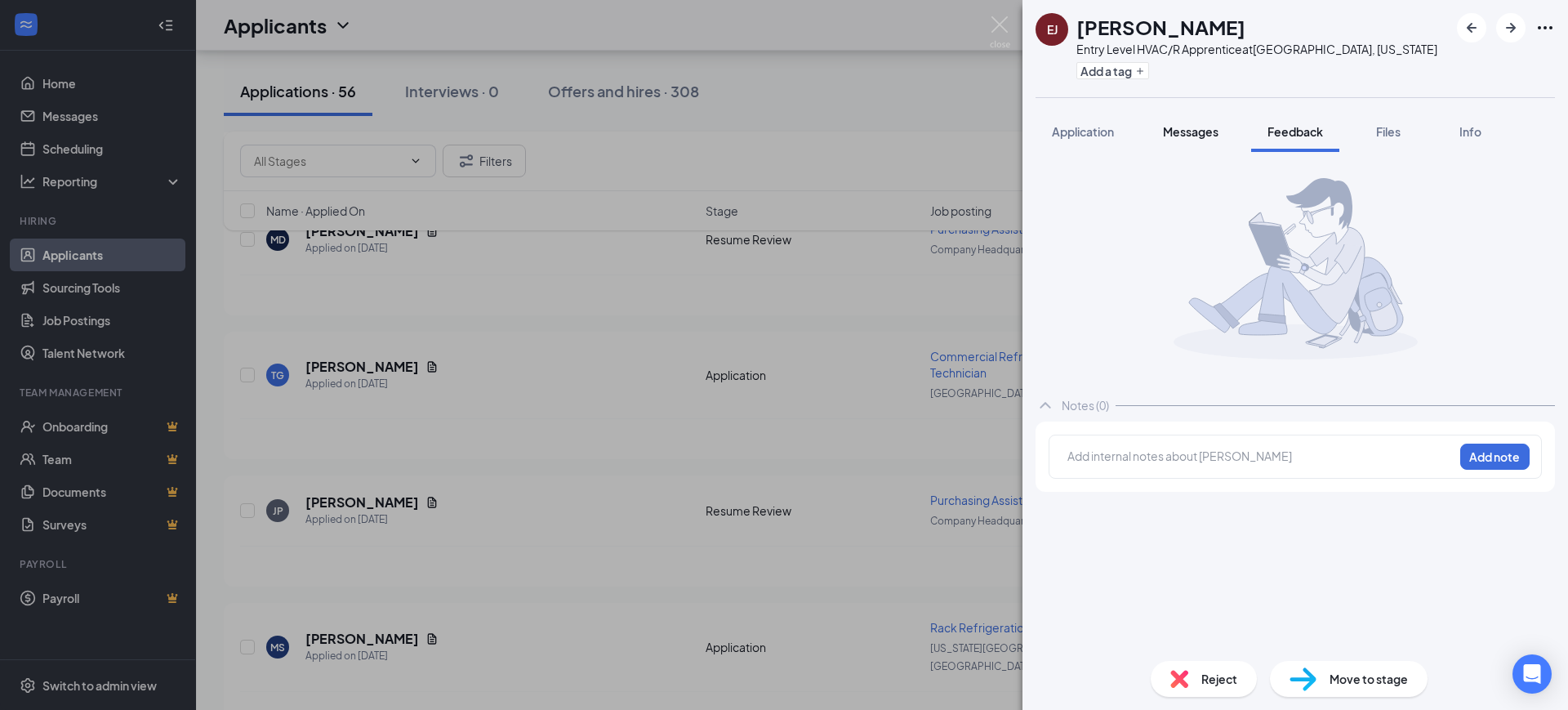
click at [1188, 135] on span "Messages" at bounding box center [1190, 132] width 55 height 15
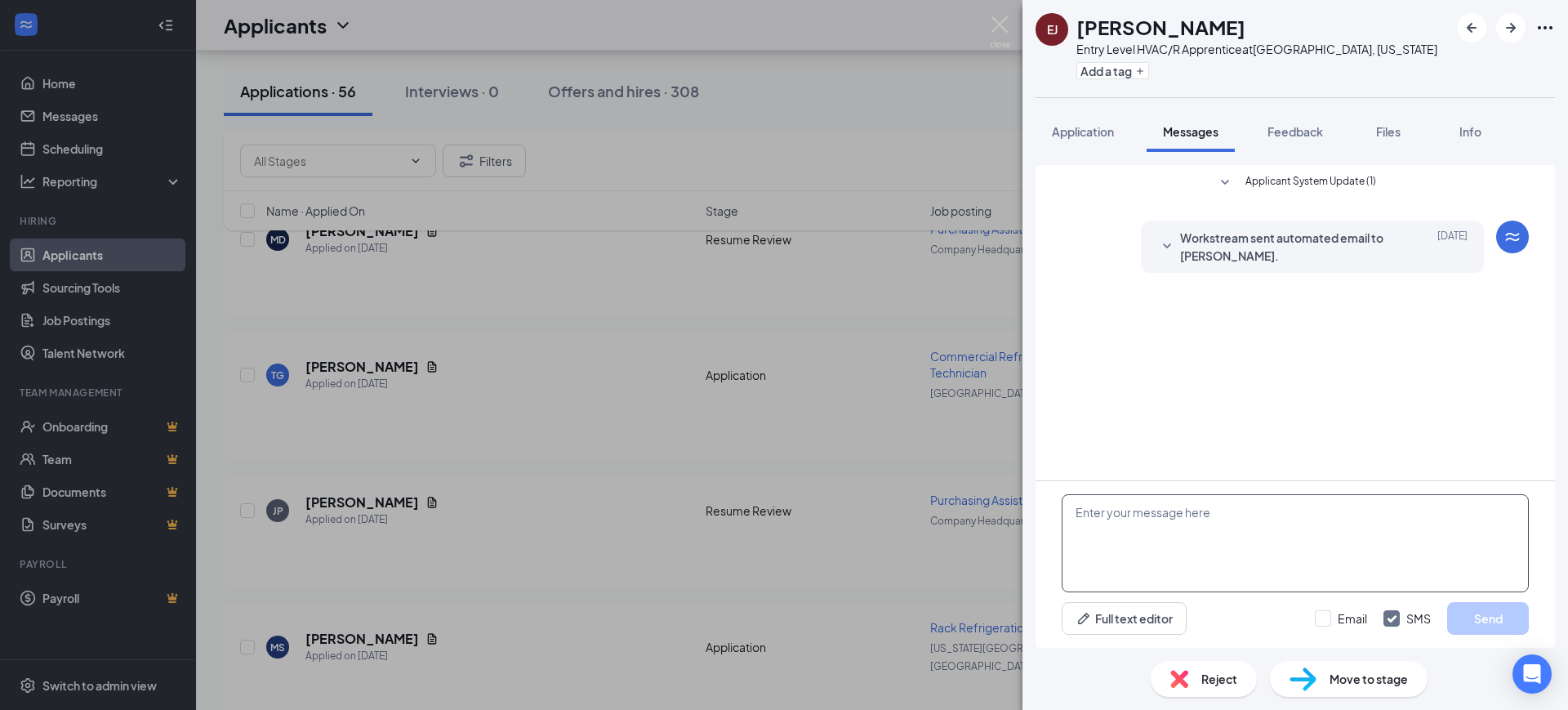
click at [1168, 517] on textarea at bounding box center [1295, 543] width 468 height 98
paste textarea "Hello, Thank you for your interest in RSC Mechanical and for taking the time to…"
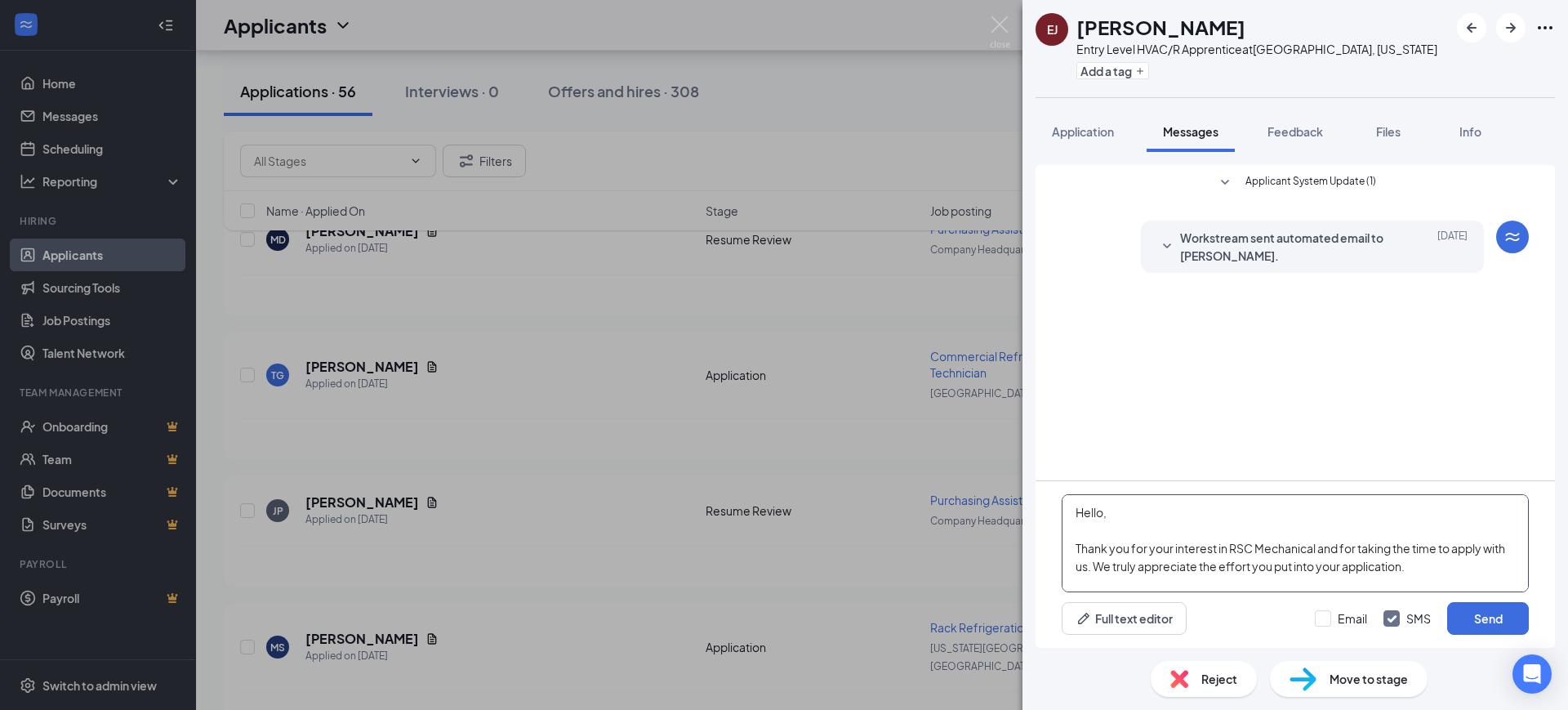
scroll to position [198, 0]
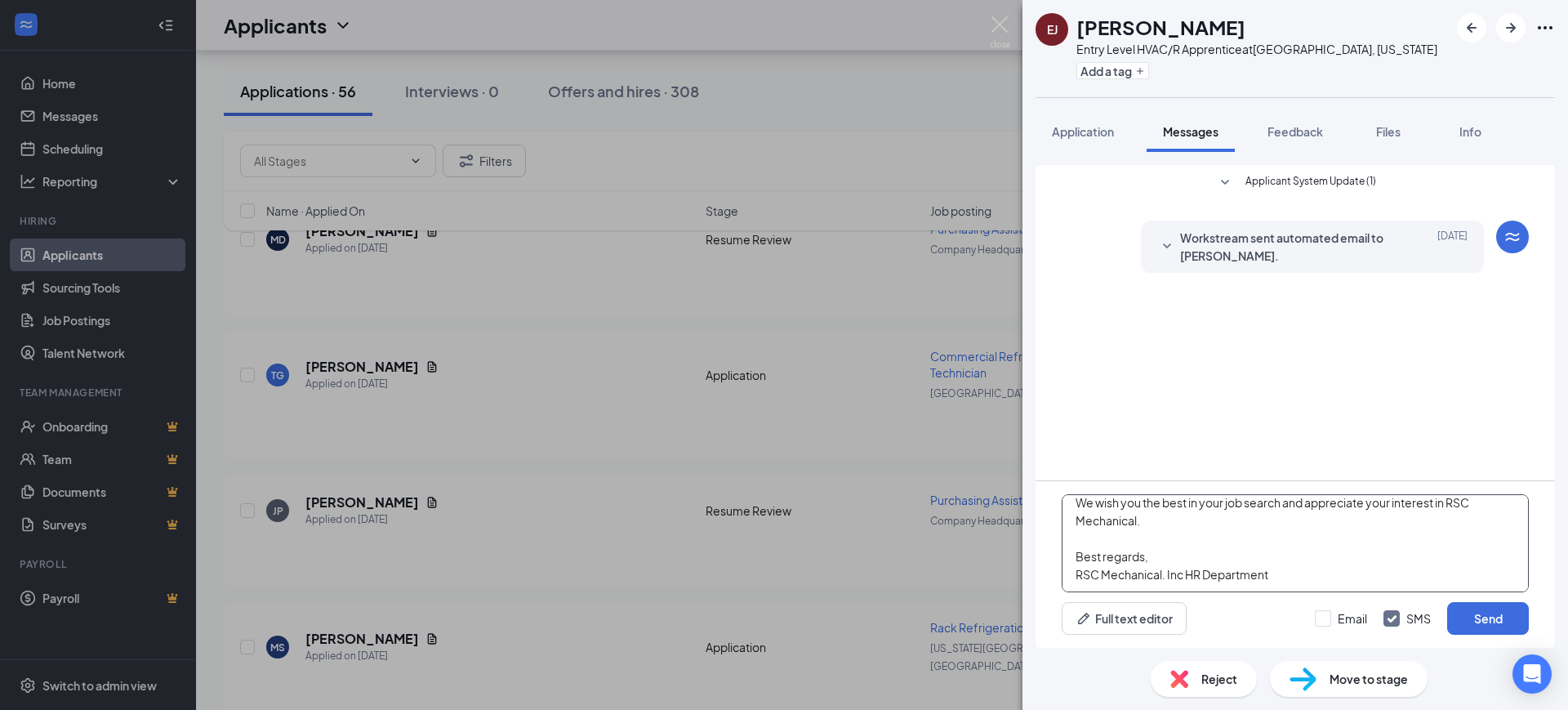
type textarea "Hello, Thank you for your interest in RSC Mechanical and for taking the time to…"
click at [1350, 608] on div "Email SMS Send" at bounding box center [1422, 617] width 214 height 32
click at [1362, 616] on input "Email" at bounding box center [1340, 618] width 52 height 17
checkbox input "true"
click at [1403, 617] on input "SMS" at bounding box center [1407, 618] width 47 height 17
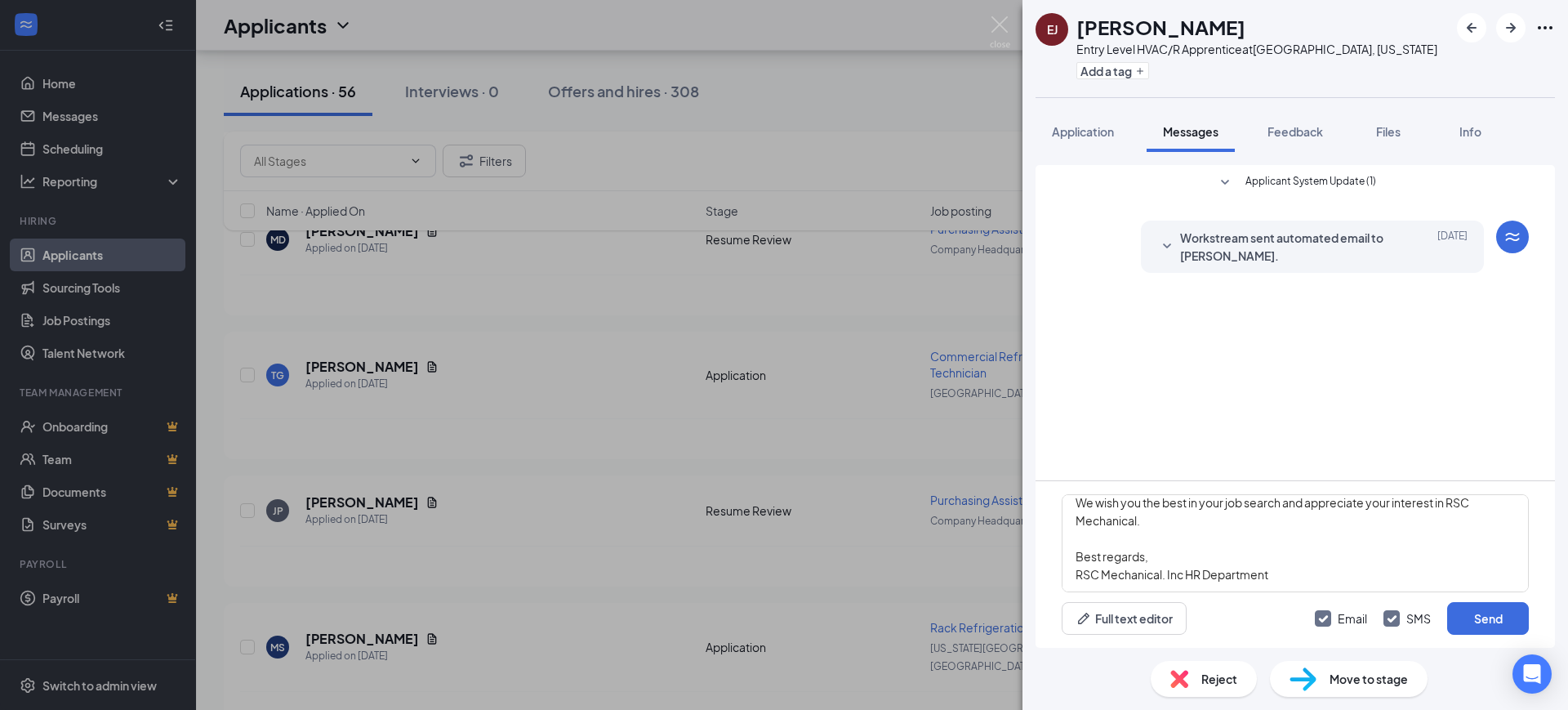
checkbox input "false"
click at [1487, 615] on button "Send" at bounding box center [1488, 617] width 82 height 32
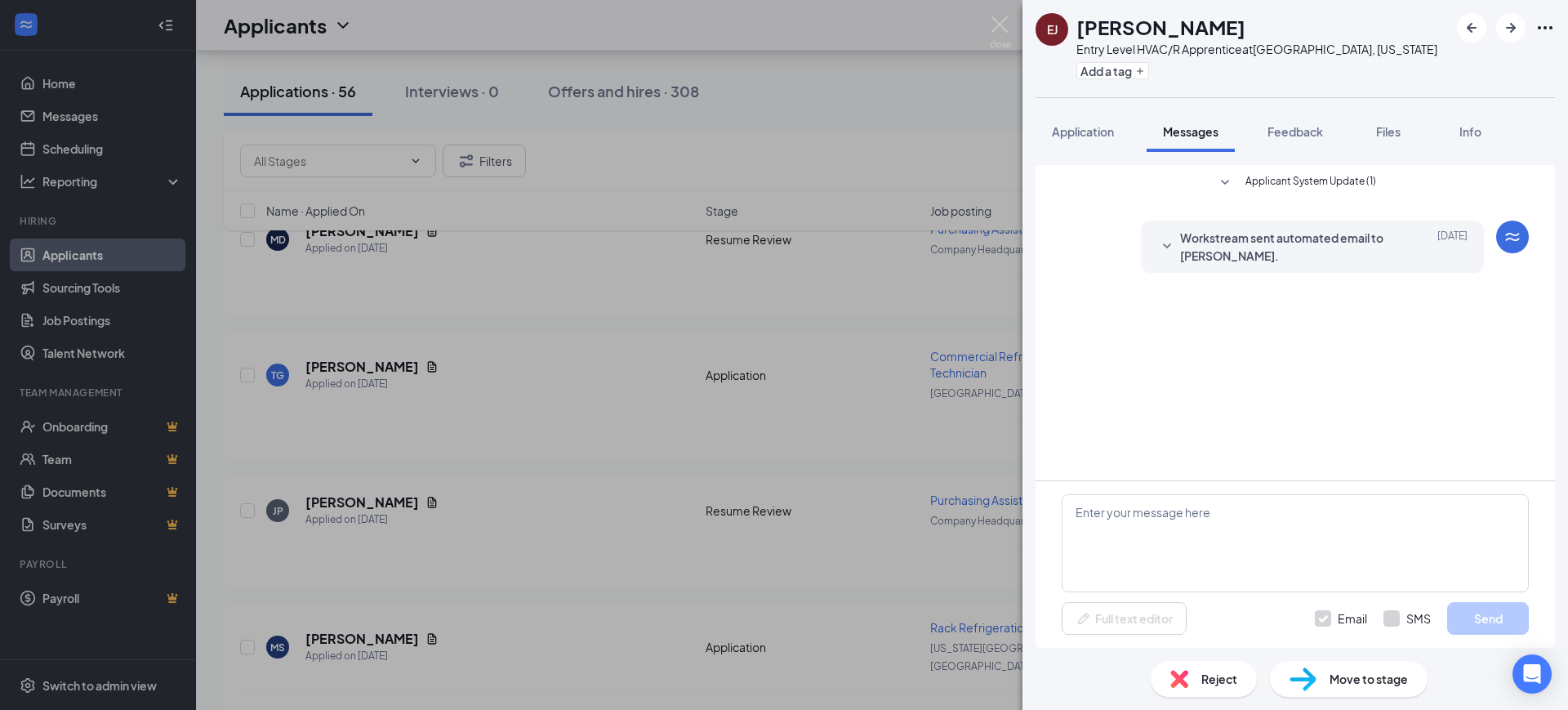
scroll to position [0, 0]
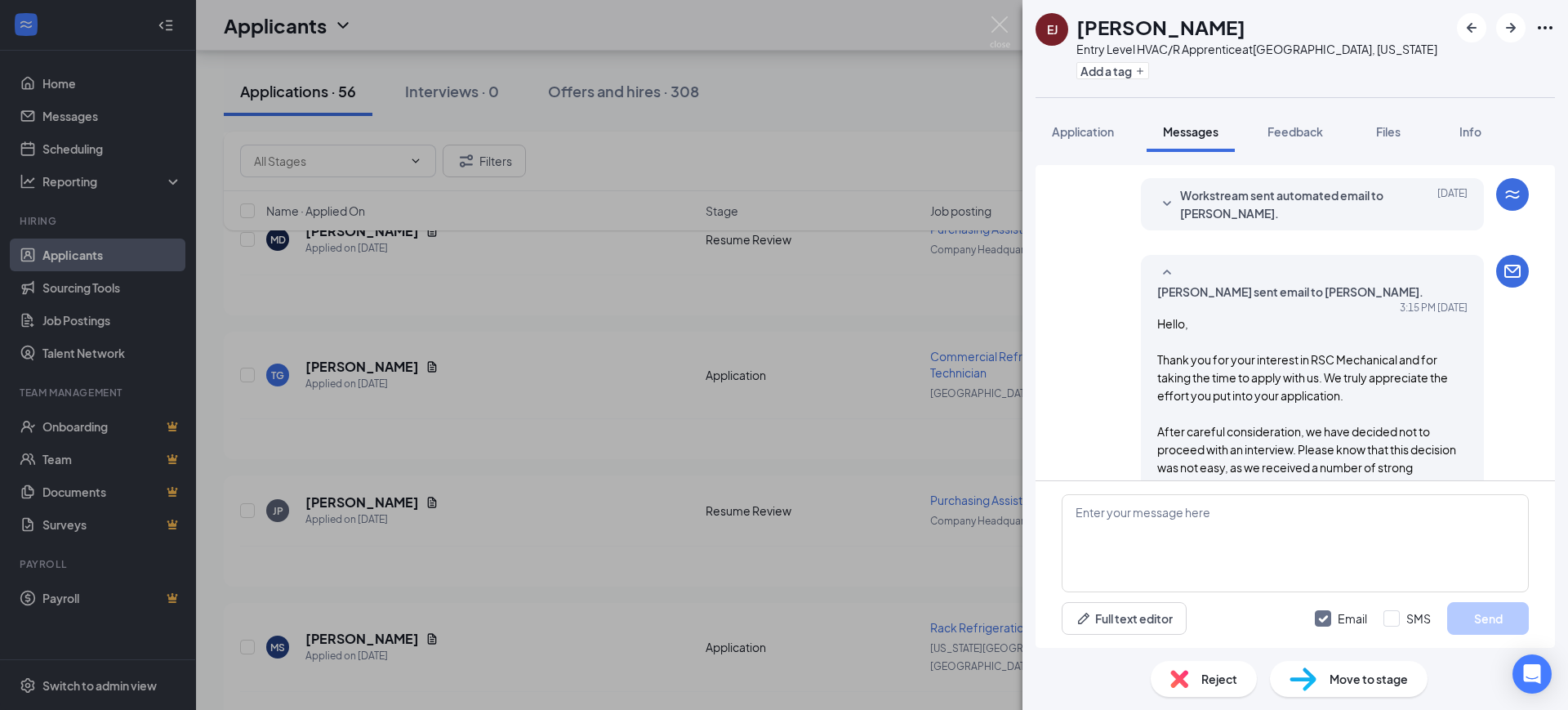
click at [1222, 672] on span "Reject" at bounding box center [1219, 679] width 36 height 18
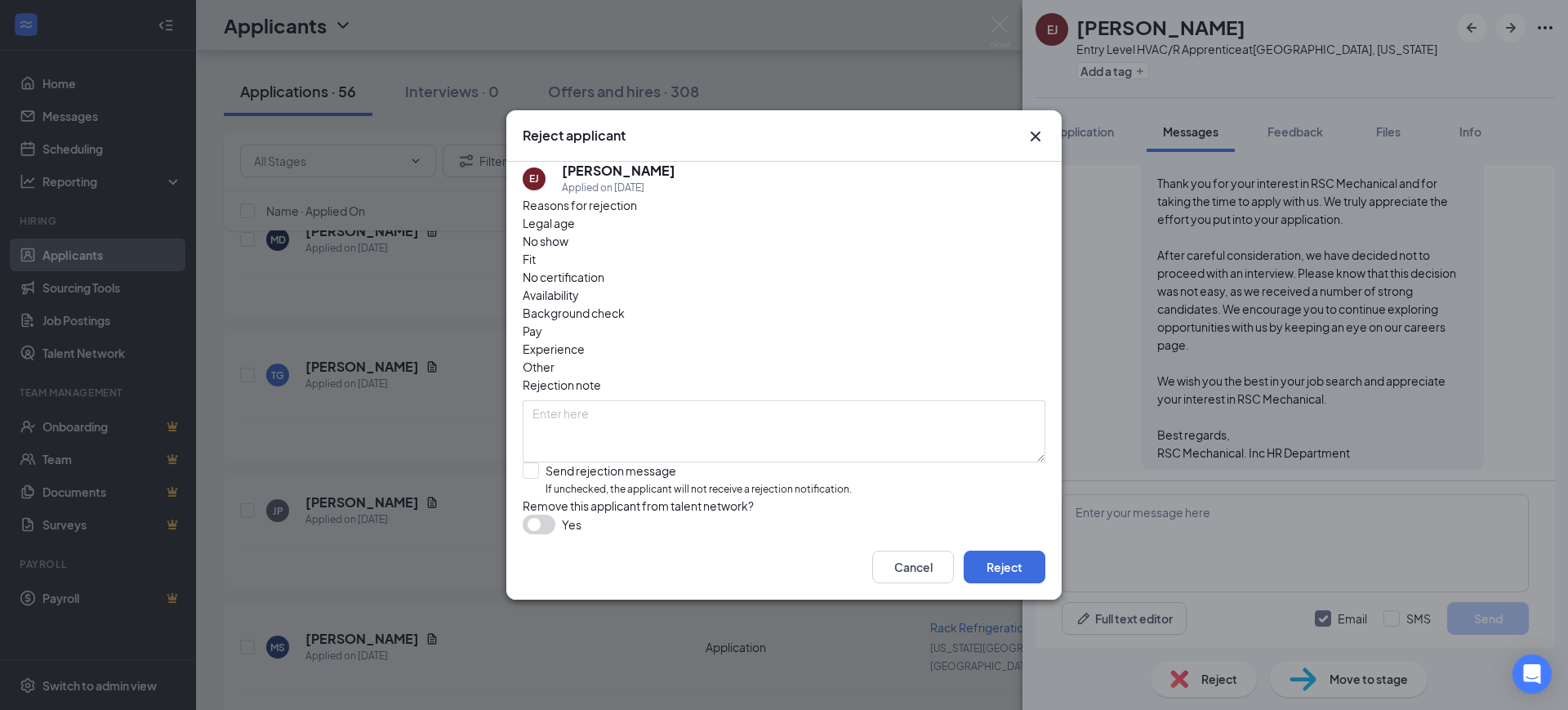
click at [774, 269] on div "No certification" at bounding box center [784, 277] width 523 height 18
click at [1014, 577] on button "Reject" at bounding box center [1005, 566] width 82 height 32
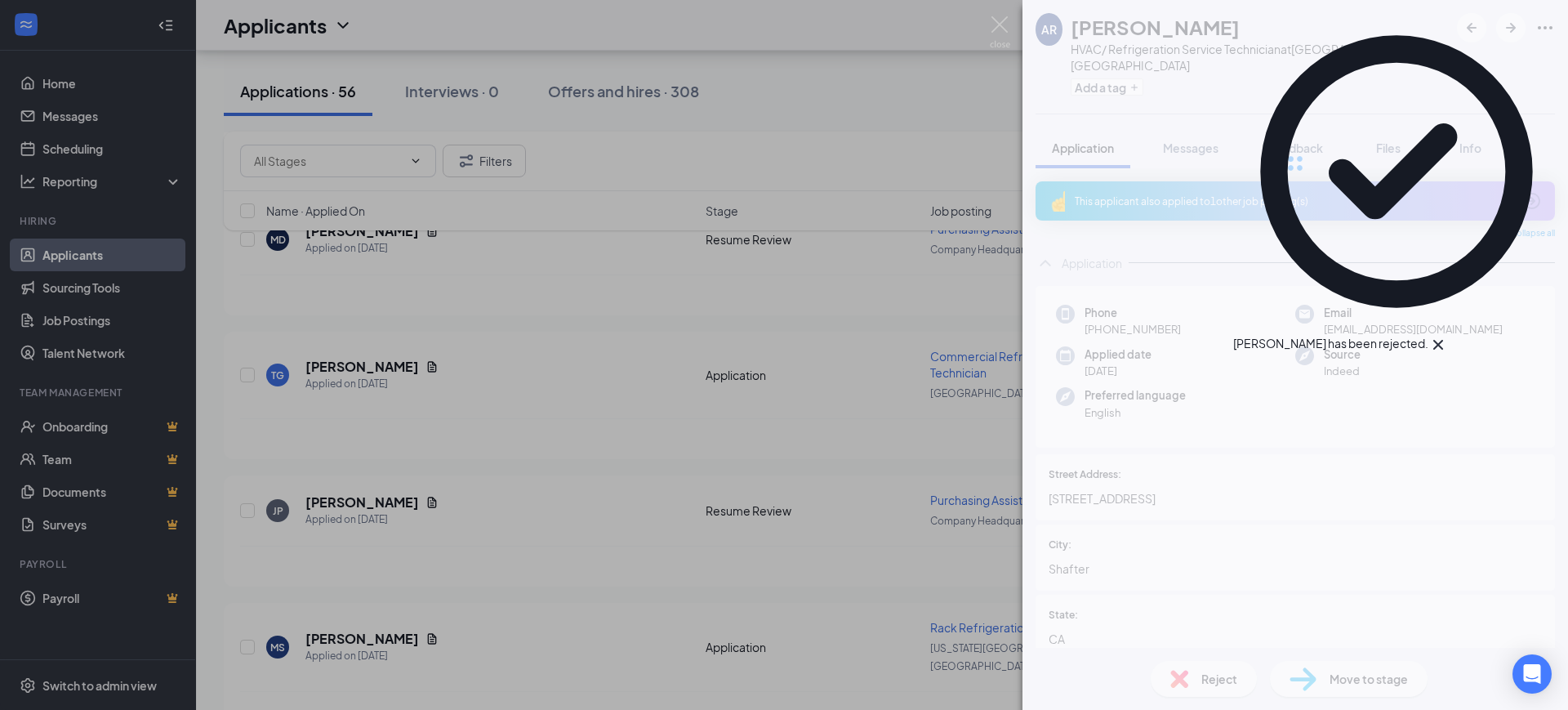
click at [609, 507] on div "AR [PERSON_NAME] HVAC/ Refrigeration Service Technician at [GEOGRAPHIC_DATA], […" at bounding box center [784, 355] width 1568 height 710
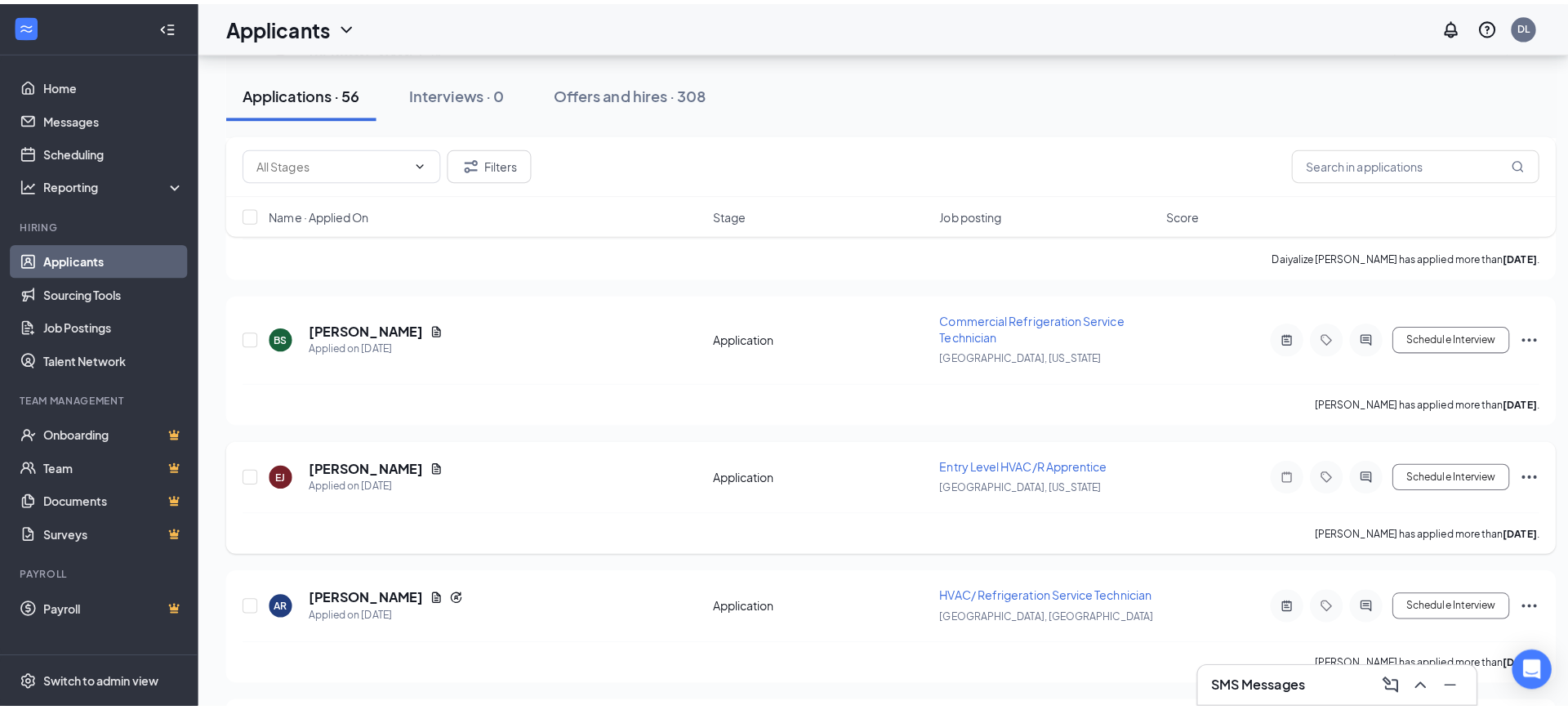
scroll to position [6176, 0]
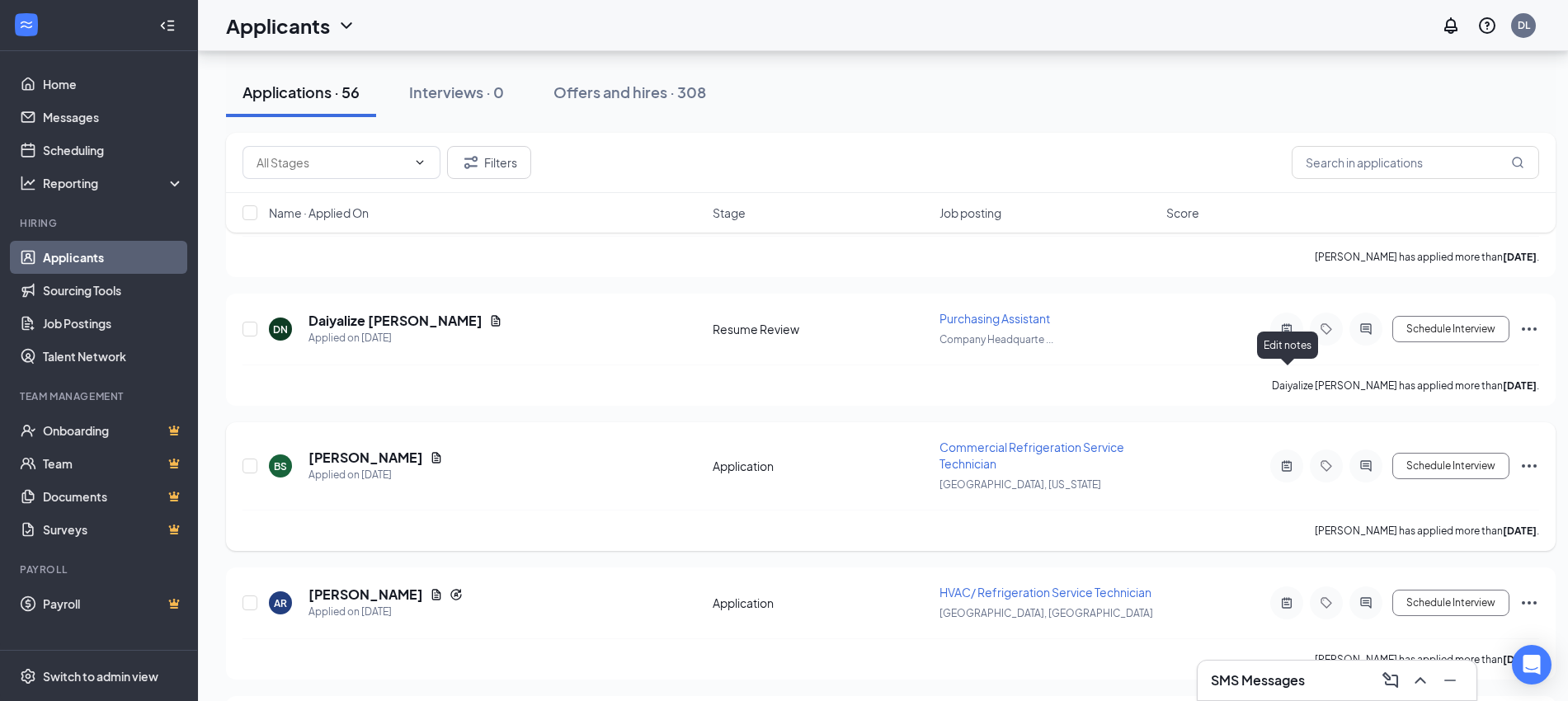
click at [1291, 460] on icon "ActiveNote" at bounding box center [1287, 466] width 20 height 13
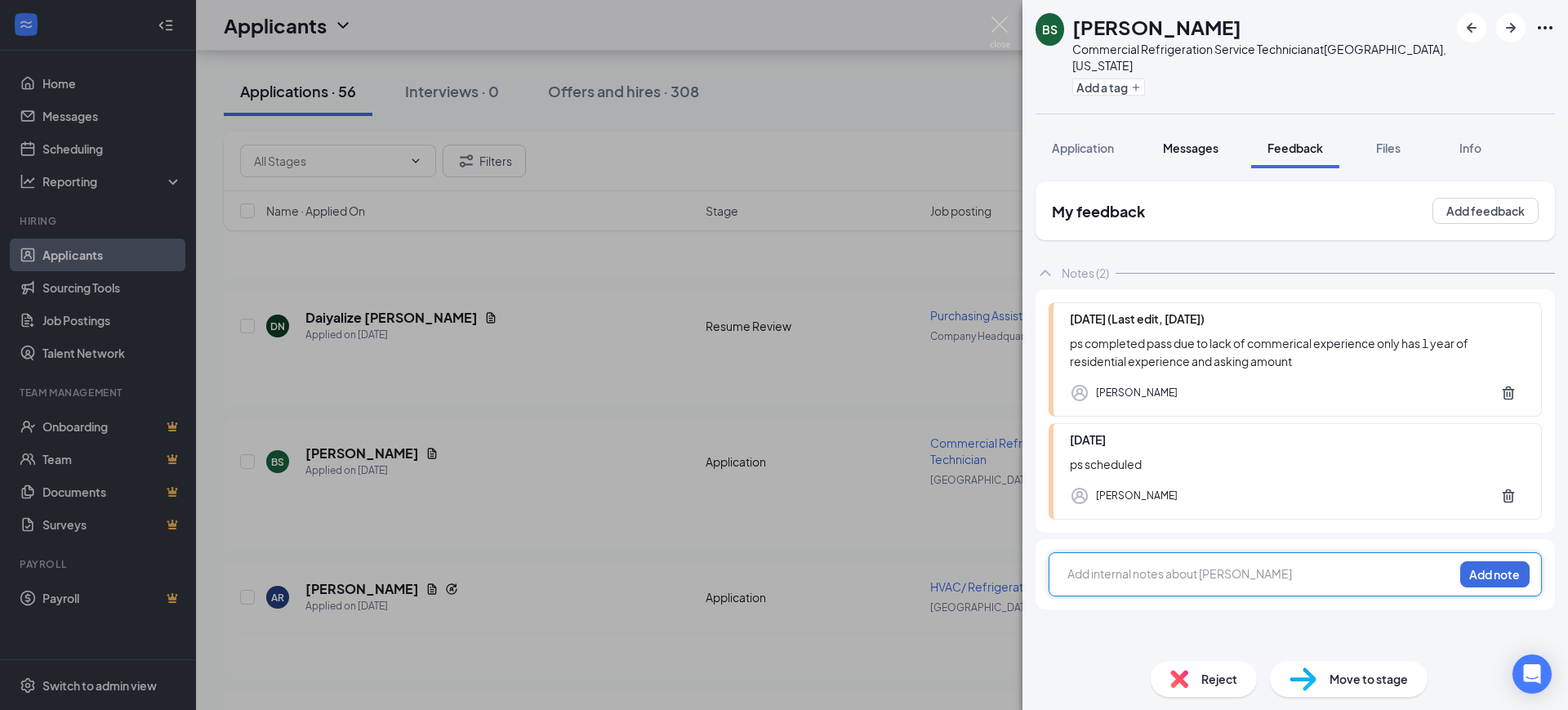
click at [1205, 141] on span "Messages" at bounding box center [1190, 148] width 55 height 15
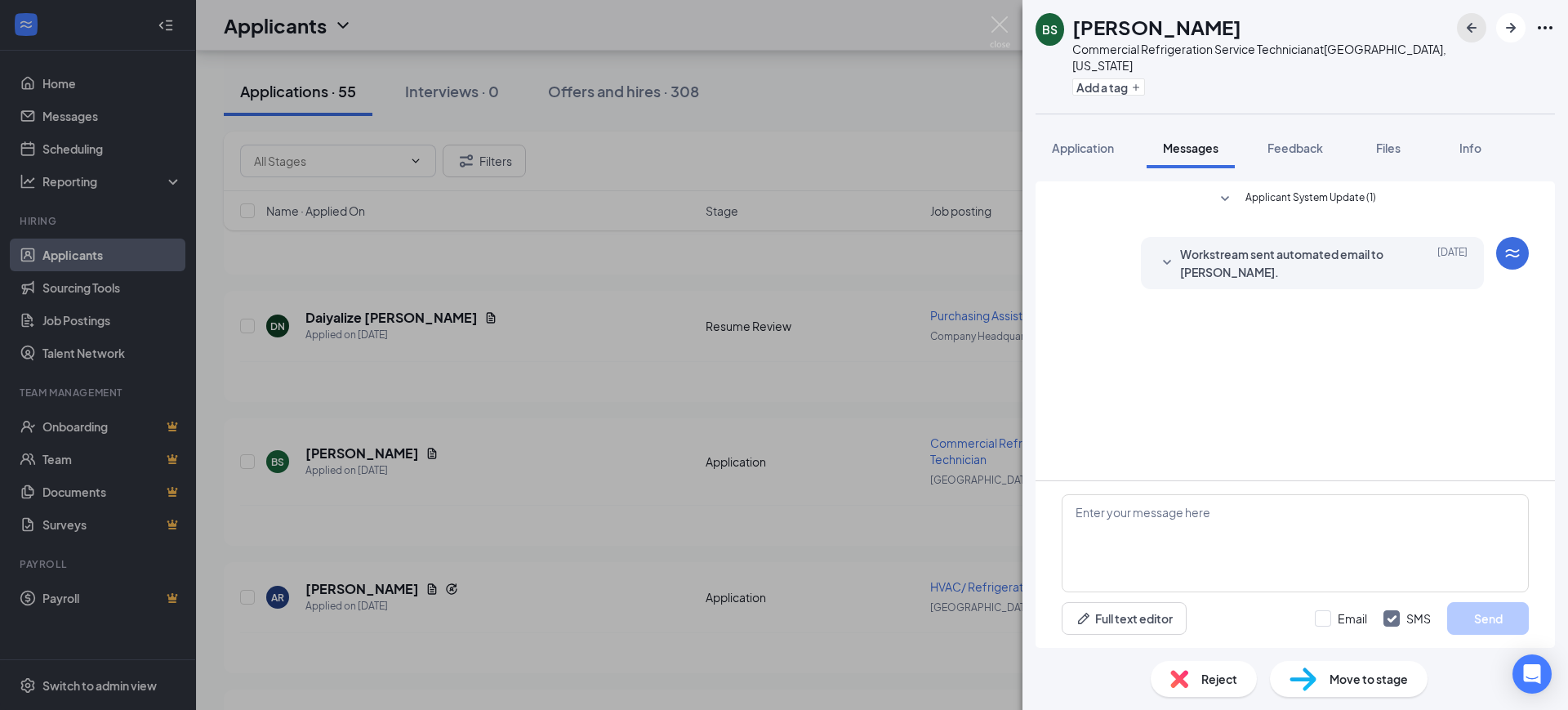
click at [1476, 26] on icon "ArrowLeftNew" at bounding box center [1472, 28] width 20 height 20
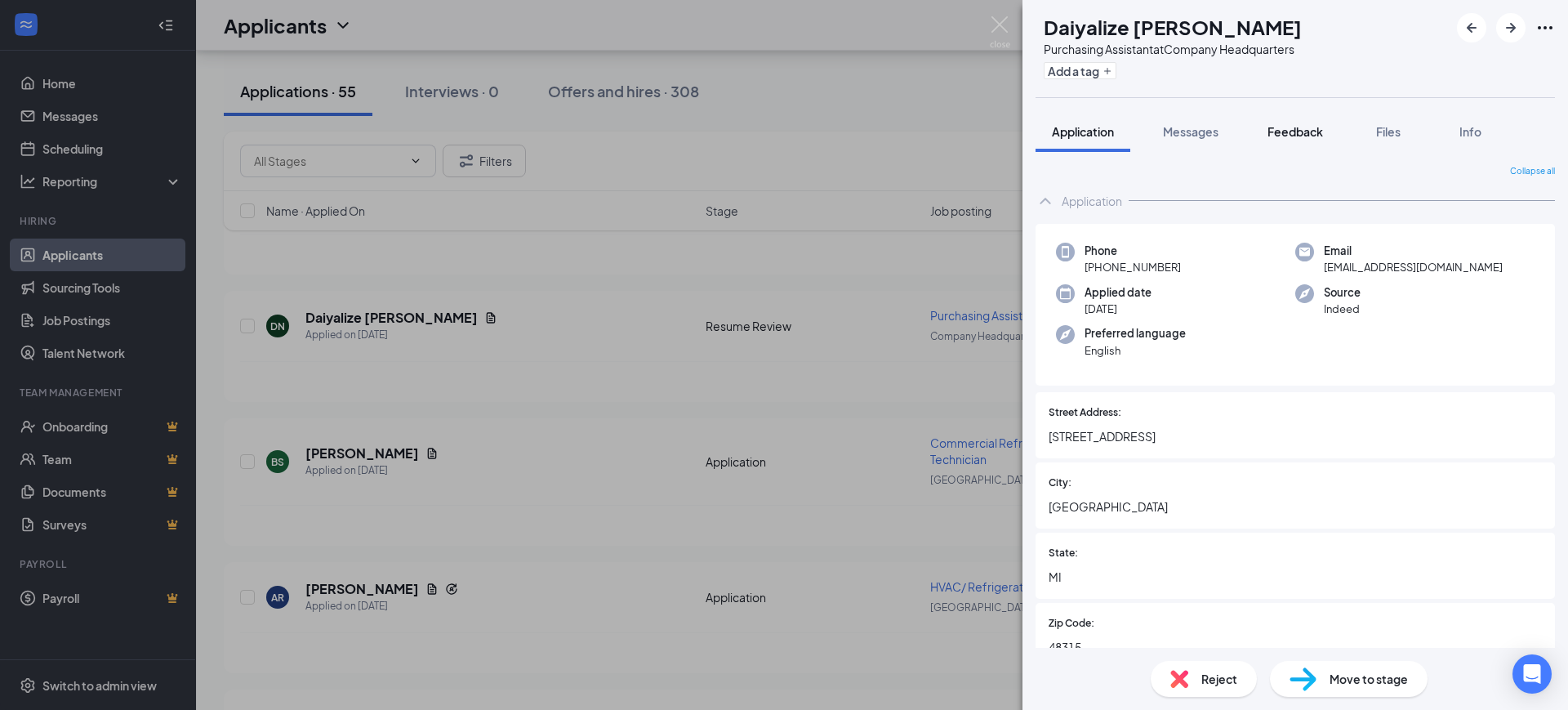
click at [1295, 130] on span "Feedback" at bounding box center [1295, 132] width 55 height 15
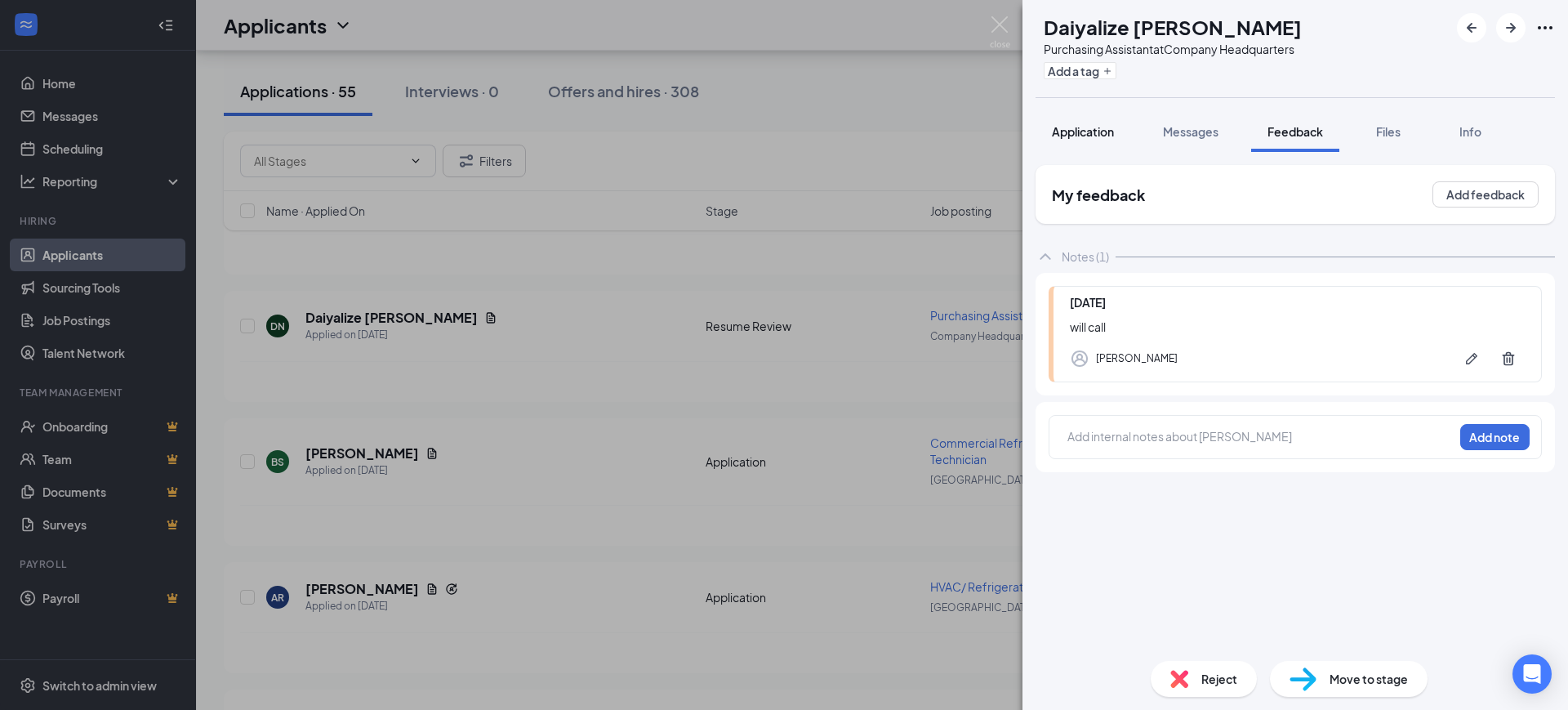
click at [1078, 127] on span "Application" at bounding box center [1082, 132] width 62 height 15
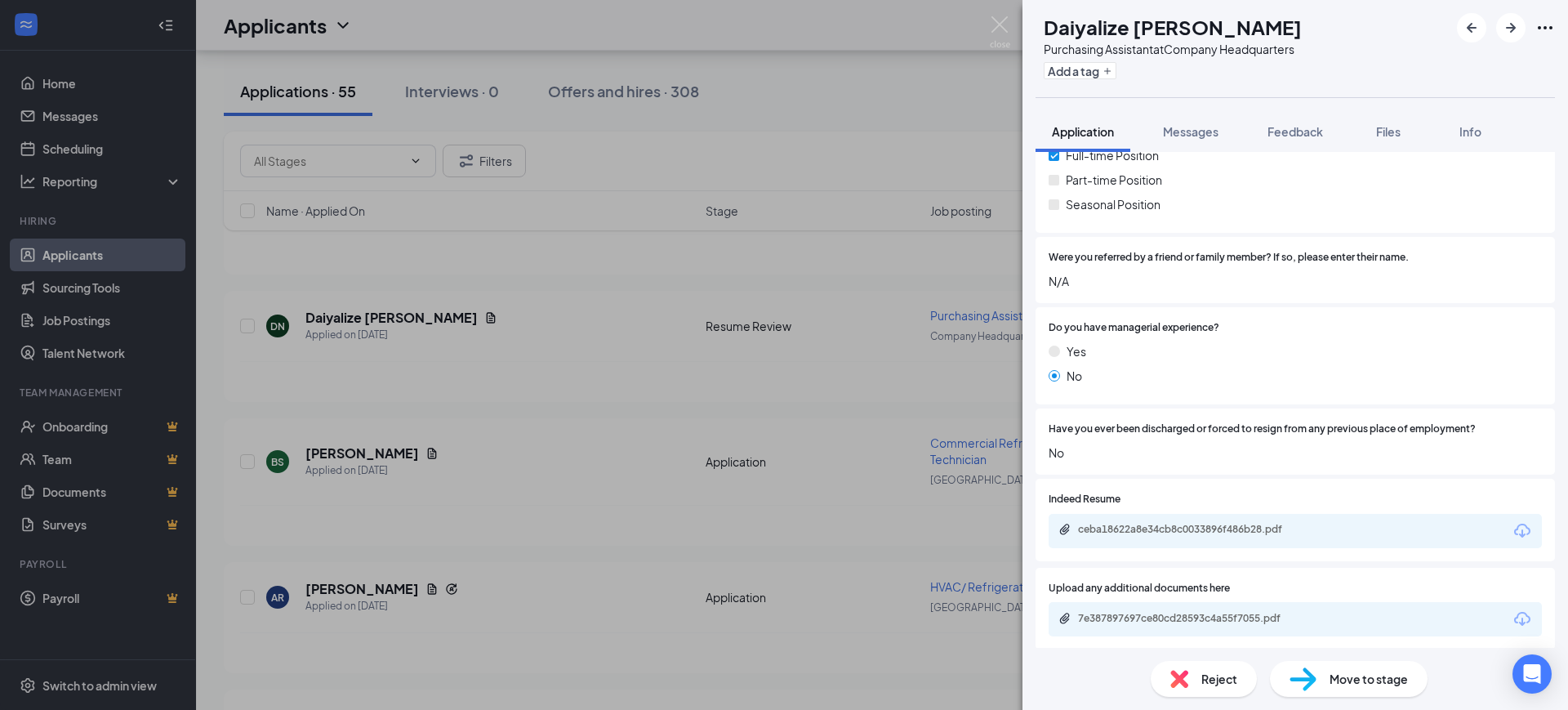
scroll to position [817, 0]
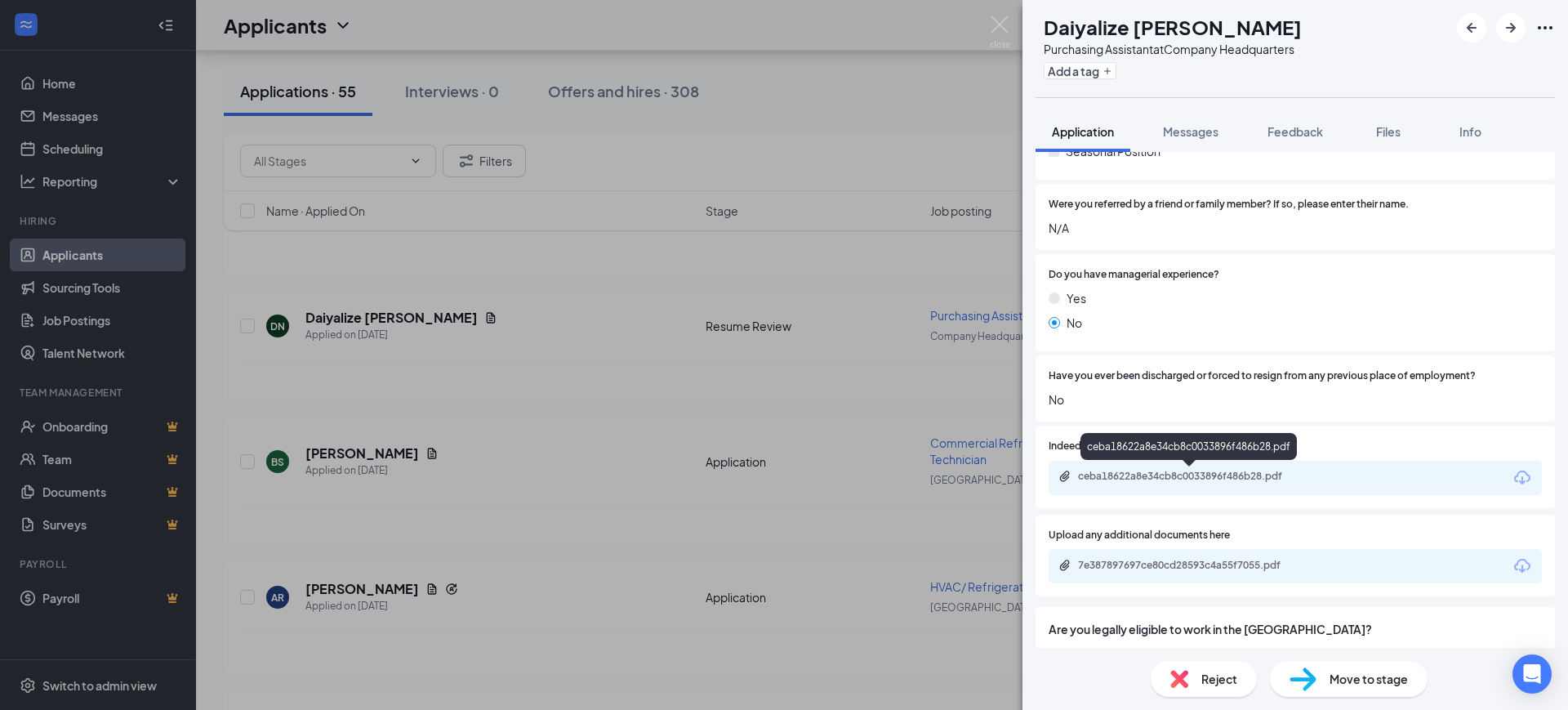
click at [1196, 474] on div "ceba18622a8e34cb8c0033896f486b28.pdf" at bounding box center [1192, 477] width 228 height 13
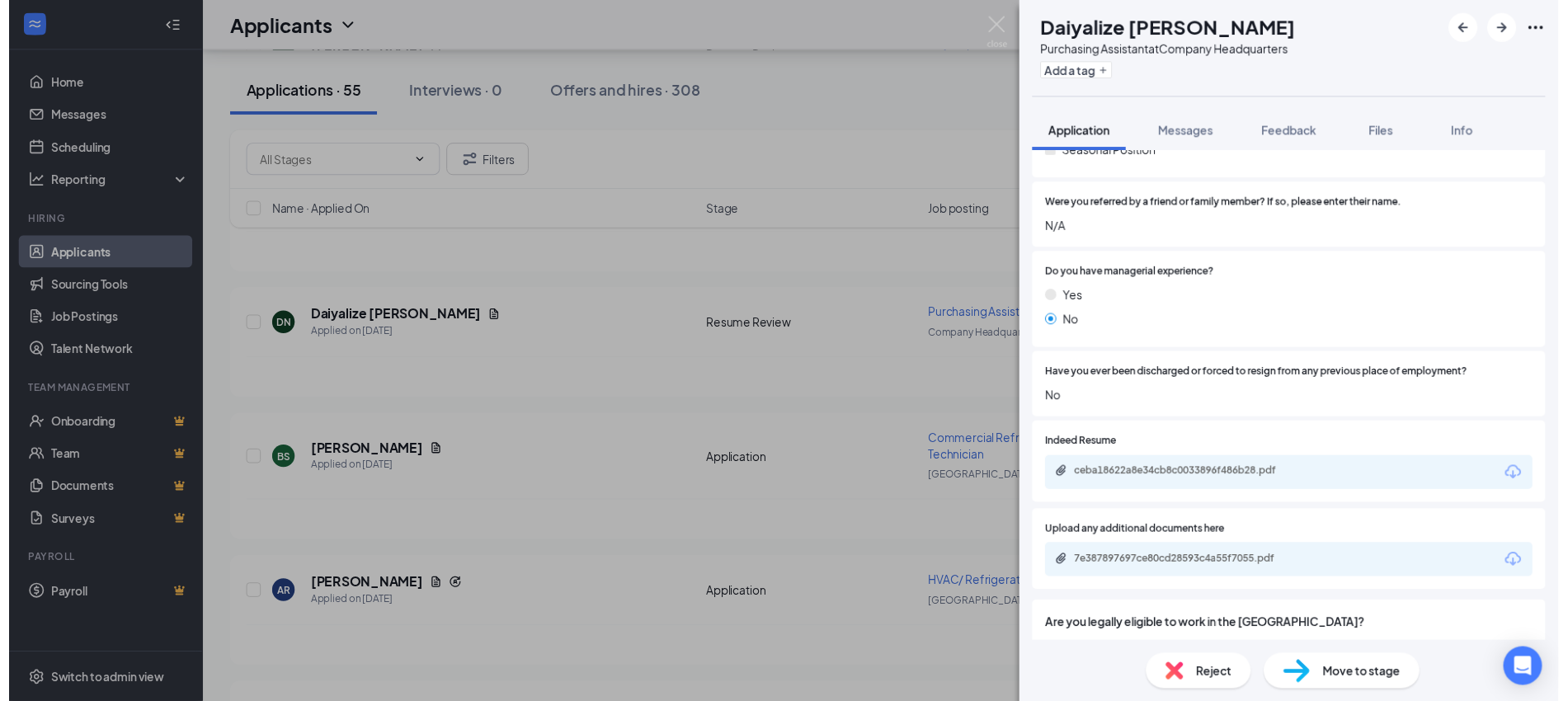
scroll to position [0, 0]
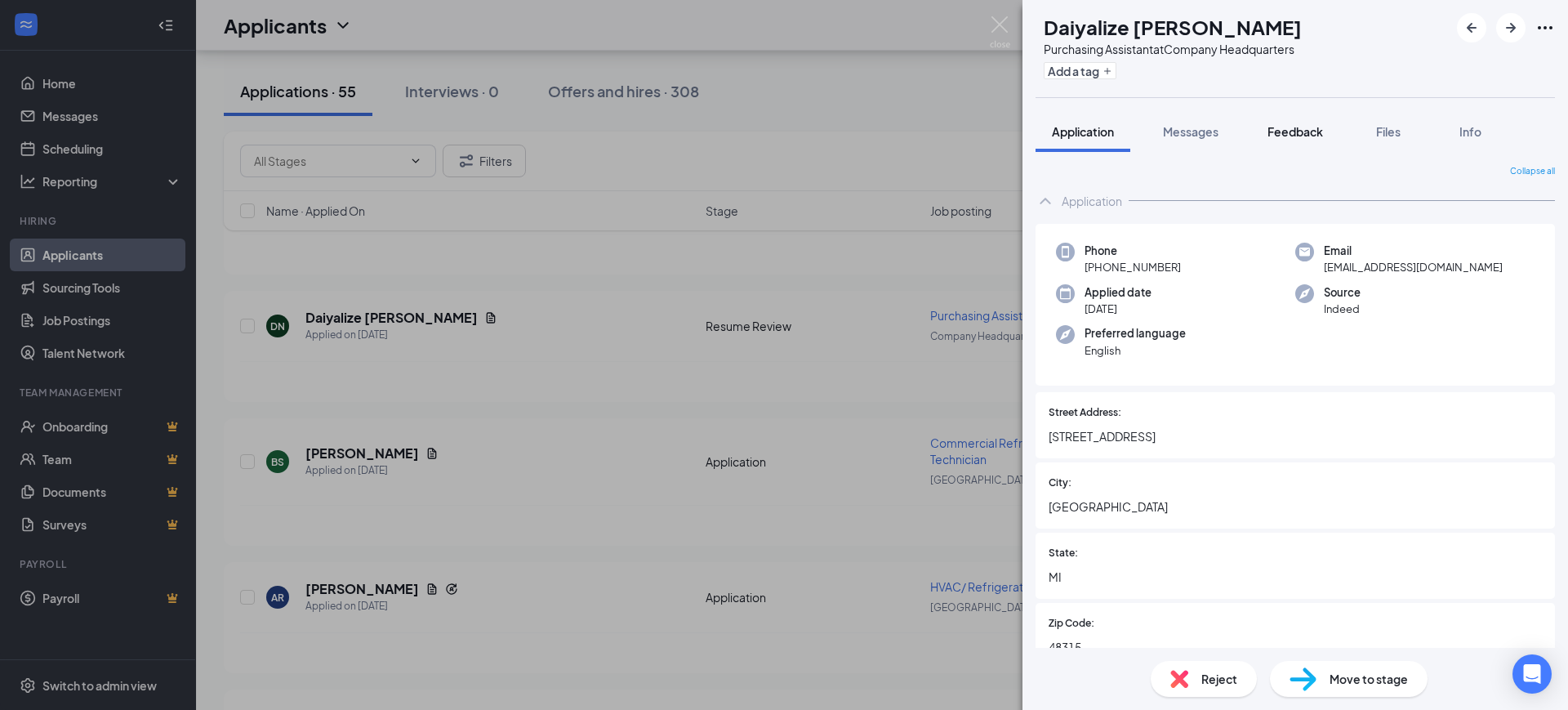
click at [1276, 119] on button "Feedback" at bounding box center [1295, 131] width 89 height 41
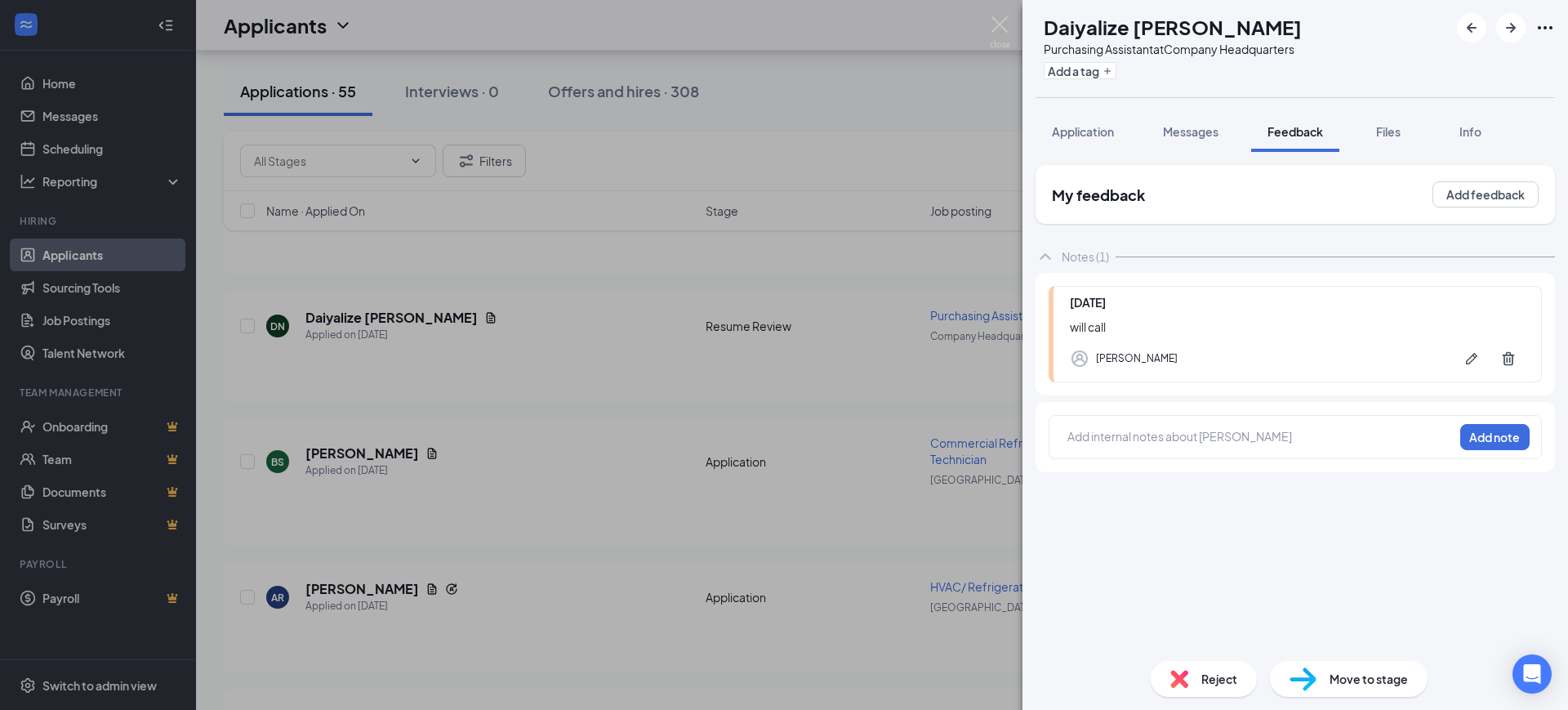
click at [1112, 439] on div at bounding box center [1260, 436] width 385 height 17
click at [1489, 429] on button "Add note" at bounding box center [1495, 437] width 70 height 26
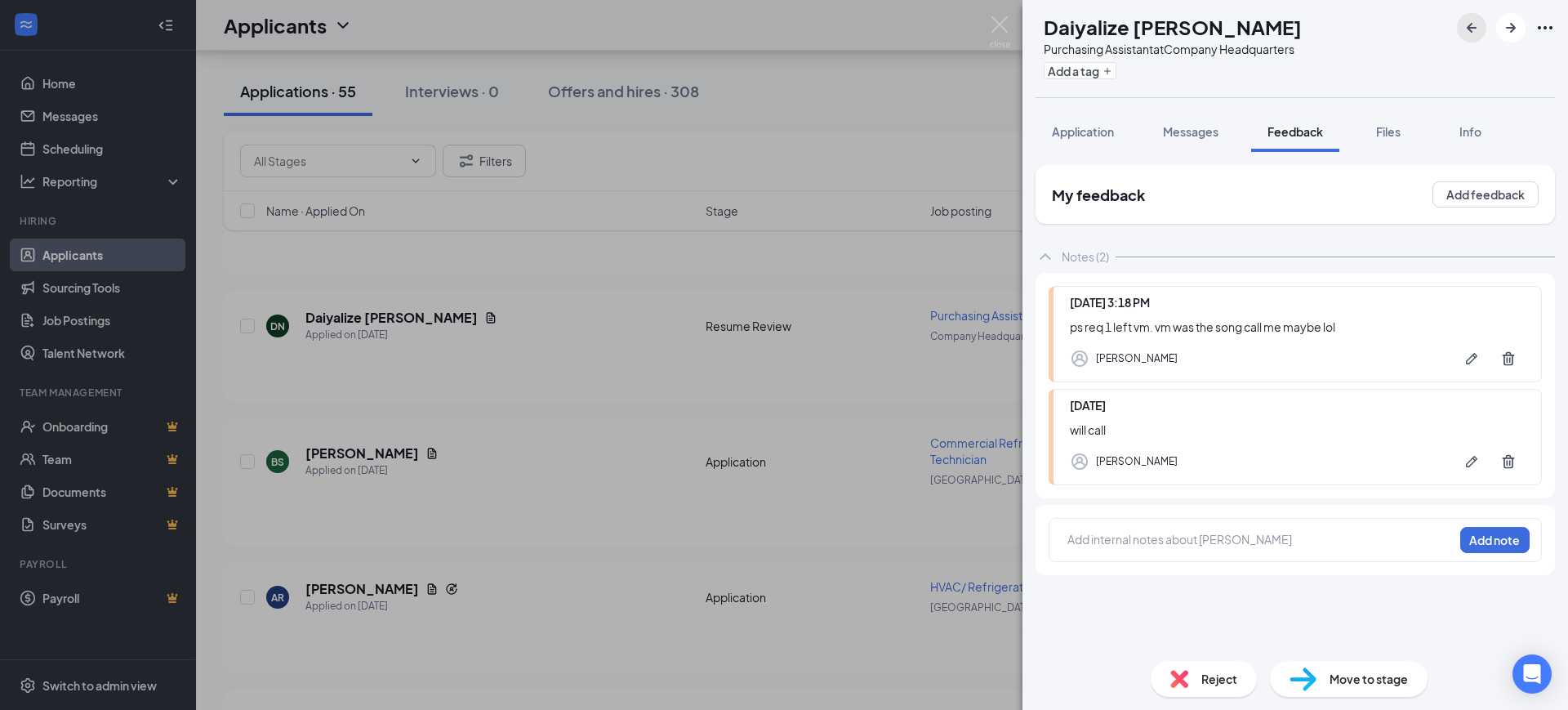
click at [1473, 23] on icon "ArrowLeftNew" at bounding box center [1472, 28] width 20 height 20
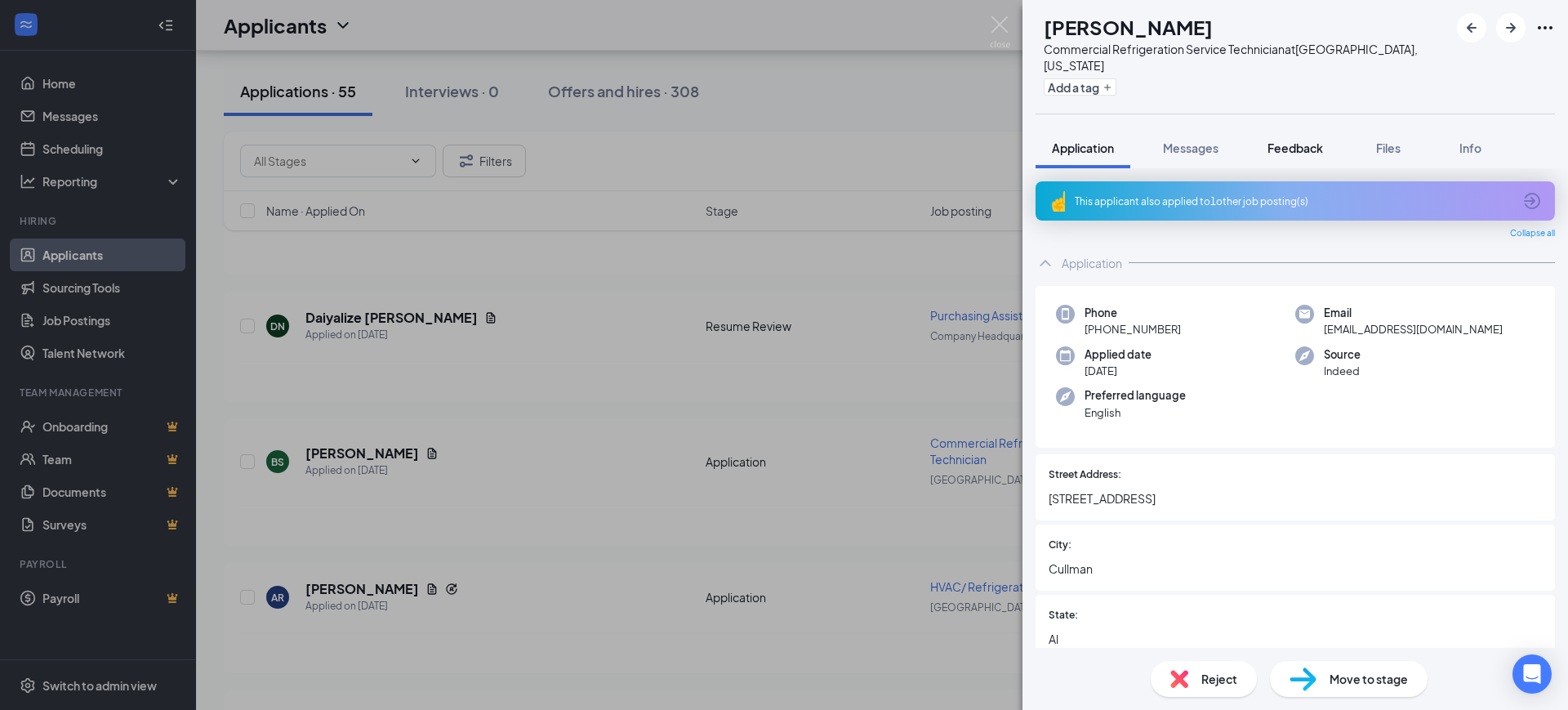
click at [1300, 141] on span "Feedback" at bounding box center [1295, 148] width 55 height 15
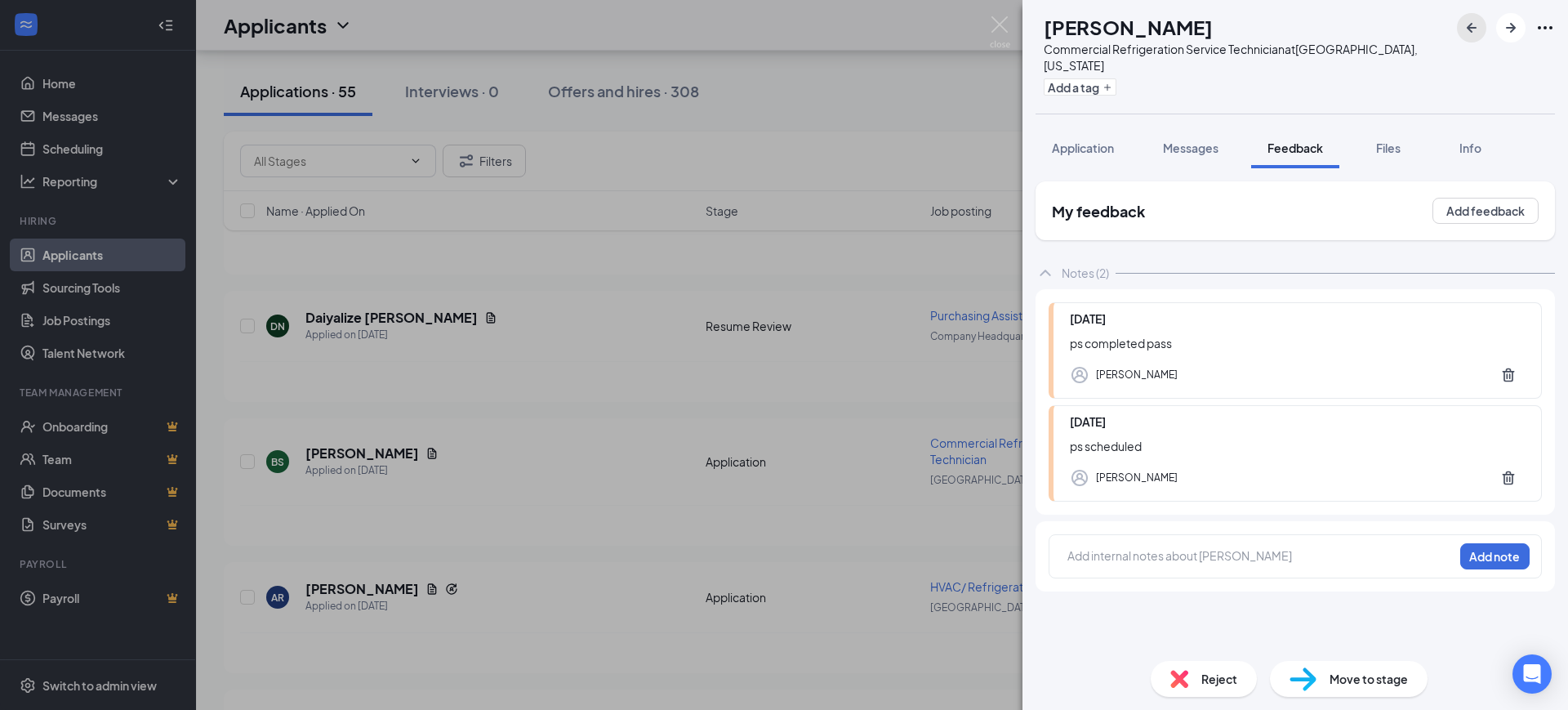
click at [1470, 22] on icon "ArrowLeftNew" at bounding box center [1472, 28] width 20 height 20
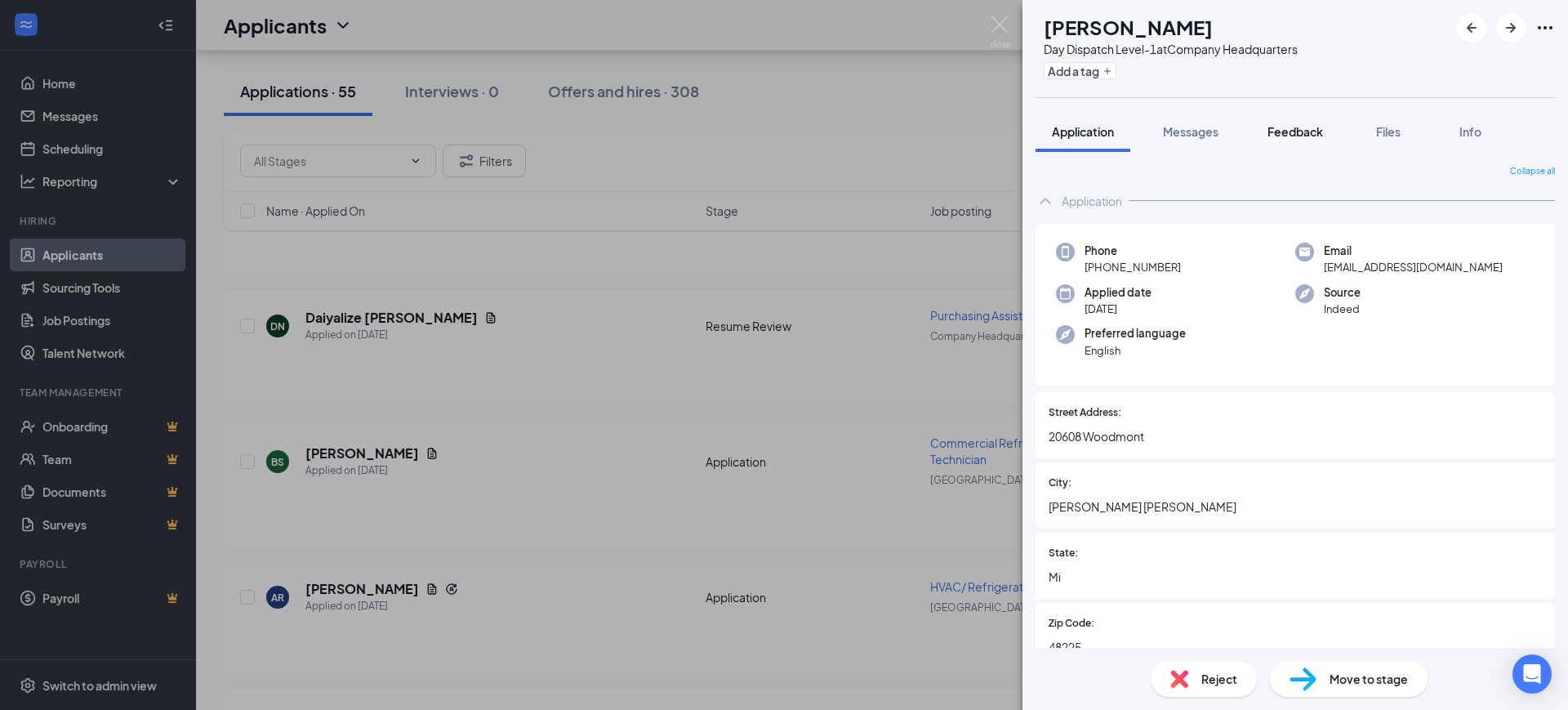
click at [1302, 118] on button "Feedback" at bounding box center [1295, 131] width 89 height 41
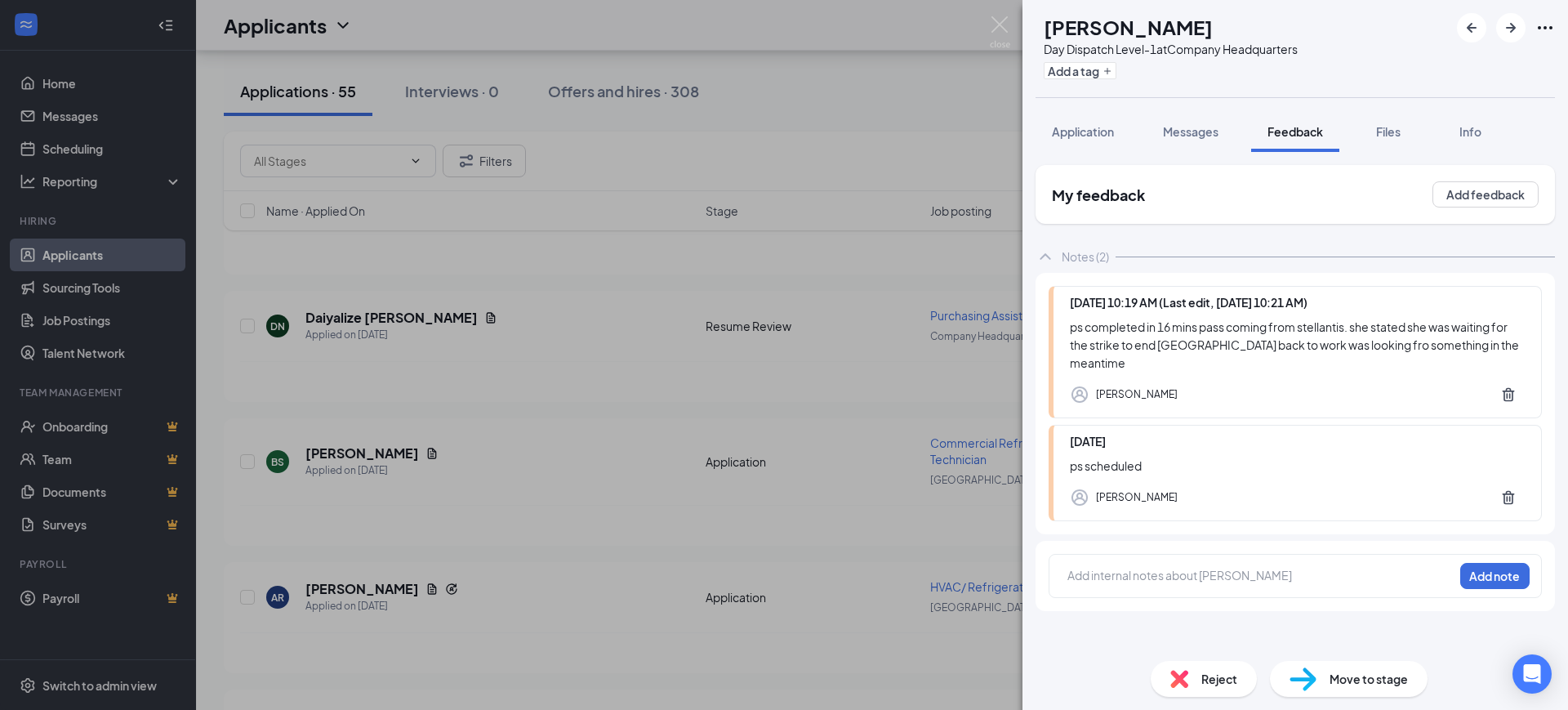
click at [722, 476] on div "TP [PERSON_NAME] Day Dispatch Level-1 at Company Headquarters Add a tag Applica…" at bounding box center [784, 355] width 1568 height 710
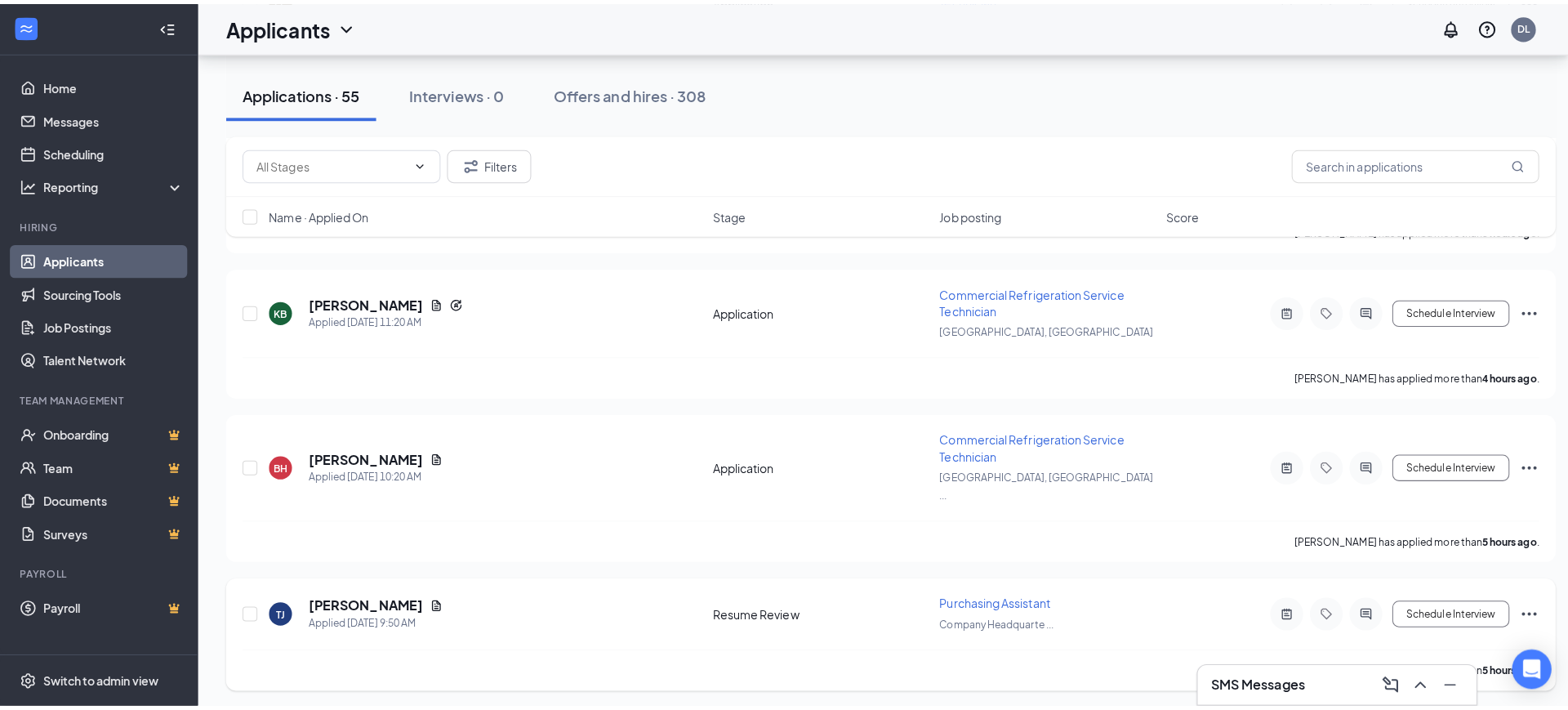
scroll to position [1275, 0]
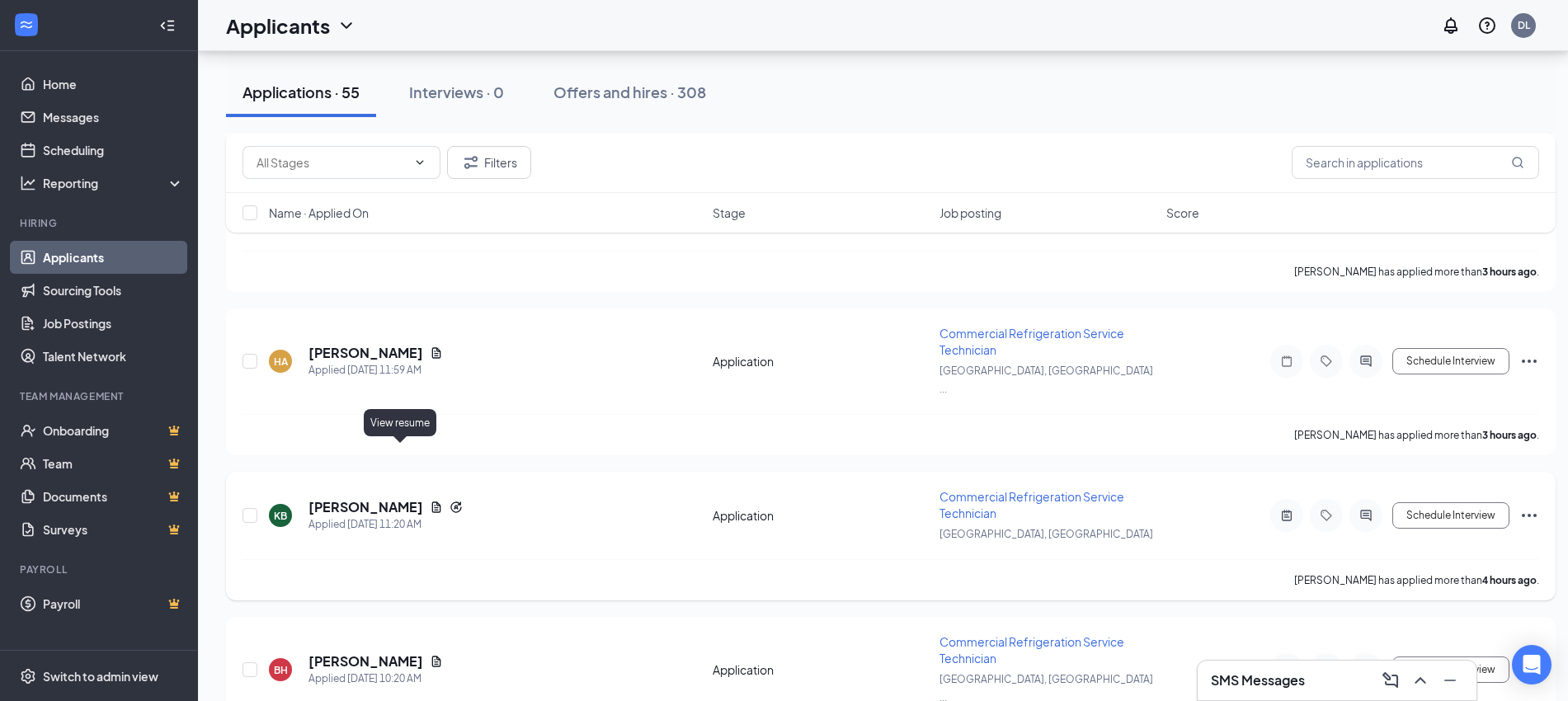
click at [430, 500] on icon "Document" at bounding box center [436, 507] width 13 height 13
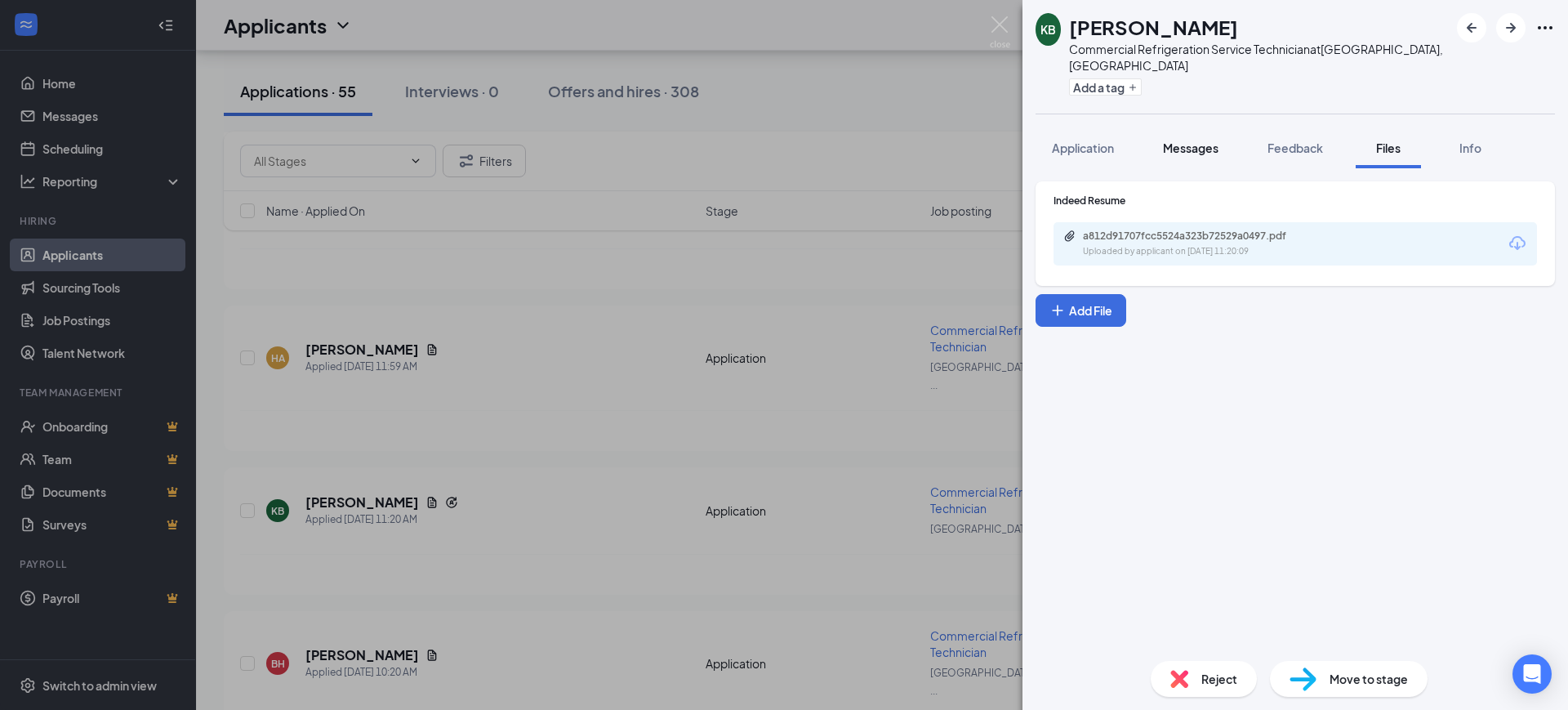
click at [1205, 141] on span "Messages" at bounding box center [1190, 148] width 55 height 15
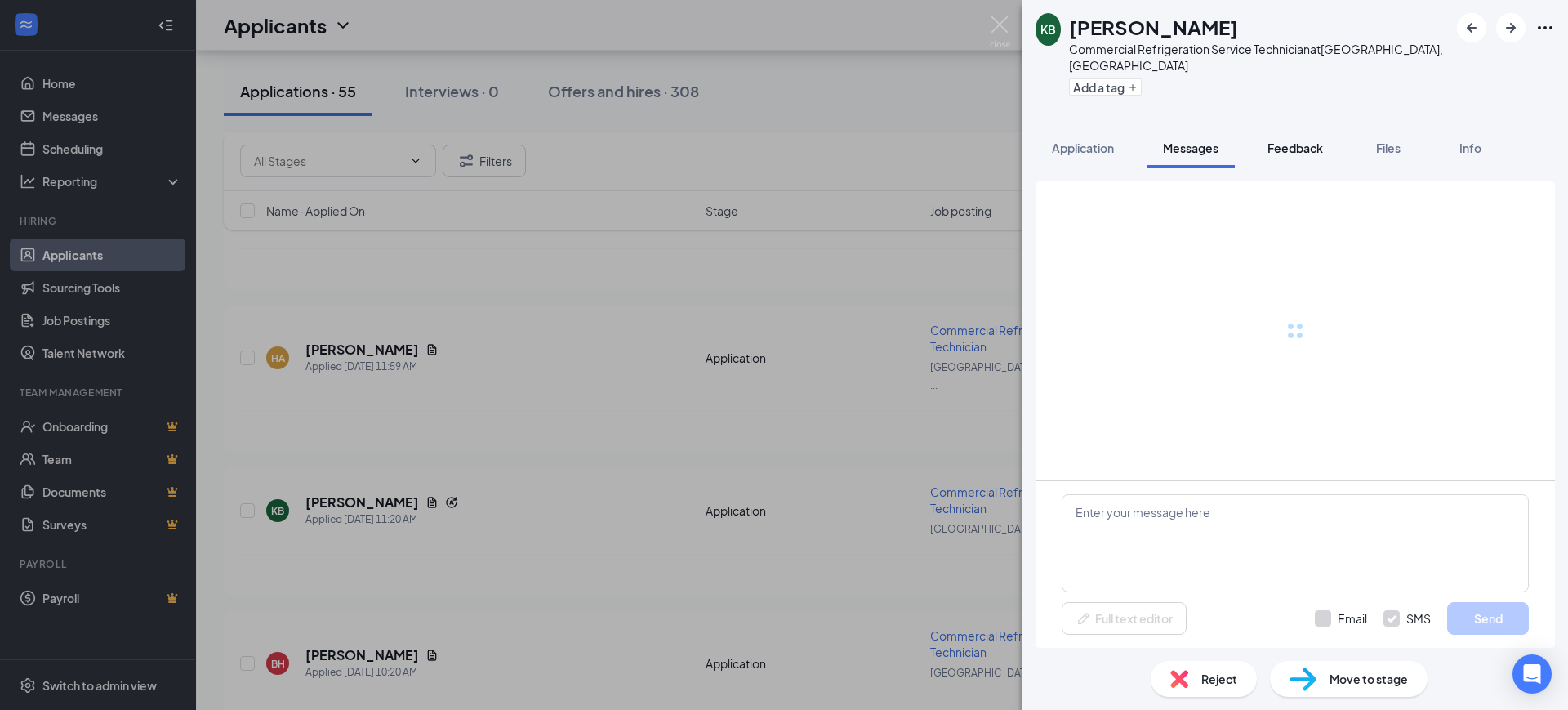
click at [1297, 141] on span "Feedback" at bounding box center [1295, 148] width 55 height 15
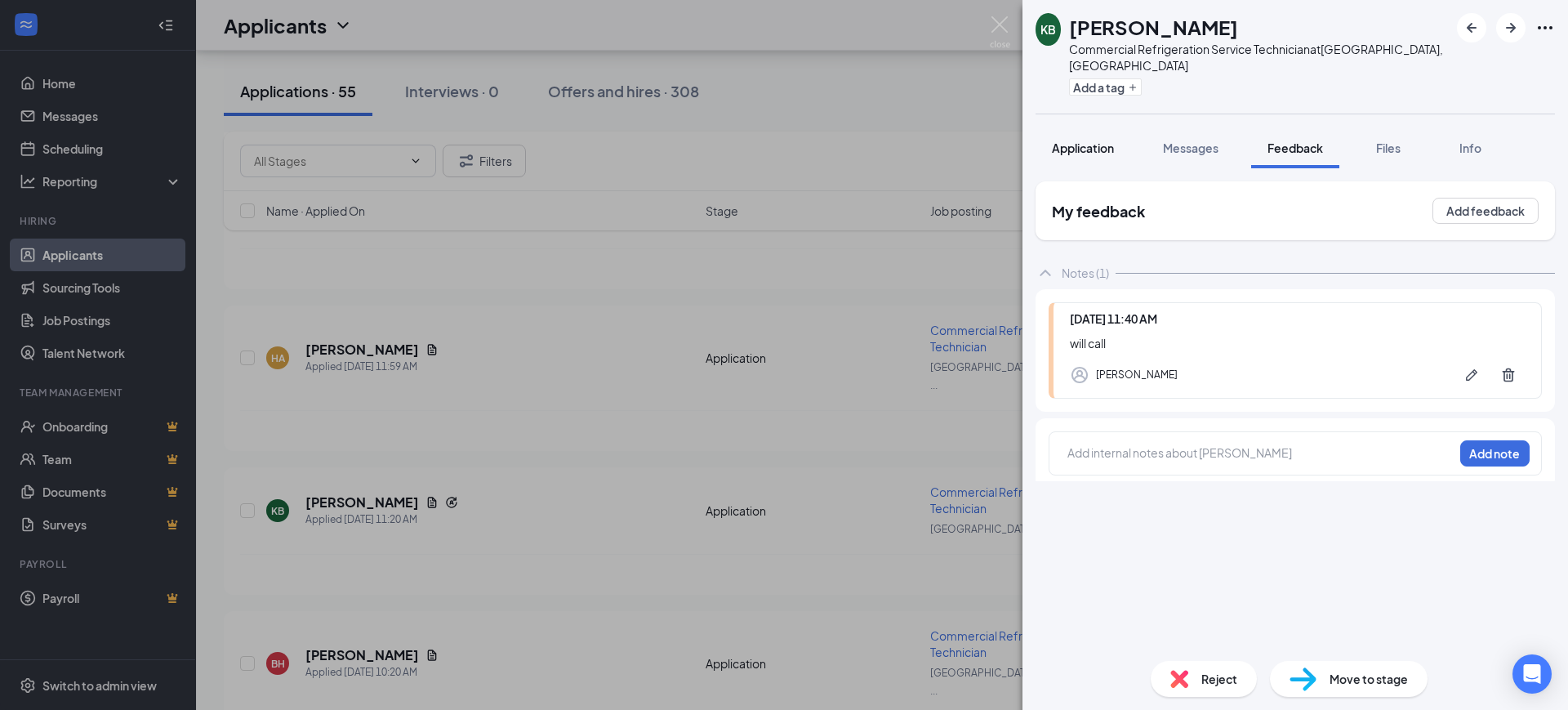
click at [1073, 141] on span "Application" at bounding box center [1082, 148] width 62 height 15
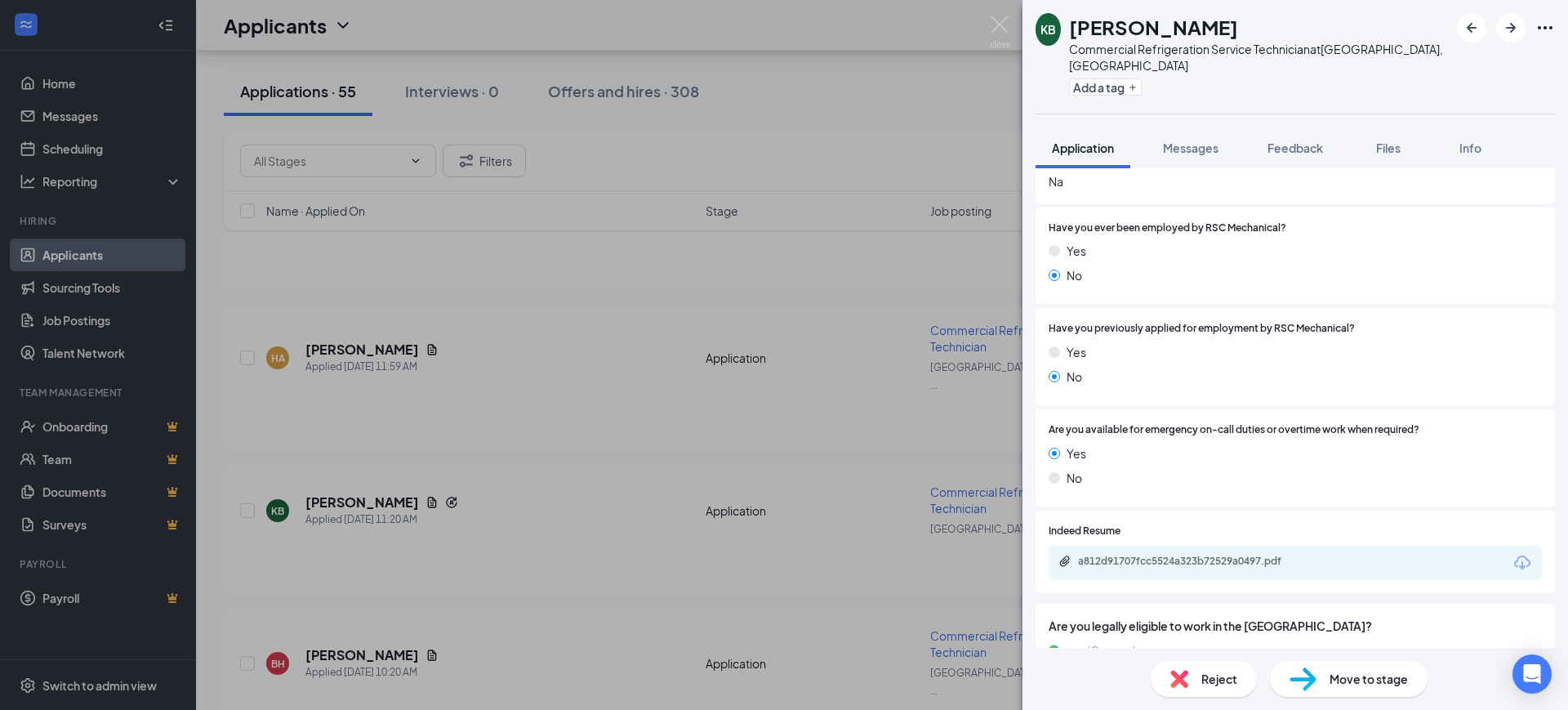
scroll to position [1226, 0]
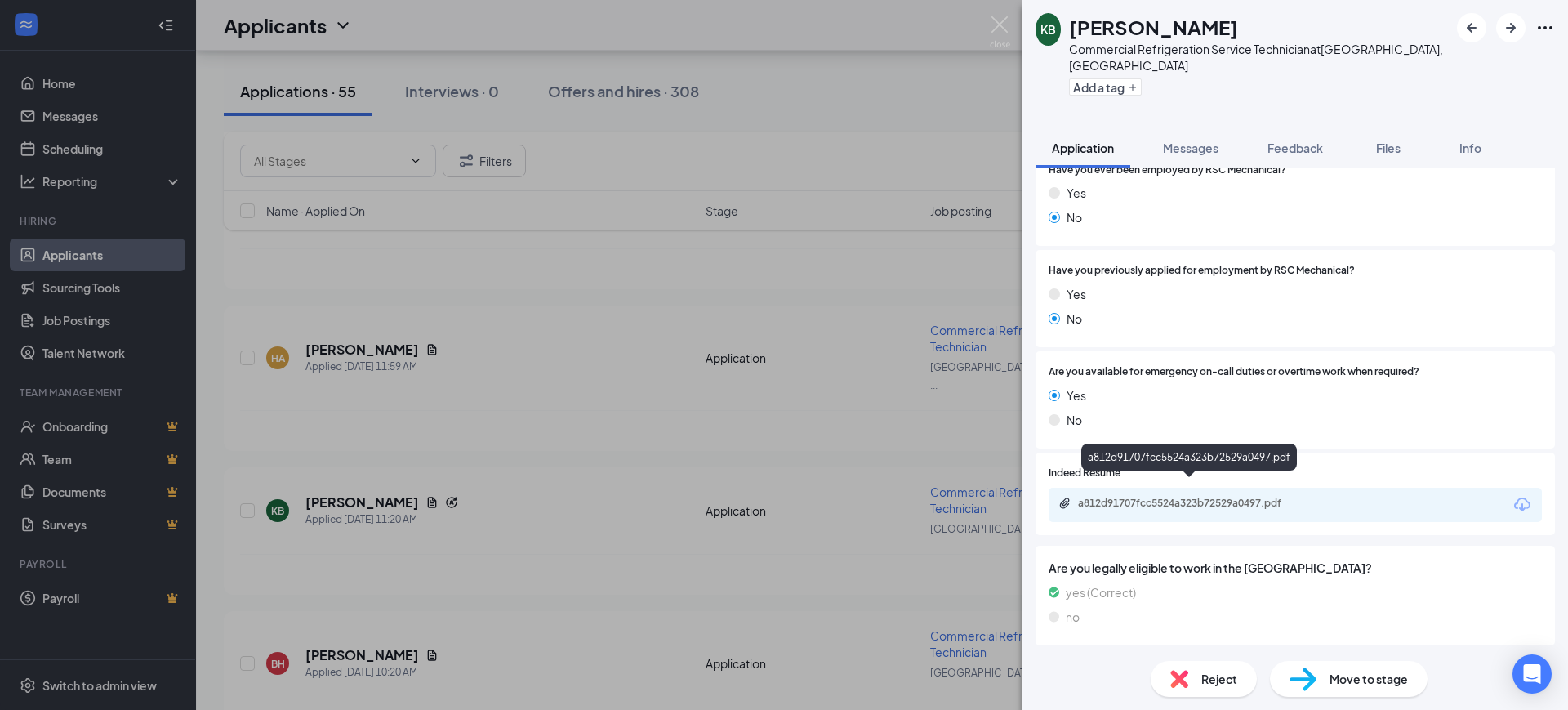
click at [1159, 497] on div "a812d91707fcc5524a323b72529a0497.pdf" at bounding box center [1192, 503] width 228 height 13
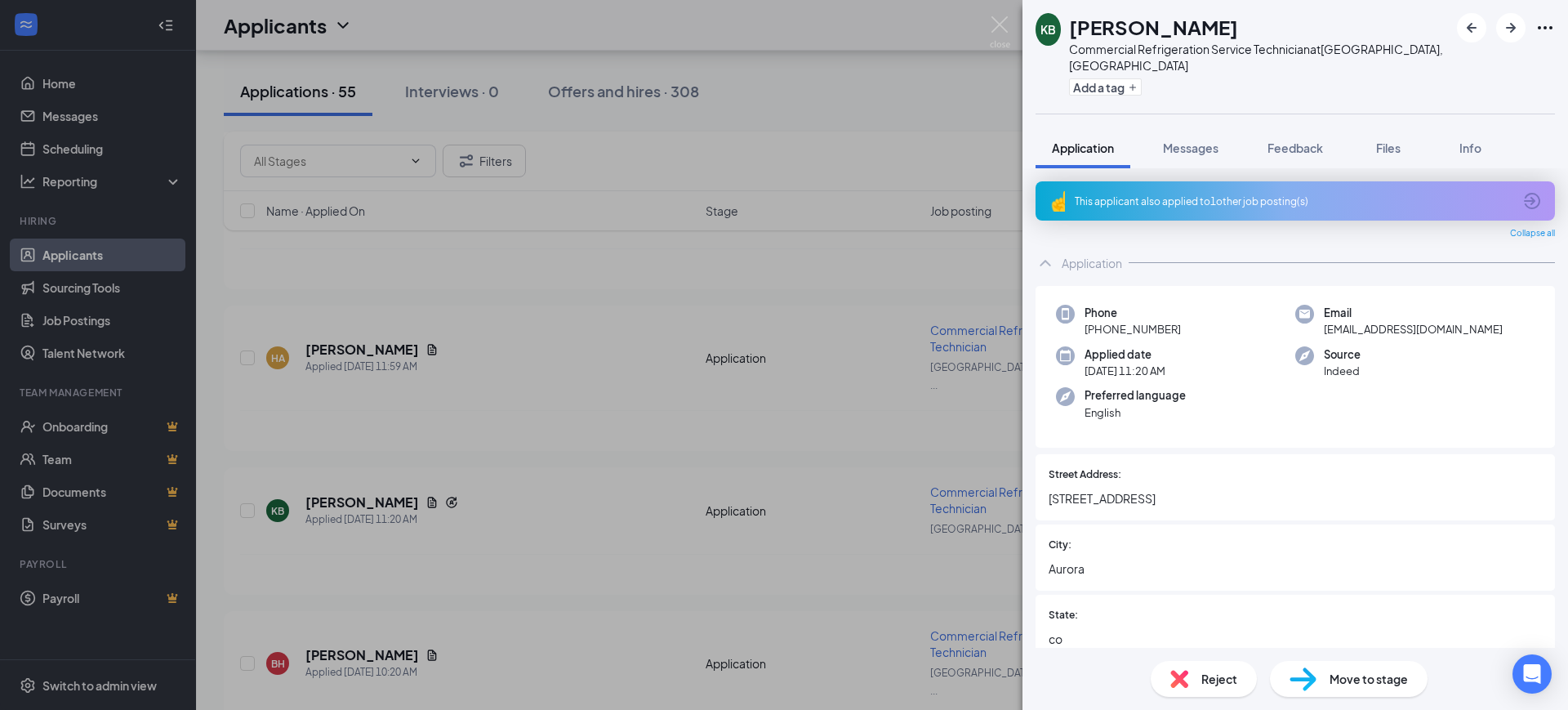
click at [1303, 127] on button "Feedback" at bounding box center [1295, 147] width 89 height 41
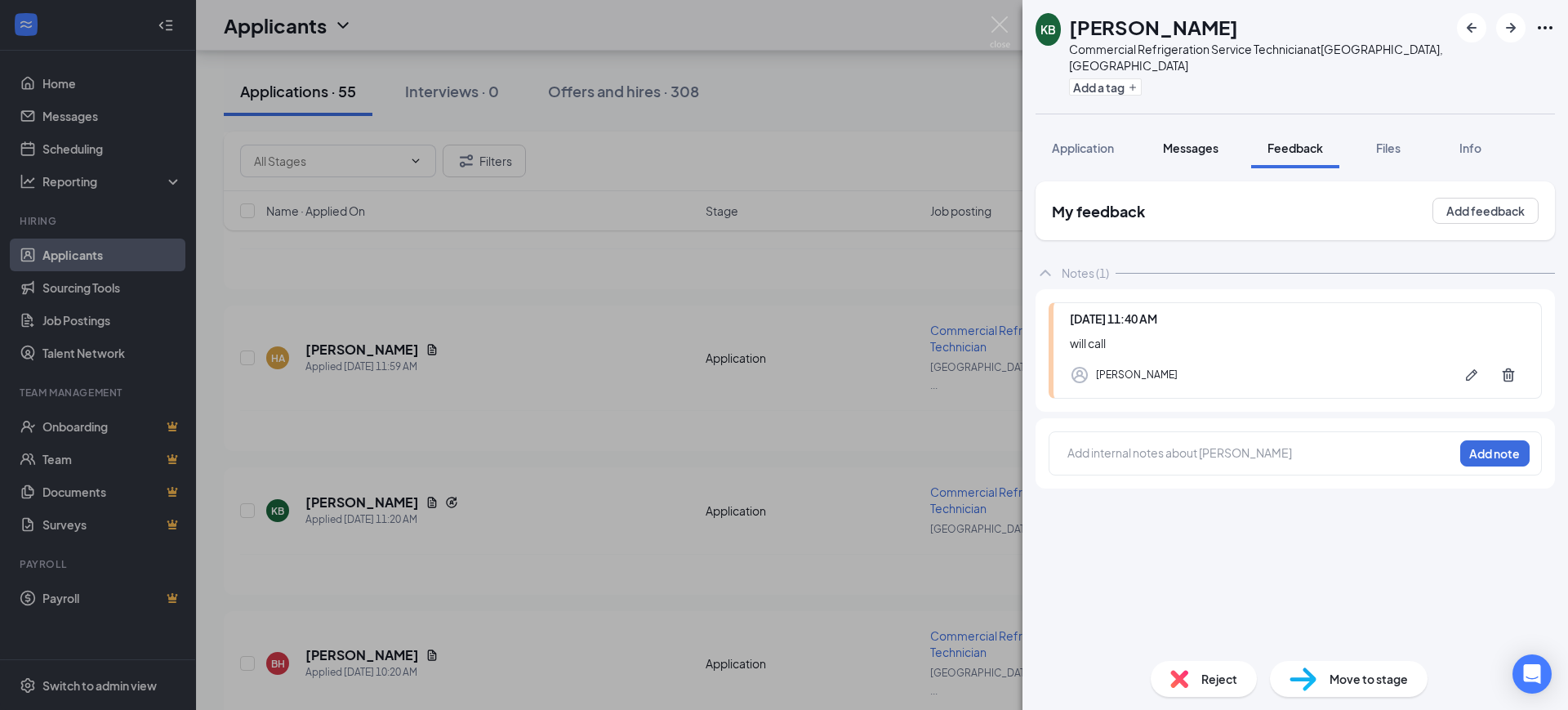
drag, startPoint x: 1220, startPoint y: 132, endPoint x: 1198, endPoint y: 140, distance: 23.4
click at [1219, 141] on span "Messages" at bounding box center [1190, 148] width 55 height 15
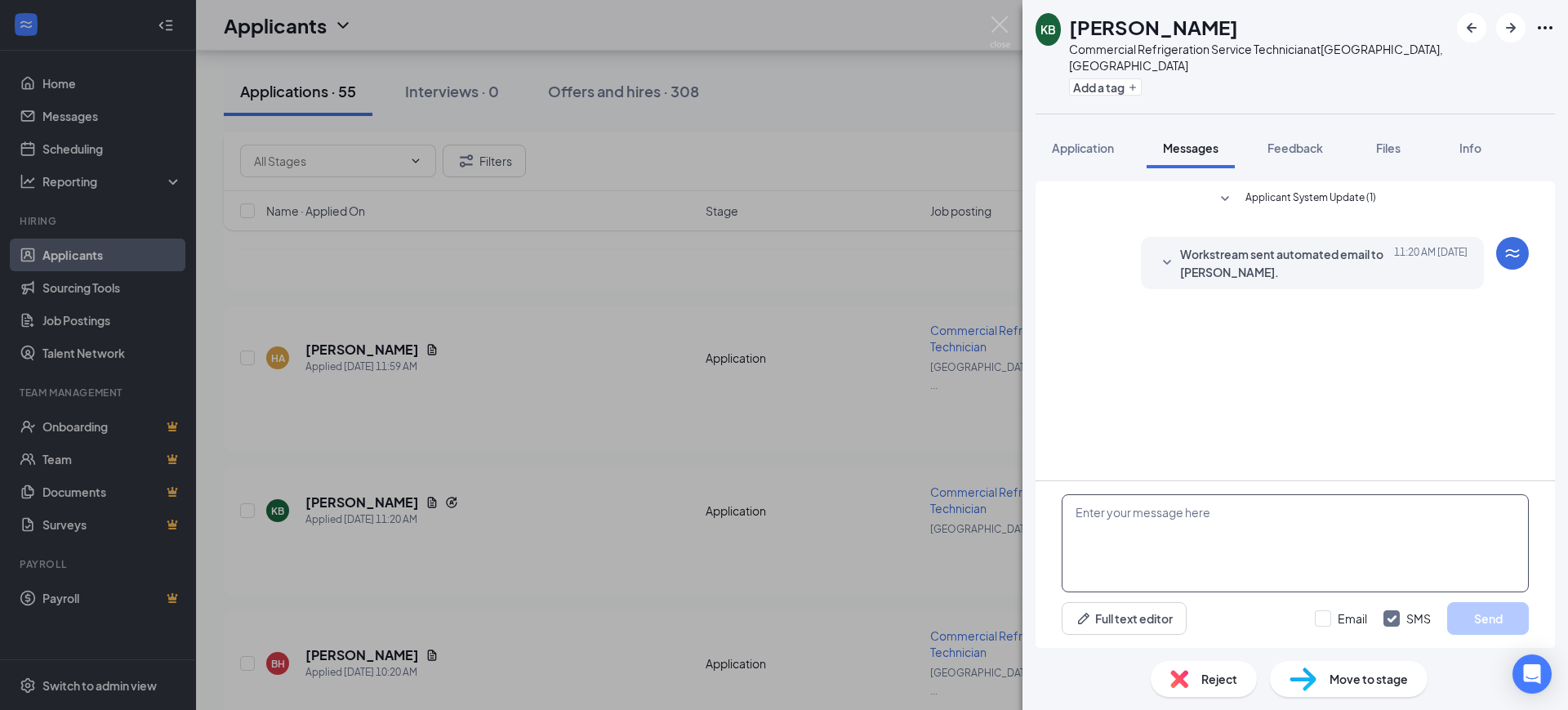
click at [1170, 525] on textarea at bounding box center [1295, 543] width 468 height 98
paste textarea "Hello, This is Diamond with the Talent Acquisition team at RSC Mechanical. We r…"
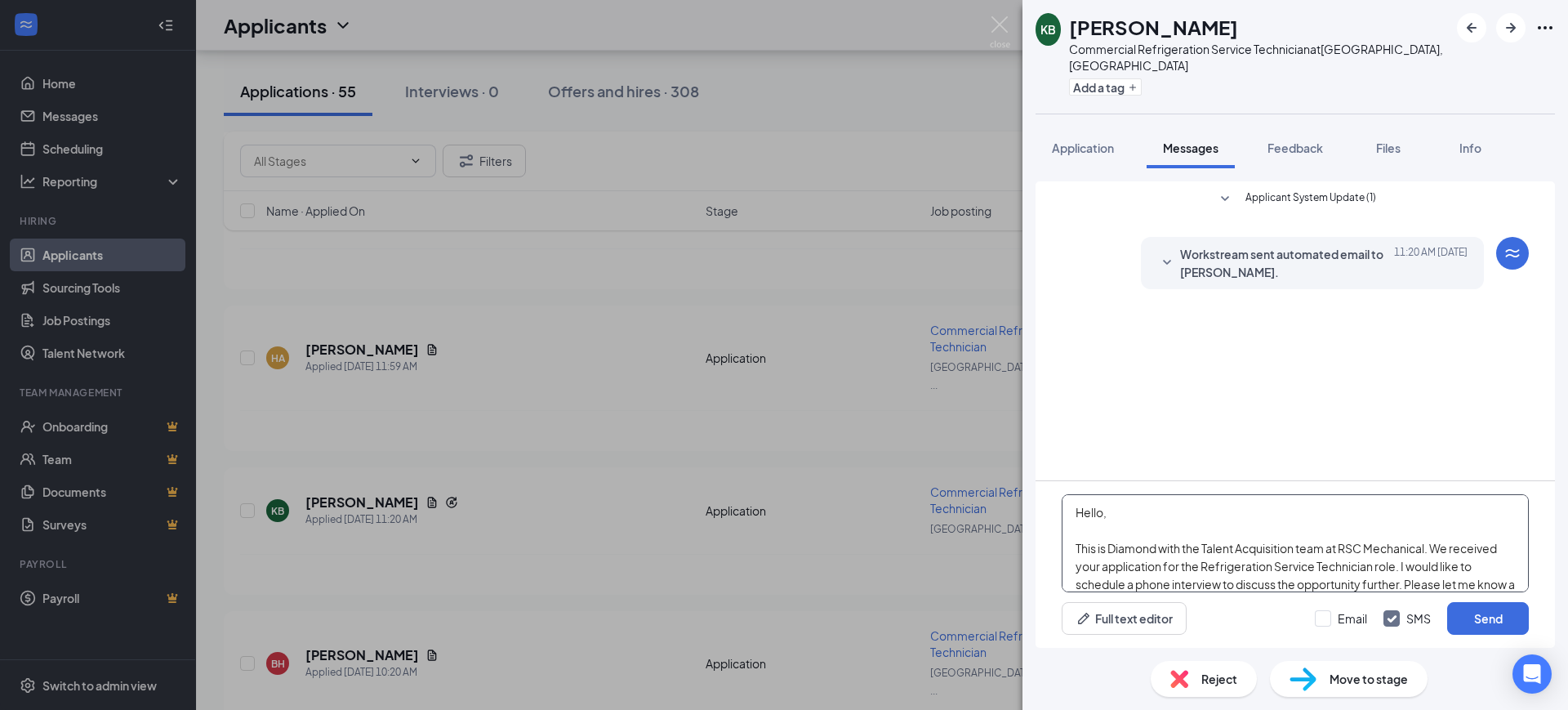
click at [1104, 511] on textarea "Hello, This is Diamond with the Talent Acquisition team at RSC Mechanical. We r…" at bounding box center [1295, 543] width 468 height 98
drag, startPoint x: 1445, startPoint y: 568, endPoint x: 1406, endPoint y: 490, distance: 87.2
click at [1443, 568] on textarea "Hello [PERSON_NAME], This is Diamond with the Talent Acquisition team at RSC Me…" at bounding box center [1295, 543] width 468 height 98
type textarea "Hello [PERSON_NAME], This is Diamond with the Talent Acquisition team at RSC Me…"
click at [1489, 615] on button "Send" at bounding box center [1488, 617] width 82 height 32
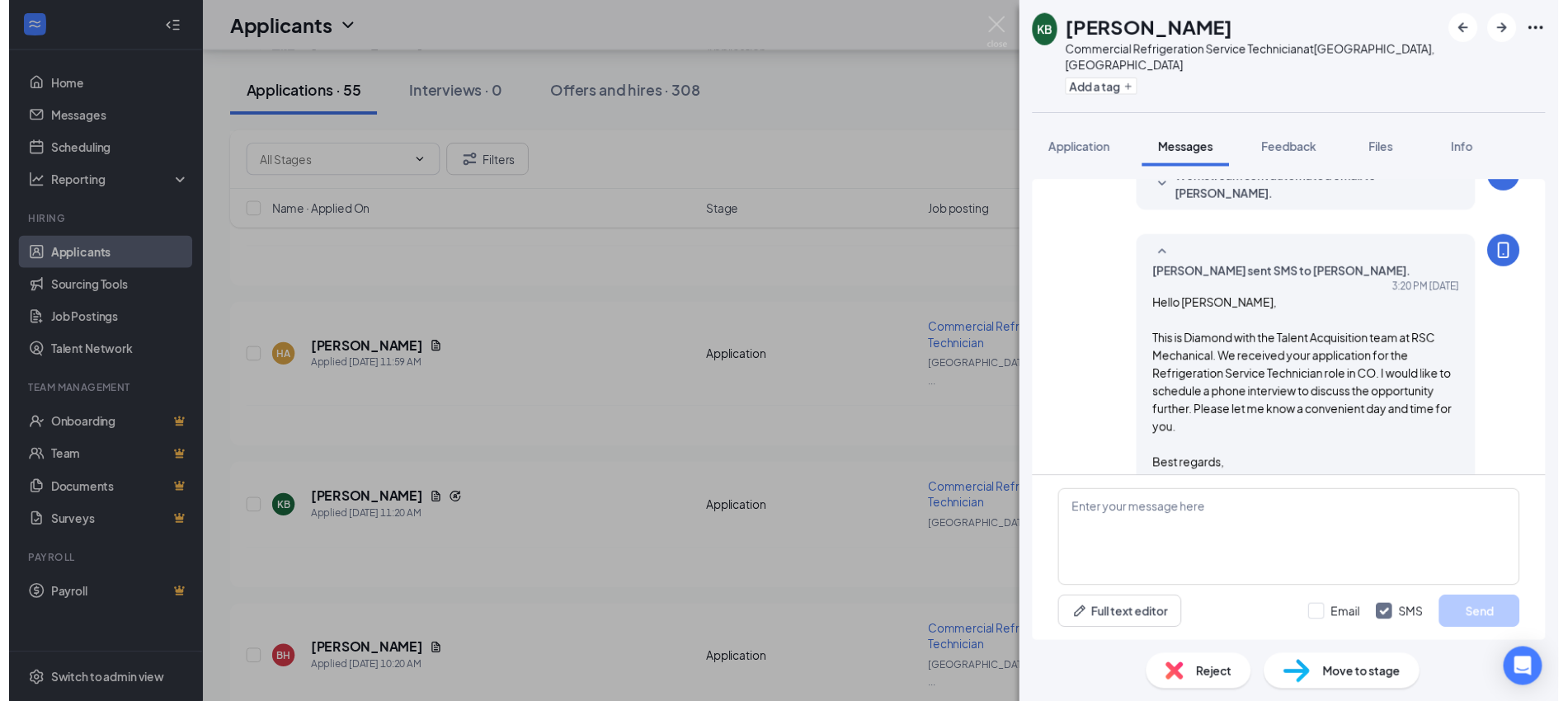
scroll to position [130, 0]
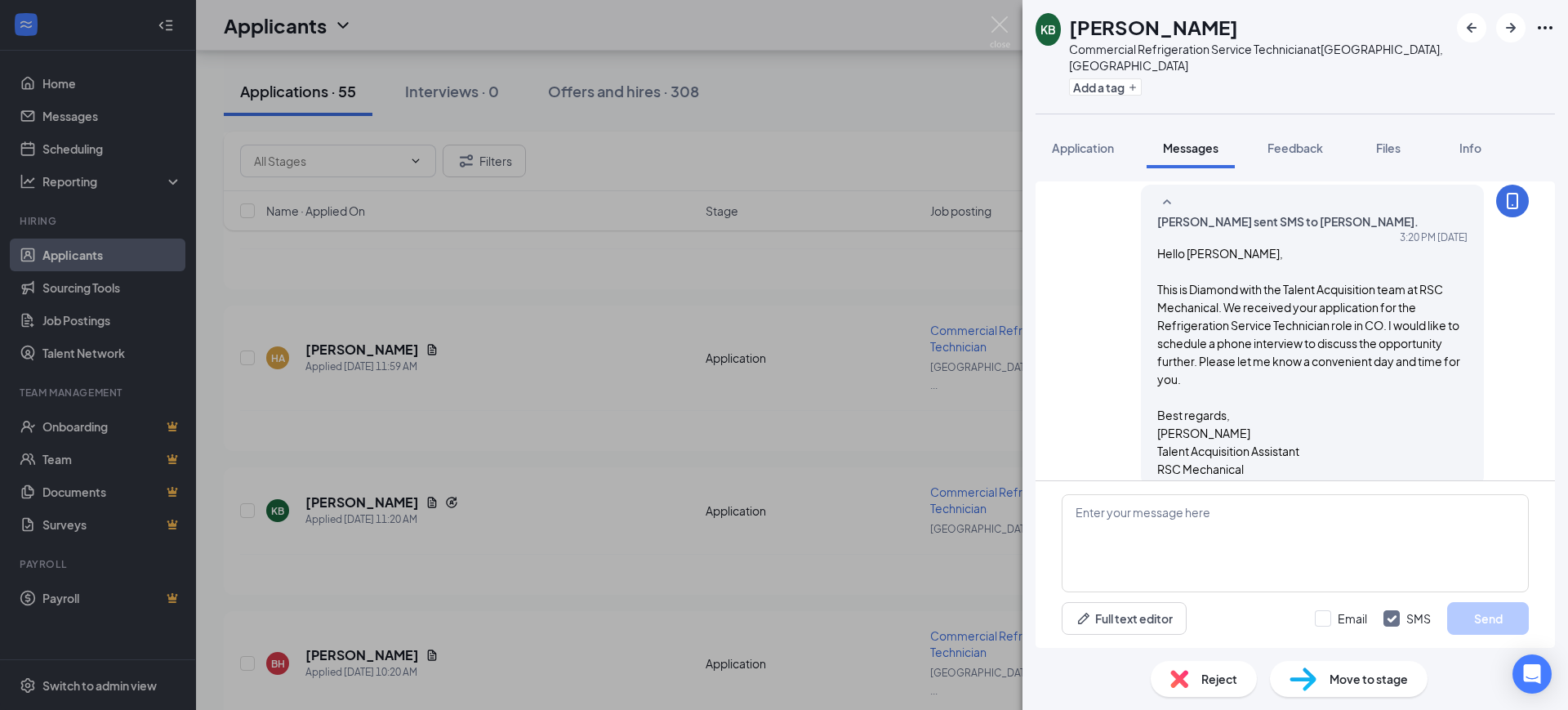
click at [1297, 127] on button "Feedback" at bounding box center [1295, 147] width 89 height 41
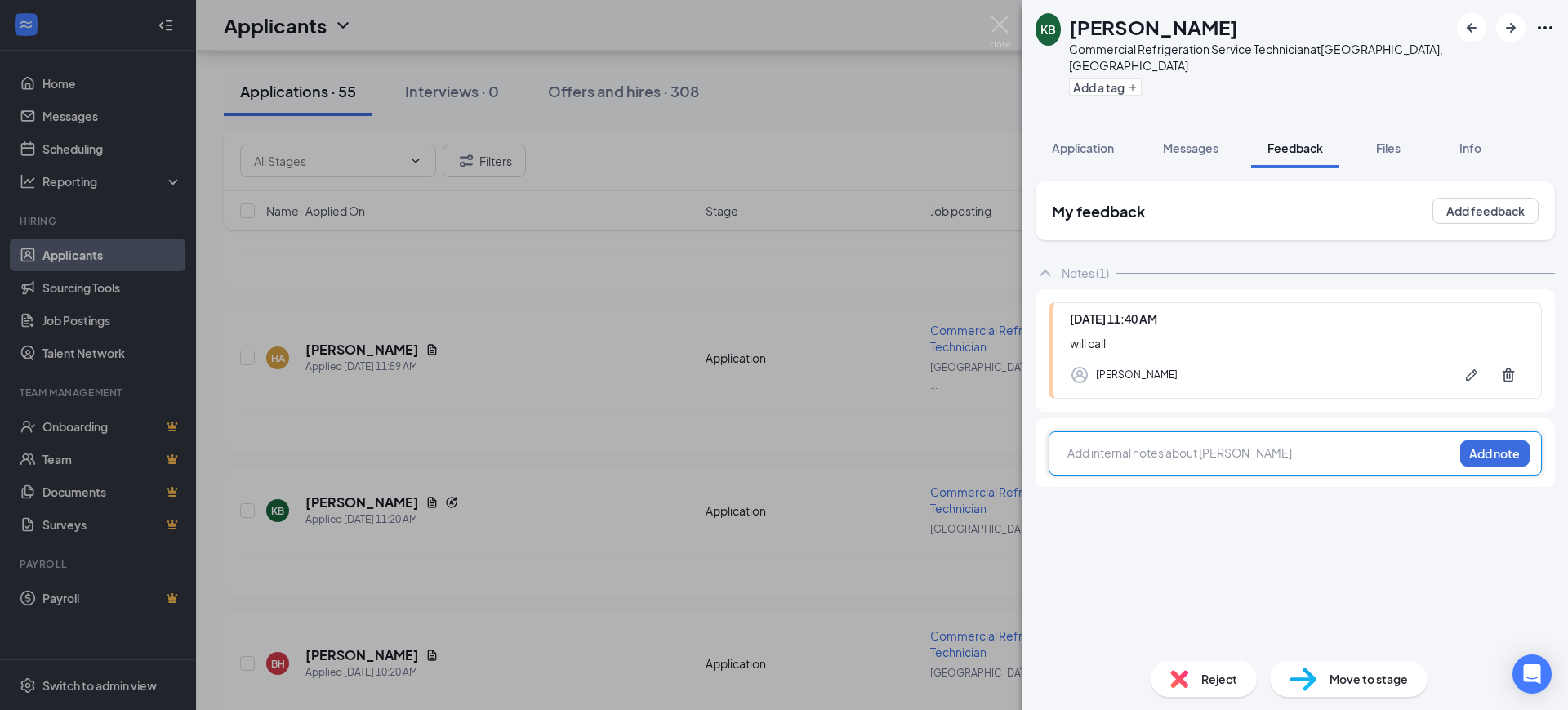
click at [1129, 444] on div at bounding box center [1260, 453] width 385 height 17
click at [1479, 440] on button "Add note" at bounding box center [1495, 453] width 70 height 26
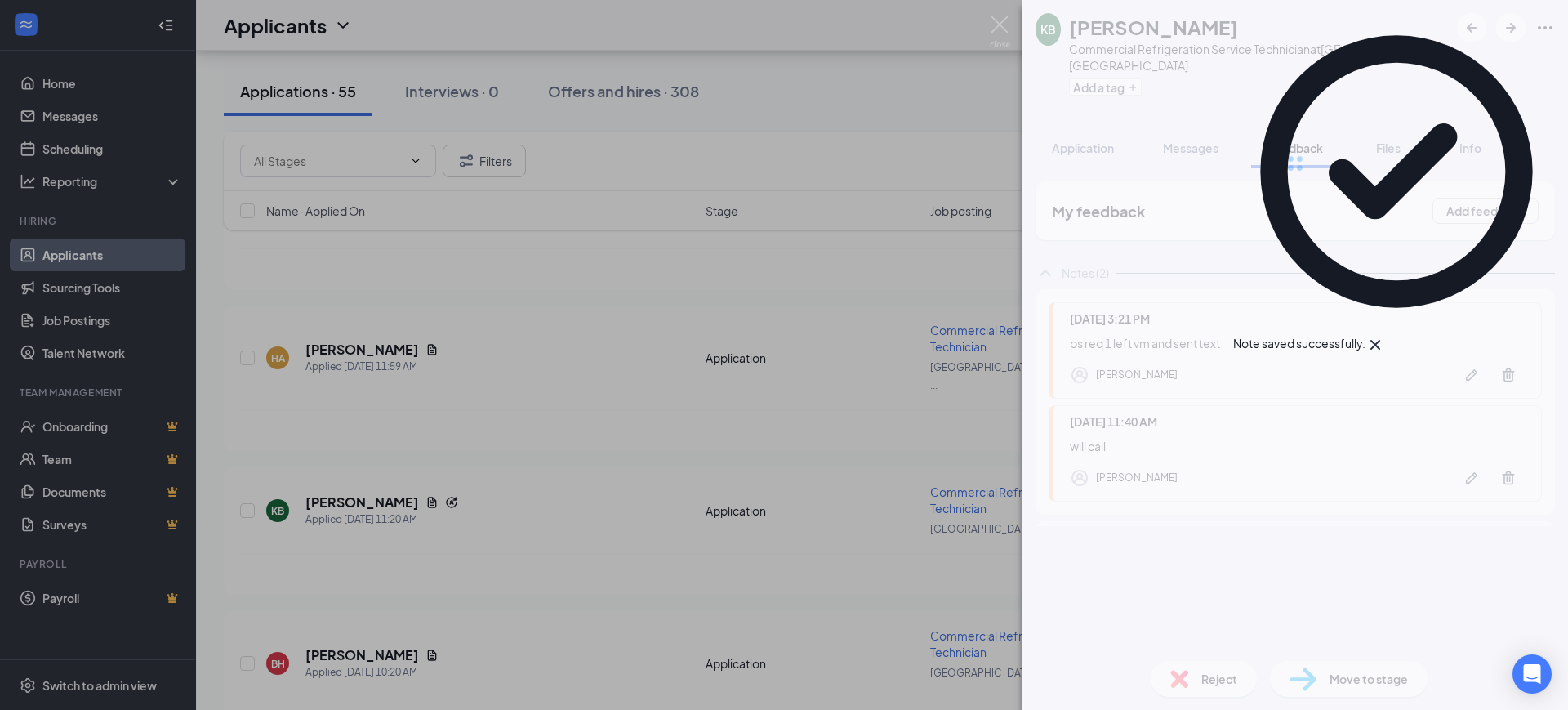
click at [640, 525] on div "KB [PERSON_NAME] Commercial Refrigeration Service Technician at [GEOGRAPHIC_DAT…" at bounding box center [784, 355] width 1568 height 710
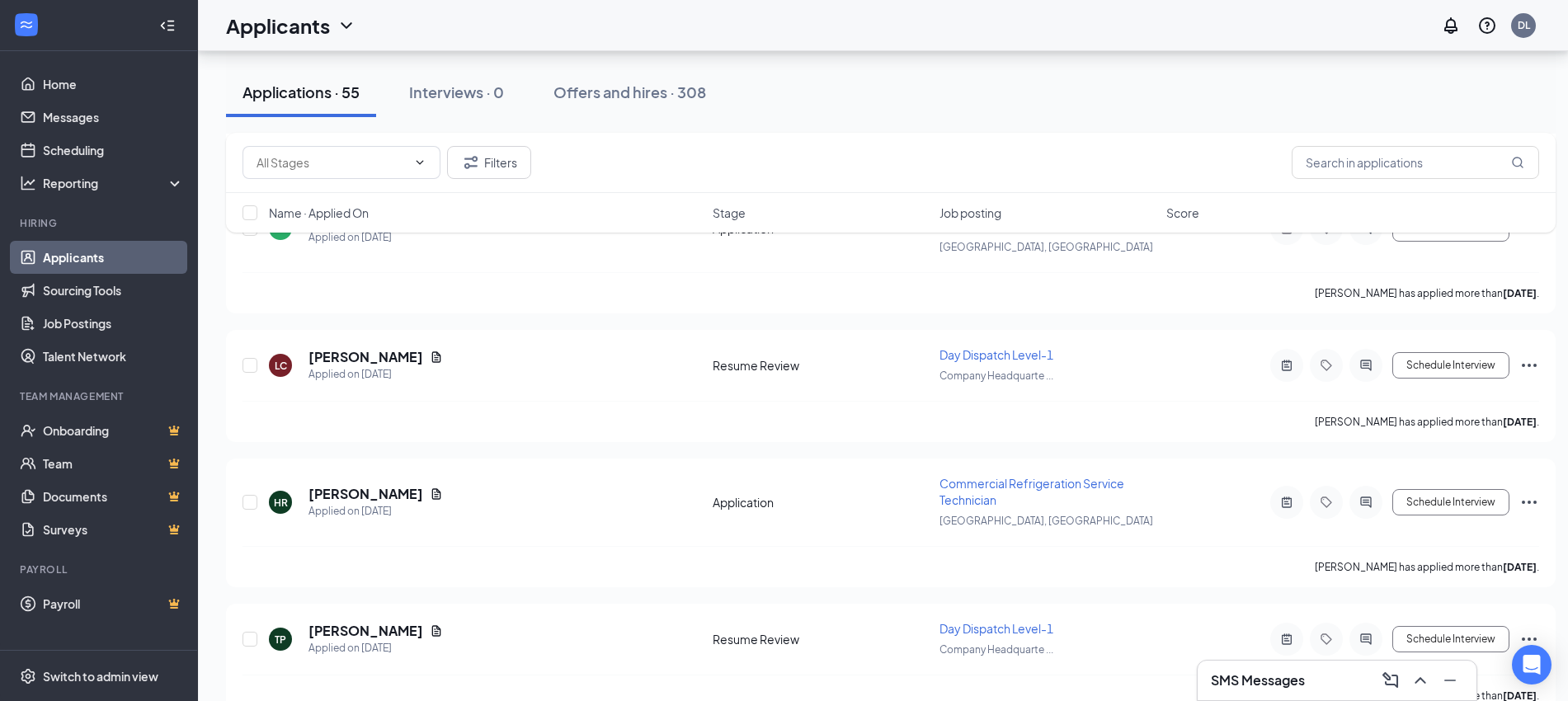
scroll to position [5616, 0]
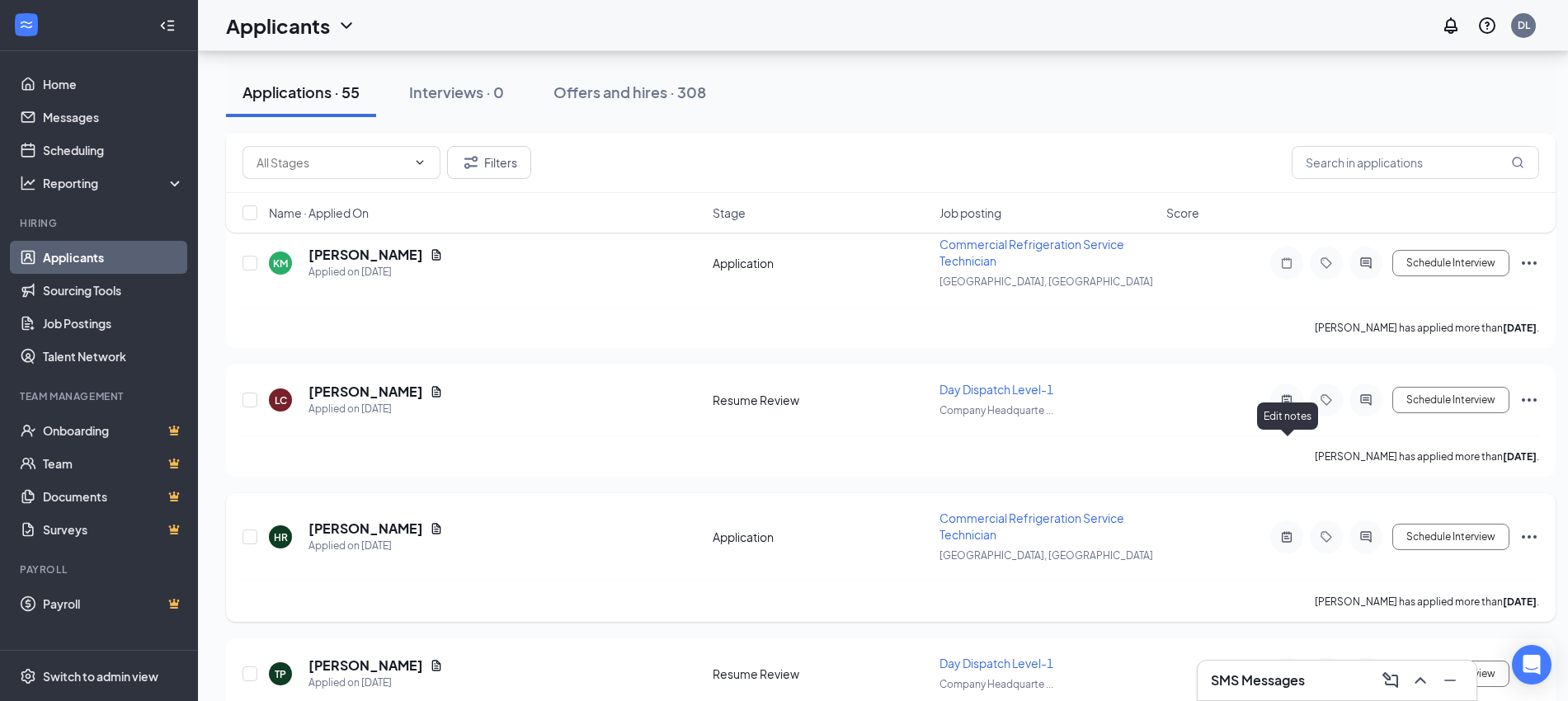
click at [1291, 531] on icon "ActiveNote" at bounding box center [1287, 536] width 10 height 11
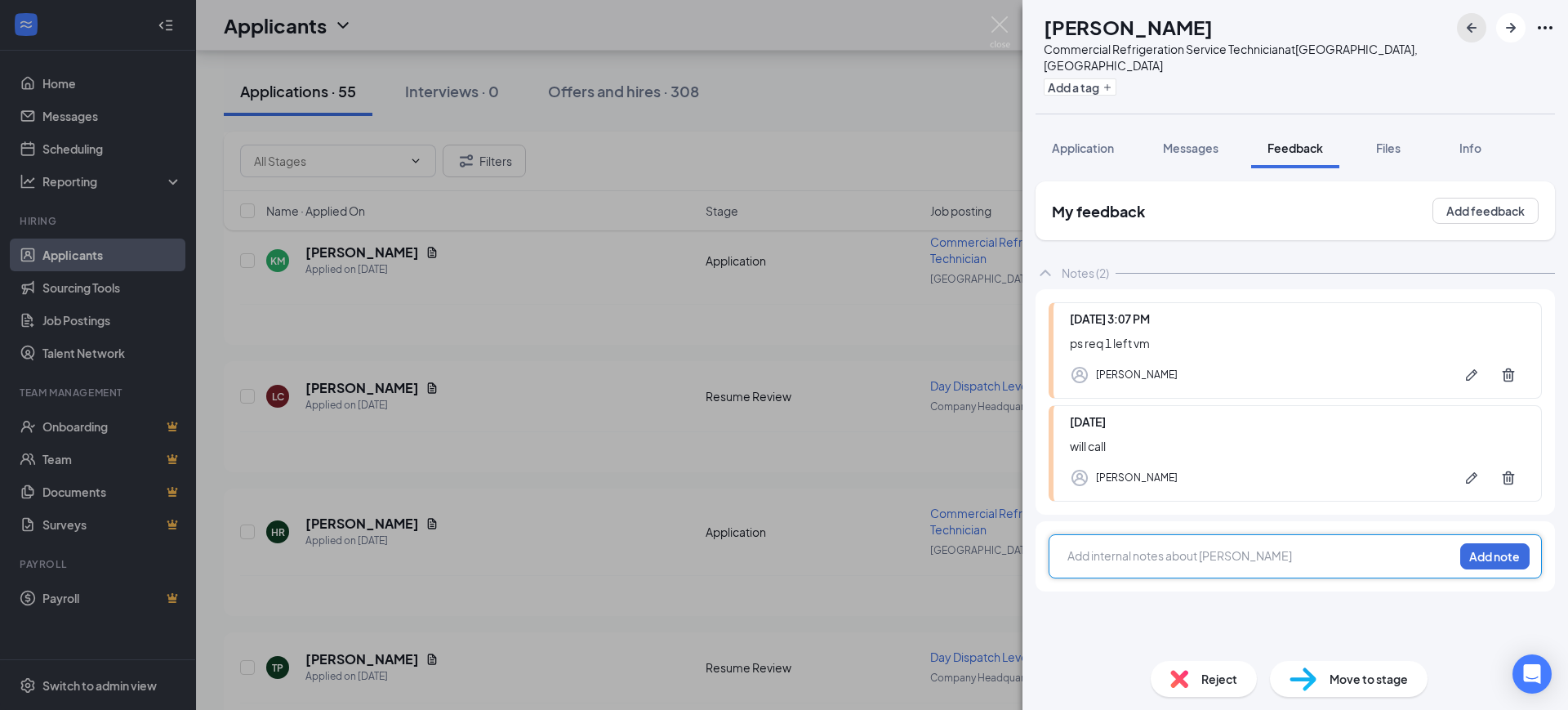
click at [1475, 29] on icon "ArrowLeftNew" at bounding box center [1472, 28] width 20 height 20
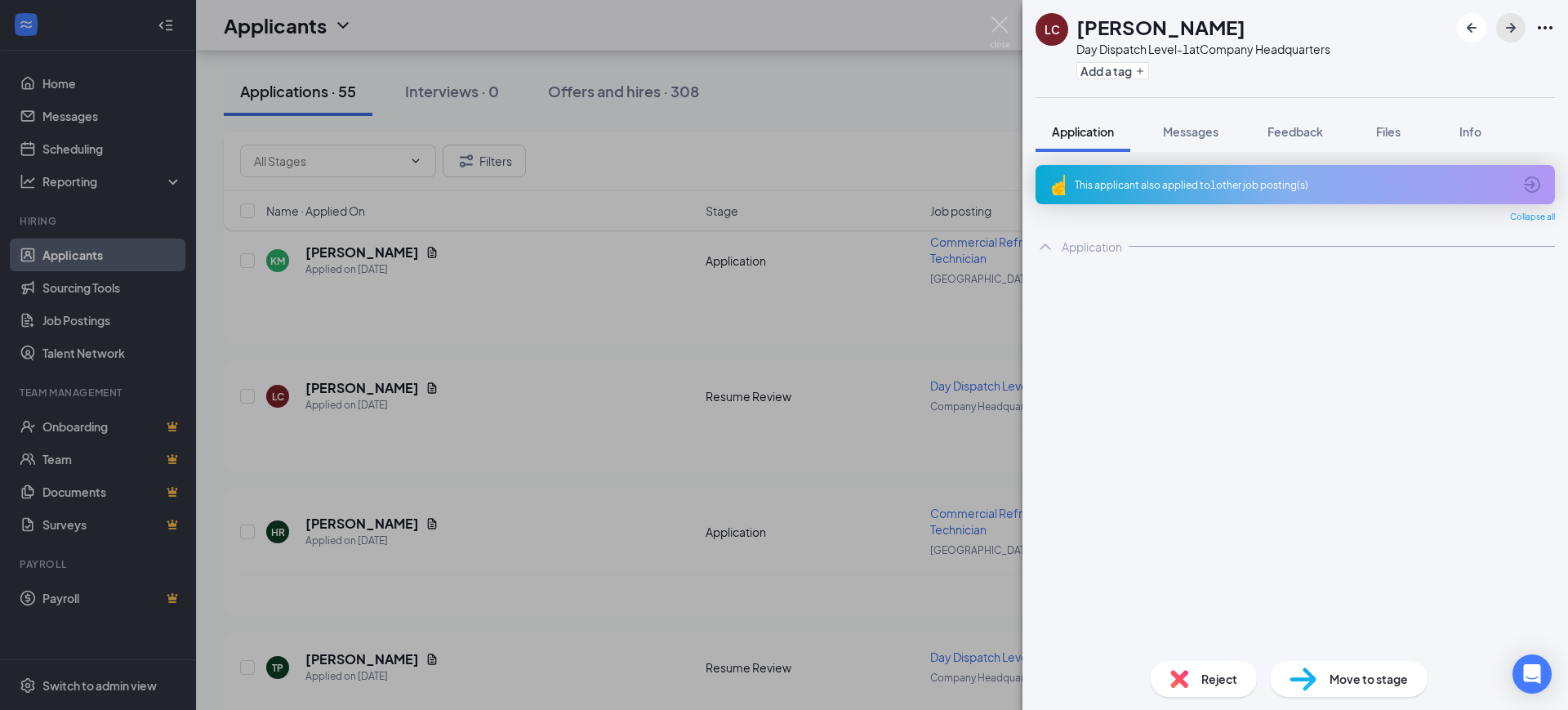
click at [1518, 25] on icon "ArrowRight" at bounding box center [1511, 28] width 20 height 20
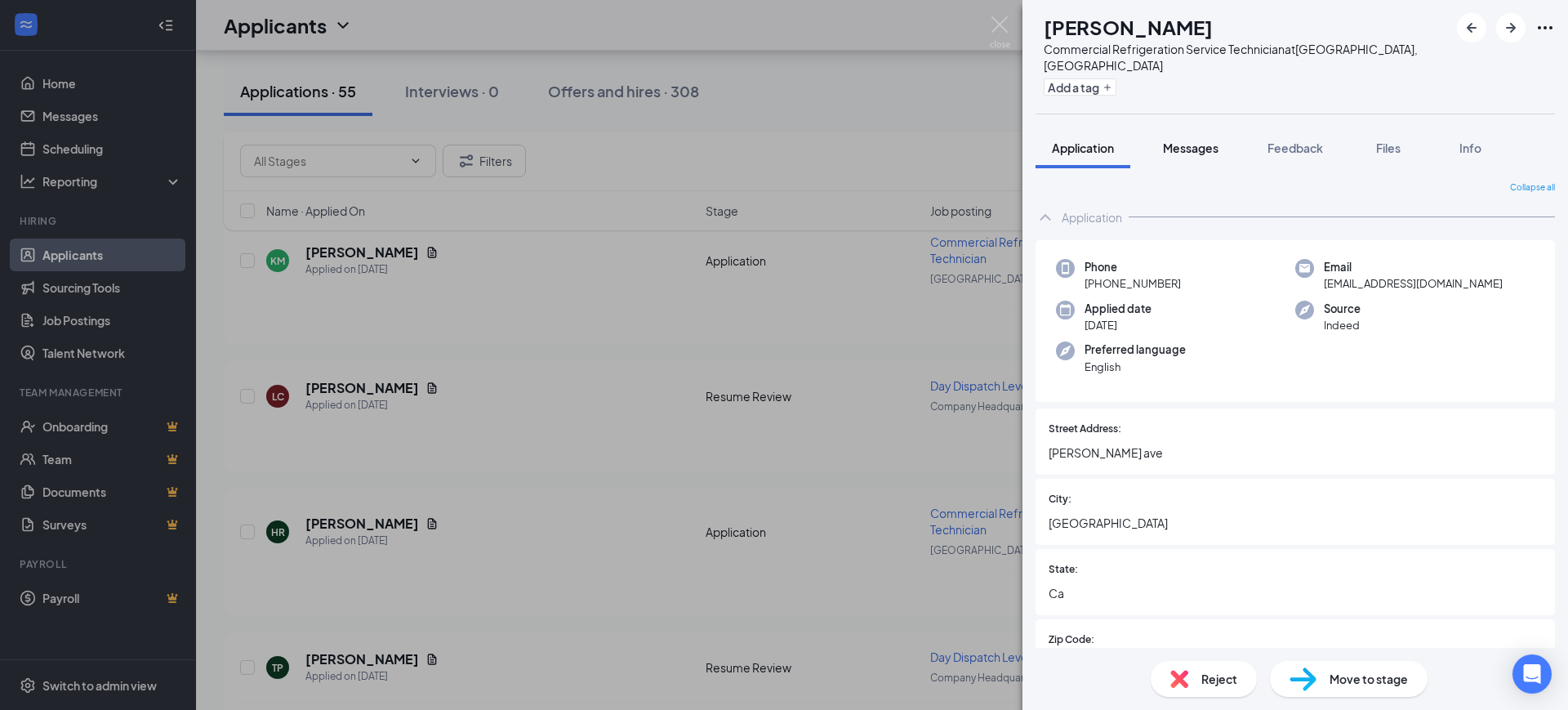
click at [1189, 141] on span "Messages" at bounding box center [1190, 148] width 55 height 15
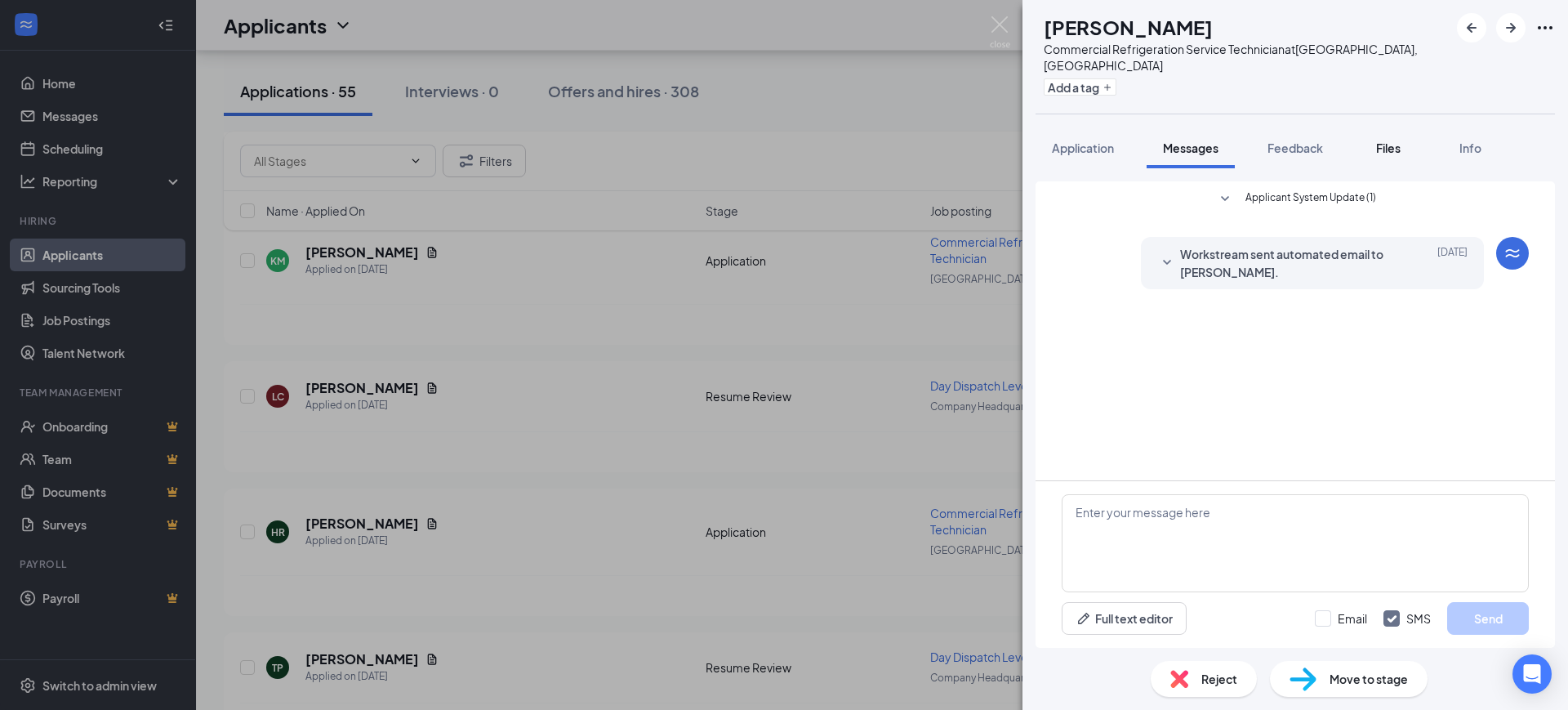
click at [1389, 141] on span "Files" at bounding box center [1388, 148] width 25 height 15
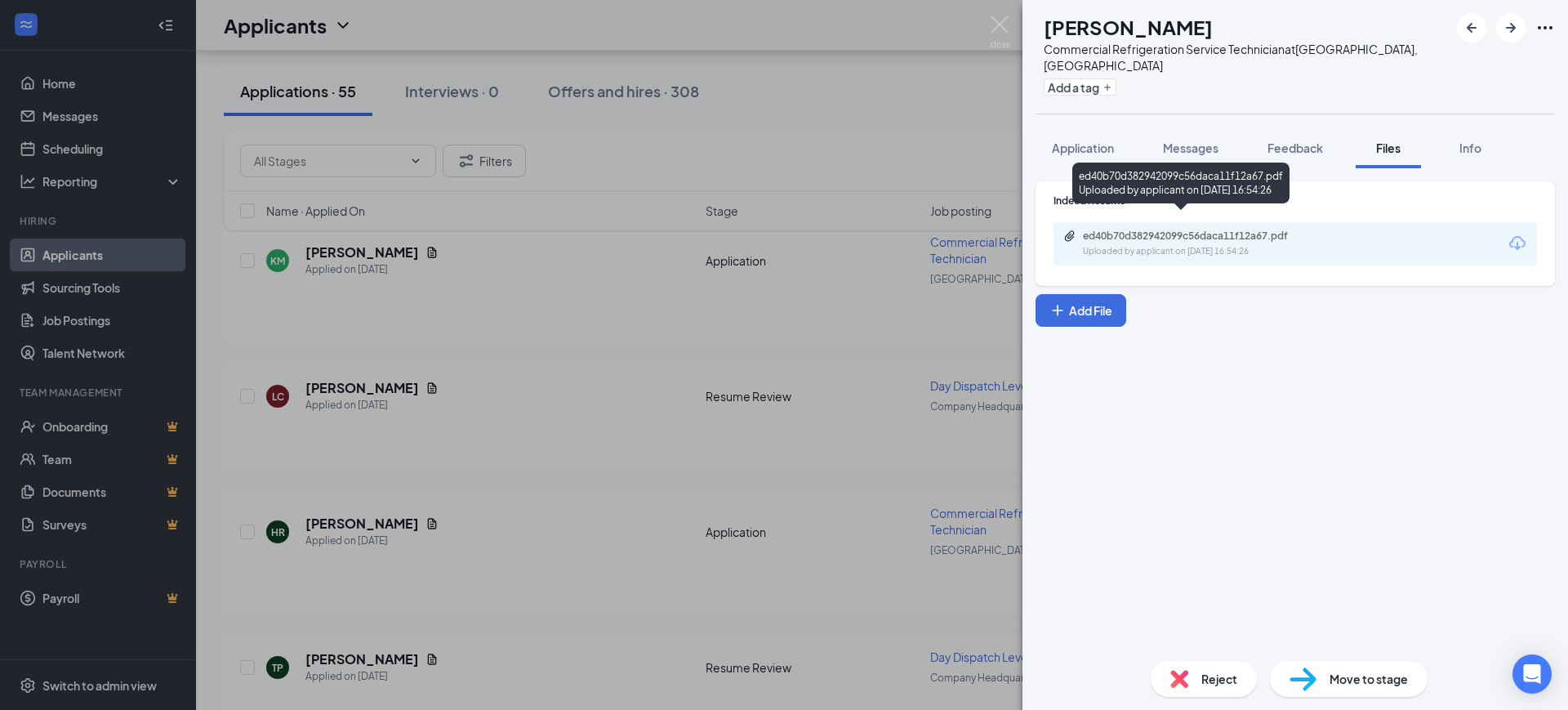
click at [1187, 229] on div "ed40b70d382942099c56daca11f12a67.pdf Uploaded by applicant on [DATE] 16:54:26" at bounding box center [1196, 243] width 265 height 29
click at [791, 440] on div "HR [PERSON_NAME] Commercial Refrigeration Service Technician at [GEOGRAPHIC_DAT…" at bounding box center [784, 355] width 1568 height 710
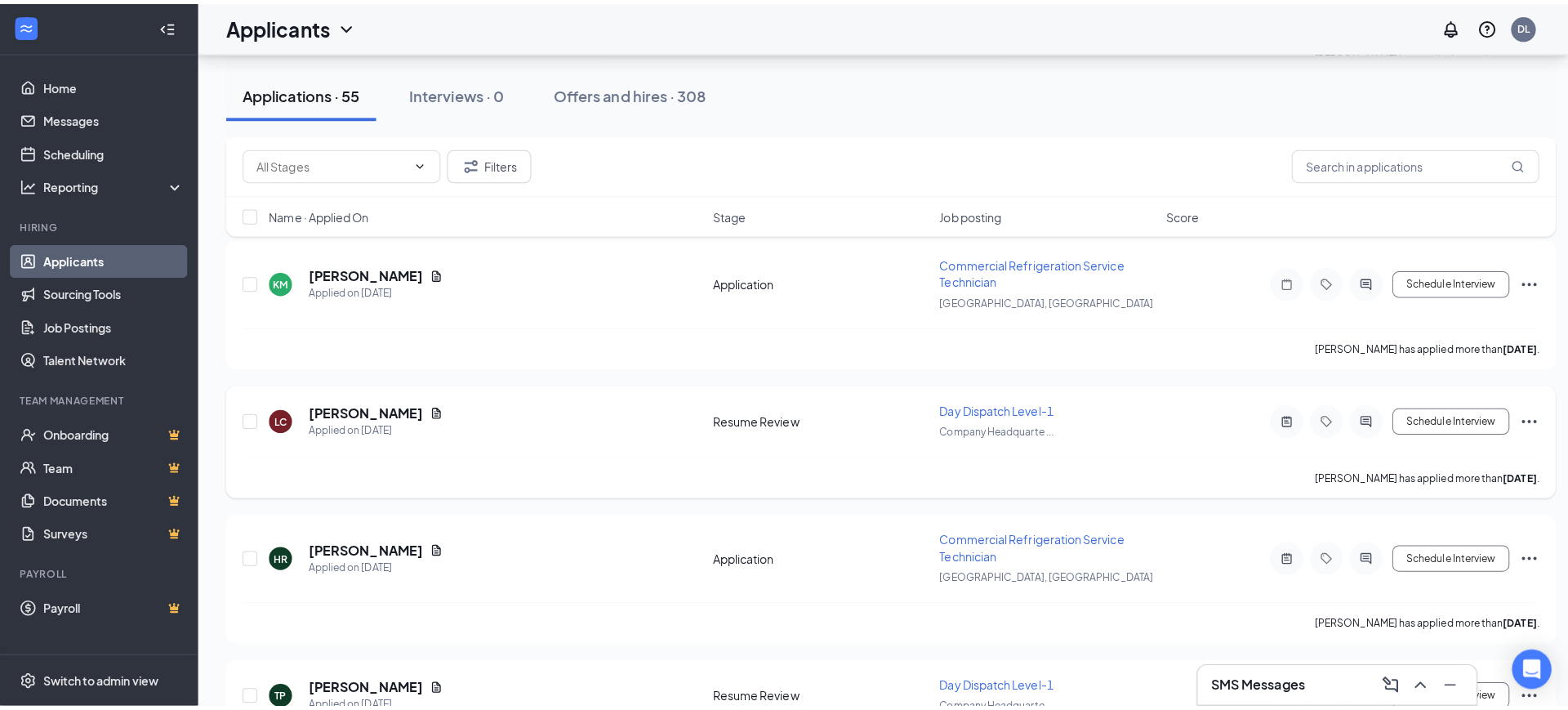
scroll to position [5359, 0]
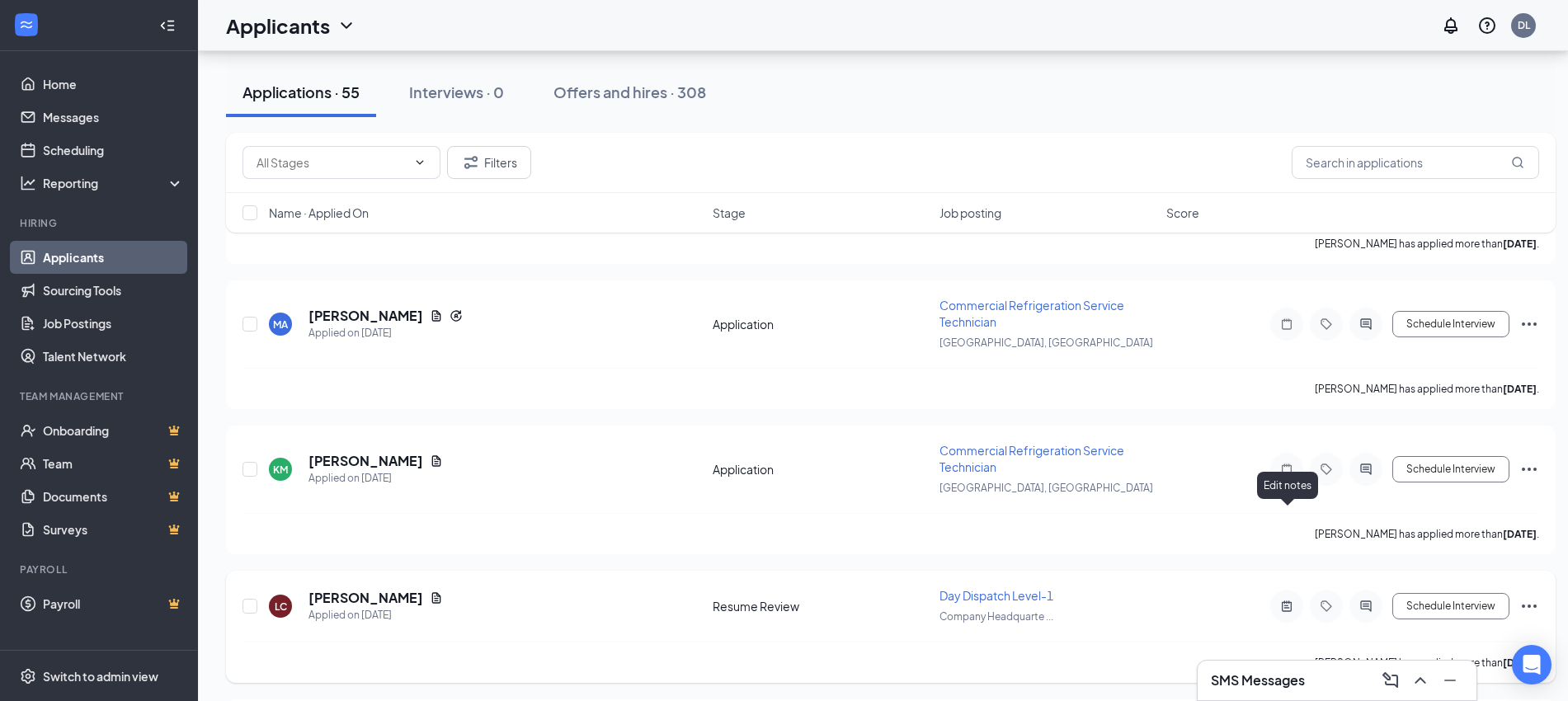
click at [1281, 600] on icon "ActiveNote" at bounding box center [1287, 607] width 20 height 13
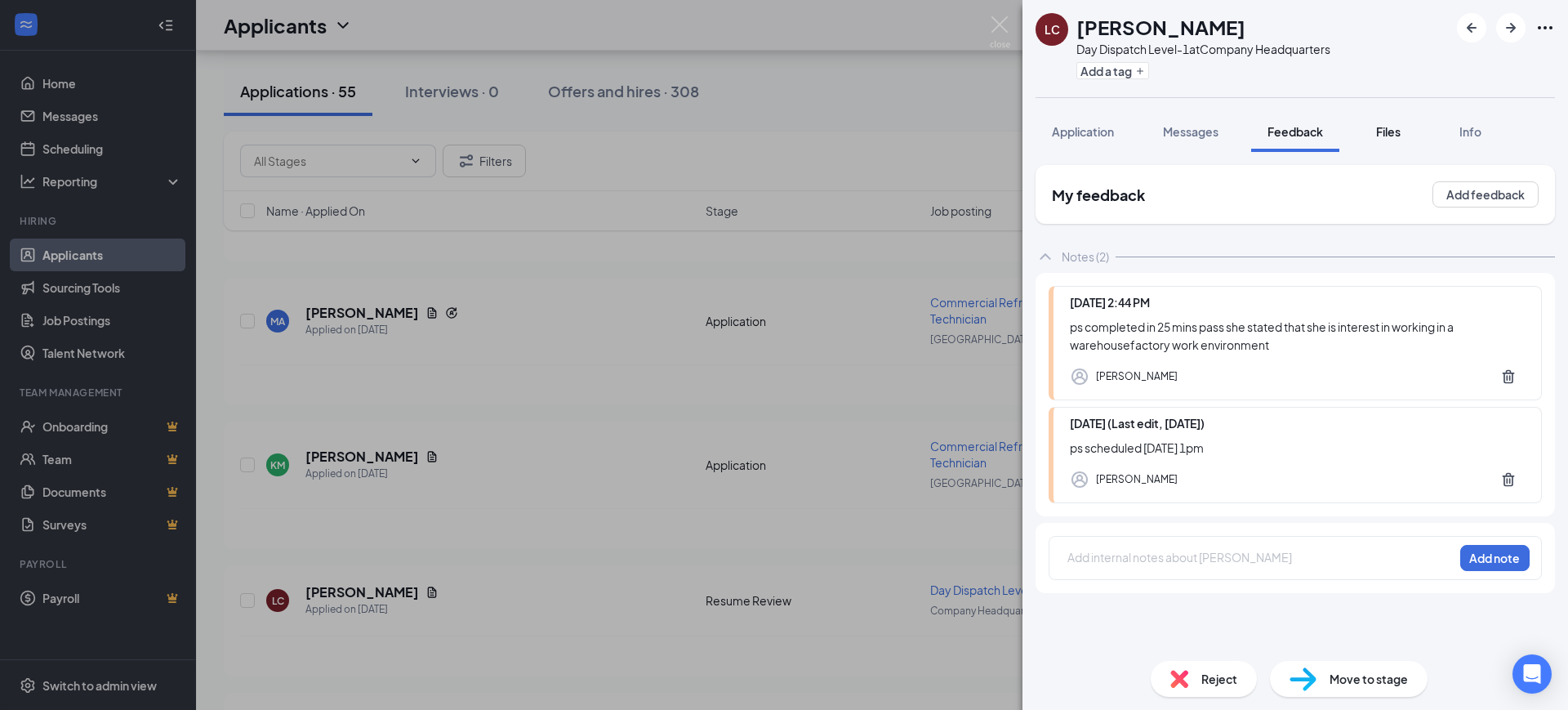
click at [1383, 131] on span "Files" at bounding box center [1388, 132] width 25 height 15
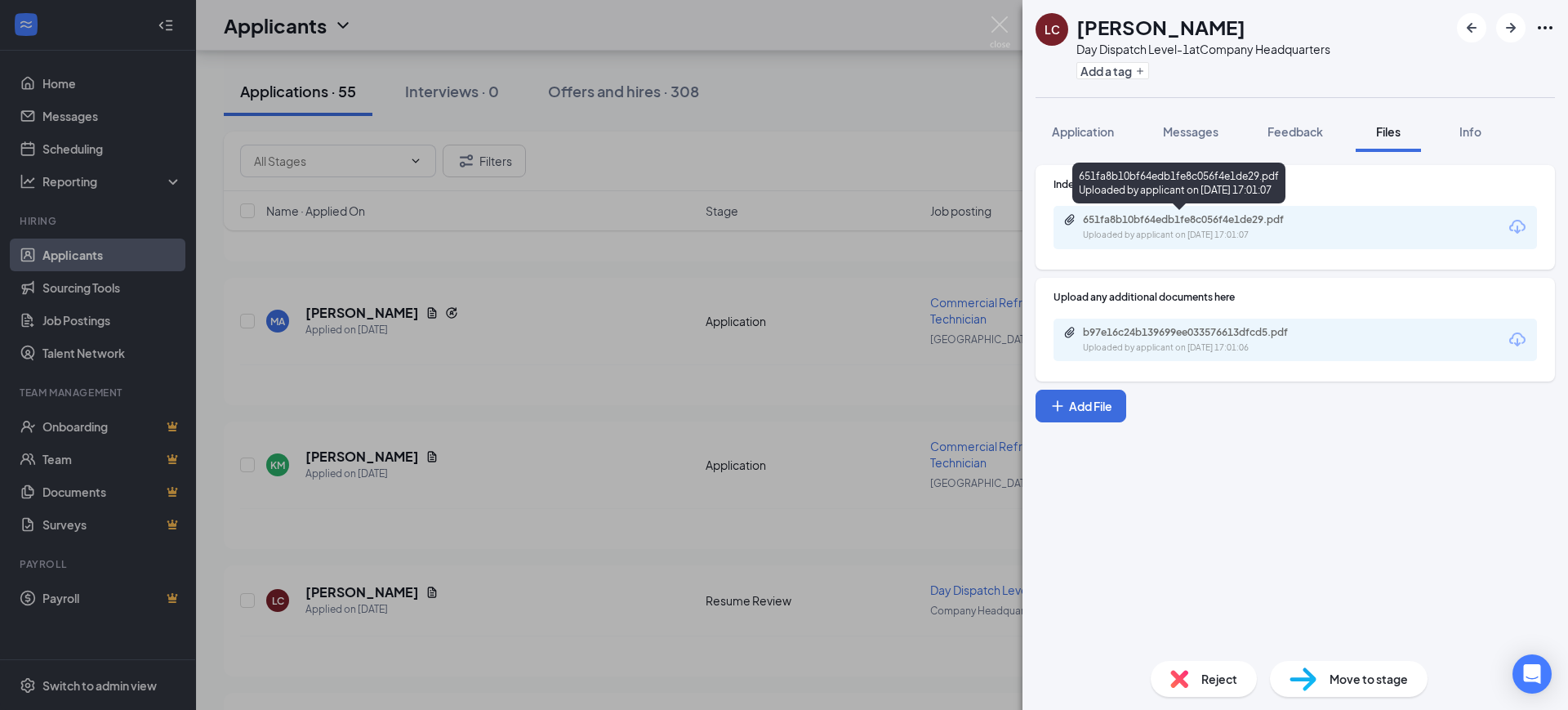
click at [1177, 237] on div "Uploaded by applicant on [DATE] 17:01:07" at bounding box center [1206, 235] width 245 height 13
click at [1468, 25] on icon "ArrowLeftNew" at bounding box center [1472, 28] width 20 height 20
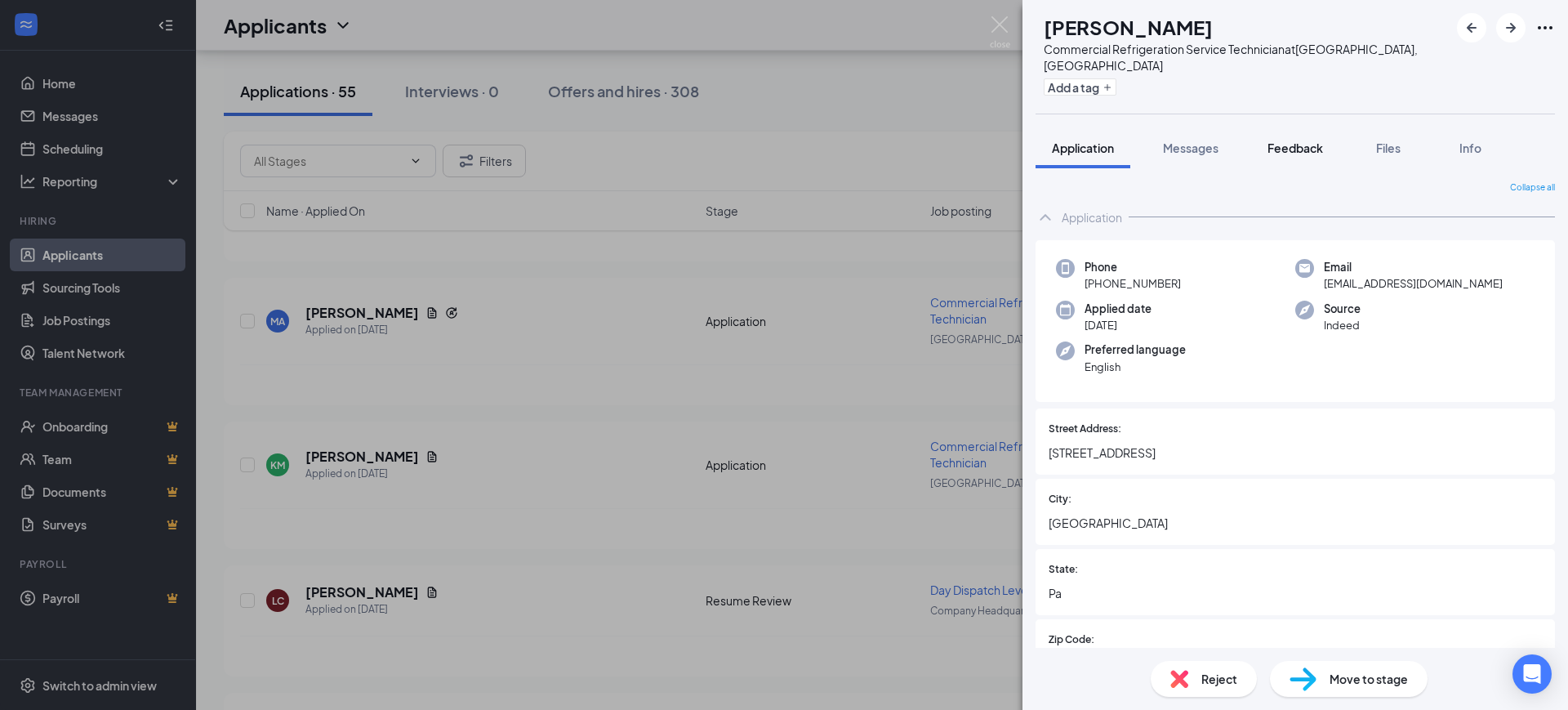
click at [1307, 141] on span "Feedback" at bounding box center [1295, 148] width 55 height 15
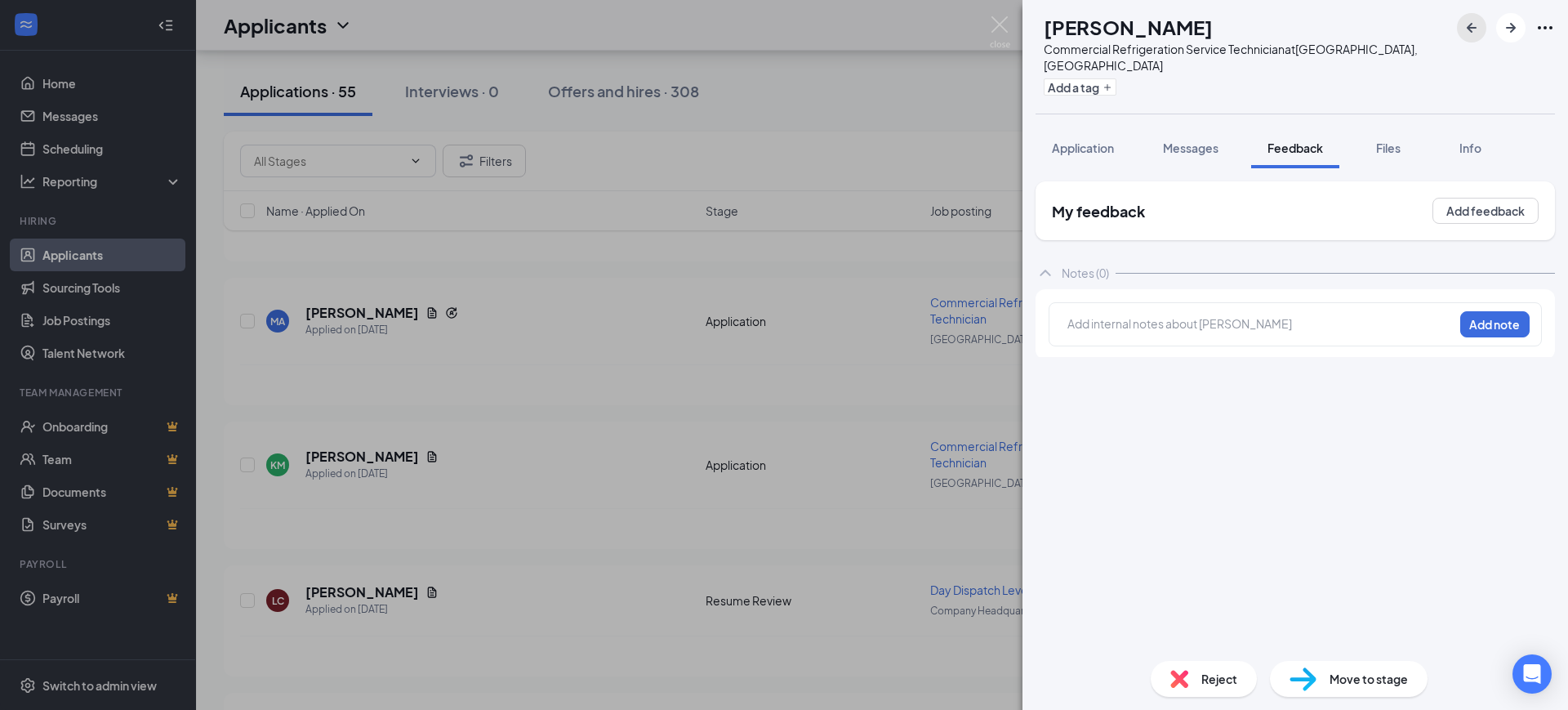
click at [1467, 26] on icon "ArrowLeftNew" at bounding box center [1472, 28] width 20 height 20
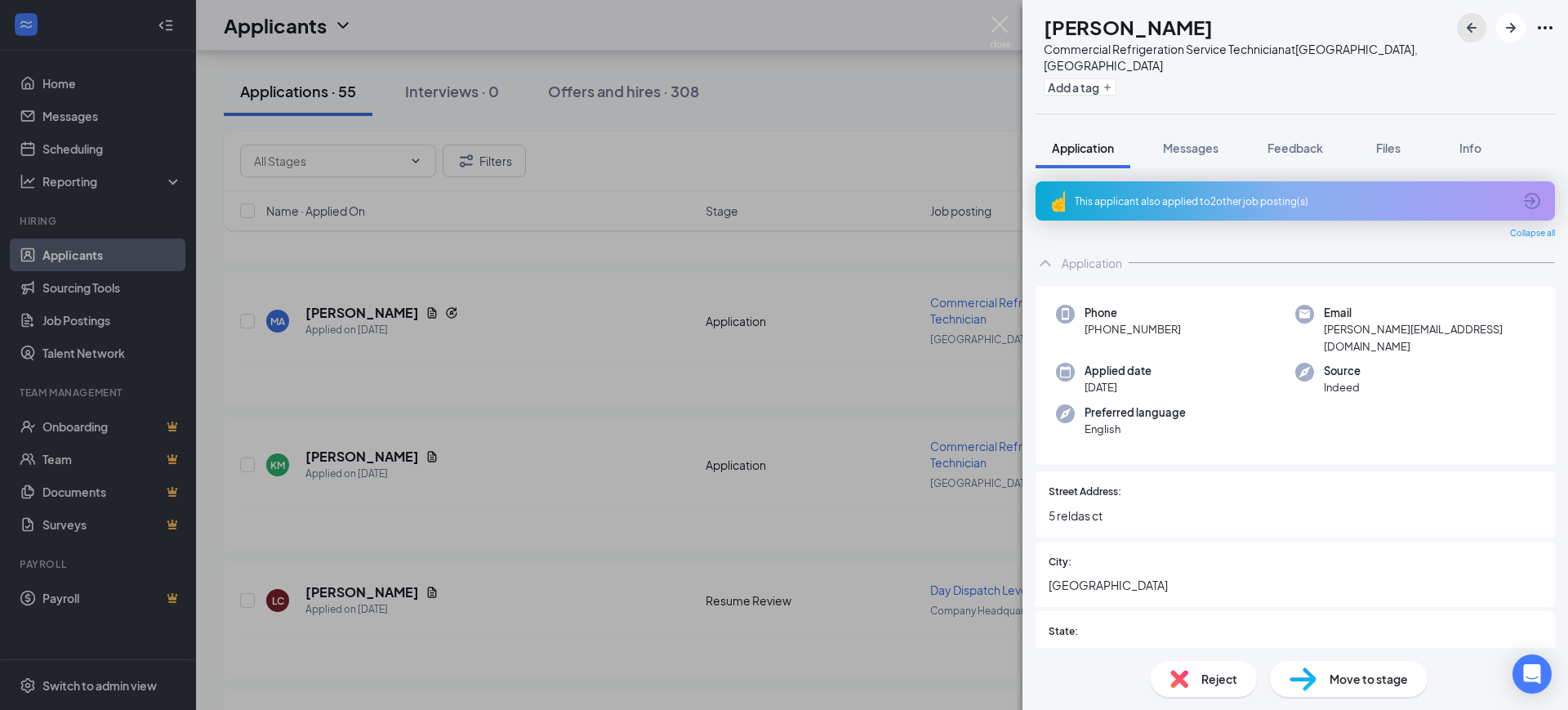
click at [1470, 26] on icon "ArrowLeftNew" at bounding box center [1472, 28] width 10 height 10
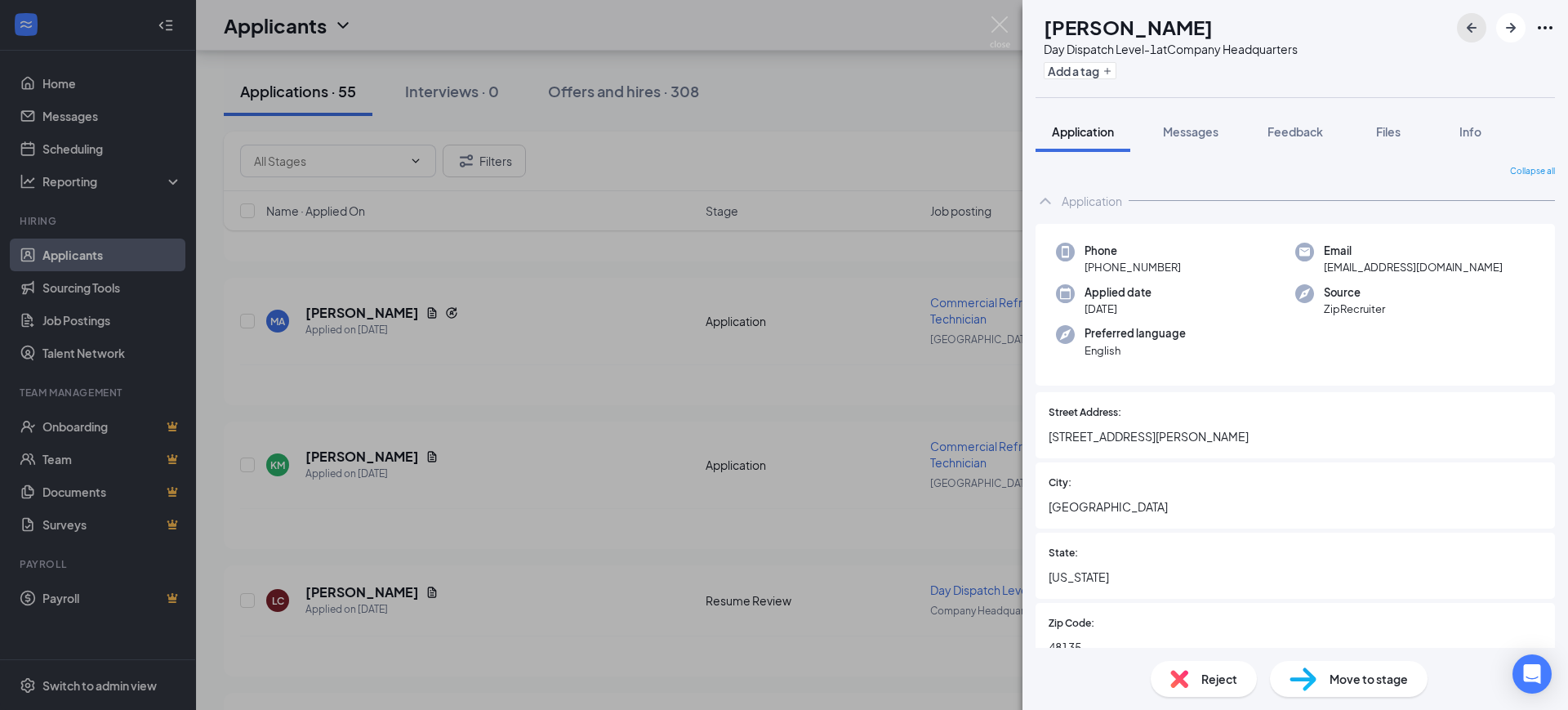
click at [1467, 26] on icon "ArrowLeftNew" at bounding box center [1472, 28] width 20 height 20
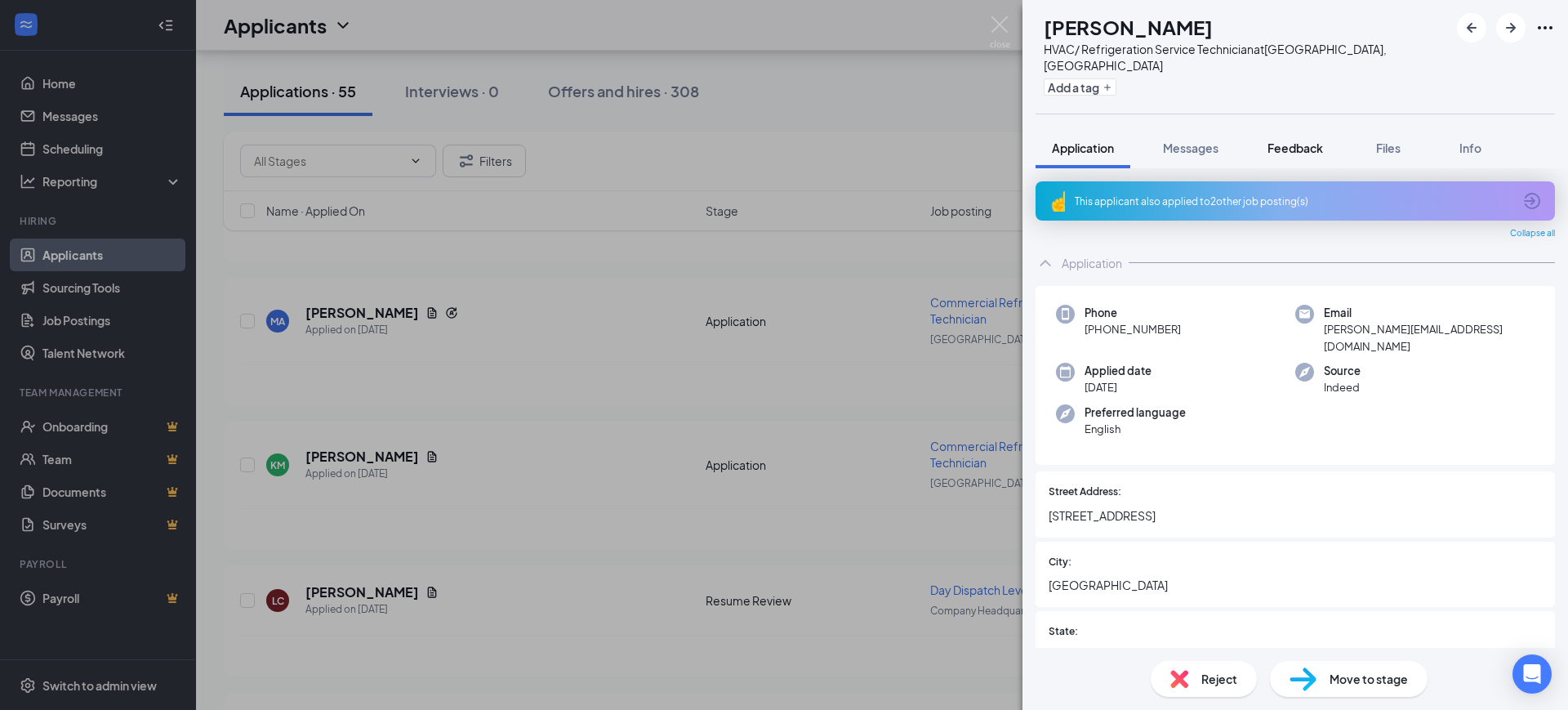
click at [1316, 141] on span "Feedback" at bounding box center [1295, 148] width 55 height 15
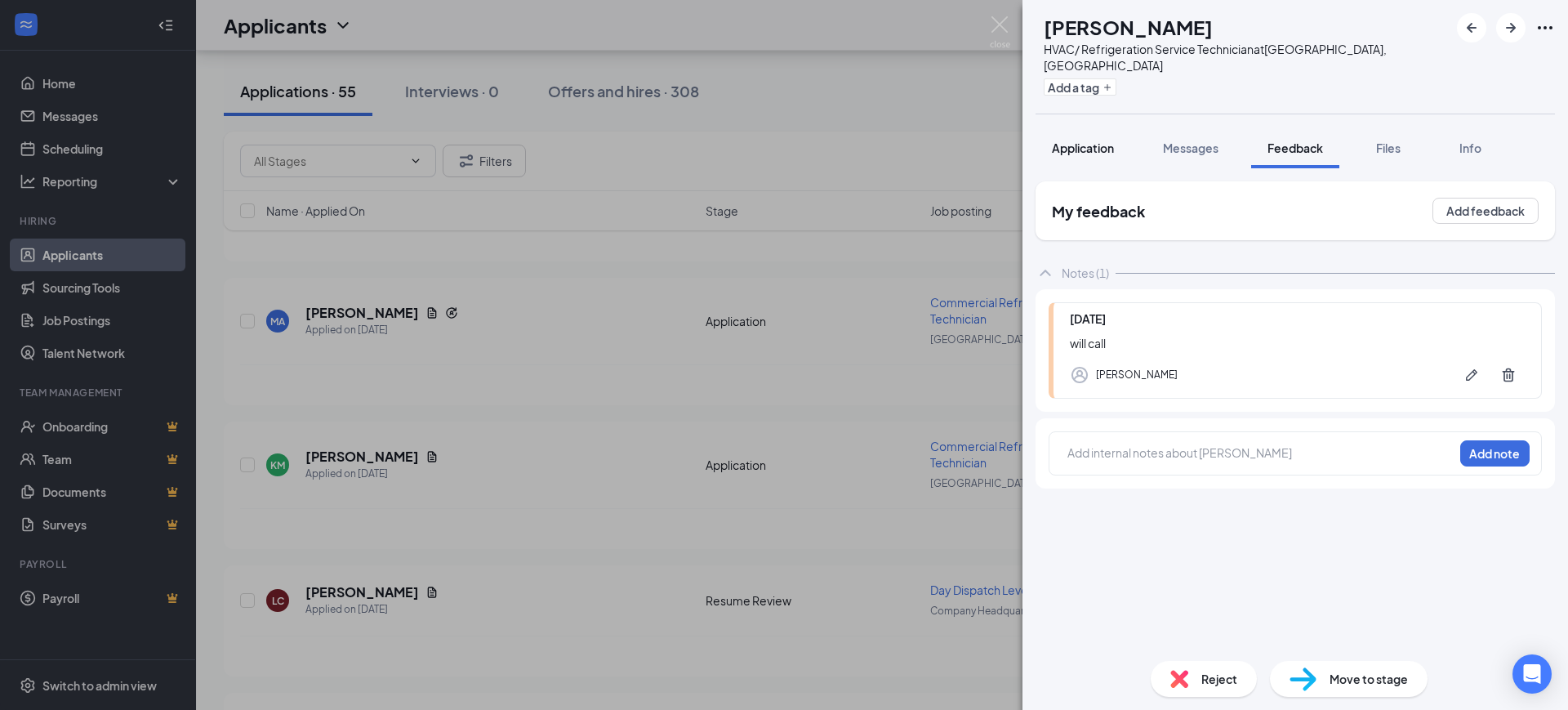
click at [1081, 141] on span "Application" at bounding box center [1082, 148] width 62 height 15
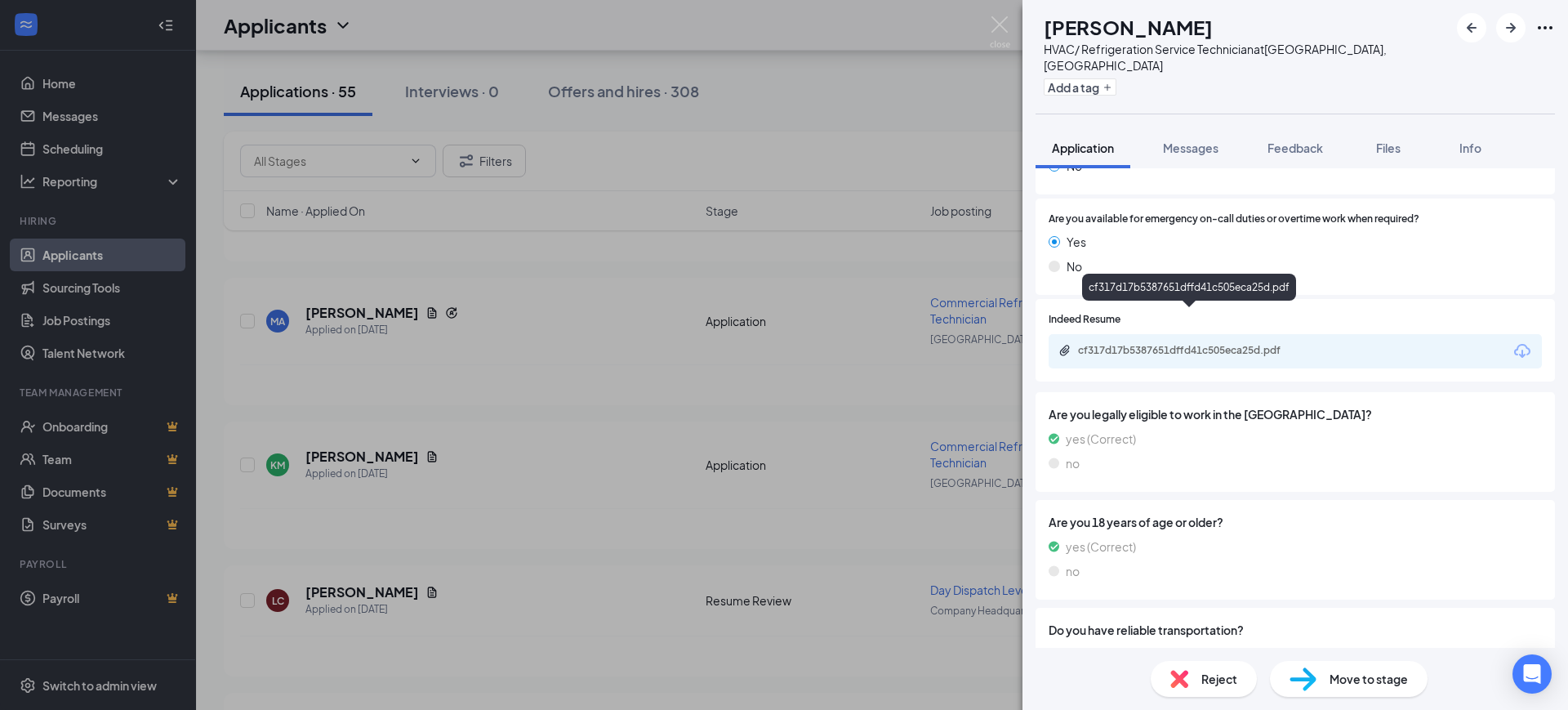
scroll to position [1429, 0]
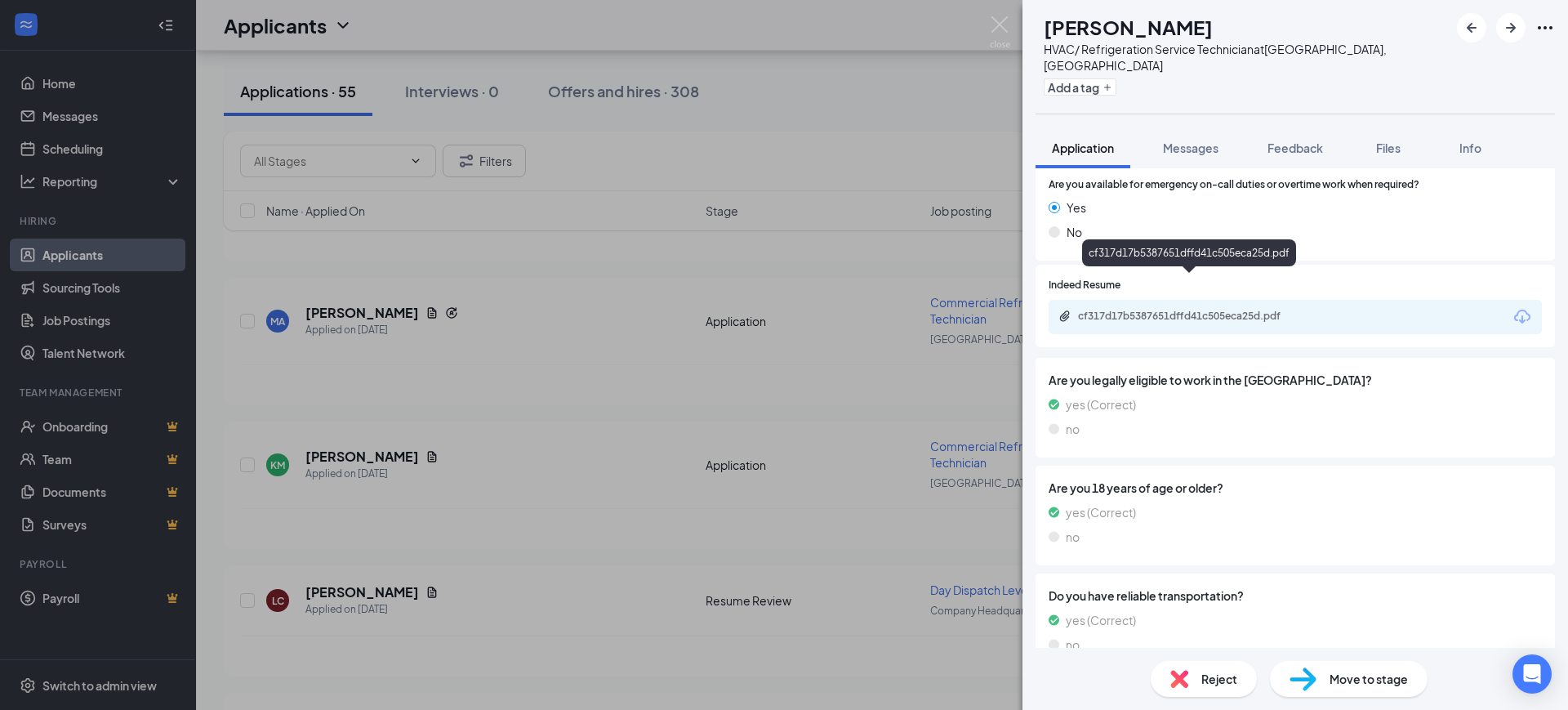
click at [1194, 309] on div "cf317d17b5387651dffd41c505eca25d.pdf" at bounding box center [1192, 316] width 228 height 13
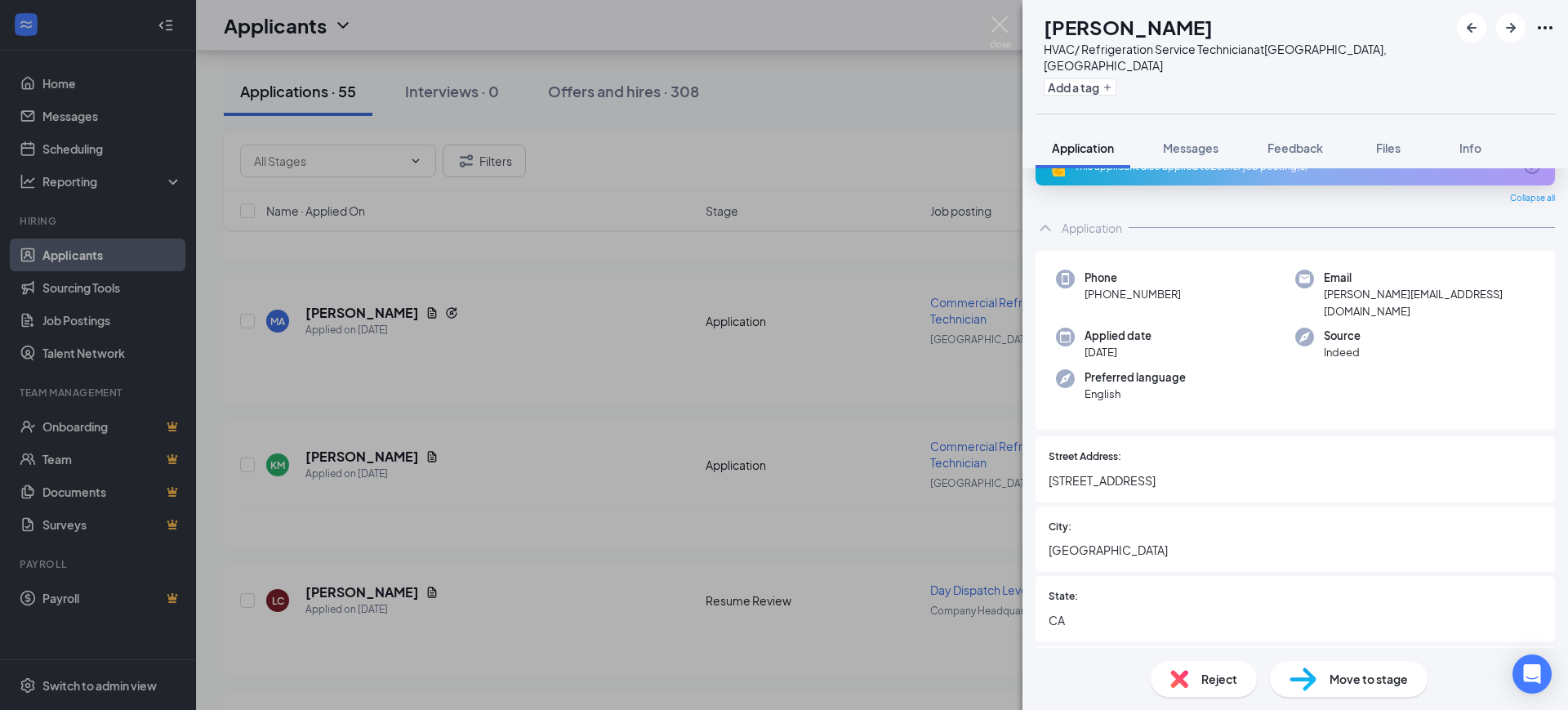
scroll to position [0, 0]
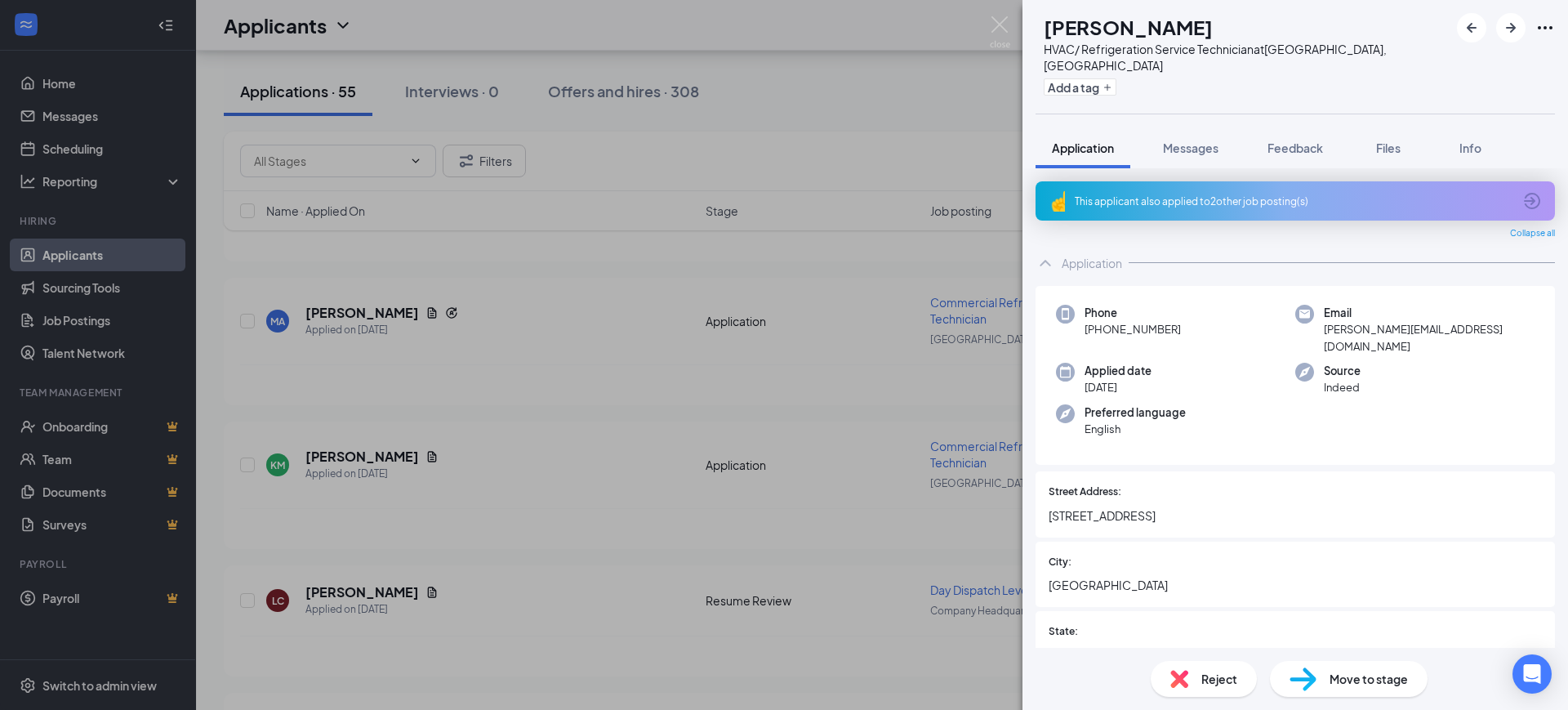
click at [803, 202] on div "PM [PERSON_NAME] HVAC/ Refrigeration Service Technician at [GEOGRAPHIC_DATA], […" at bounding box center [784, 355] width 1568 height 710
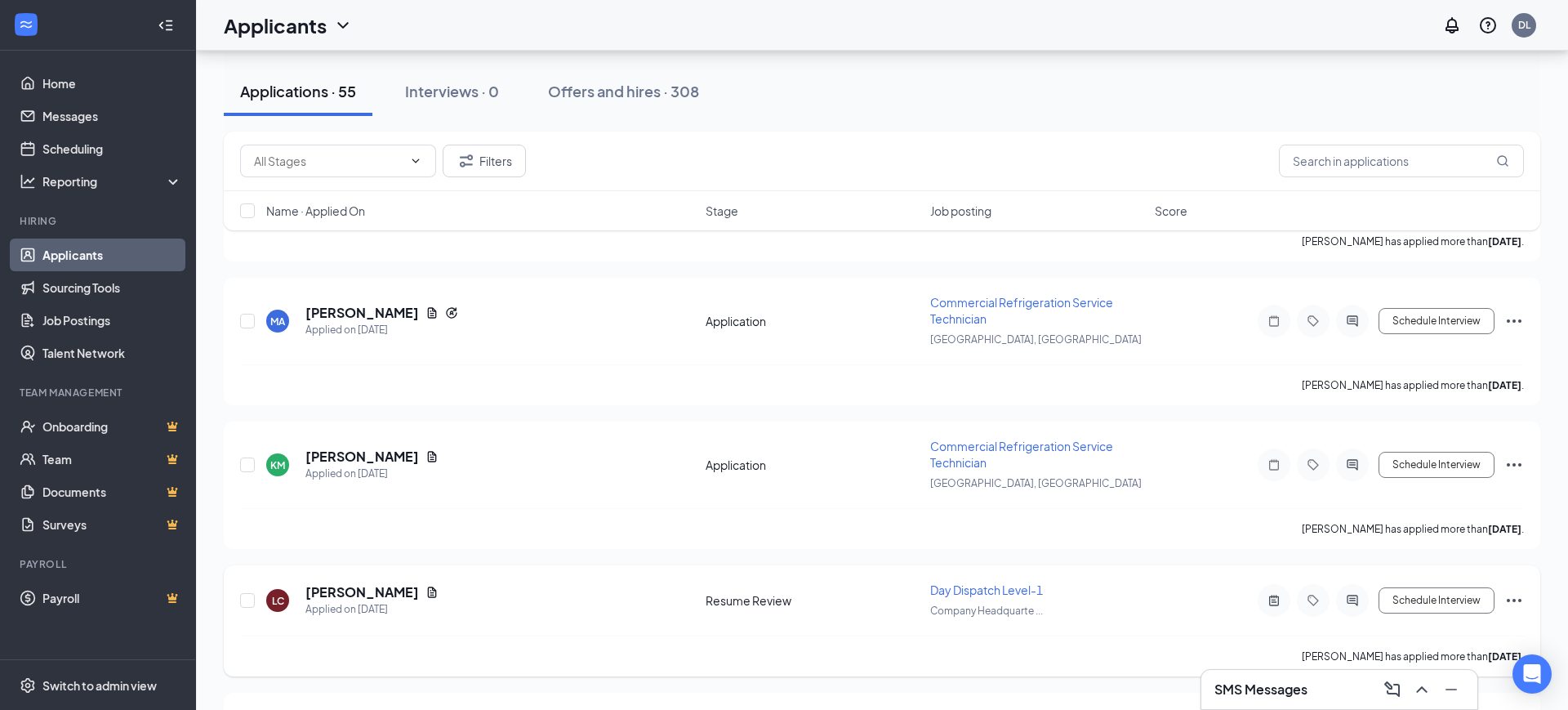
click at [573, 583] on div "LC [PERSON_NAME] Applied on [DATE]" at bounding box center [481, 600] width 429 height 34
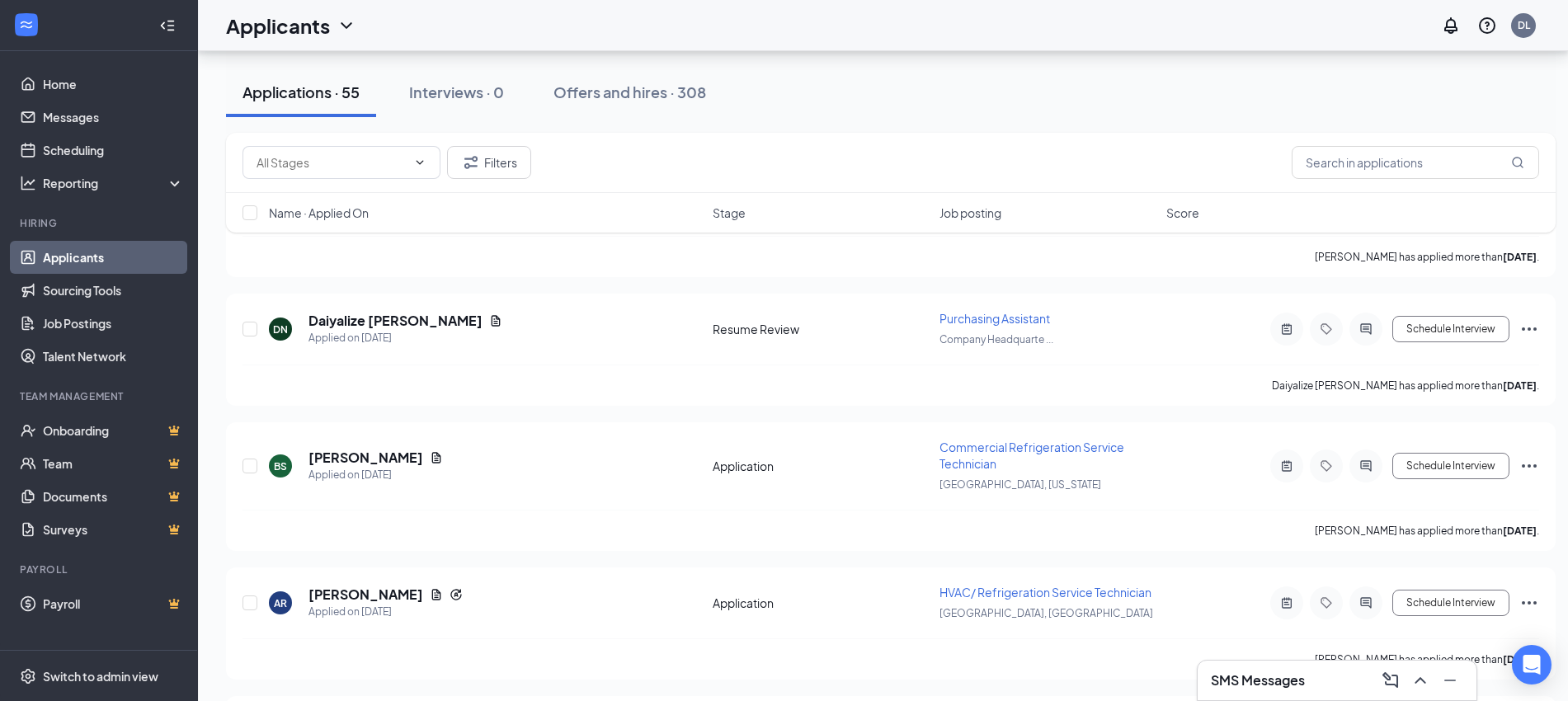
scroll to position [6441, 0]
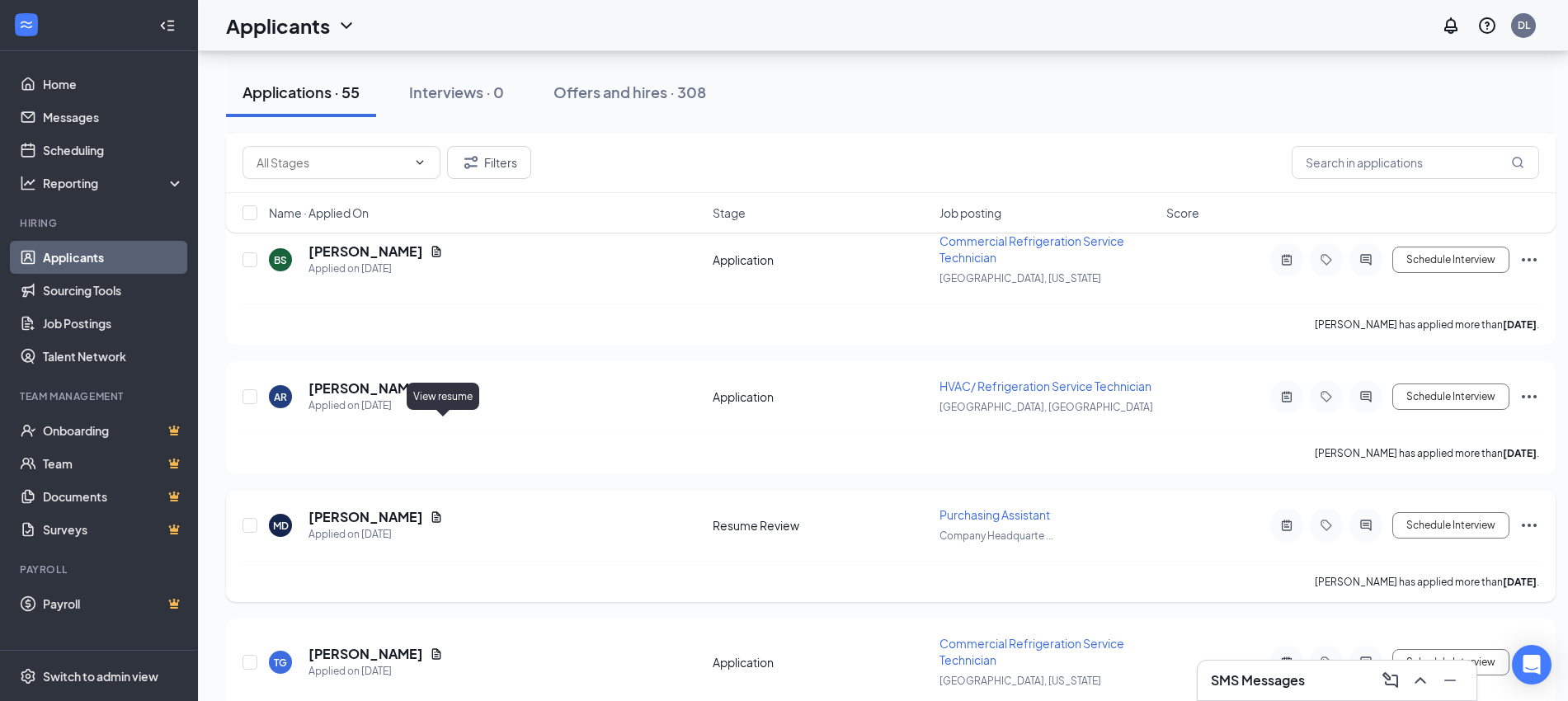
click at [443, 511] on icon "Document" at bounding box center [436, 517] width 13 height 13
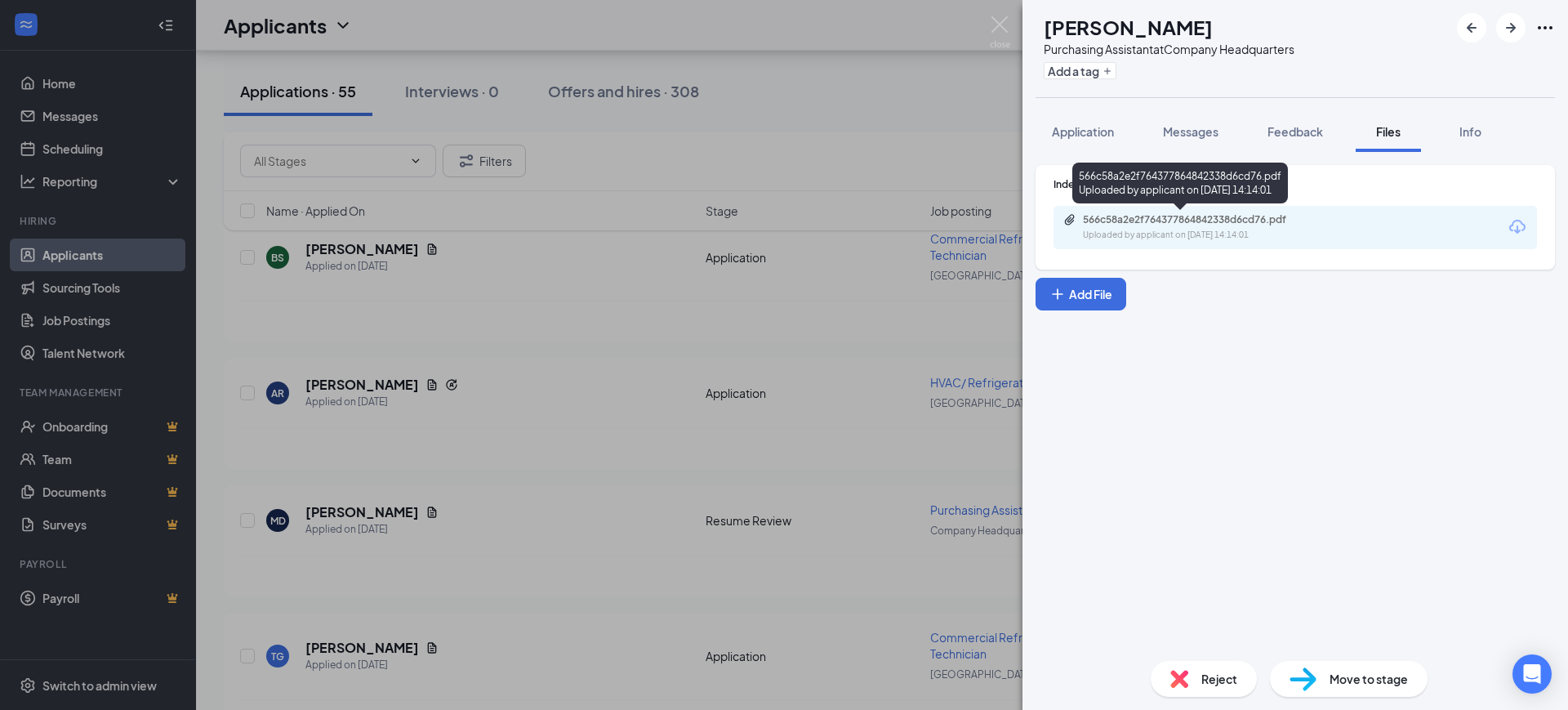
click at [1184, 221] on div "566c58a2e2f764377864842338d6cd76.pdf" at bounding box center [1197, 220] width 228 height 13
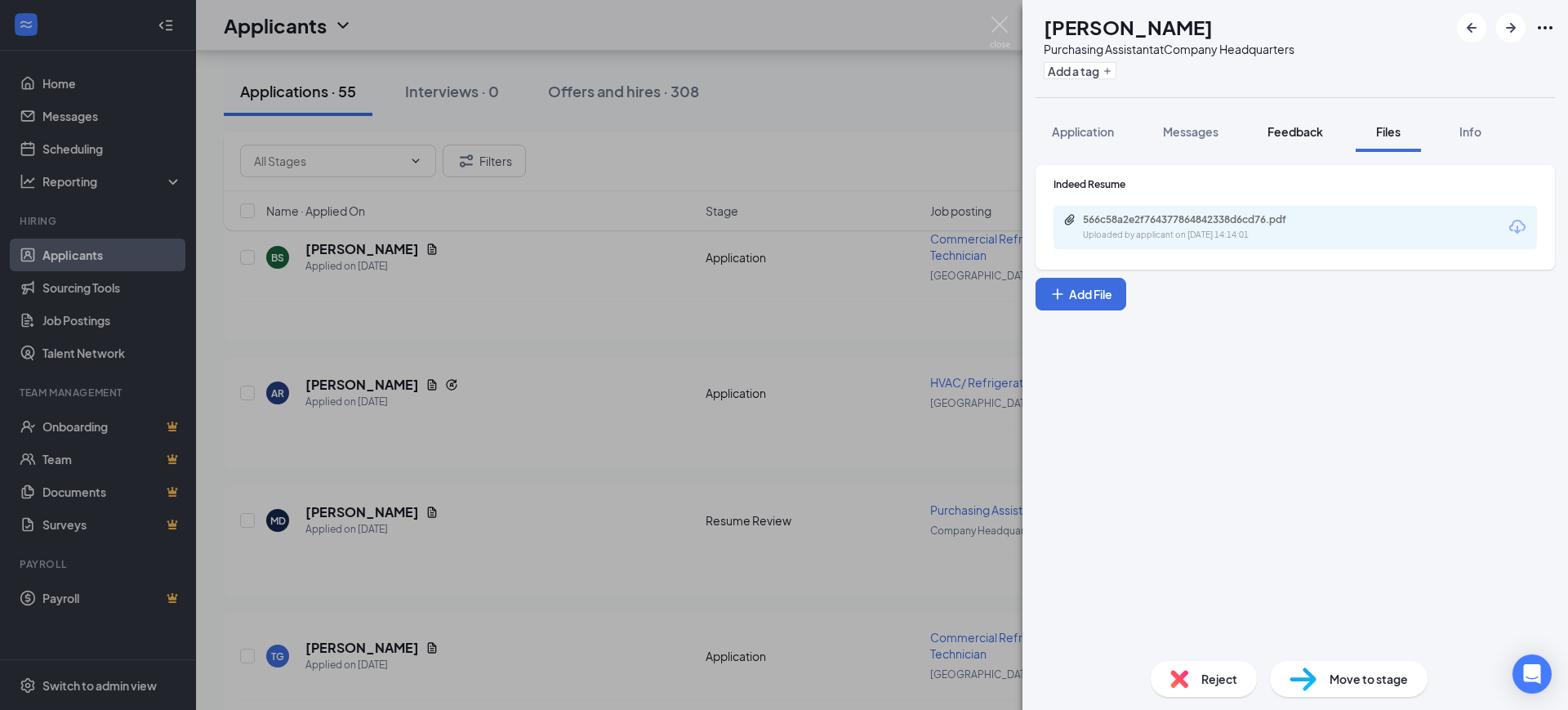
click at [1297, 119] on button "Feedback" at bounding box center [1295, 131] width 89 height 41
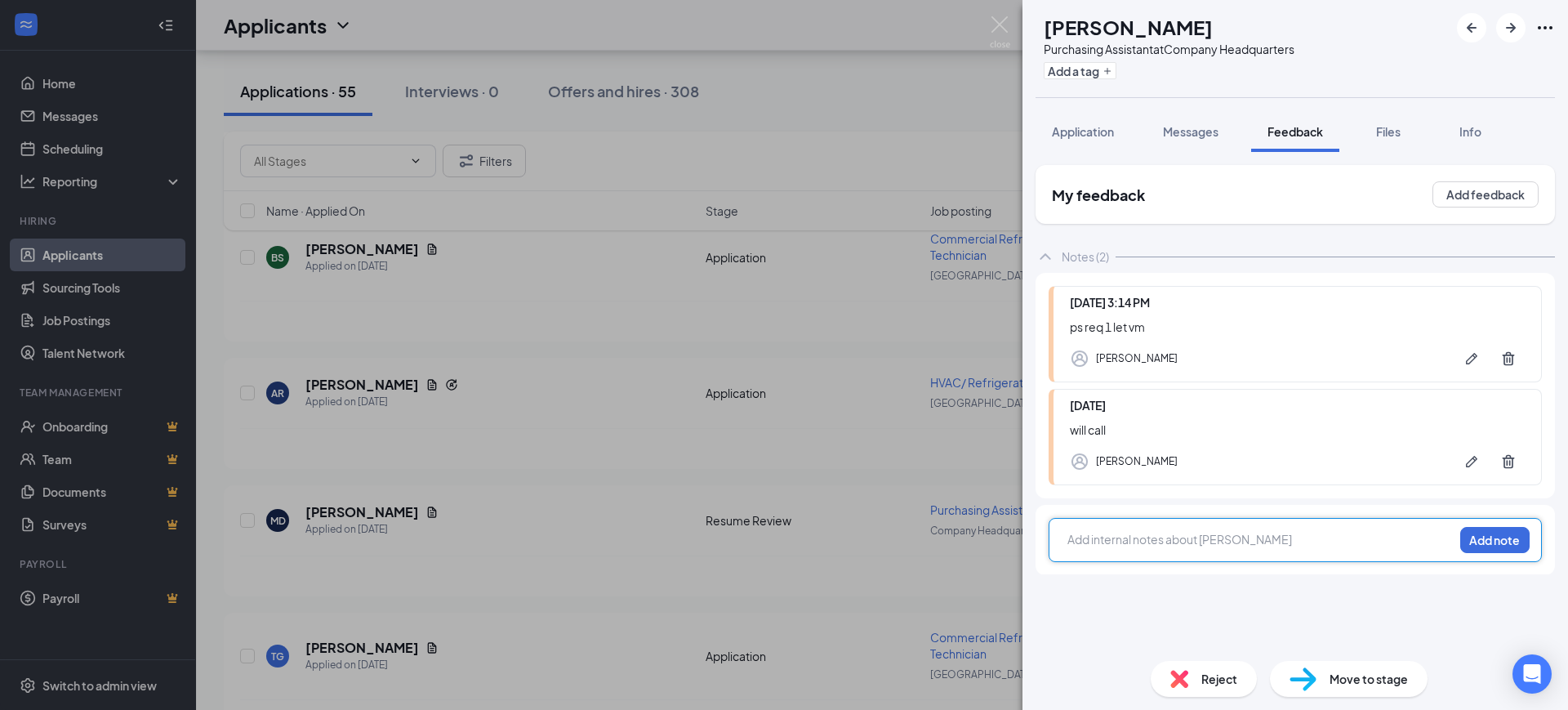
click at [1121, 531] on div at bounding box center [1260, 540] width 385 height 17
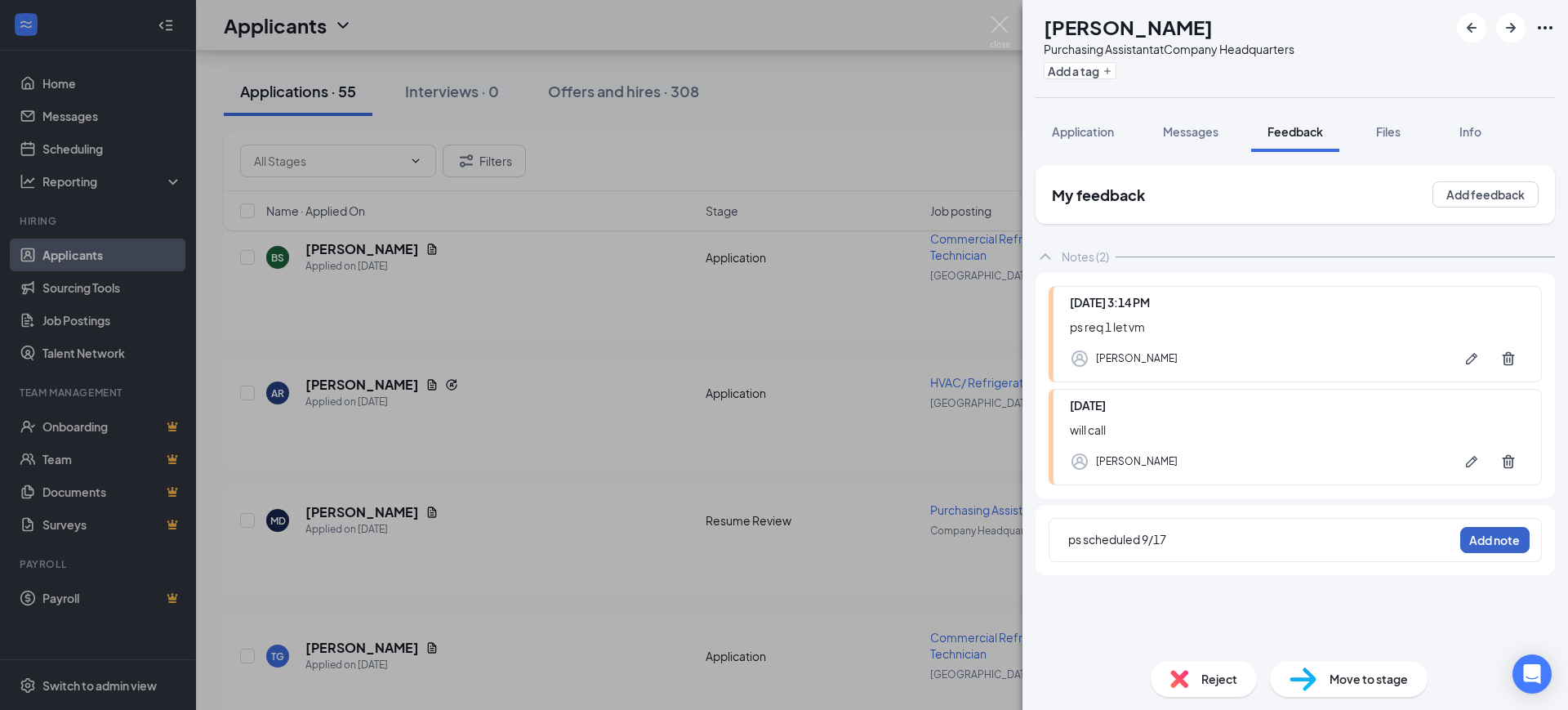
click at [1492, 549] on button "Add note" at bounding box center [1495, 540] width 70 height 26
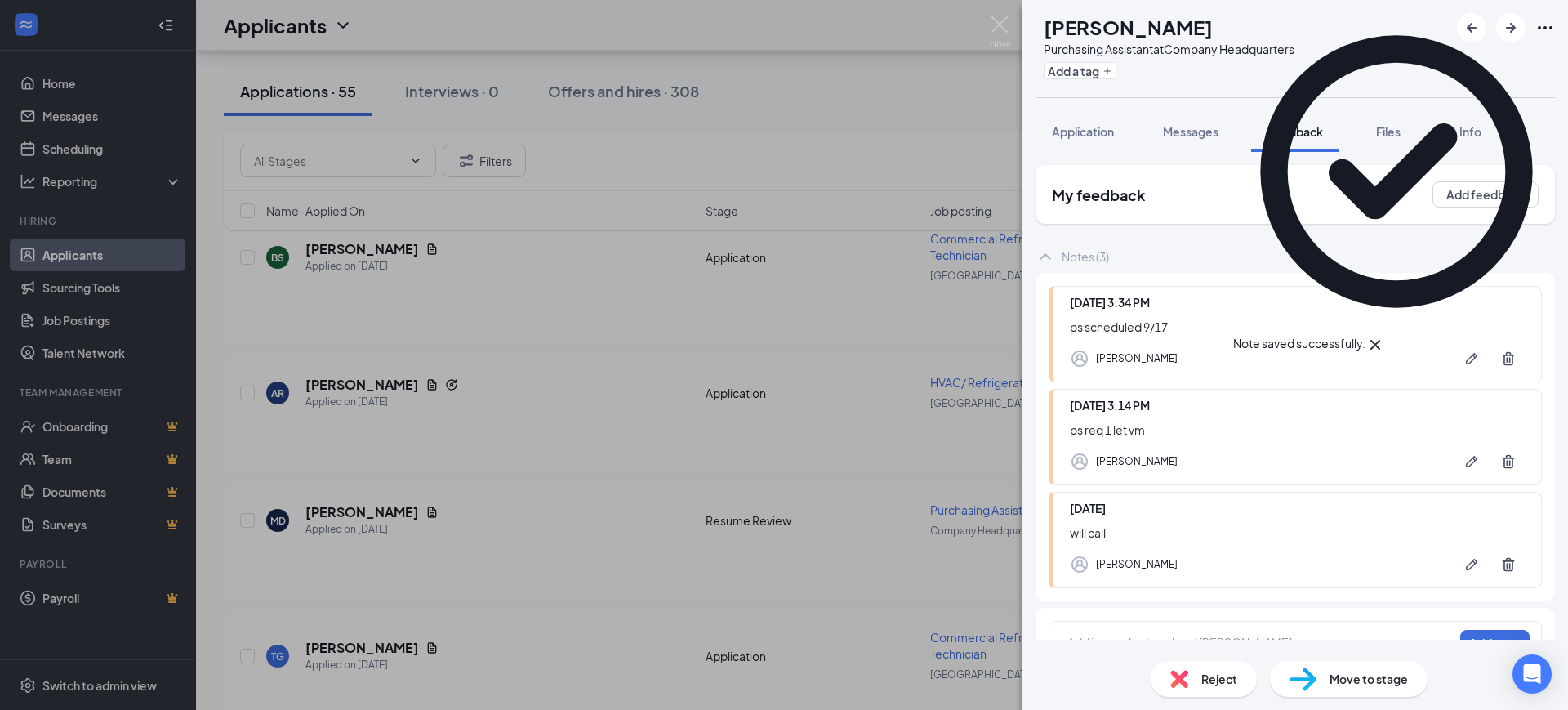
click at [602, 528] on div "MD [PERSON_NAME] Purchasing Assistant at Company Headquarters Add a tag Applica…" at bounding box center [784, 355] width 1568 height 710
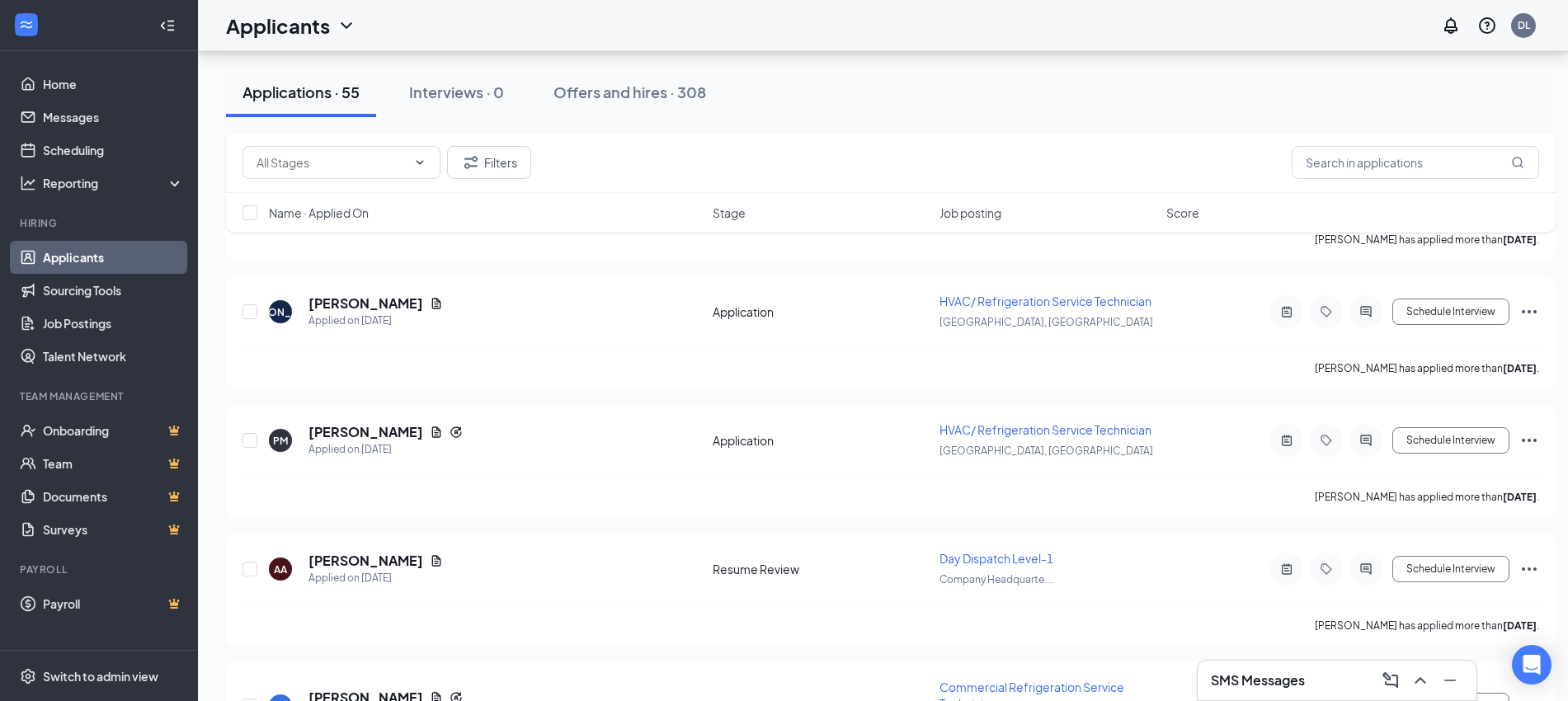
scroll to position [4998, 0]
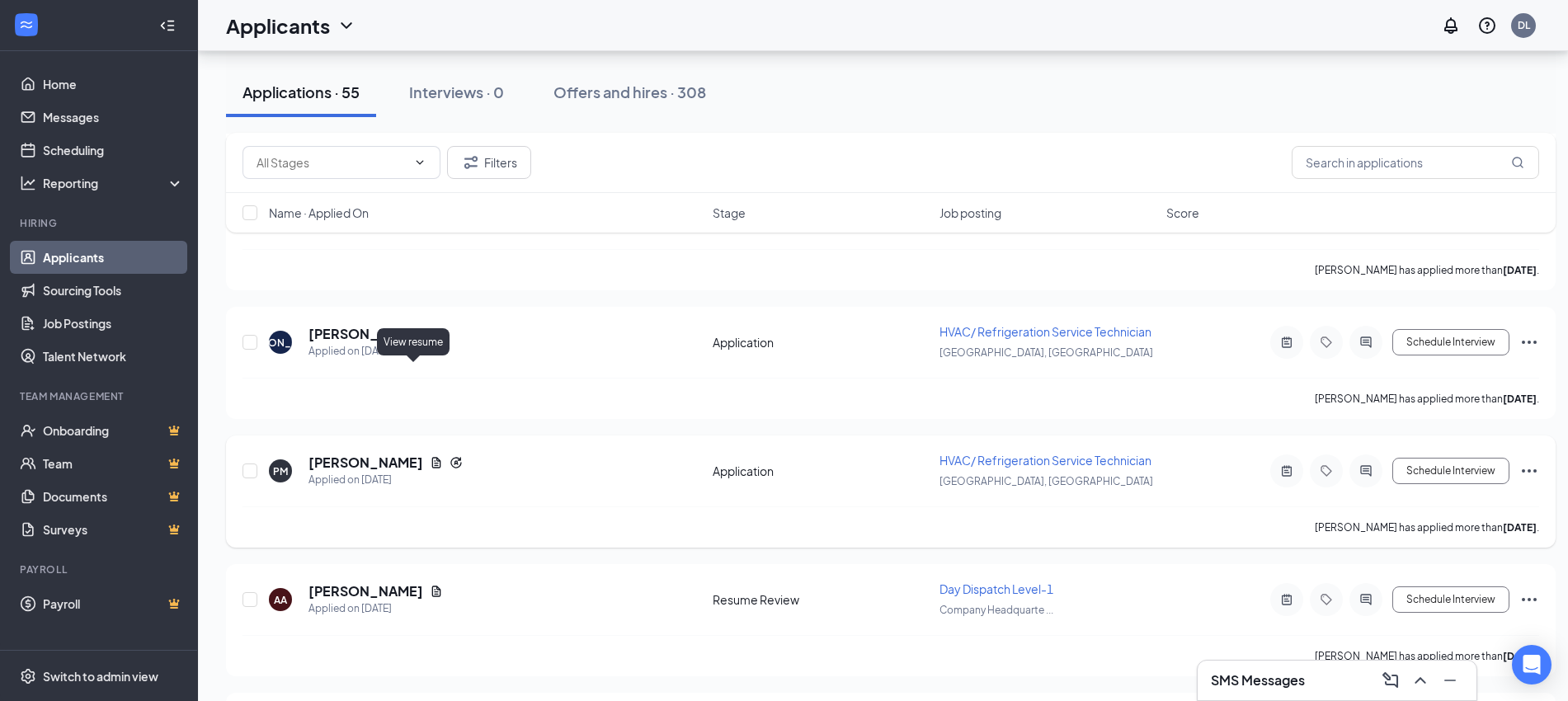
click at [430, 456] on icon "Document" at bounding box center [436, 463] width 13 height 13
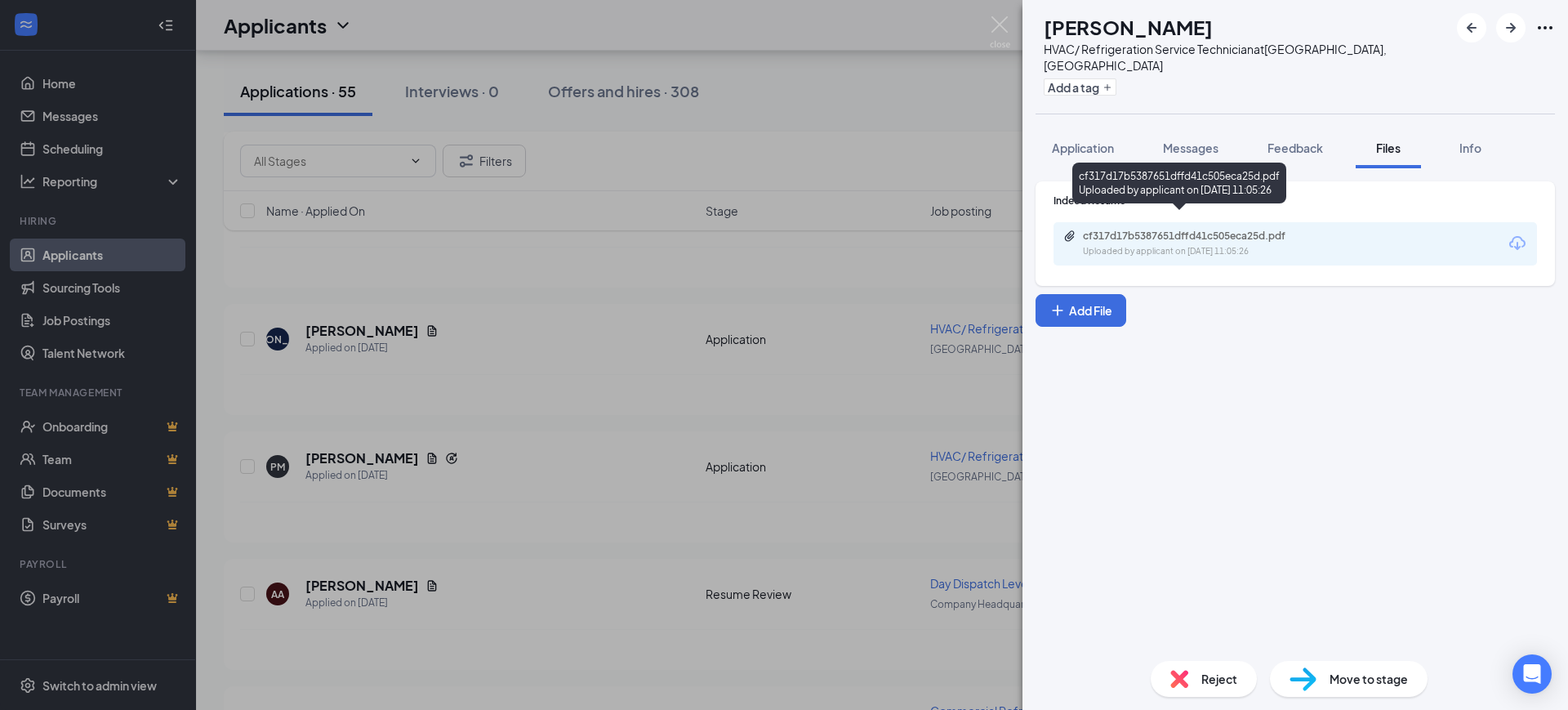
click at [1139, 245] on div "Uploaded by applicant on [DATE] 11:05:26" at bounding box center [1206, 252] width 245 height 13
click at [1316, 141] on span "Feedback" at bounding box center [1295, 148] width 55 height 15
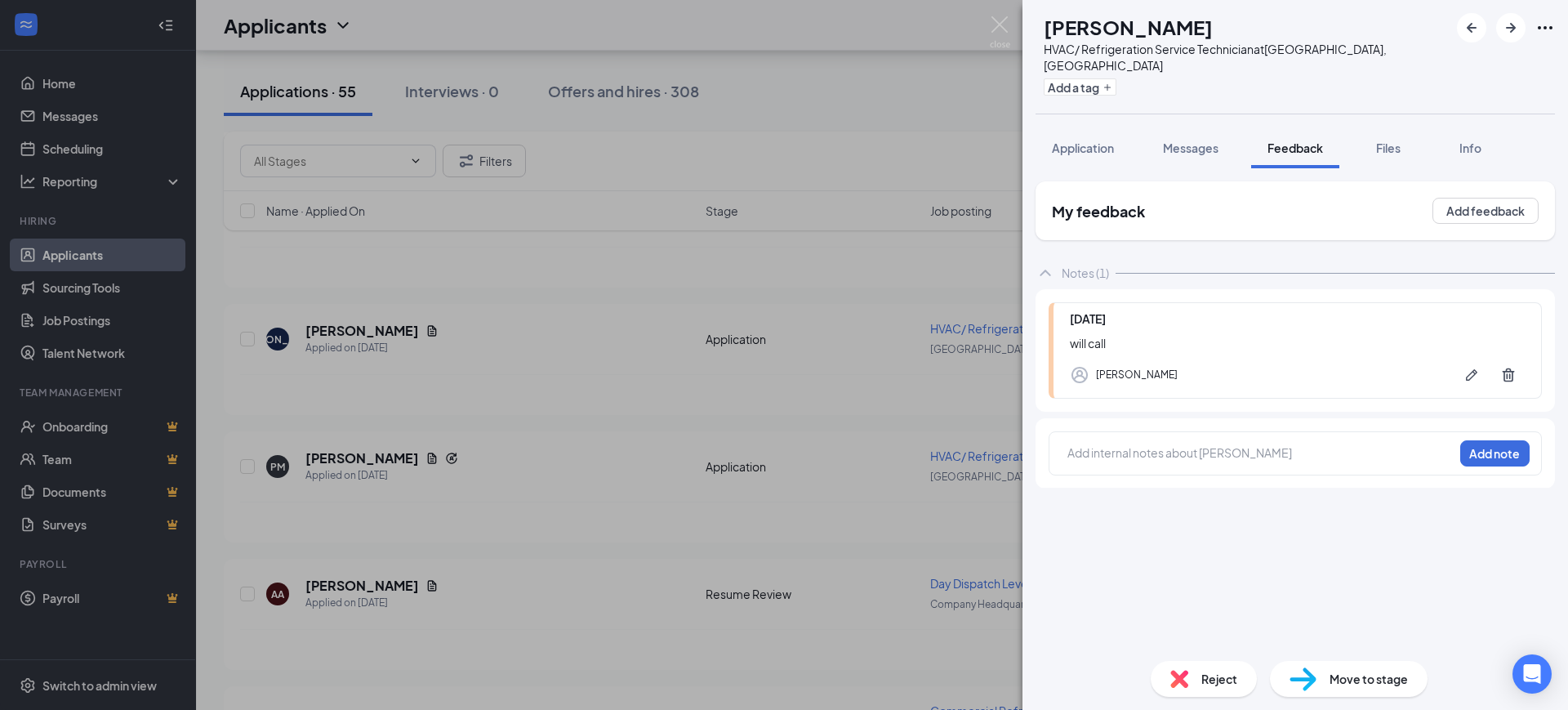
click at [1129, 431] on div "Add internal notes about [PERSON_NAME] Add note" at bounding box center [1295, 453] width 493 height 44
click at [1138, 453] on div "Add internal notes about [PERSON_NAME] Add note" at bounding box center [1295, 453] width 493 height 44
click at [1134, 444] on div at bounding box center [1260, 453] width 385 height 17
click at [1484, 440] on button "Add note" at bounding box center [1495, 453] width 70 height 26
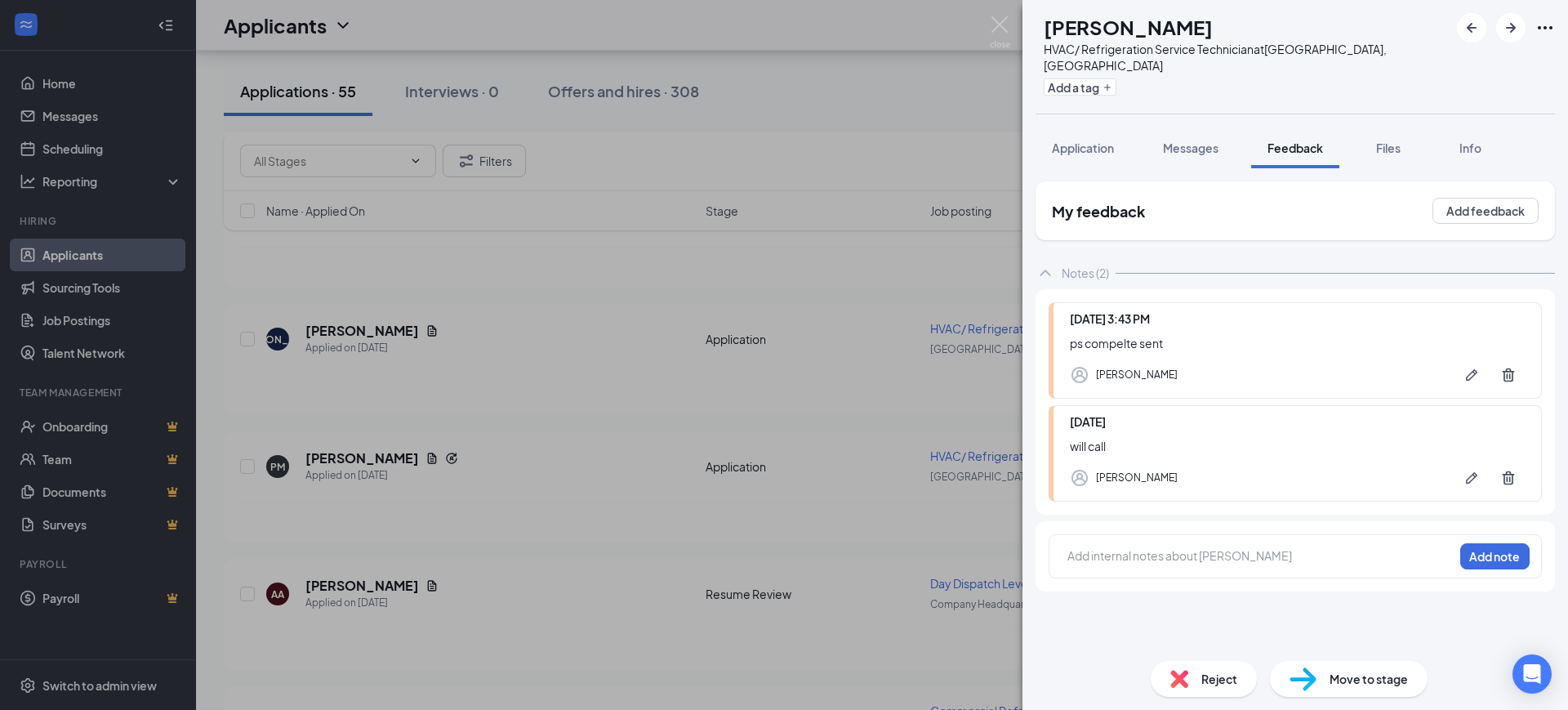
click at [845, 497] on div "PM [PERSON_NAME] HVAC/ Refrigeration Service Technician at [GEOGRAPHIC_DATA], […" at bounding box center [784, 355] width 1568 height 710
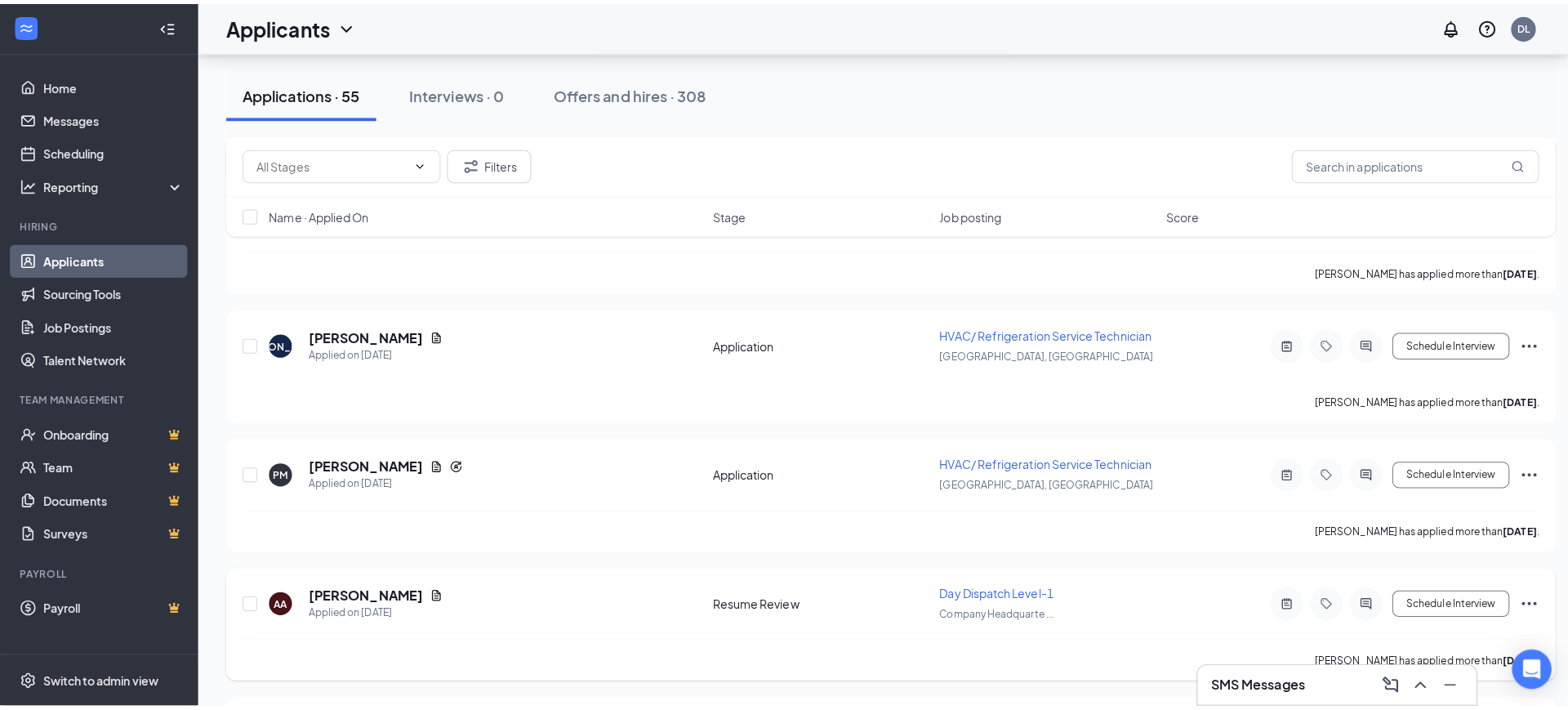
scroll to position [4746, 0]
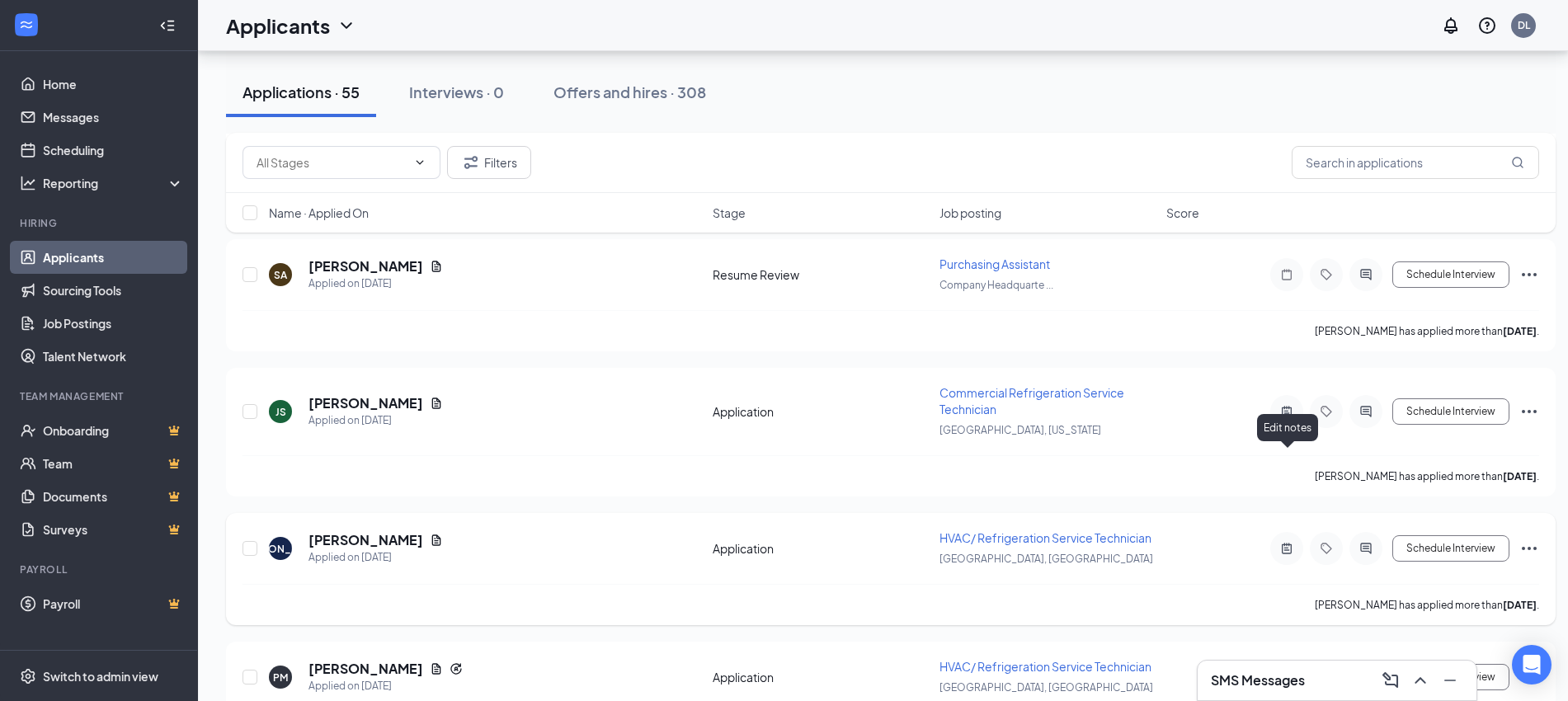
click at [1285, 542] on icon "ActiveNote" at bounding box center [1287, 547] width 10 height 11
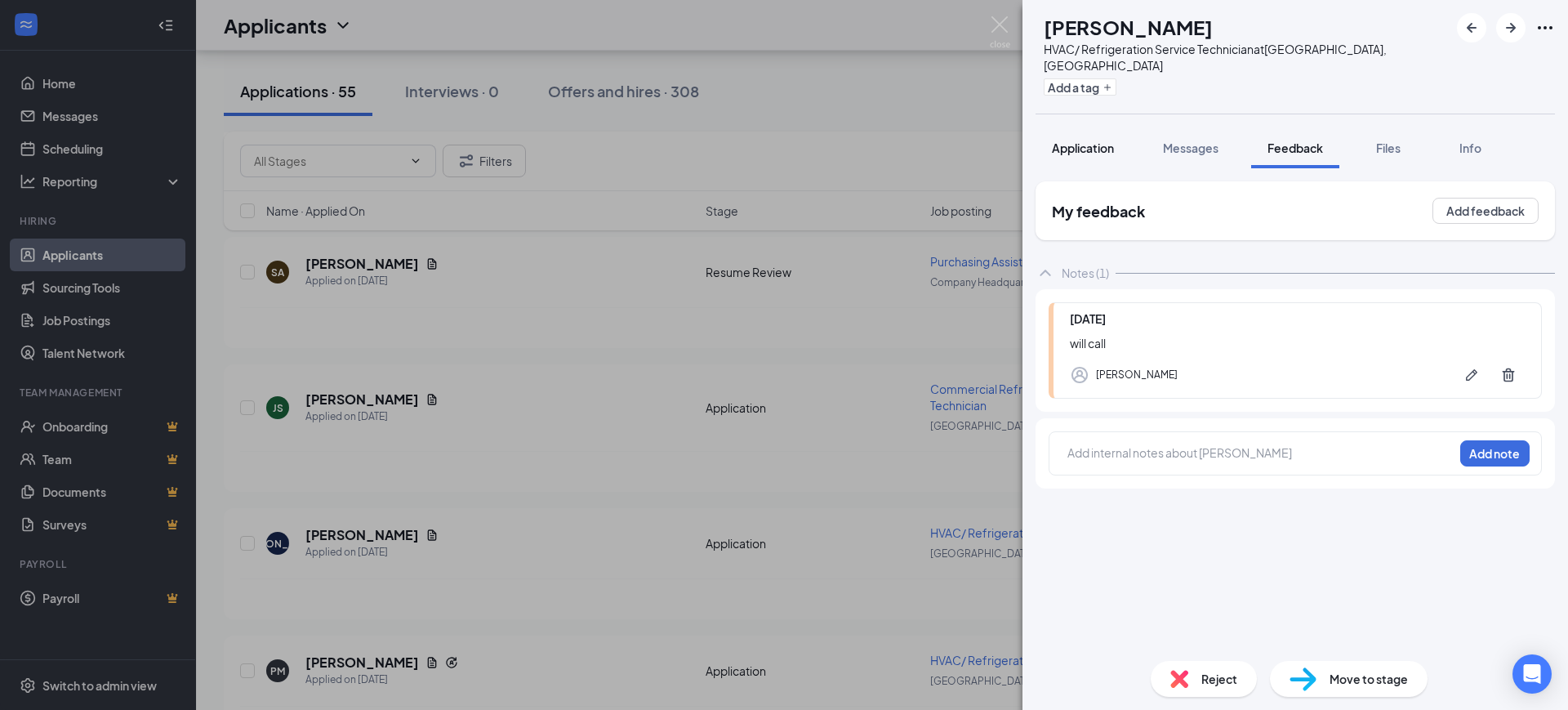
click at [1091, 140] on button "Application" at bounding box center [1083, 147] width 94 height 41
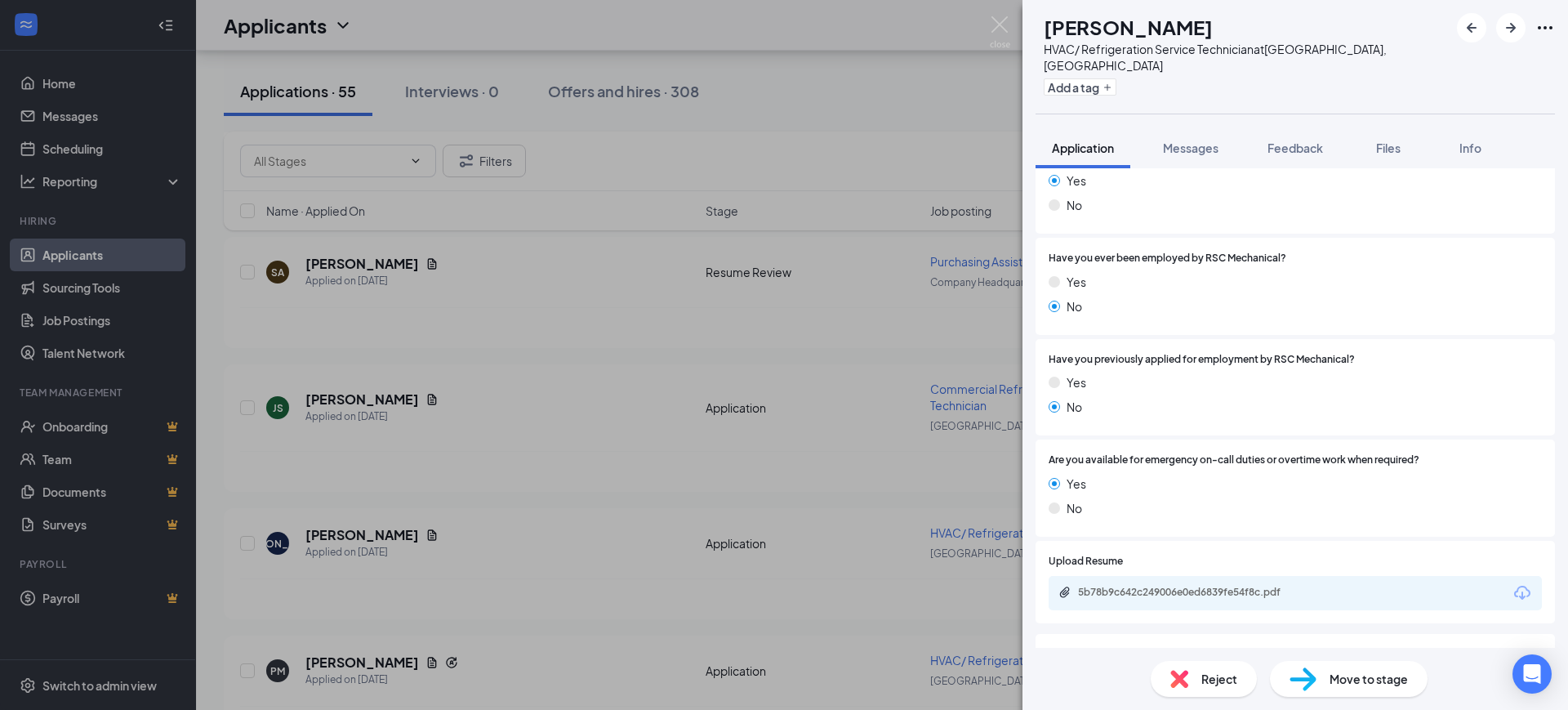
scroll to position [1226, 0]
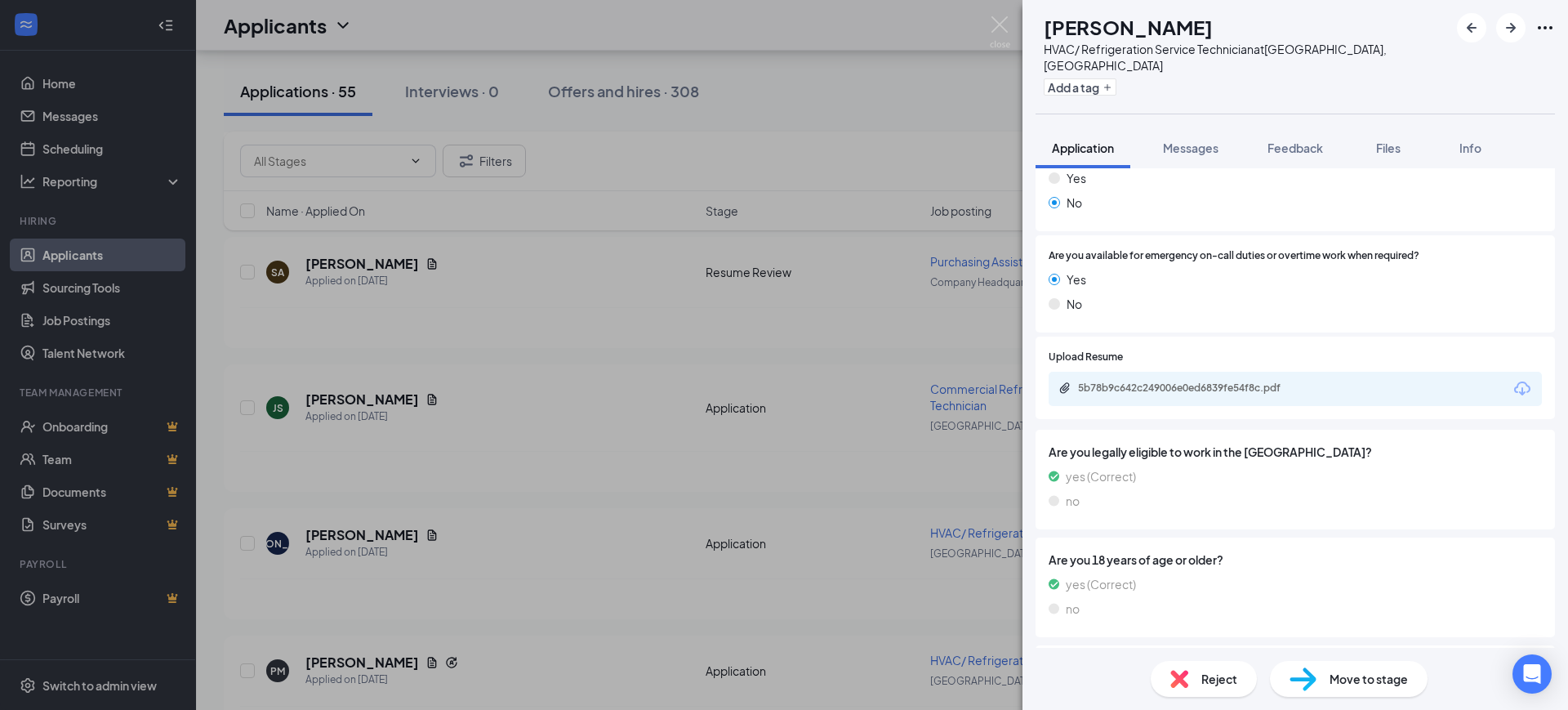
click at [1209, 381] on div "5b78b9c642c249006e0ed6839fe54f8c.pdf" at bounding box center [1295, 388] width 493 height 34
click at [1204, 381] on div "5b78b9c642c249006e0ed6839fe54f8c.pdf" at bounding box center [1192, 388] width 228 height 13
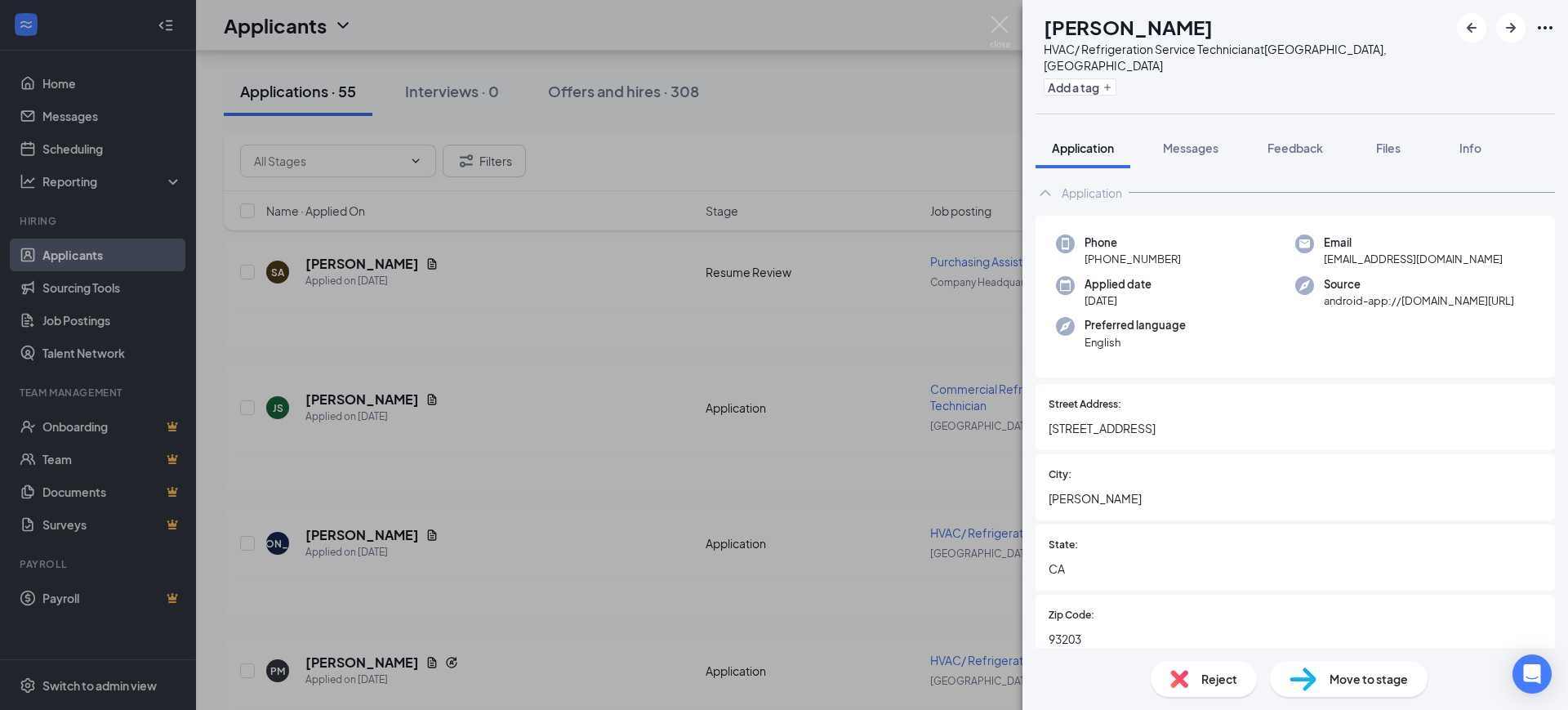
scroll to position [0, 0]
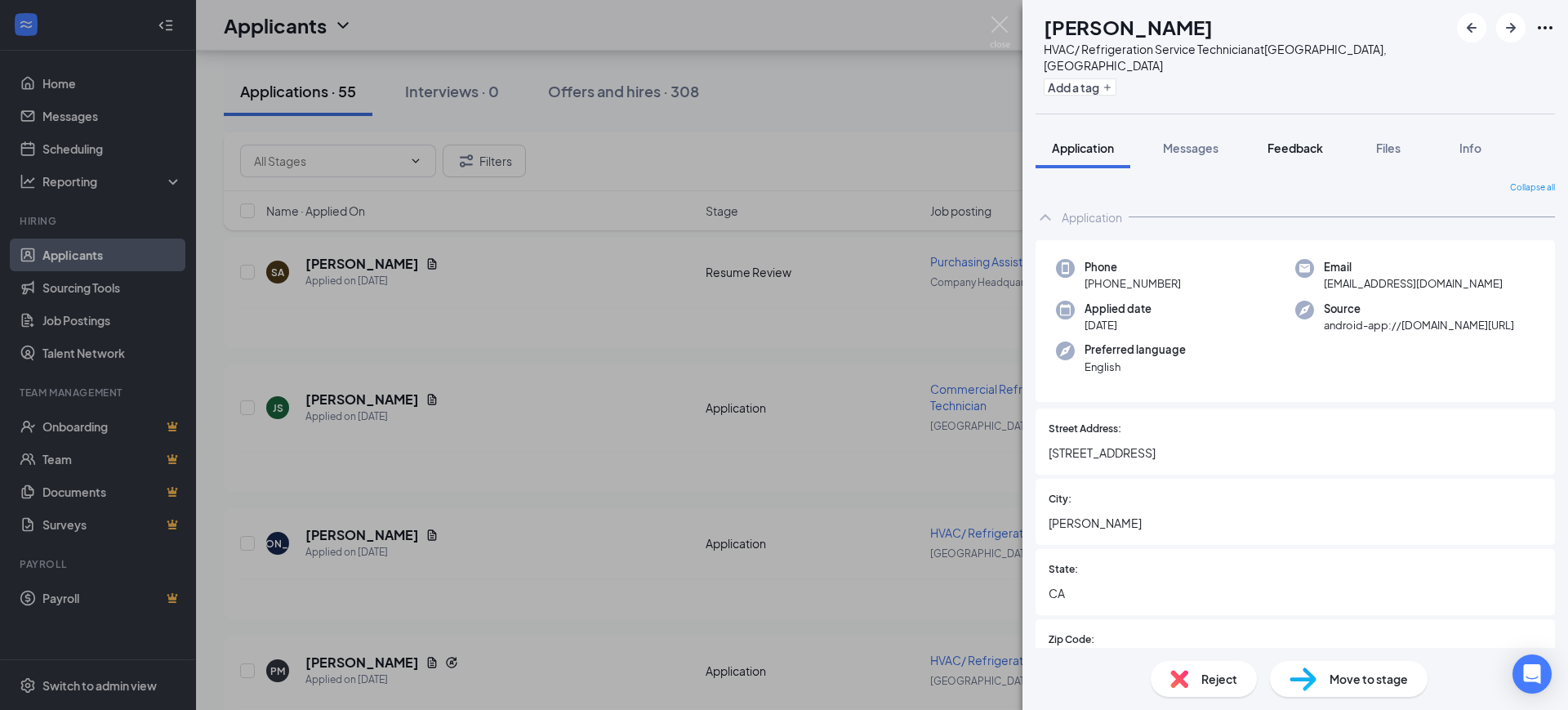
click at [1296, 141] on span "Feedback" at bounding box center [1295, 148] width 55 height 15
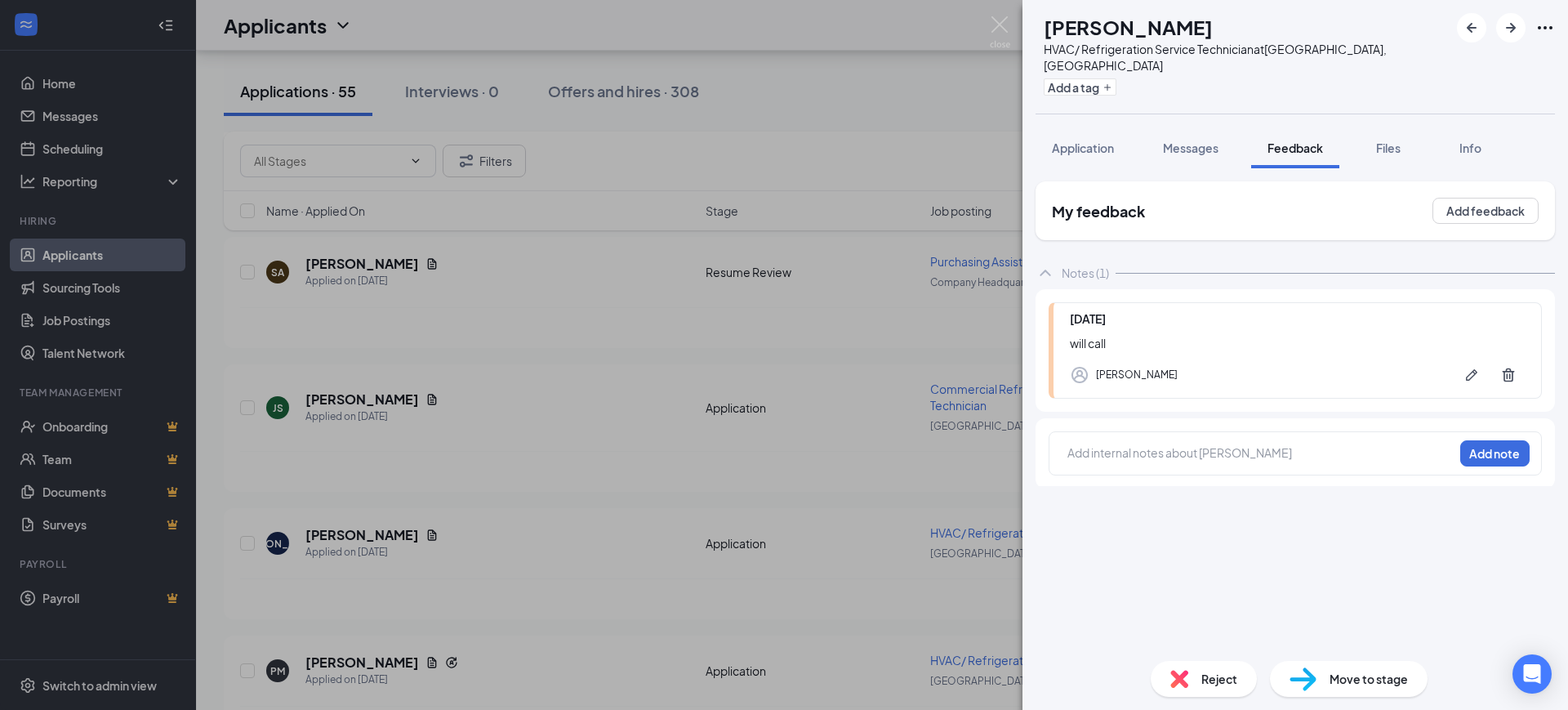
click at [1162, 444] on div at bounding box center [1260, 453] width 385 height 17
click at [1487, 440] on button "Add note" at bounding box center [1495, 453] width 70 height 26
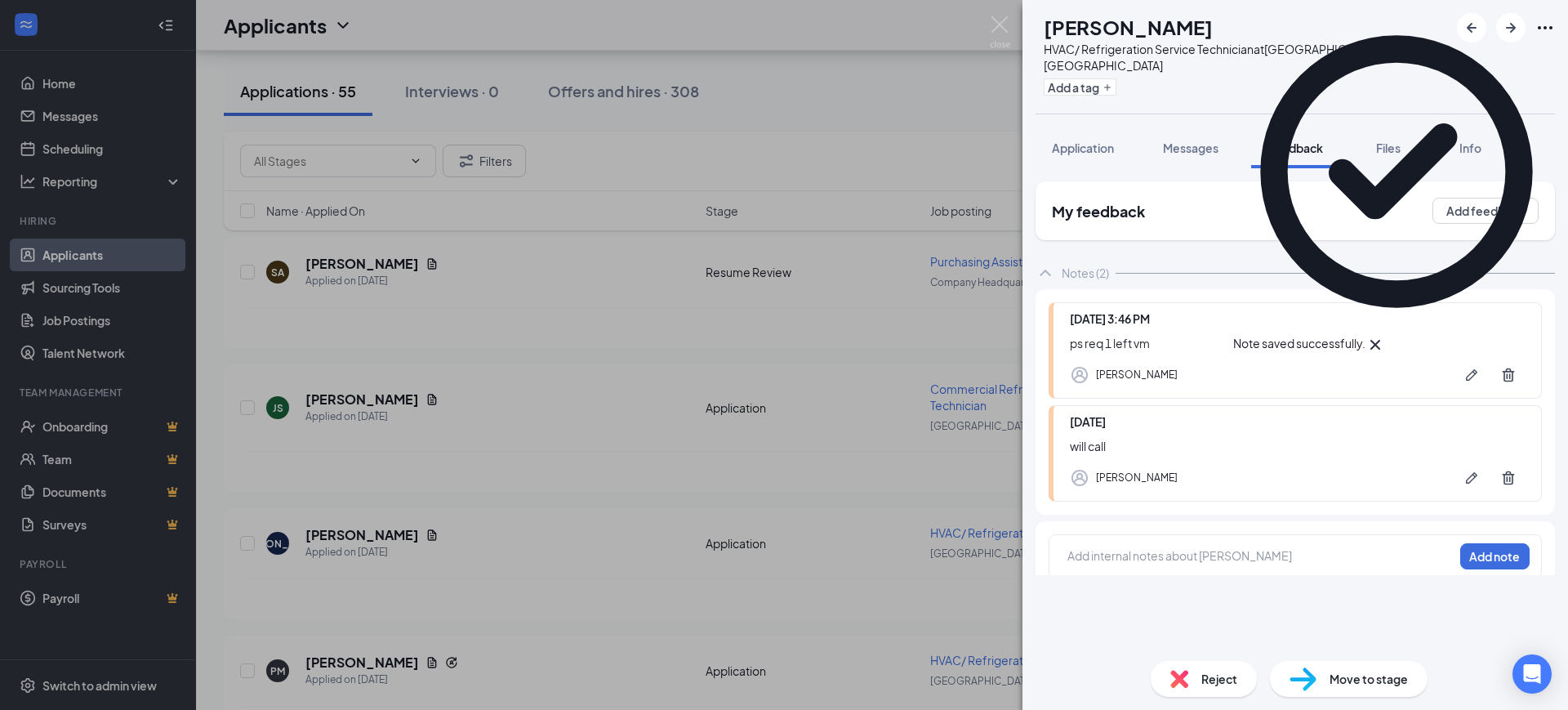
click at [899, 507] on div "JA [PERSON_NAME] HVAC/ Refrigeration Service Technician at [GEOGRAPHIC_DATA], […" at bounding box center [784, 355] width 1568 height 710
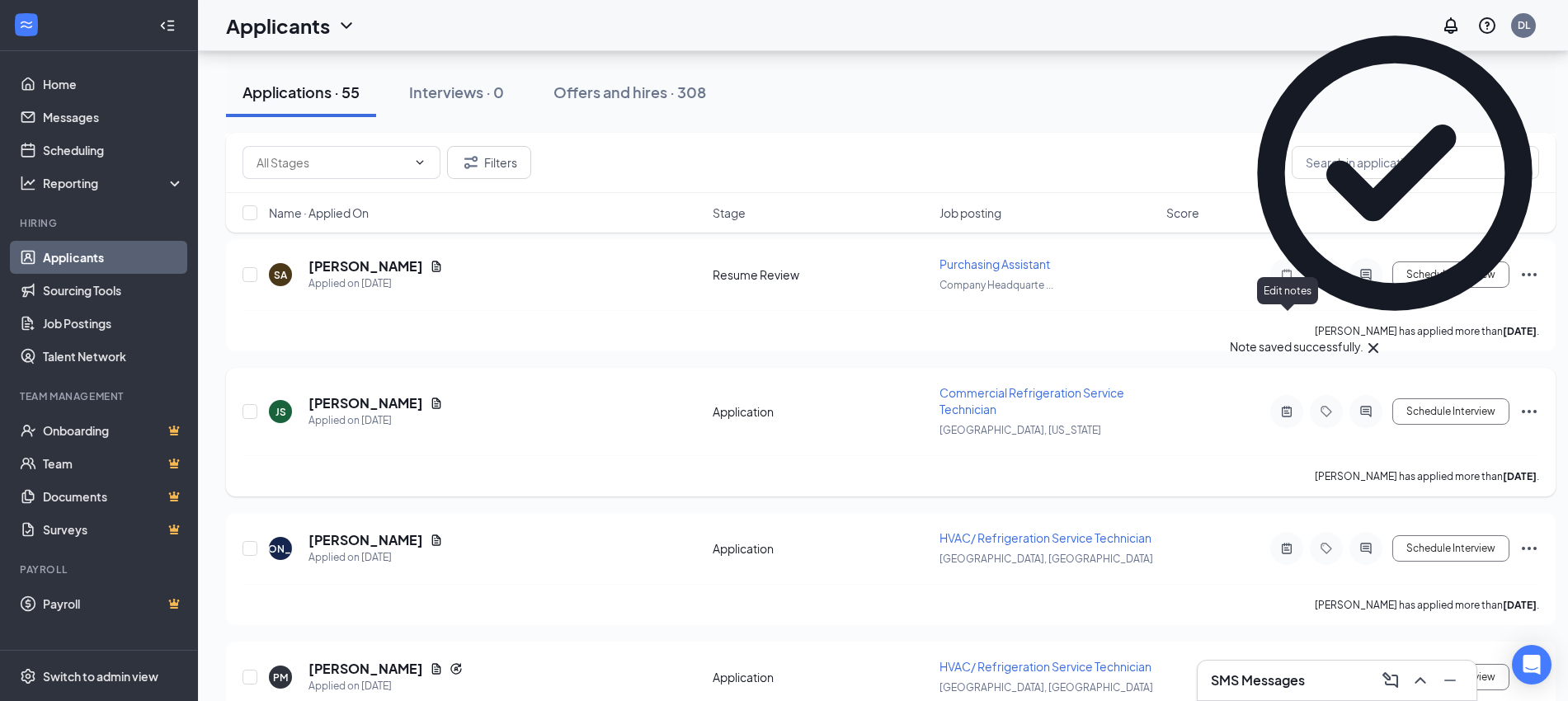
click at [1284, 405] on icon "ActiveNote" at bounding box center [1287, 412] width 20 height 13
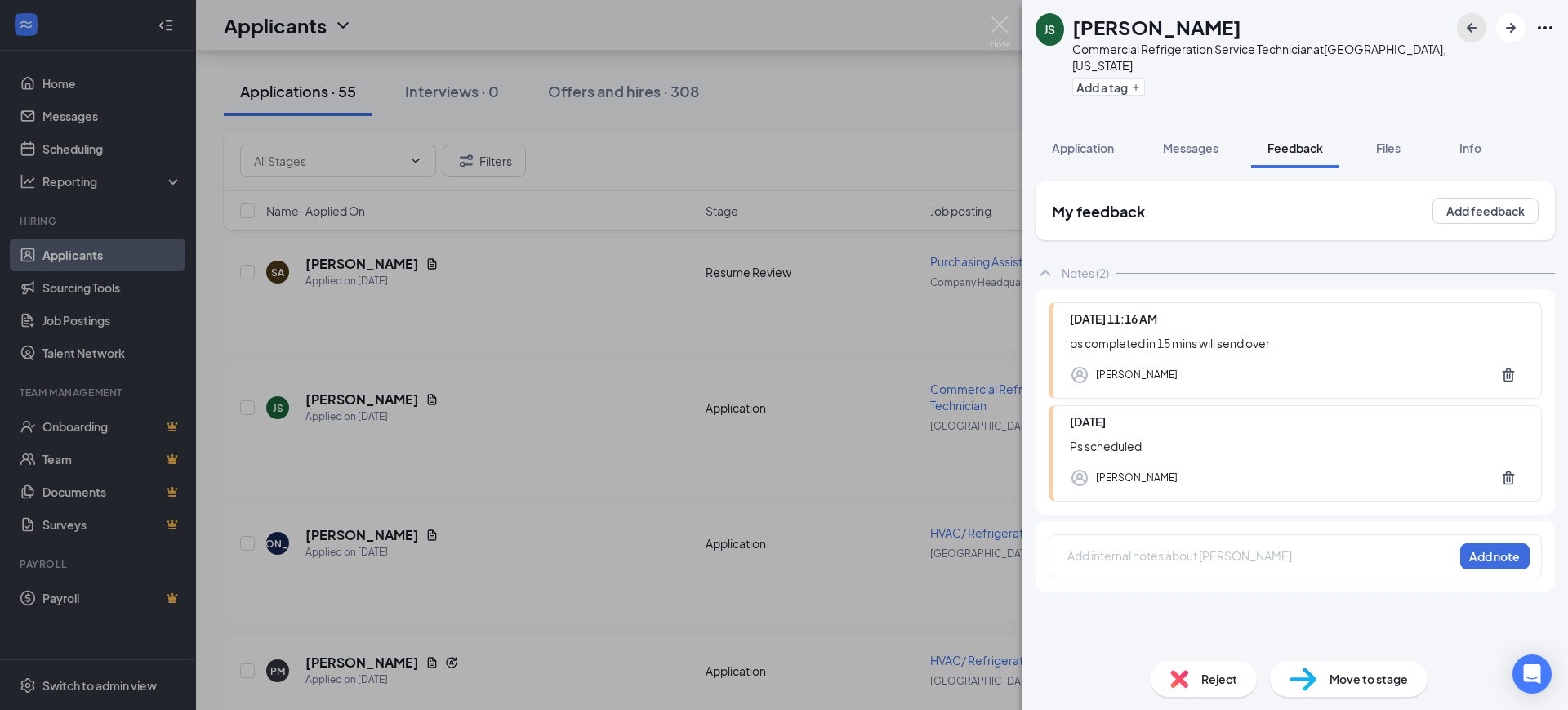
click at [1468, 30] on icon "ArrowLeftNew" at bounding box center [1472, 28] width 20 height 20
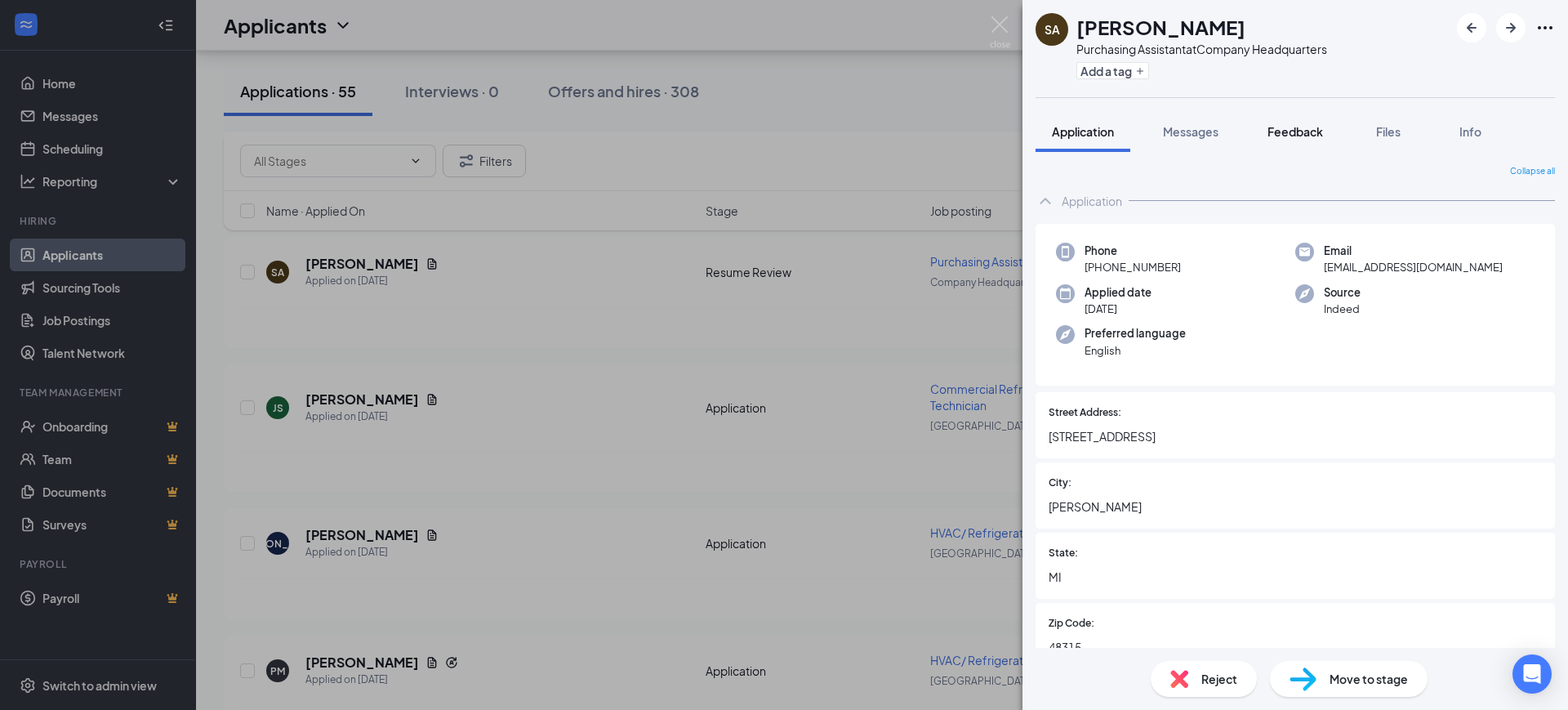
click at [1290, 148] on button "Feedback" at bounding box center [1295, 131] width 89 height 41
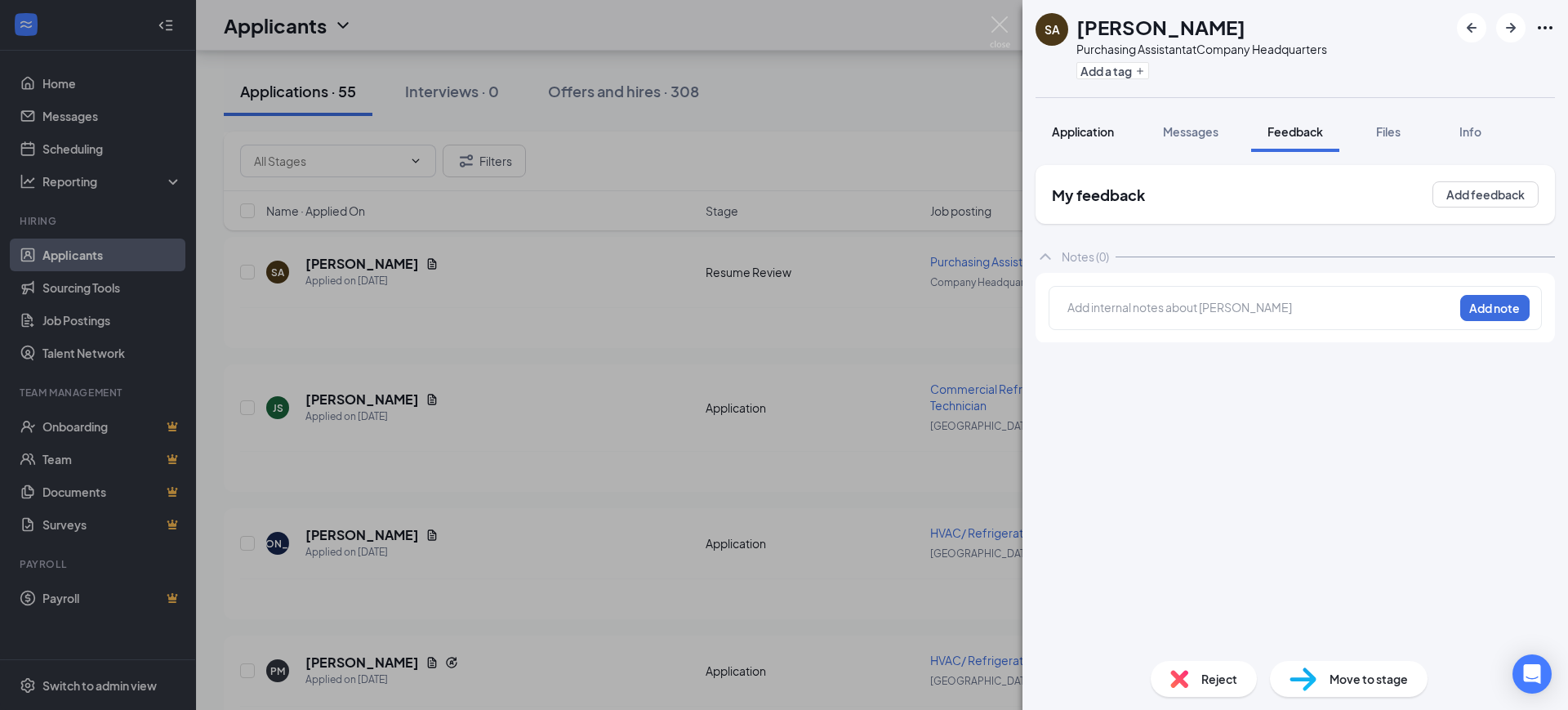
click at [1100, 147] on button "Application" at bounding box center [1083, 131] width 94 height 41
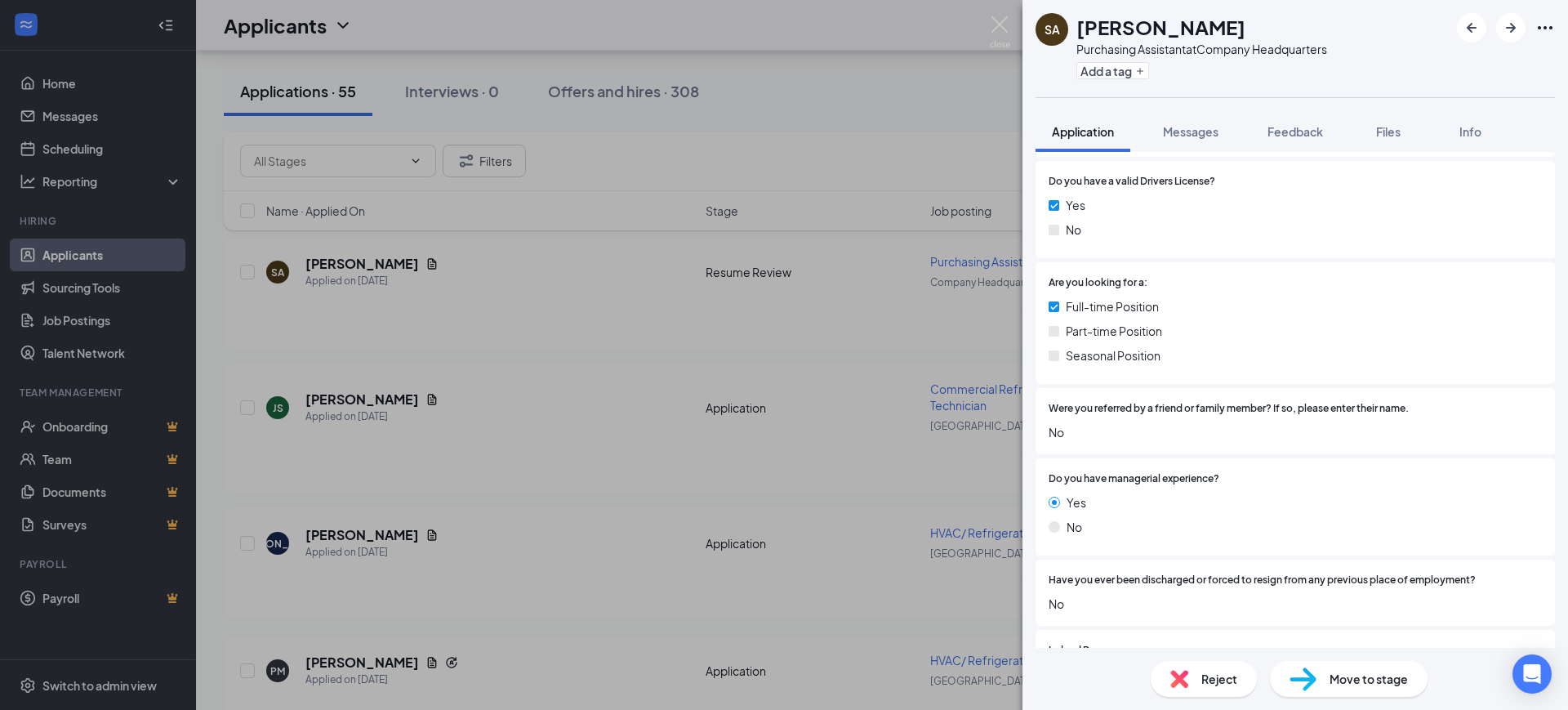
scroll to position [817, 0]
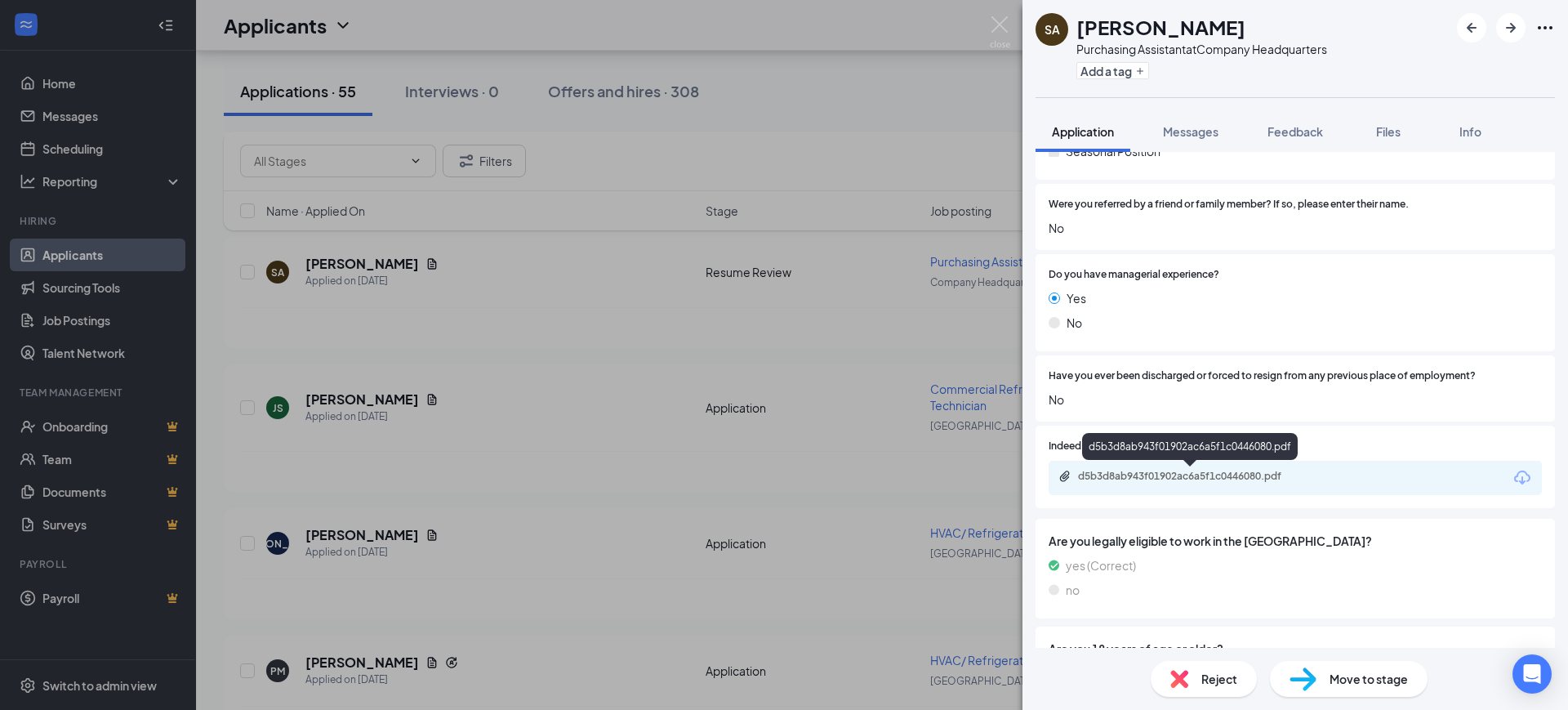
click at [1145, 477] on div "d5b3d8ab943f01902ac6a5f1c0446080.pdf" at bounding box center [1192, 477] width 228 height 13
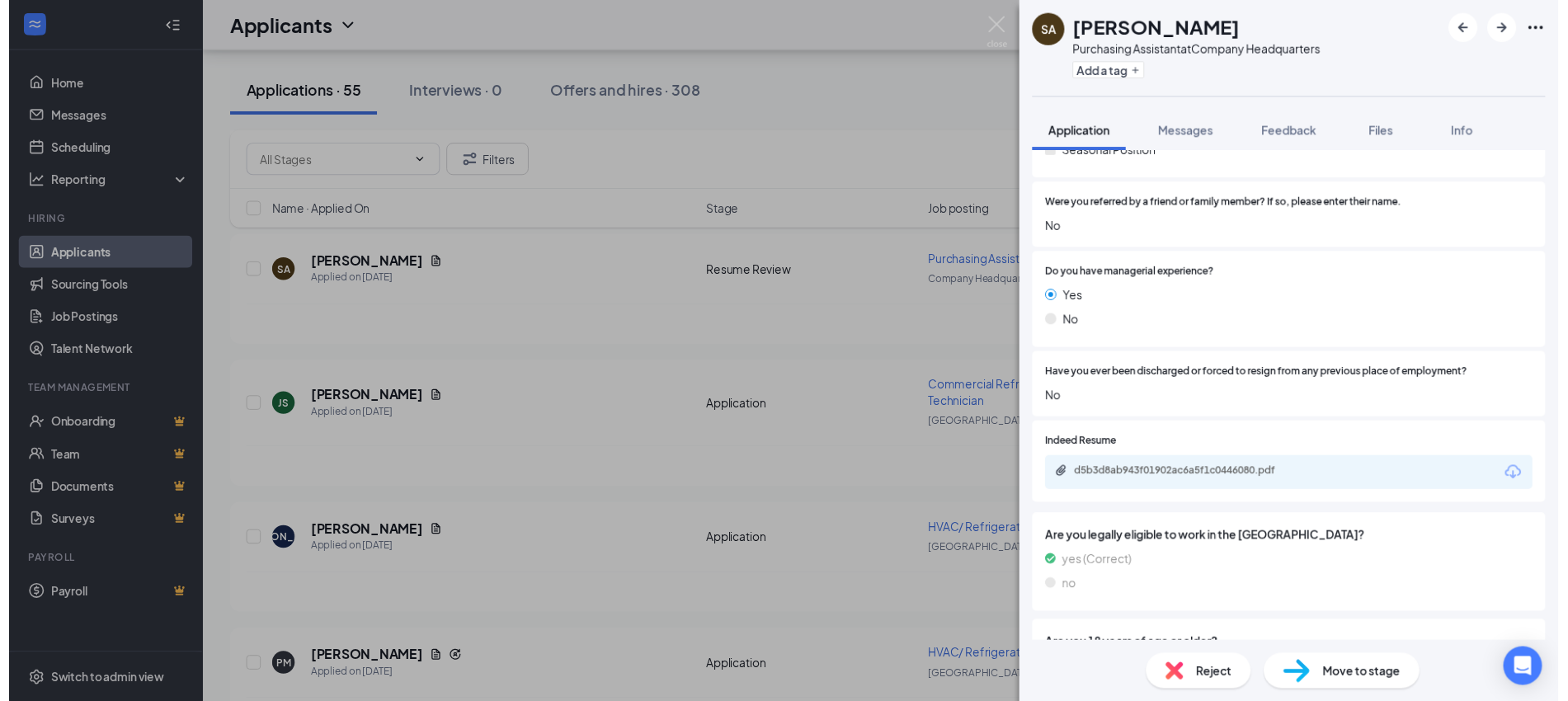
scroll to position [0, 0]
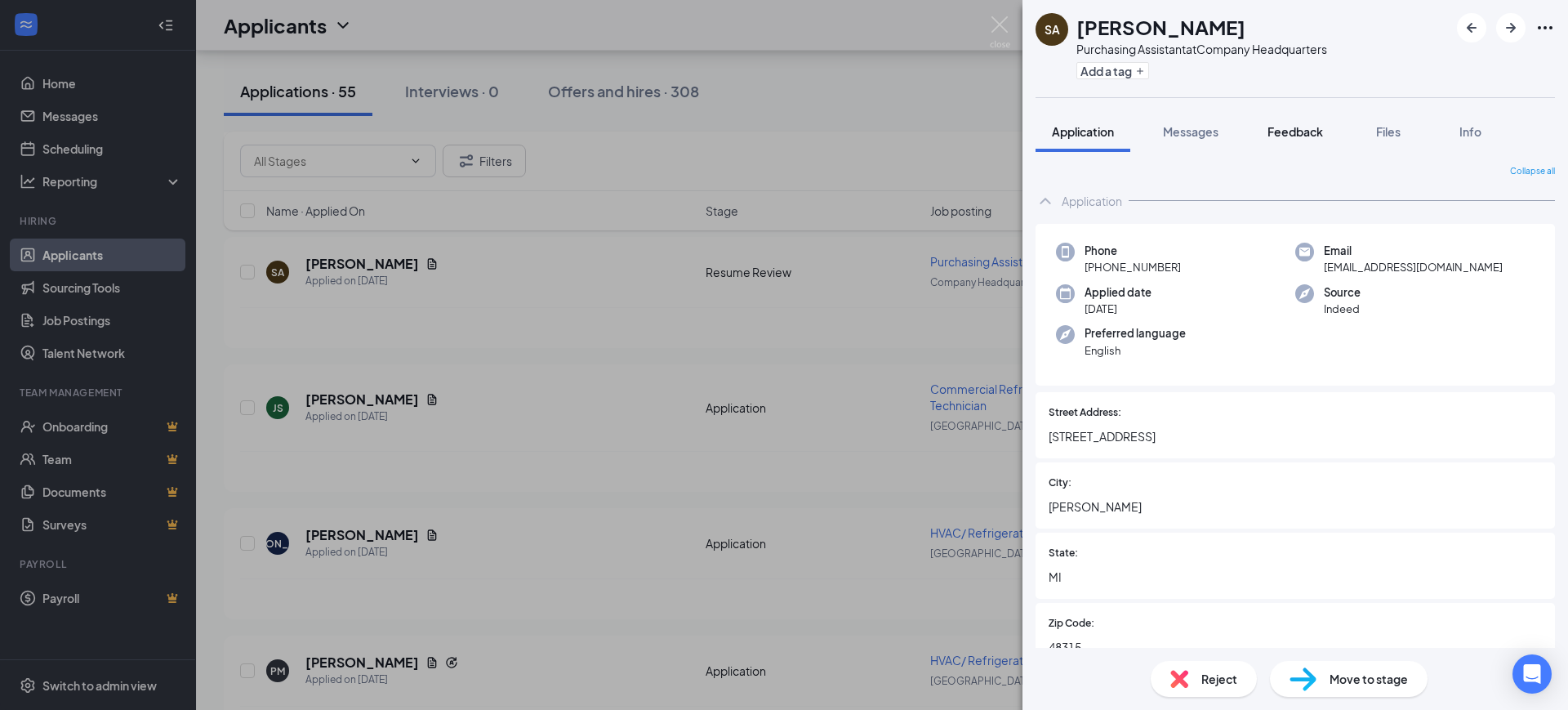
click at [1301, 132] on span "Feedback" at bounding box center [1295, 132] width 55 height 15
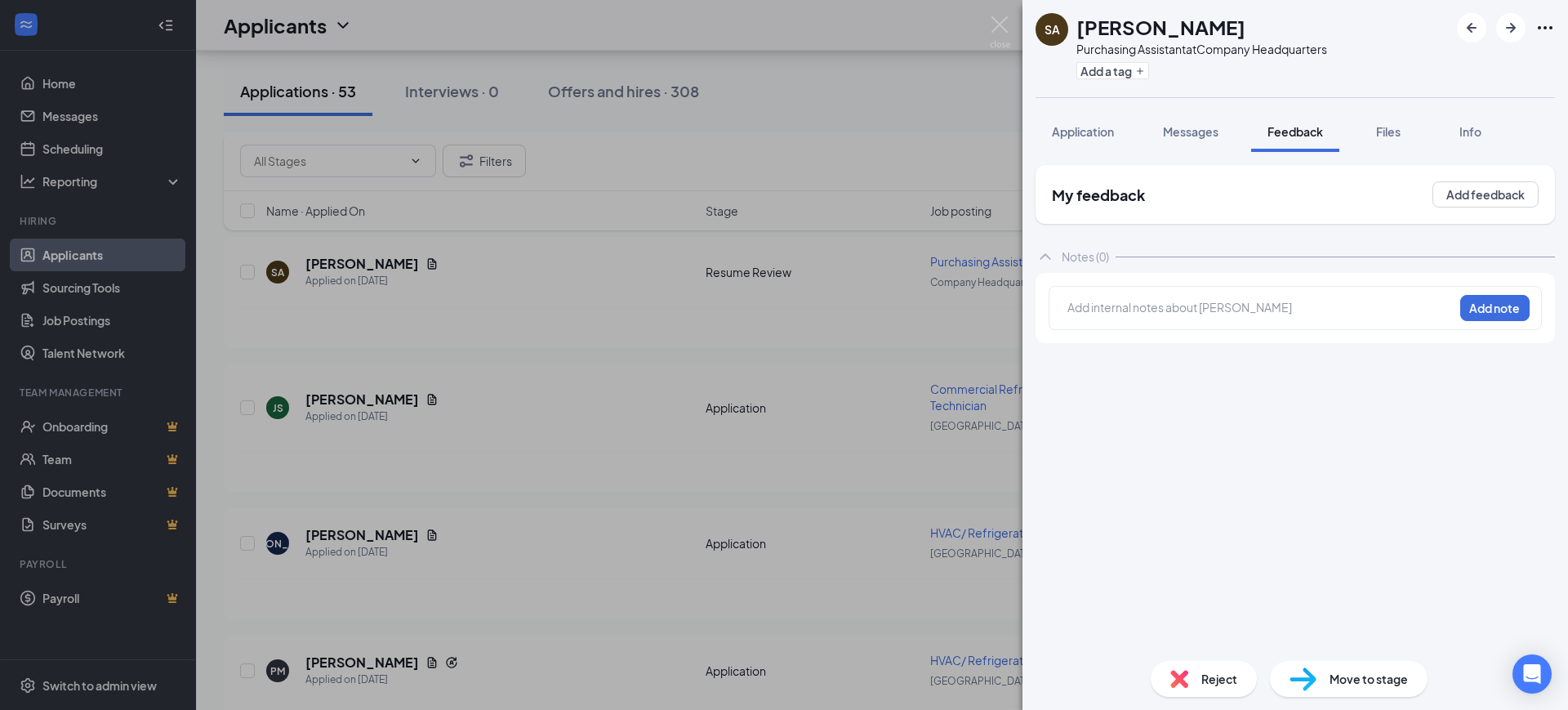
click at [1142, 307] on div at bounding box center [1260, 307] width 385 height 17
click at [1500, 305] on button "Add note" at bounding box center [1495, 308] width 70 height 26
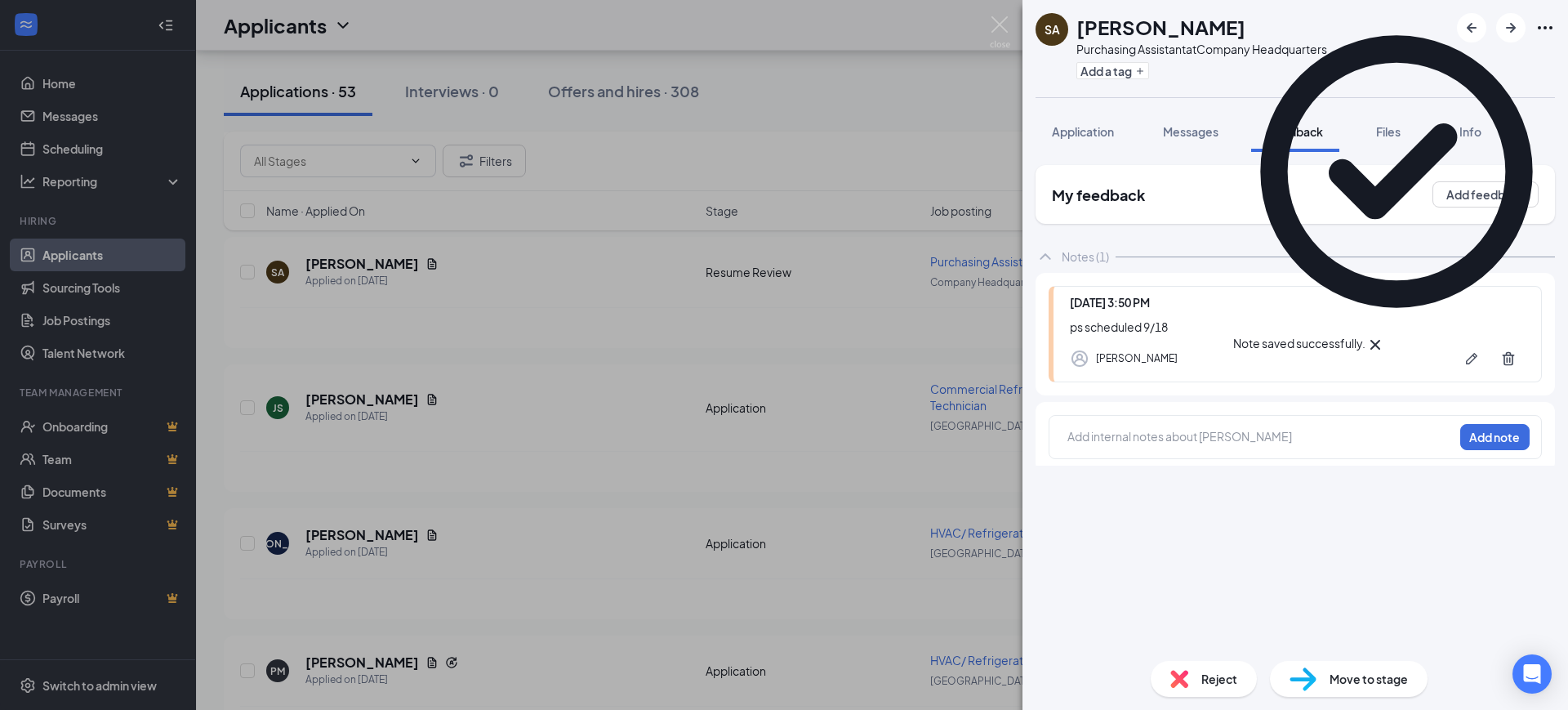
click at [542, 312] on div "SA [PERSON_NAME] Purchasing Assistant at Company Headquarters Add a tag Applica…" at bounding box center [784, 355] width 1568 height 710
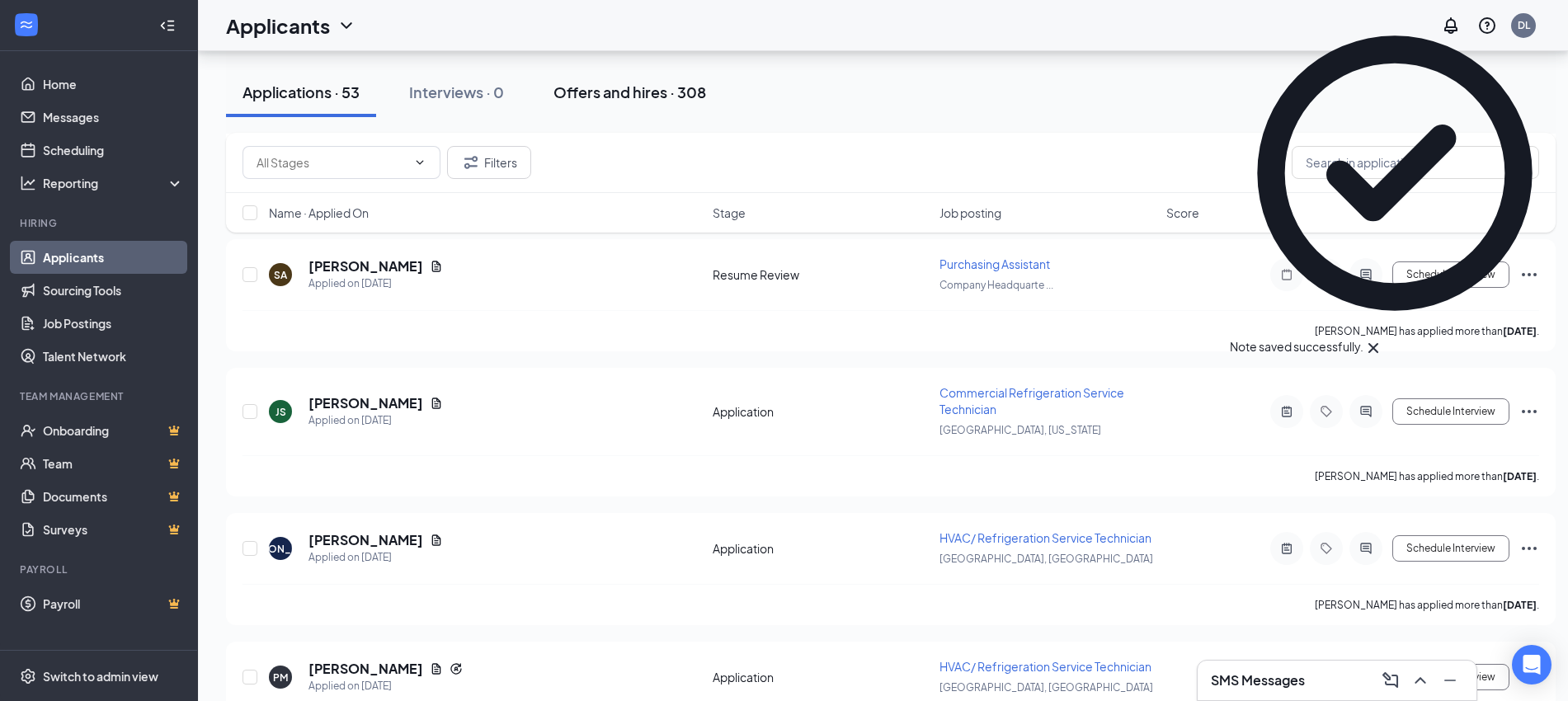
click at [624, 89] on div "Offers and hires · 308" at bounding box center [629, 92] width 153 height 21
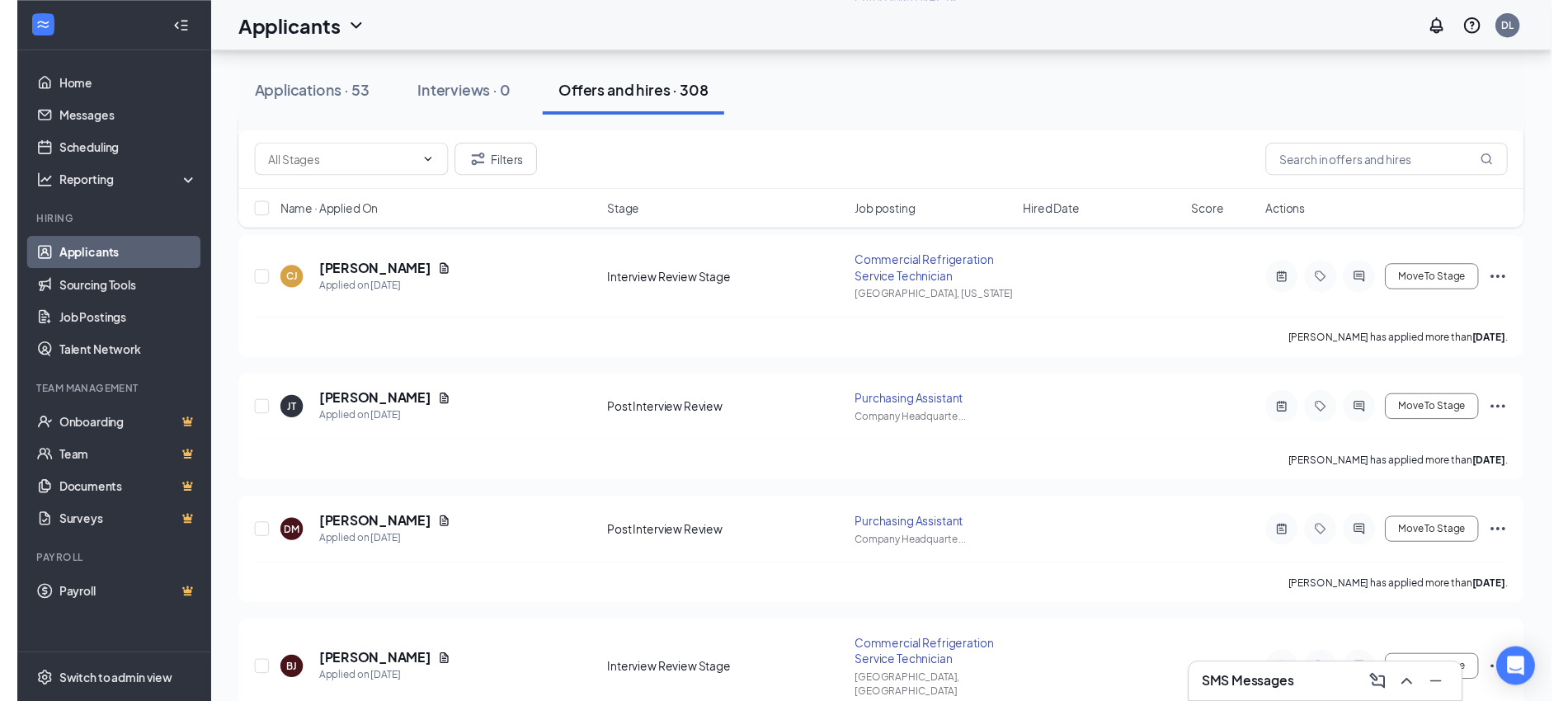
scroll to position [413, 0]
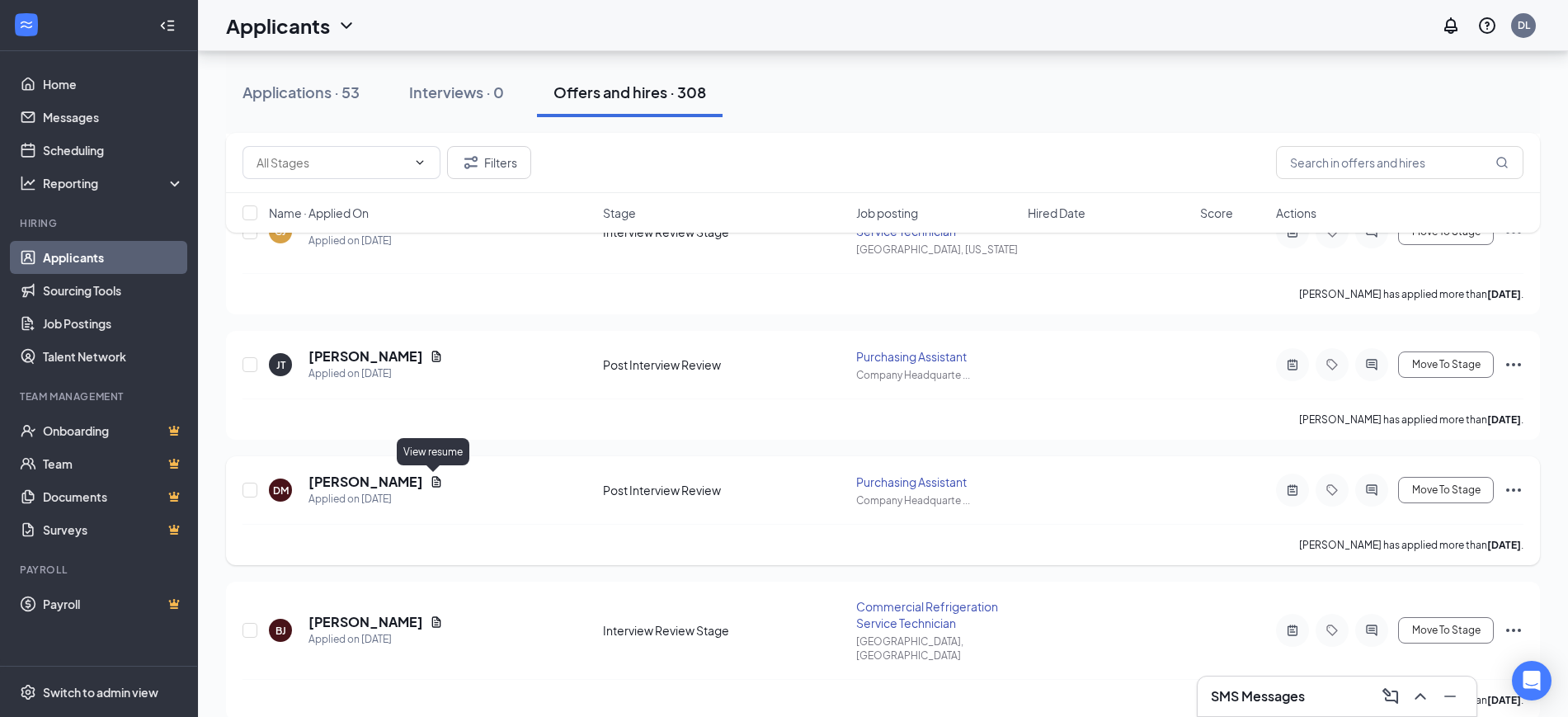
click at [435, 478] on icon "Document" at bounding box center [436, 482] width 13 height 13
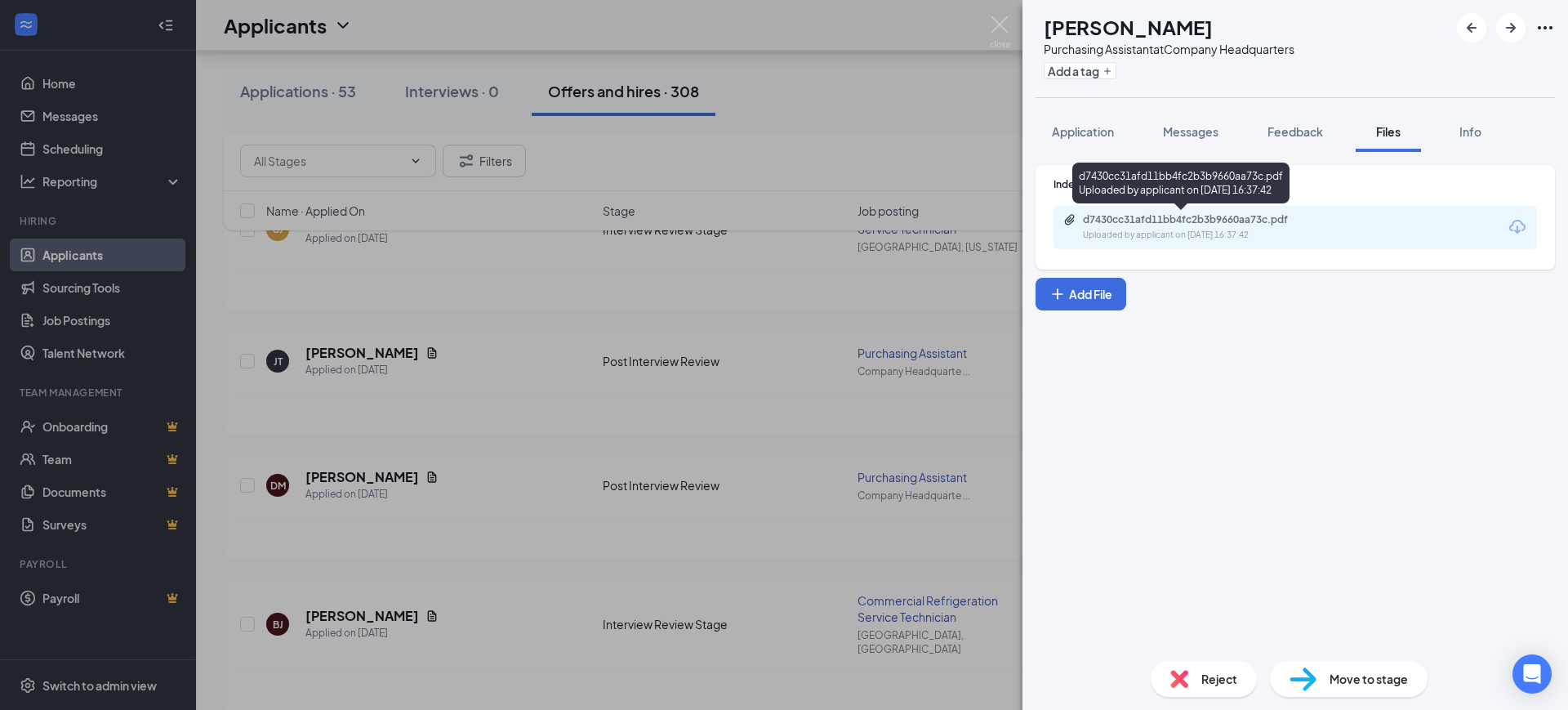
click at [1211, 237] on div "Uploaded by applicant on [DATE] 16:37:42" at bounding box center [1206, 235] width 245 height 13
click at [517, 367] on div "[PERSON_NAME] Purchasing Assistant at Company Headquarters Add a tag Applicatio…" at bounding box center [784, 355] width 1568 height 710
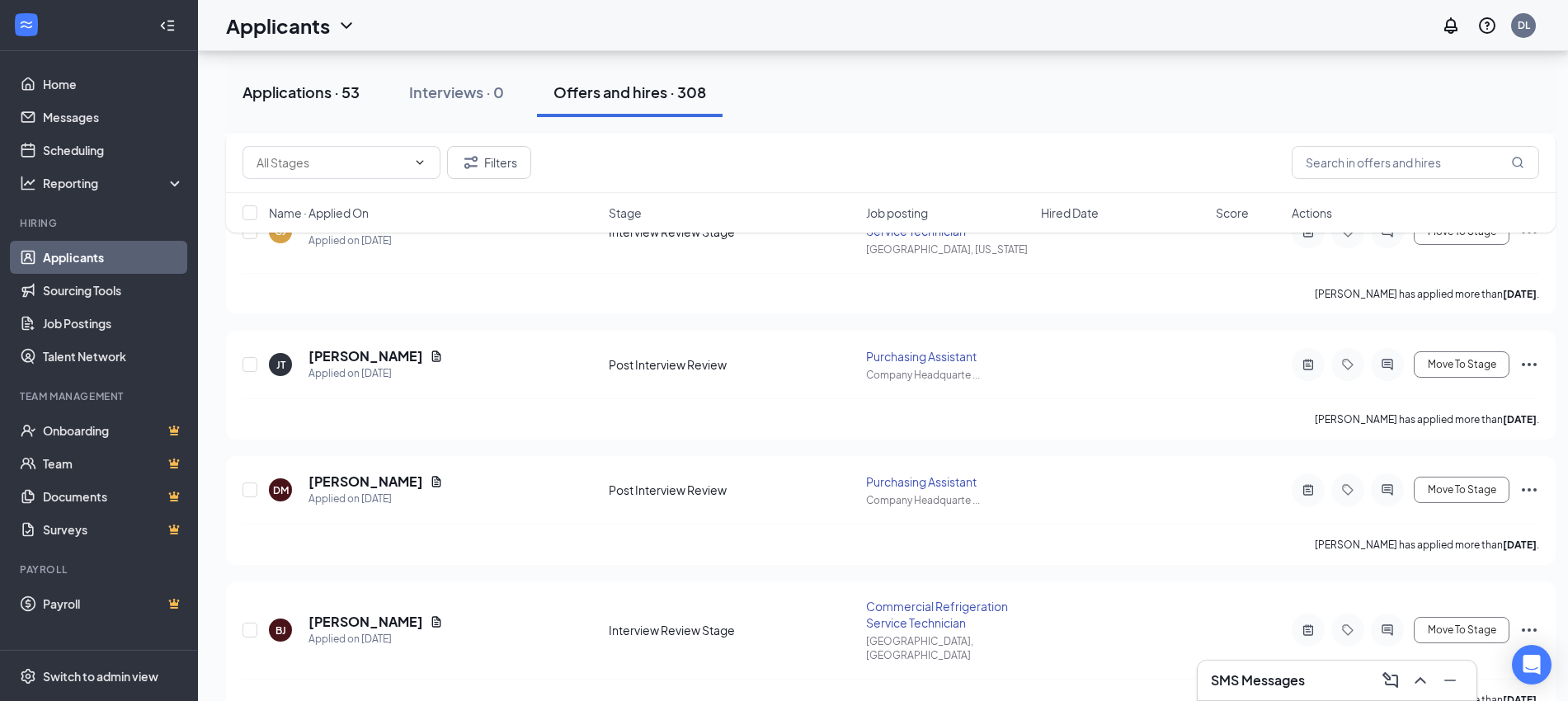
click at [319, 94] on div "Applications · 53" at bounding box center [301, 92] width 117 height 21
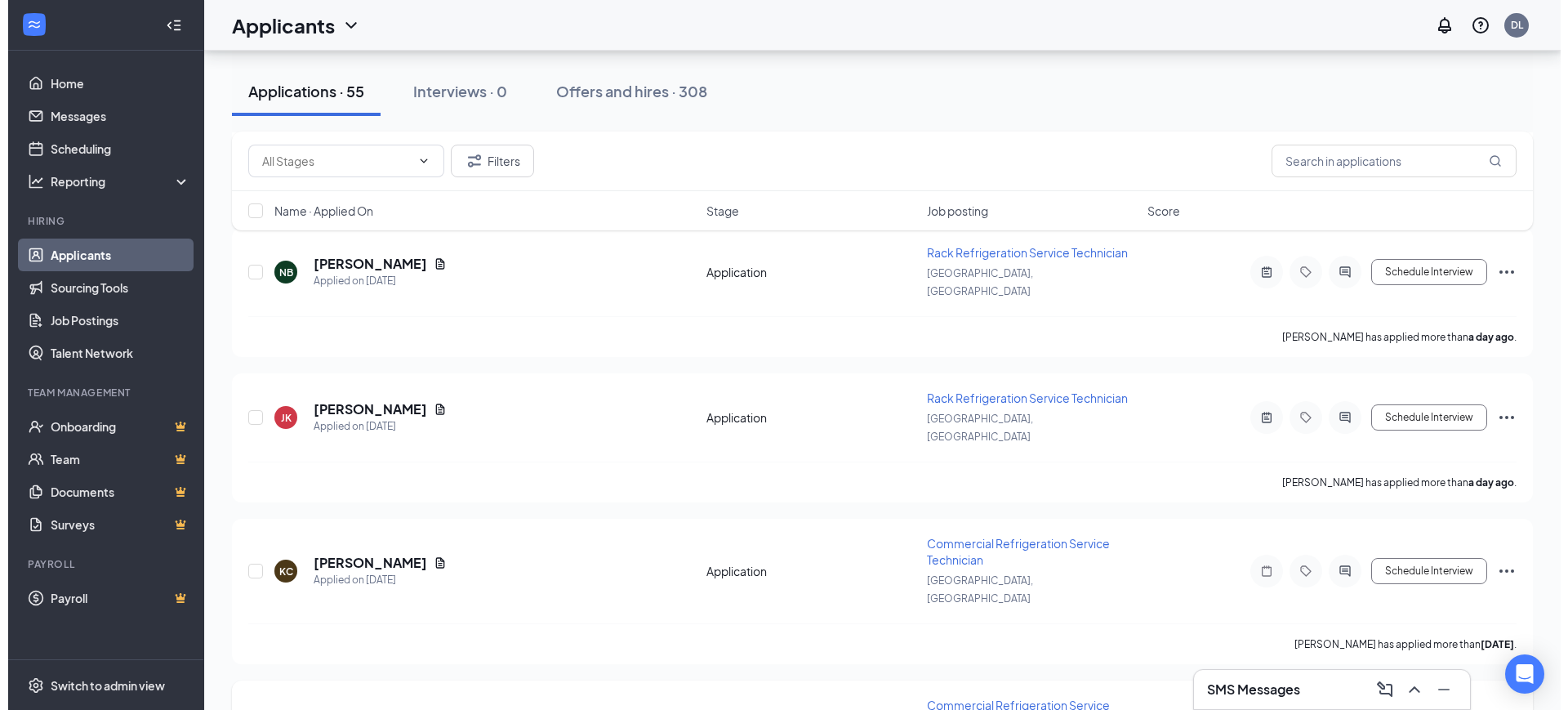
scroll to position [4575, 0]
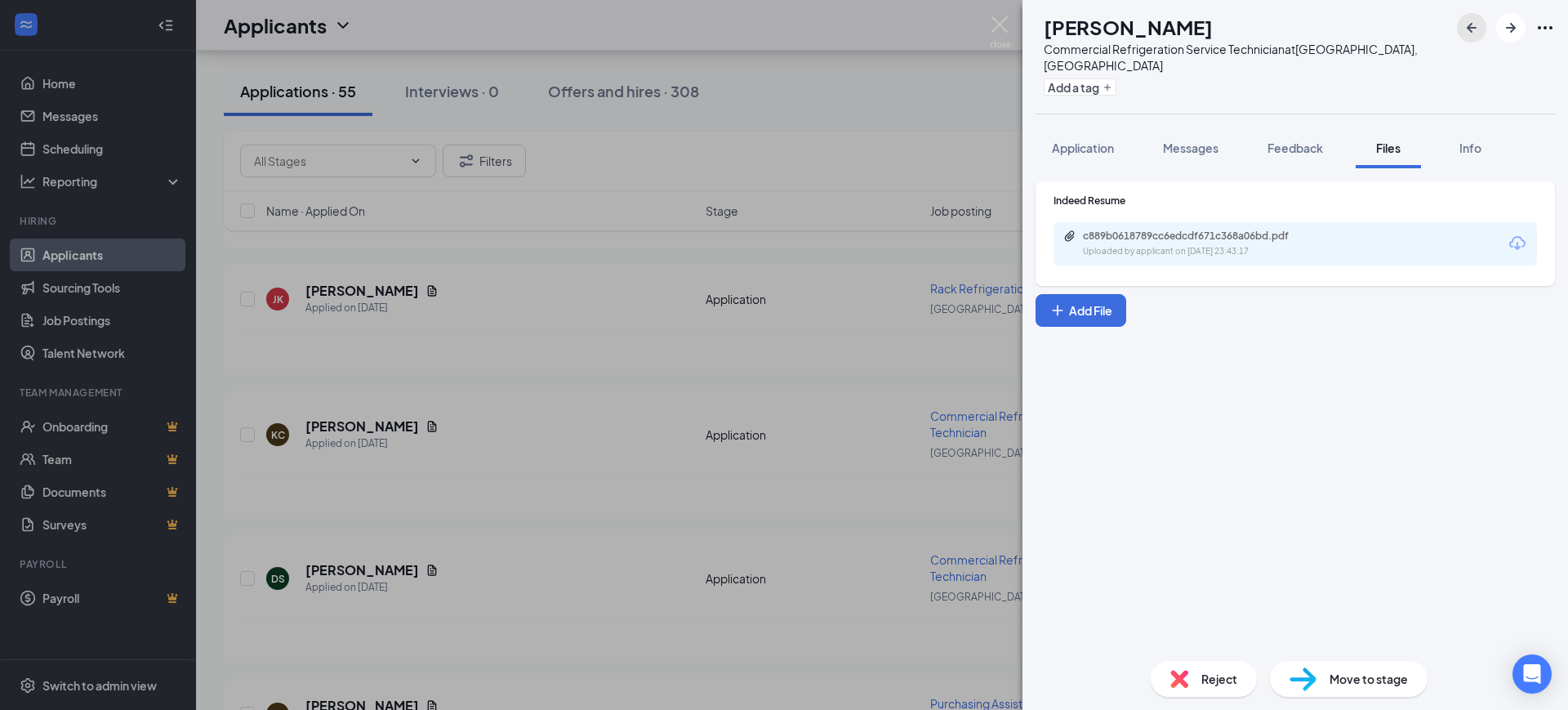
click at [1467, 23] on icon "ArrowLeftNew" at bounding box center [1472, 28] width 20 height 20
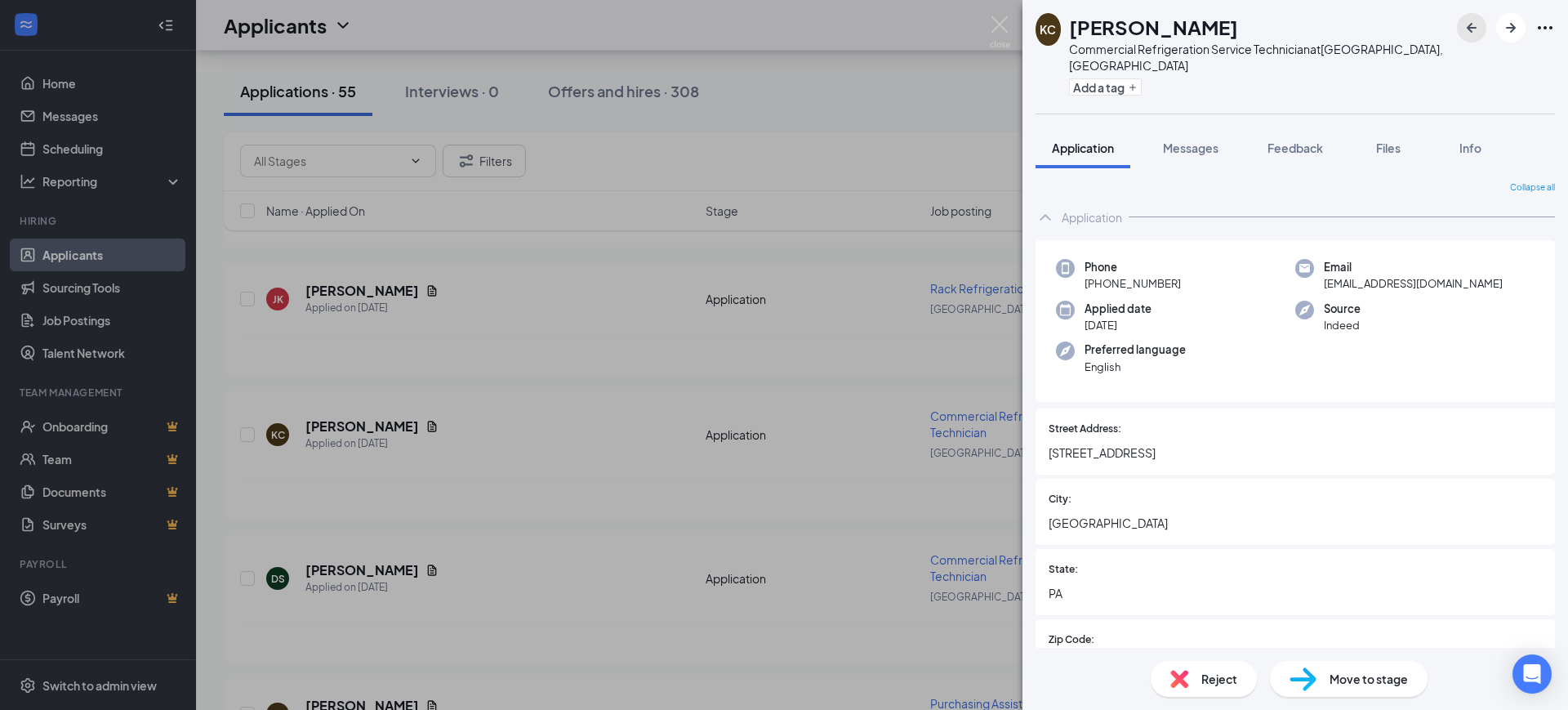
click at [1474, 27] on icon "ArrowLeftNew" at bounding box center [1472, 28] width 10 height 10
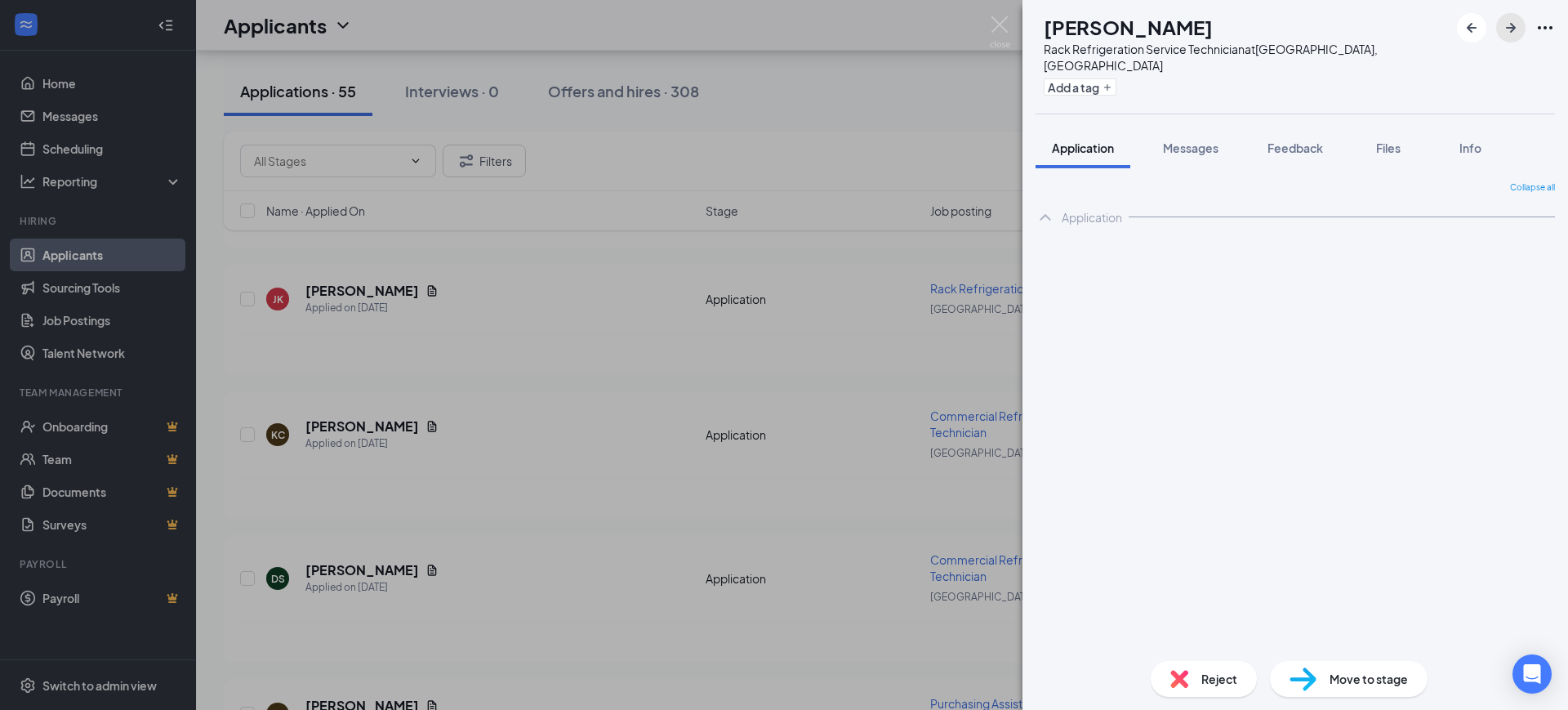
click at [1516, 23] on icon "ArrowRight" at bounding box center [1511, 28] width 20 height 20
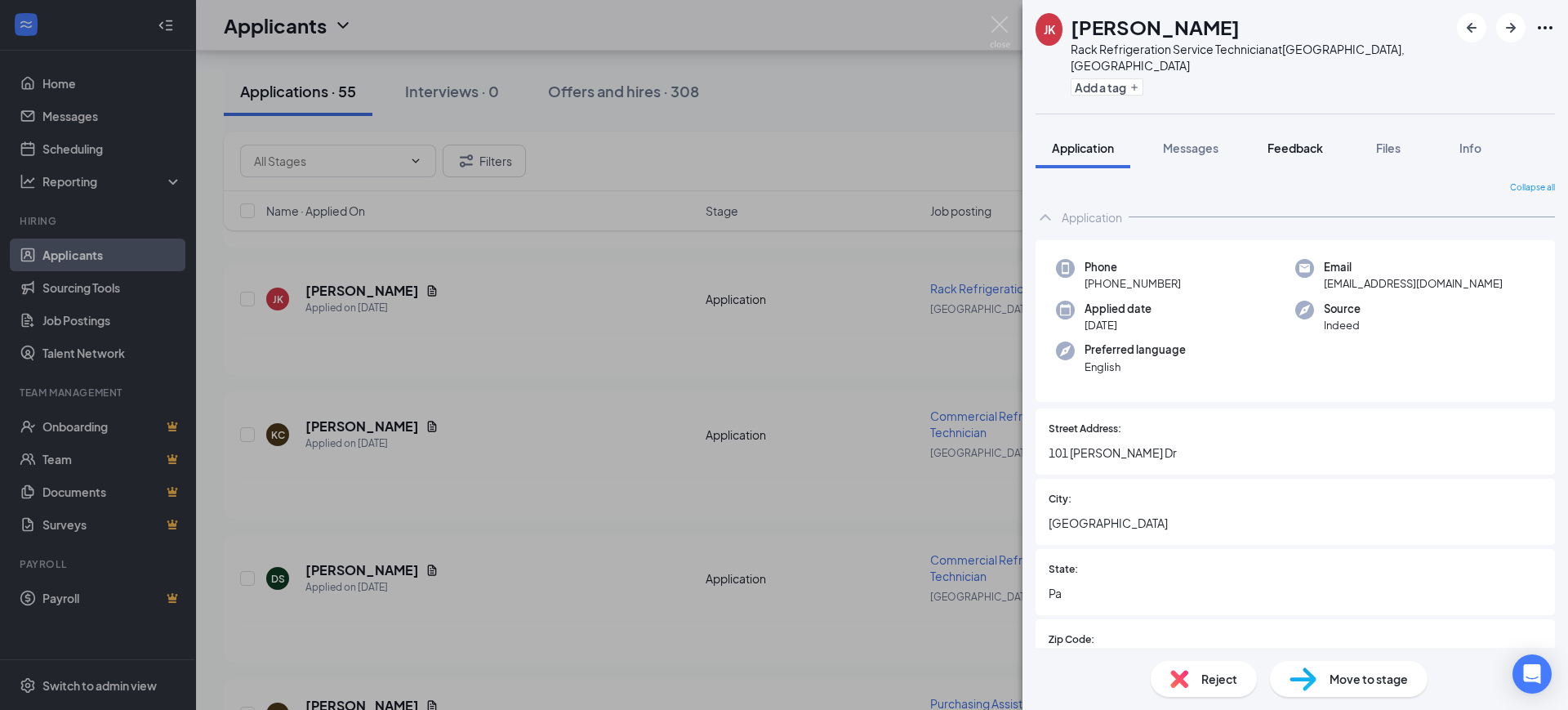
drag, startPoint x: 1287, startPoint y: 129, endPoint x: 1260, endPoint y: 142, distance: 30.0
click at [1287, 141] on span "Feedback" at bounding box center [1295, 148] width 55 height 15
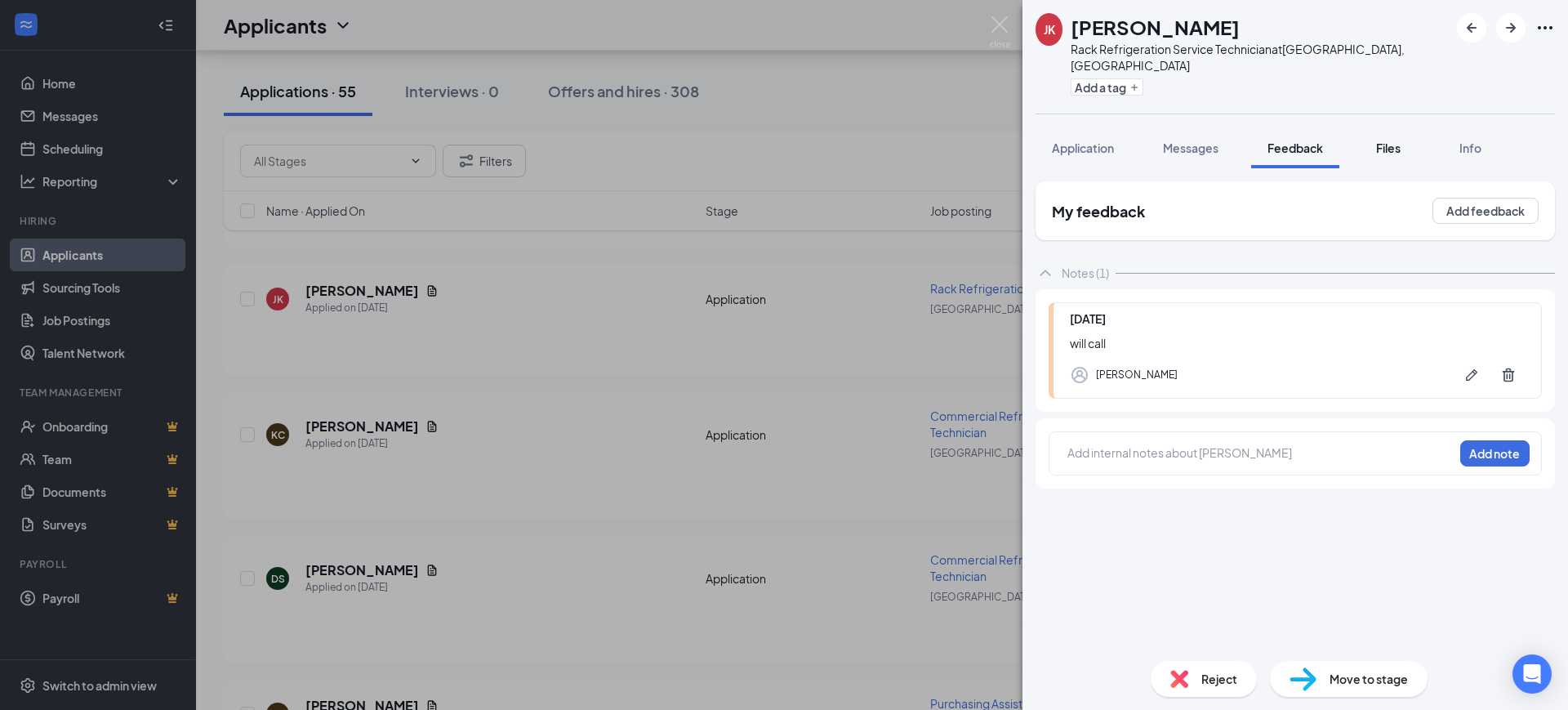
click at [1380, 141] on span "Files" at bounding box center [1388, 148] width 25 height 15
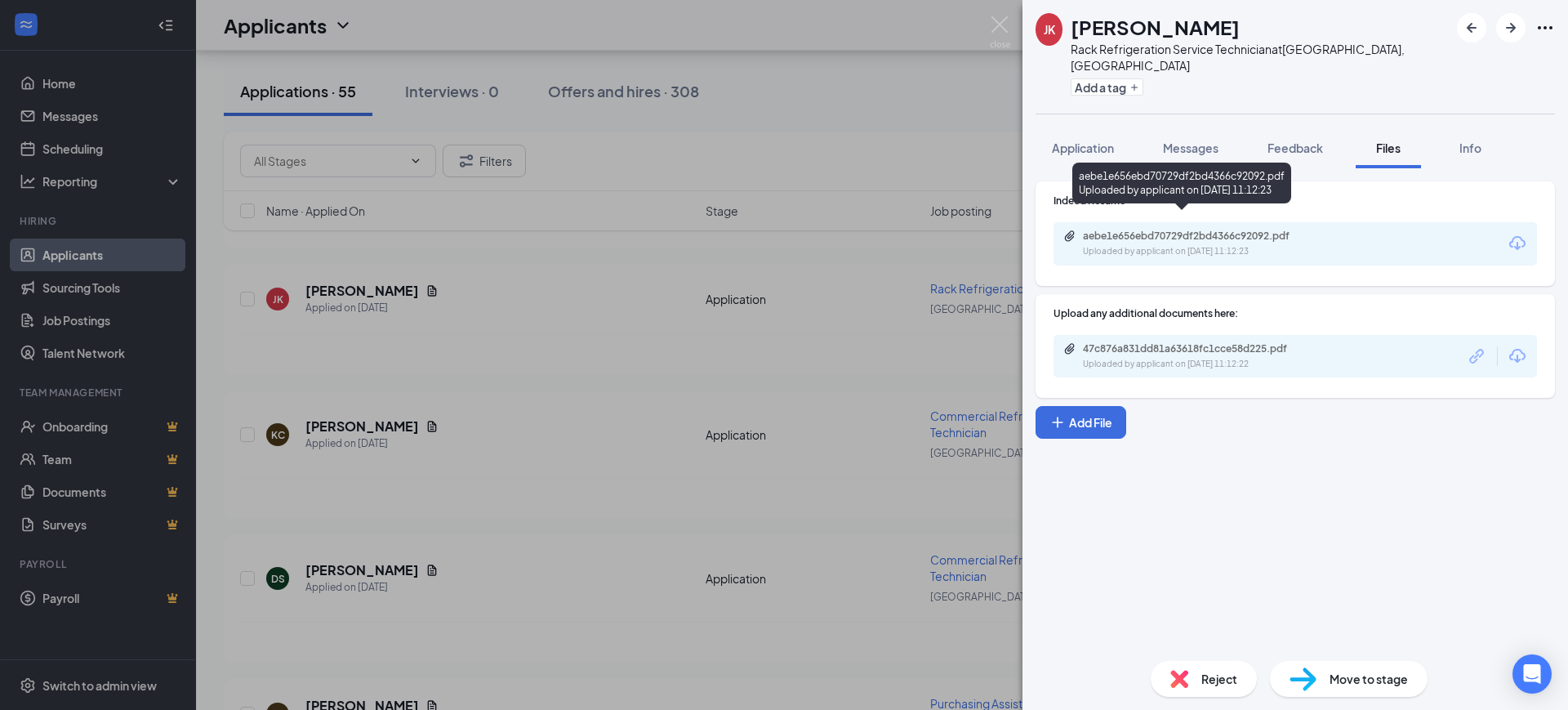
click at [1207, 245] on div "Uploaded by applicant on [DATE] 11:12:23" at bounding box center [1206, 252] width 245 height 13
click at [1091, 127] on button "Application" at bounding box center [1083, 147] width 94 height 41
